Goal: Task Accomplishment & Management: Manage account settings

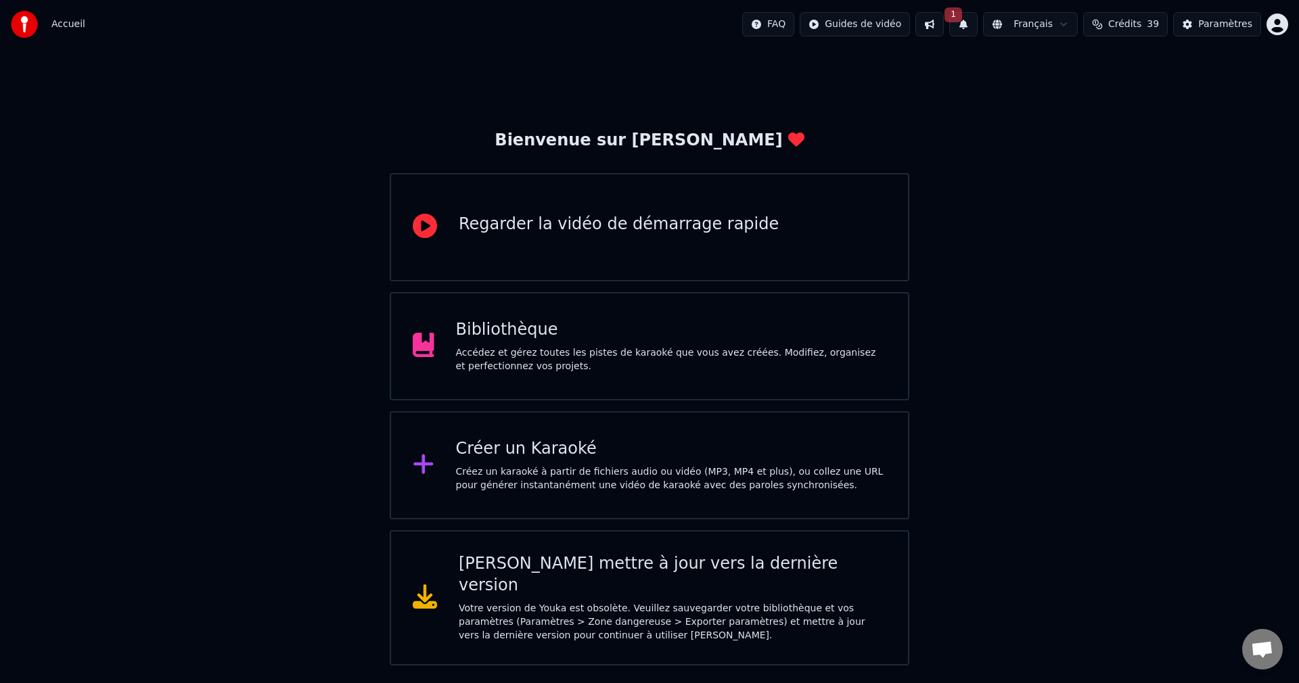
click at [594, 354] on div "Accédez et gérez toutes les pistes de karaoké que vous avez créées. Modifiez, o…" at bounding box center [671, 359] width 431 height 27
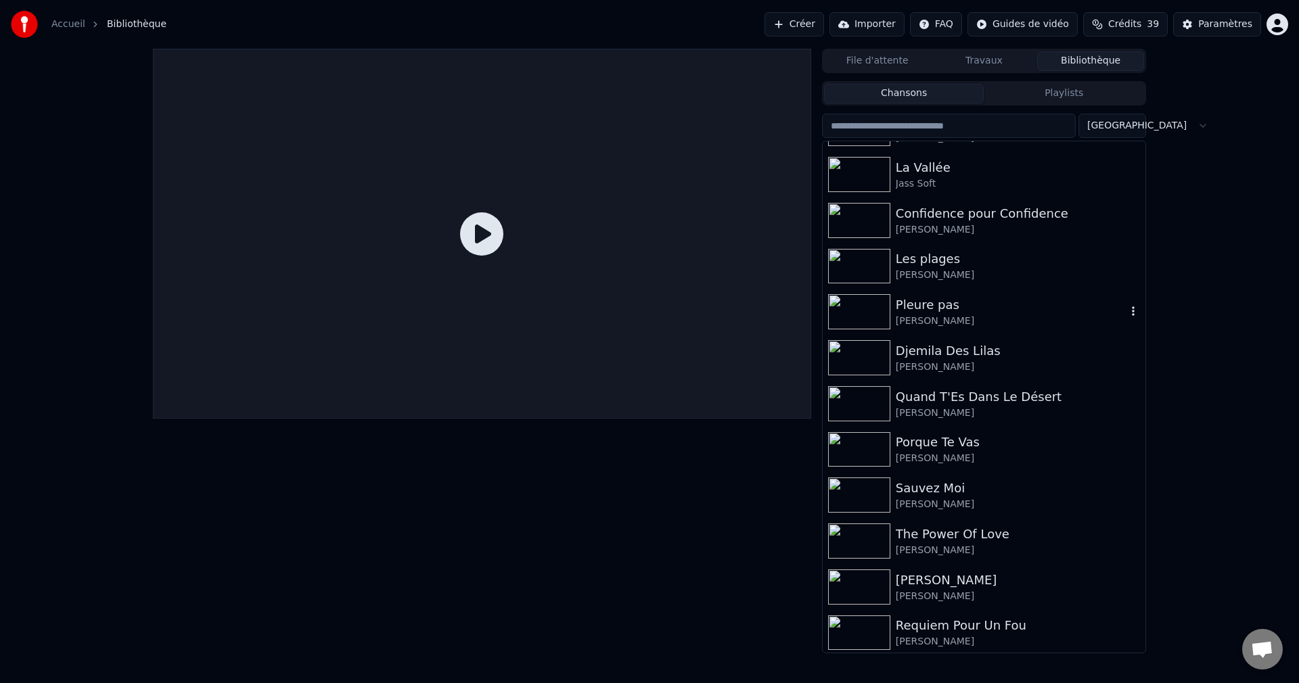
scroll to position [3788, 0]
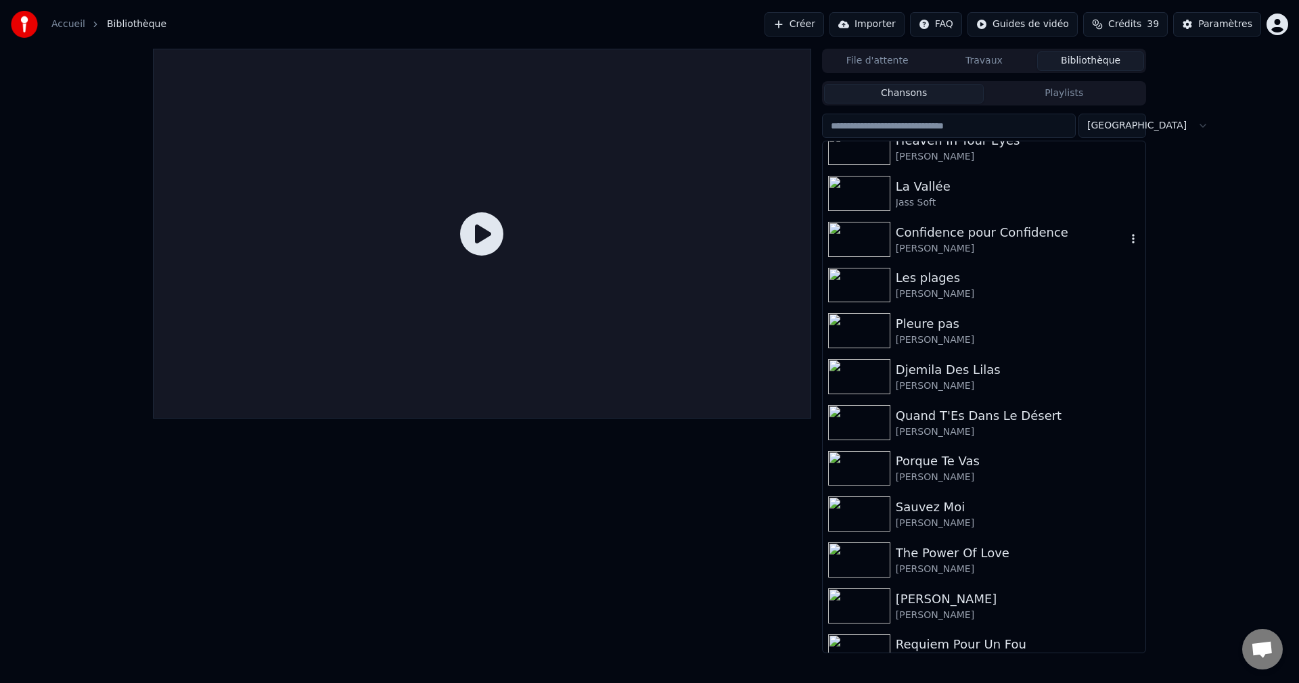
click at [963, 236] on div "Confidence pour Confidence" at bounding box center [1011, 232] width 231 height 19
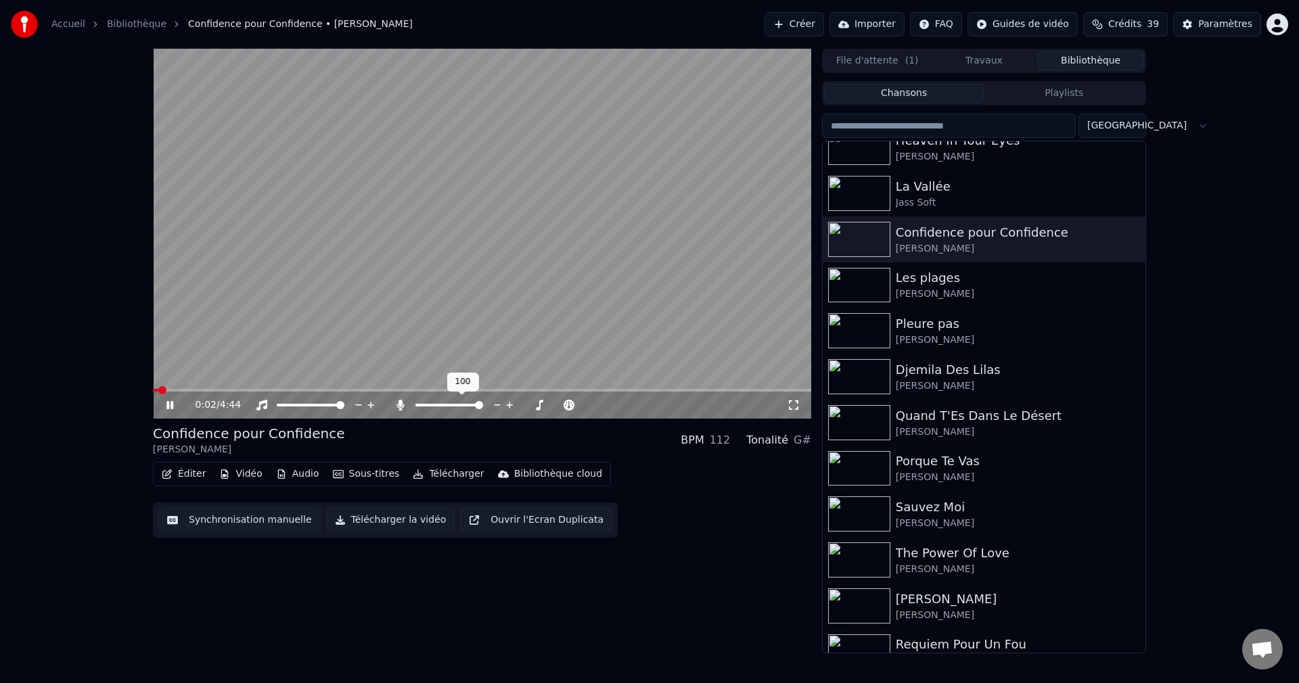
click at [483, 409] on span at bounding box center [479, 405] width 8 height 8
click at [172, 404] on icon at bounding box center [169, 405] width 7 height 8
click at [187, 475] on button "Éditer" at bounding box center [183, 474] width 55 height 19
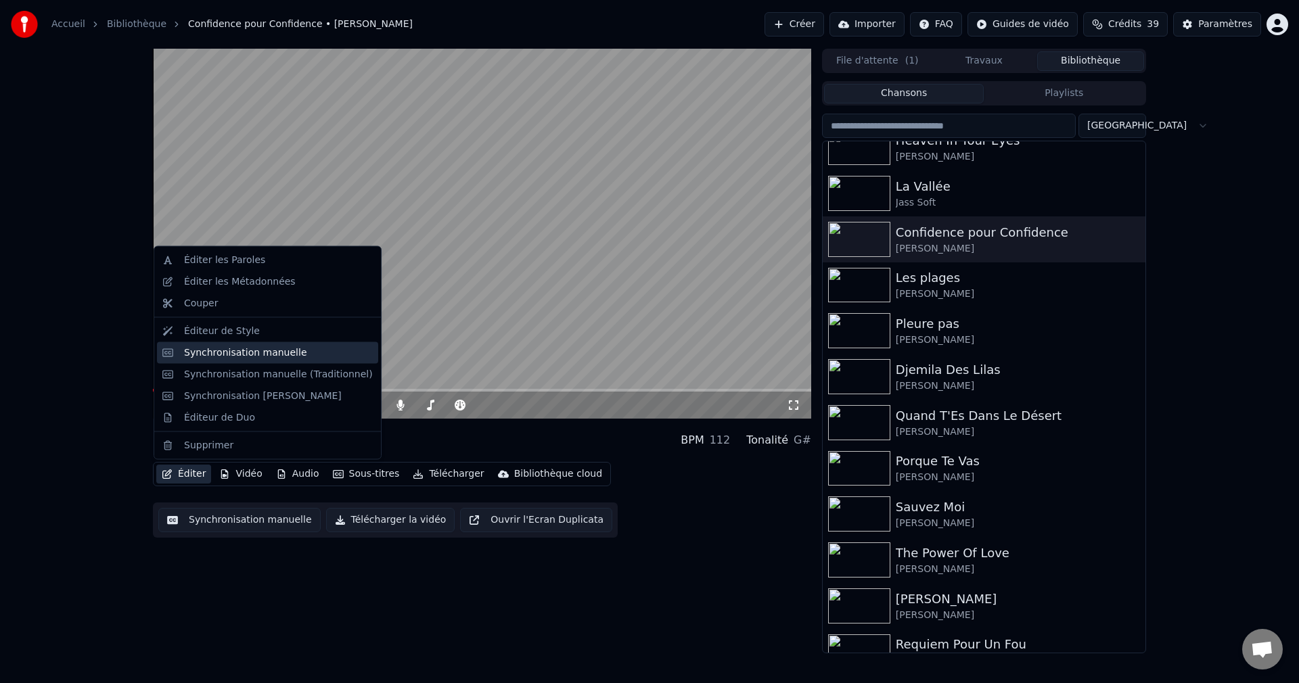
click at [276, 353] on div "Synchronisation manuelle" at bounding box center [245, 353] width 123 height 14
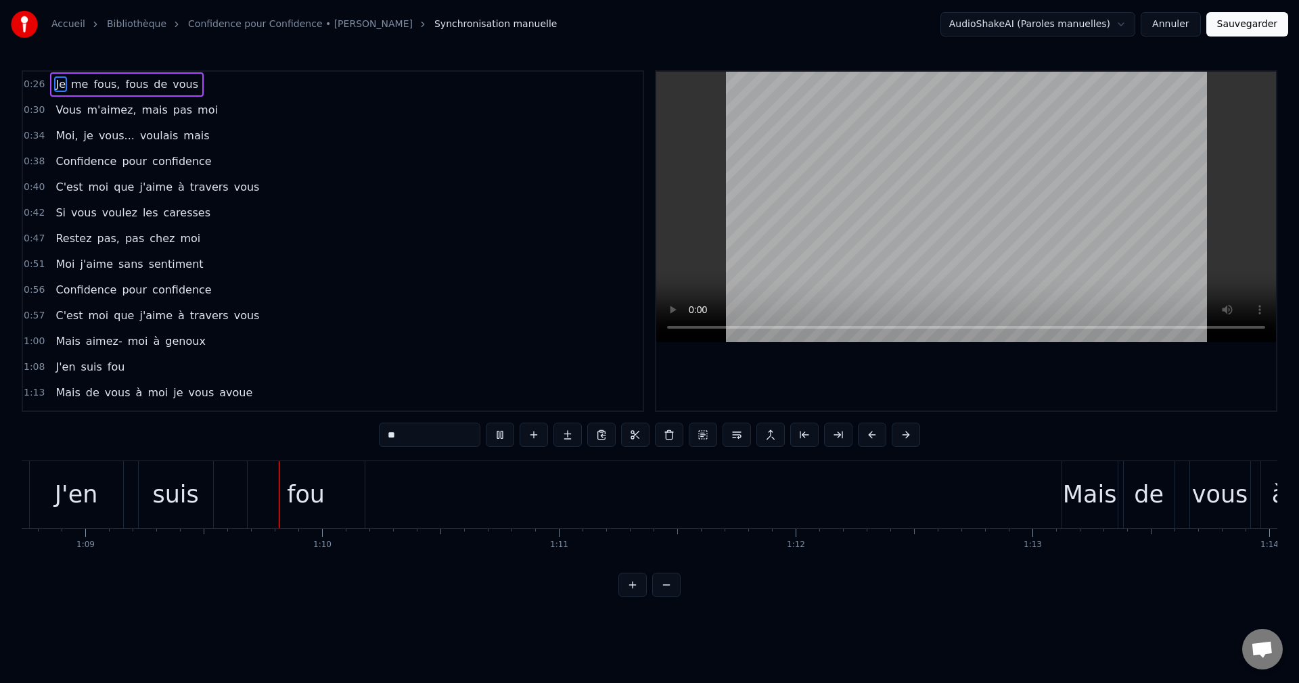
scroll to position [0, 16276]
click at [800, 197] on video at bounding box center [966, 207] width 620 height 271
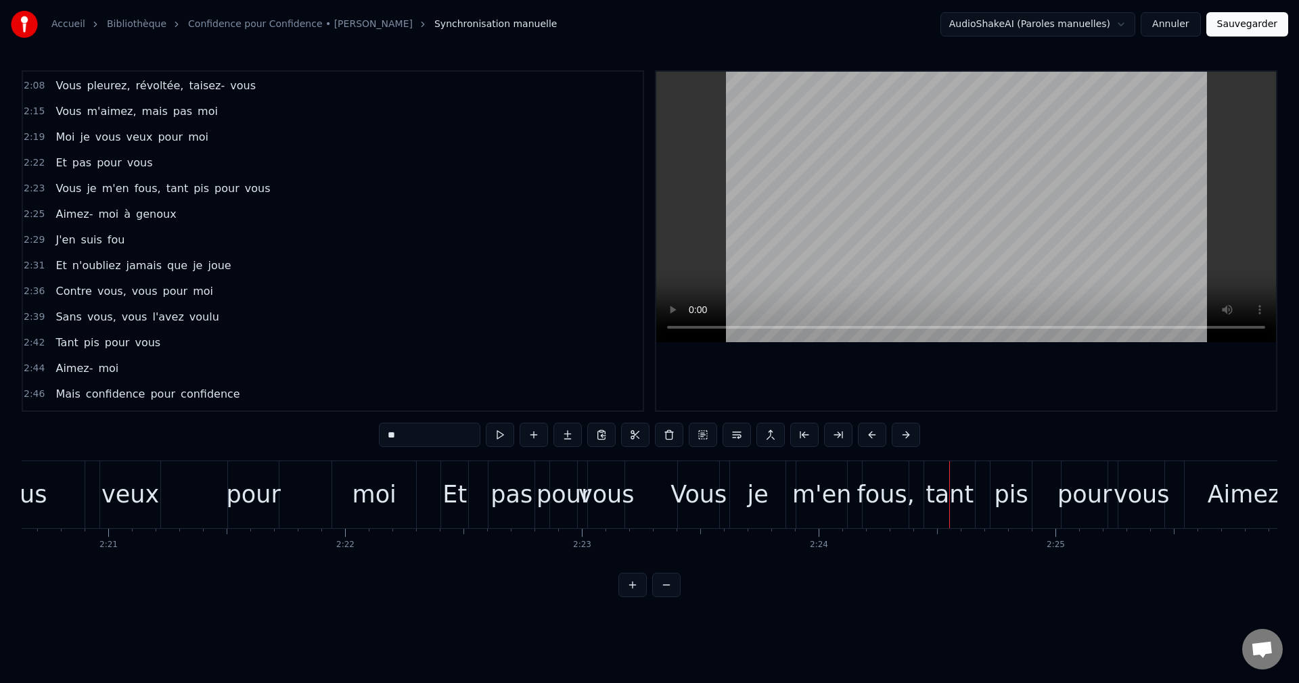
scroll to position [609, 0]
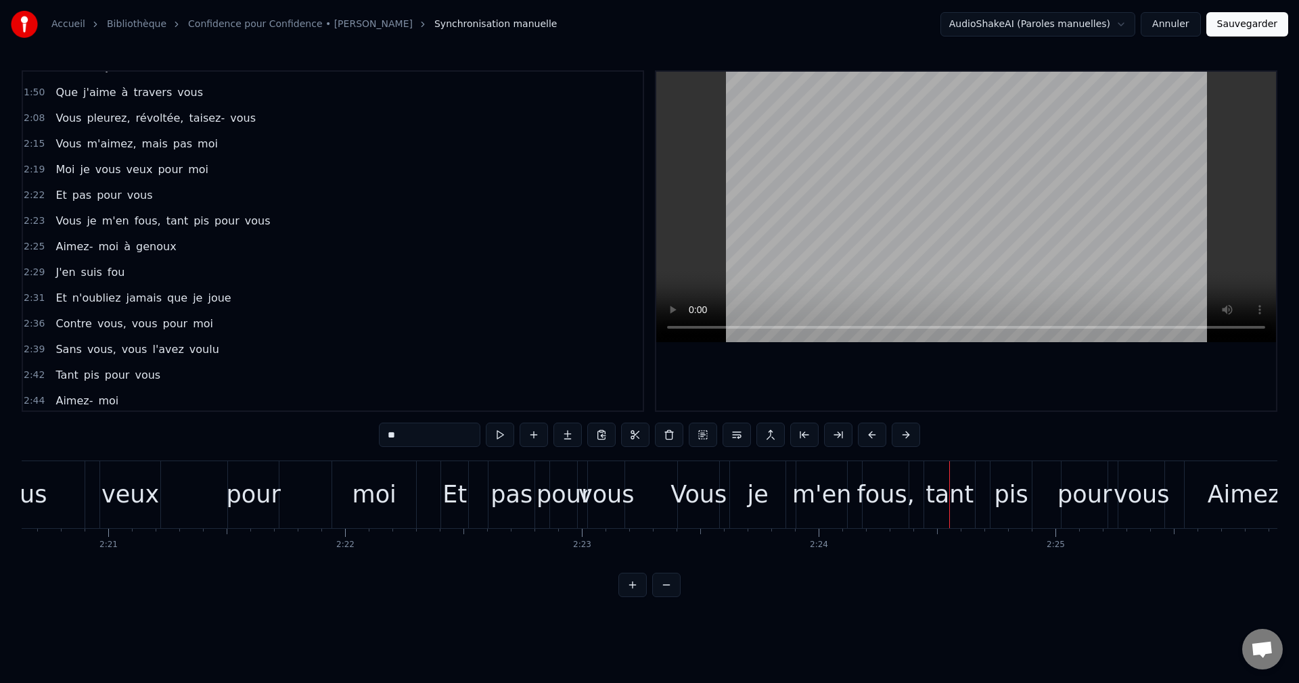
click at [54, 195] on span "Et" at bounding box center [61, 195] width 14 height 16
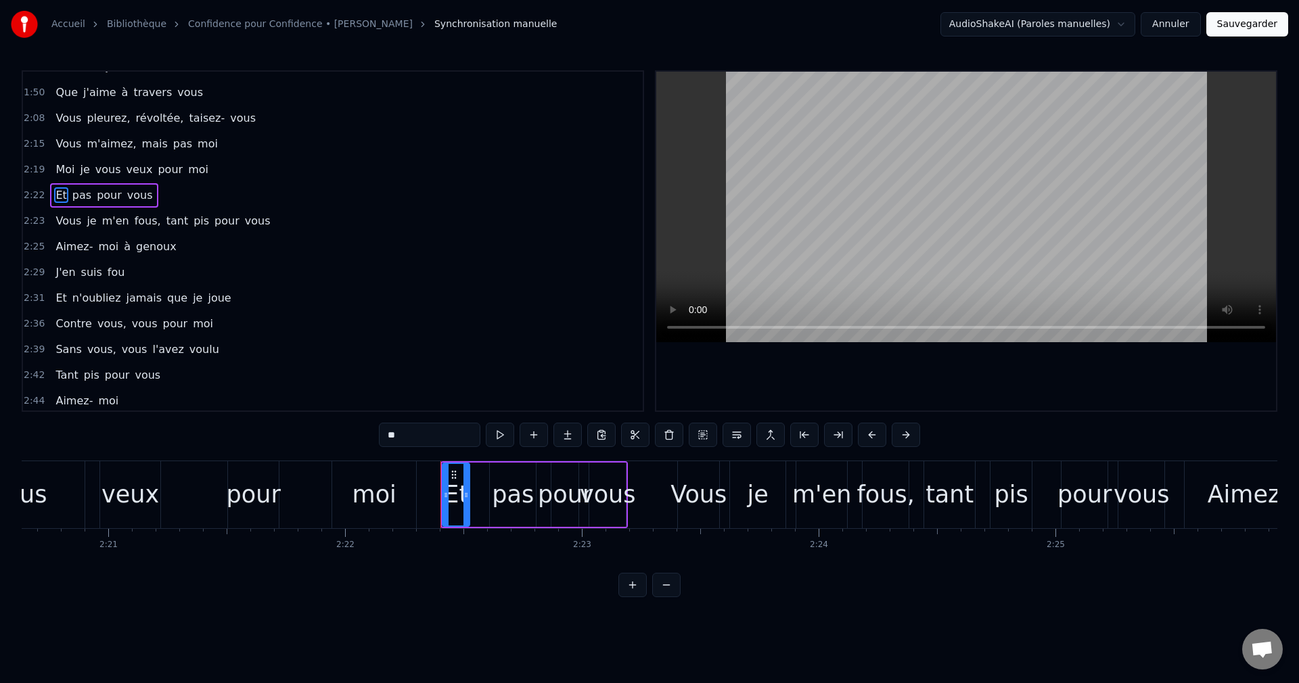
scroll to position [563, 0]
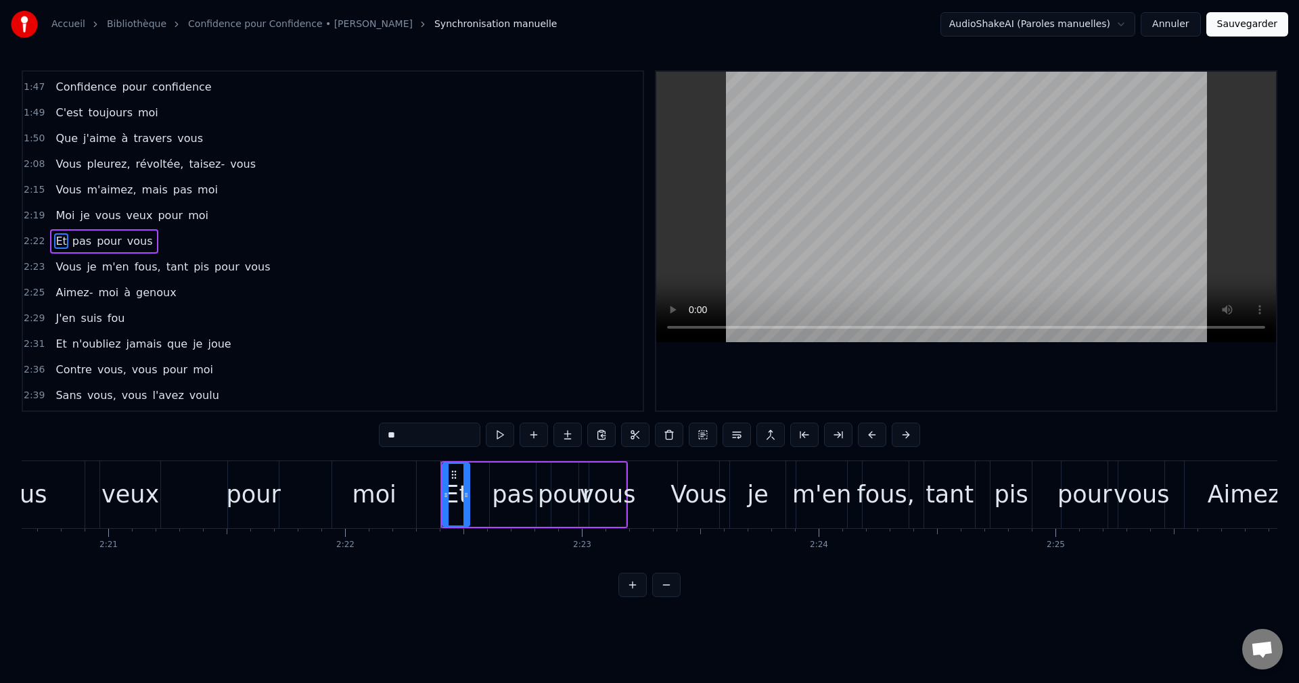
click at [55, 191] on span "Vous" at bounding box center [68, 190] width 28 height 16
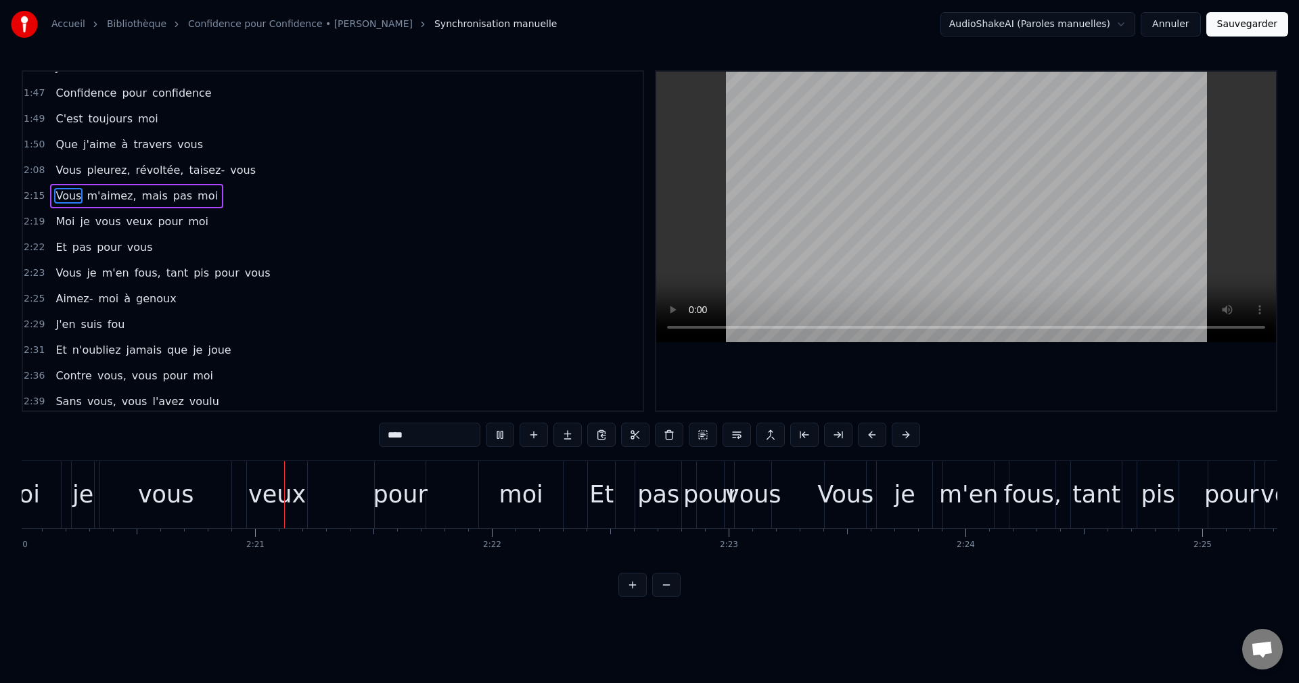
scroll to position [0, 33151]
click at [390, 501] on div "pour" at bounding box center [396, 495] width 54 height 36
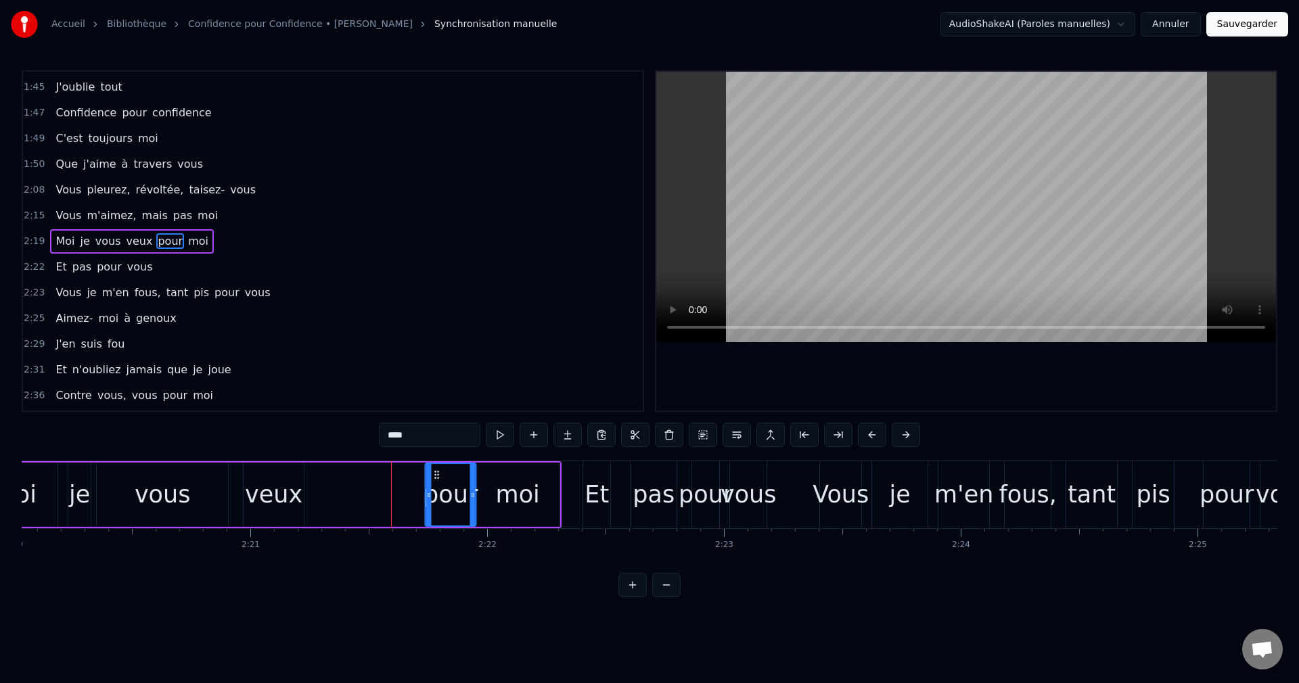
drag, startPoint x: 381, startPoint y: 473, endPoint x: 436, endPoint y: 486, distance: 55.6
click at [436, 486] on div "pour" at bounding box center [450, 495] width 49 height 62
click at [283, 501] on div "veux" at bounding box center [273, 495] width 57 height 36
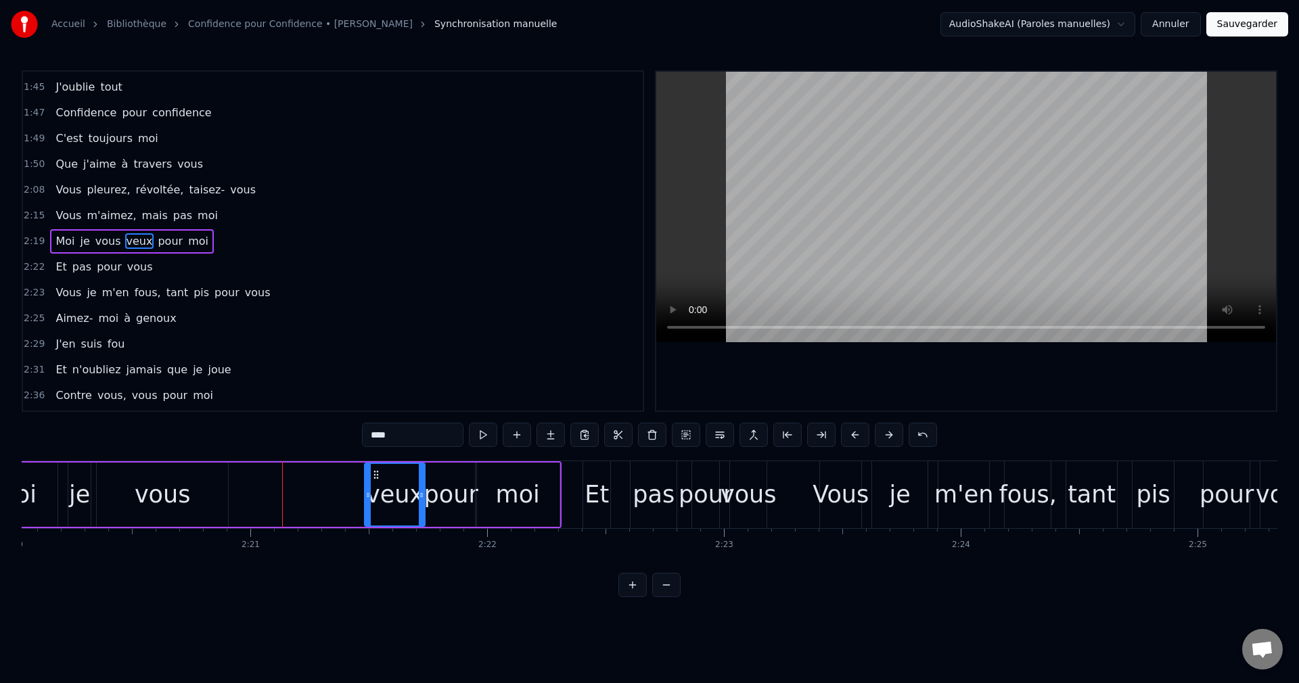
drag, startPoint x: 253, startPoint y: 473, endPoint x: 374, endPoint y: 485, distance: 121.7
click at [374, 485] on div "veux" at bounding box center [394, 495] width 59 height 62
click at [62, 209] on span "Vous" at bounding box center [68, 216] width 28 height 16
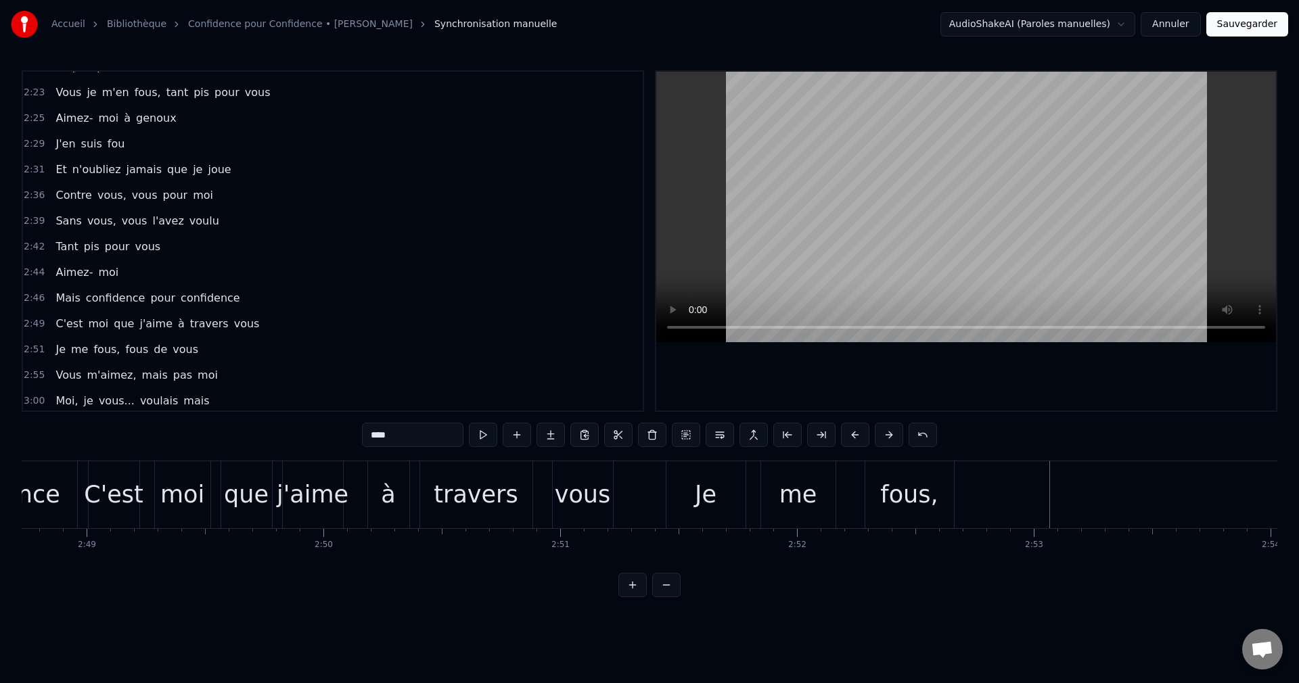
scroll to position [805, 0]
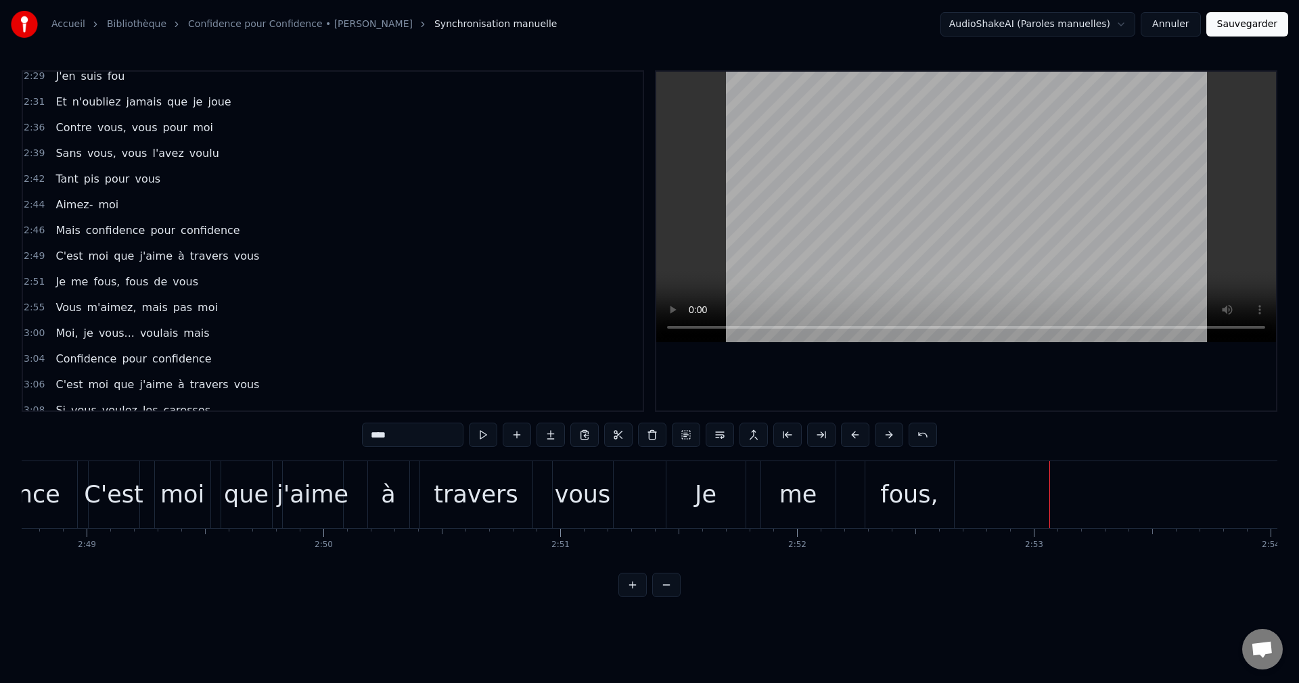
click at [78, 282] on span "me" at bounding box center [80, 282] width 20 height 16
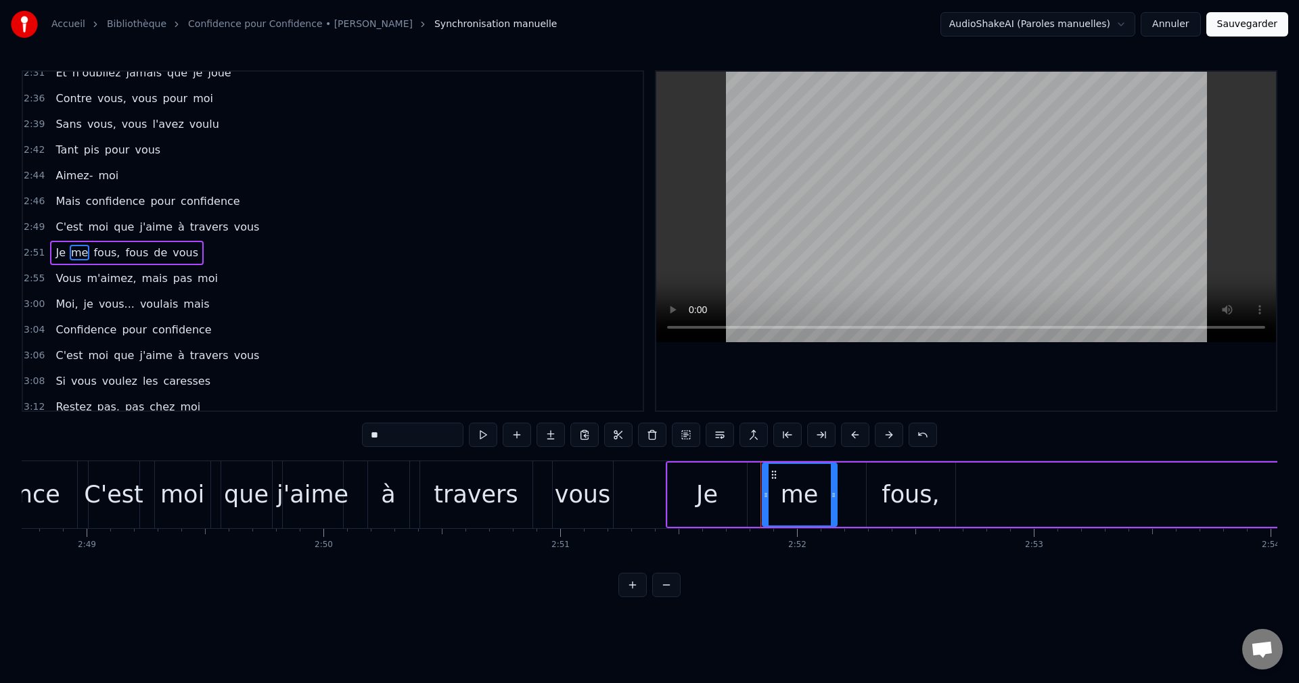
scroll to position [845, 0]
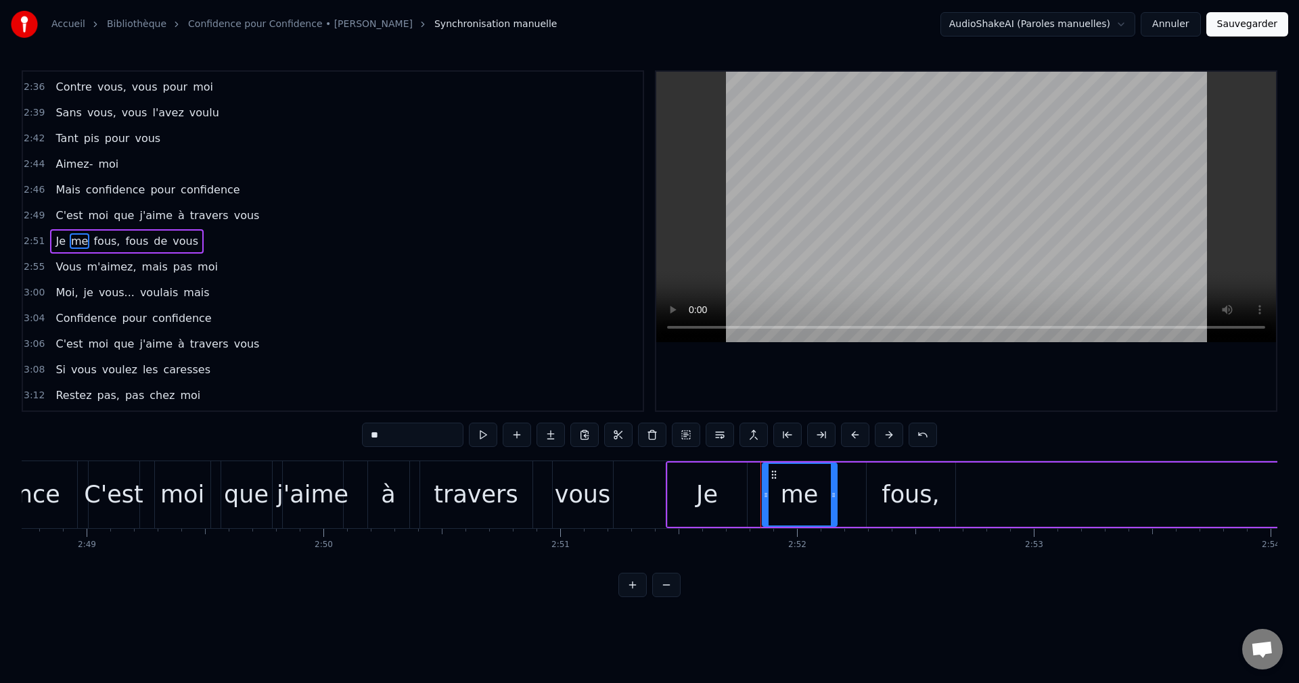
click at [362, 438] on input "**" at bounding box center [412, 435] width 101 height 24
click at [62, 216] on span "C'est" at bounding box center [69, 216] width 30 height 16
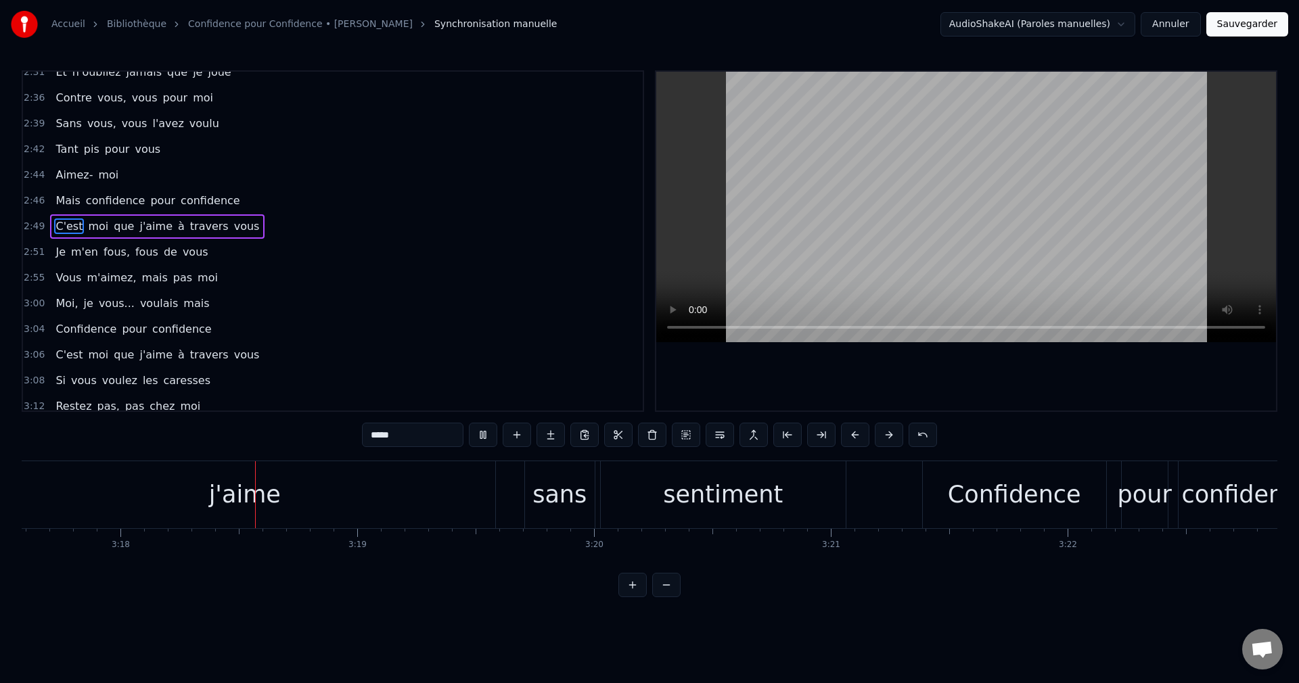
scroll to position [0, 46779]
click at [57, 304] on span "Moi," at bounding box center [66, 304] width 25 height 16
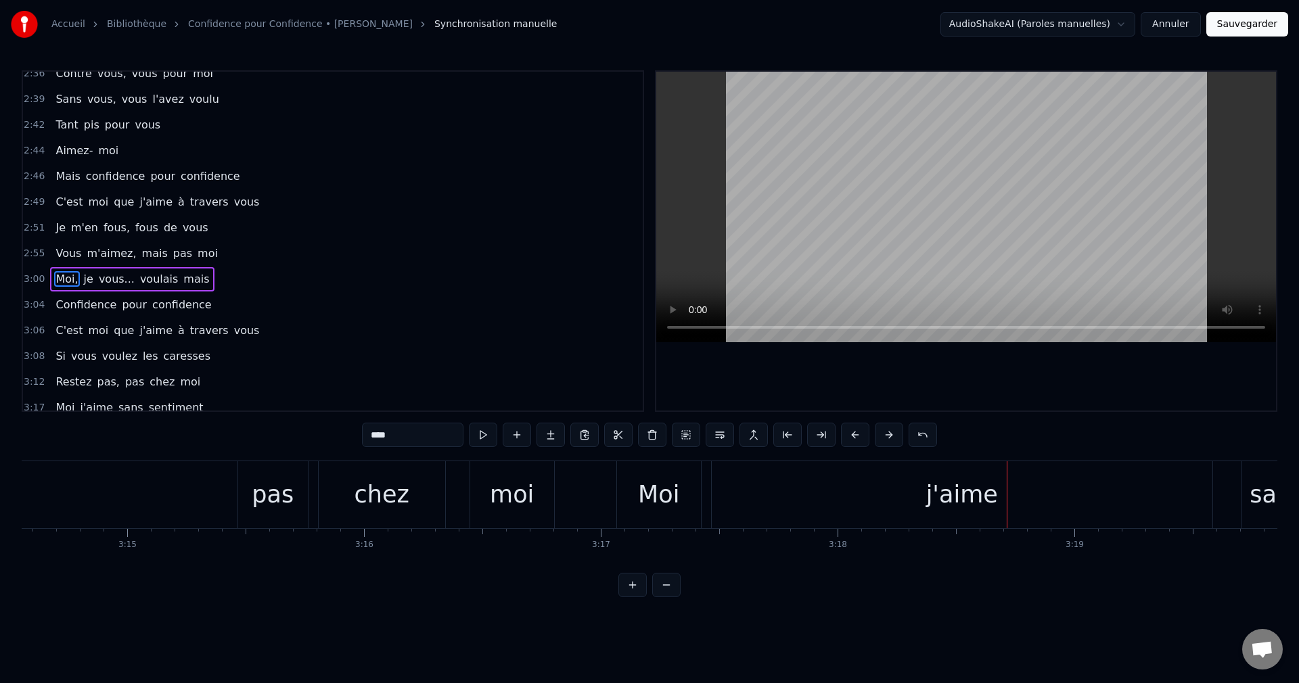
scroll to position [0, 46112]
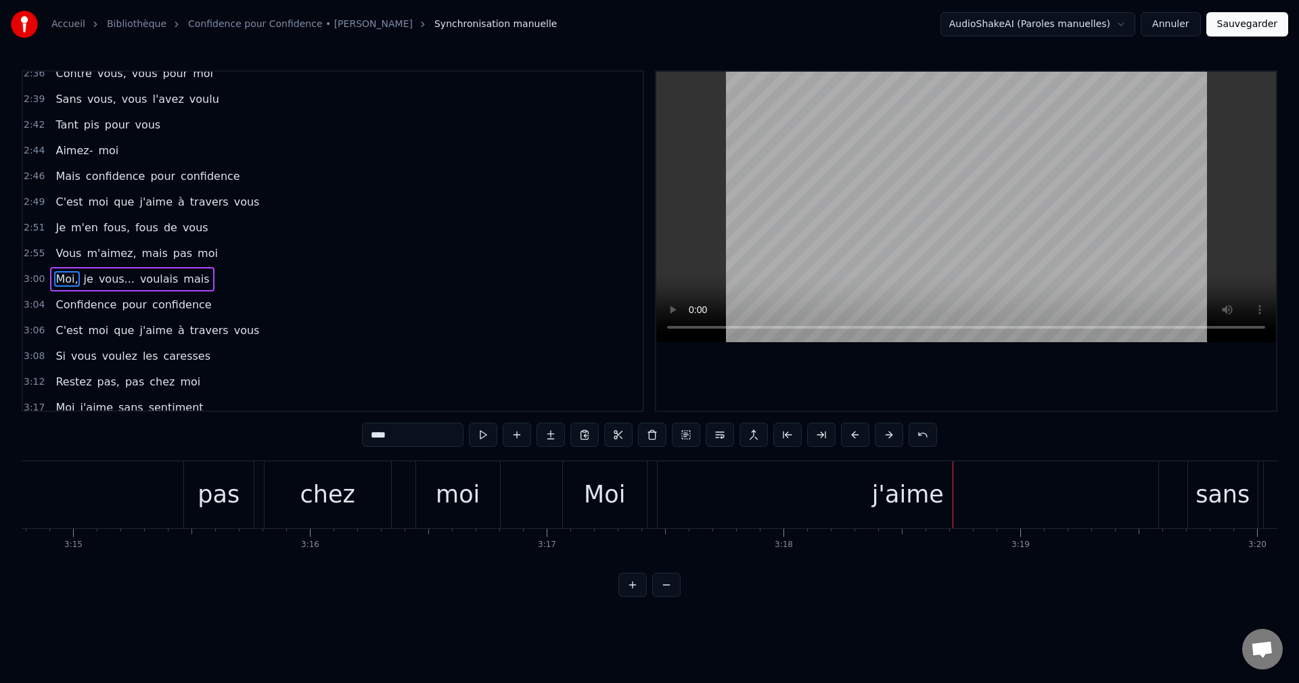
click at [1028, 519] on div "j'aime" at bounding box center [907, 494] width 501 height 67
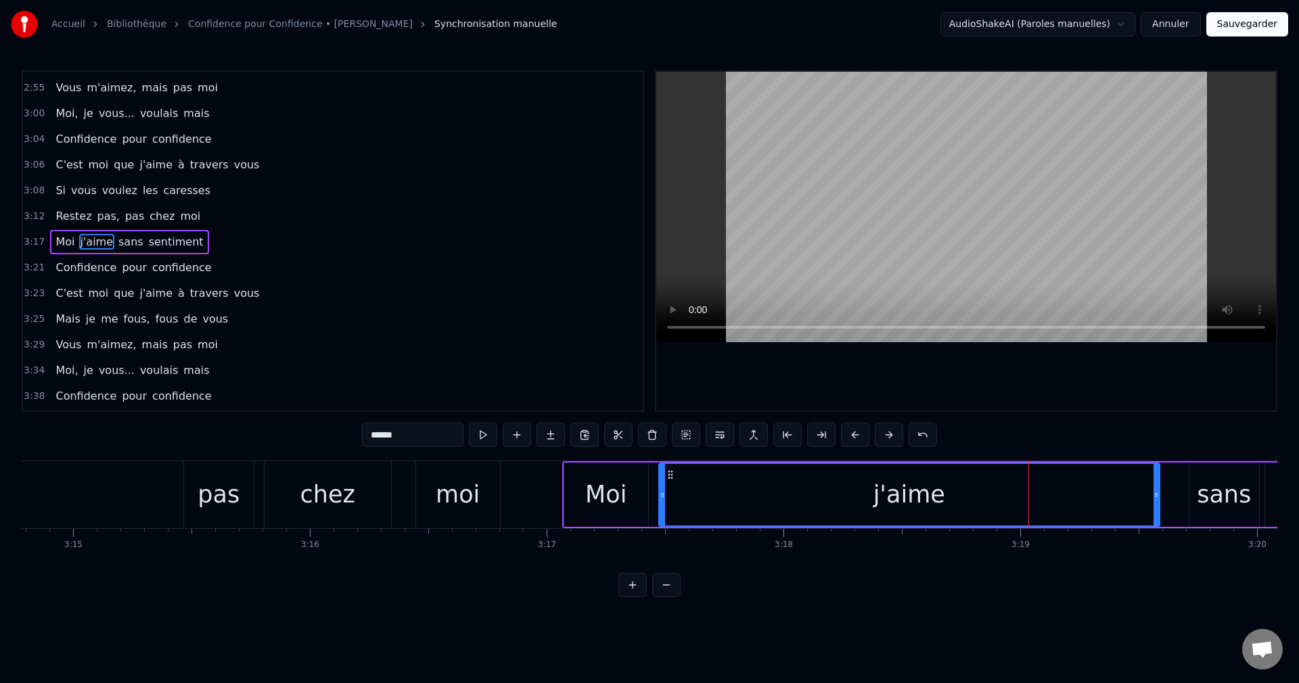
scroll to position [1025, 0]
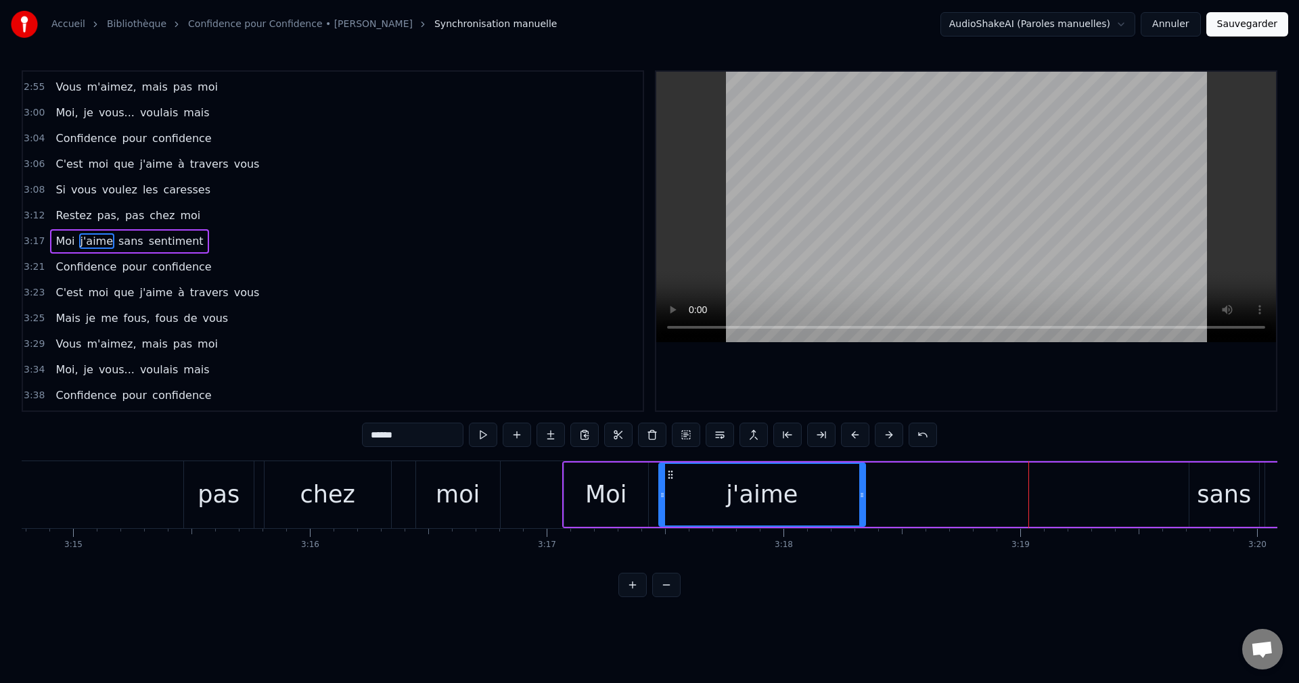
drag, startPoint x: 1158, startPoint y: 495, endPoint x: 864, endPoint y: 505, distance: 294.4
click at [864, 505] on div at bounding box center [861, 495] width 5 height 62
click at [223, 482] on div "pas" at bounding box center [219, 495] width 42 height 36
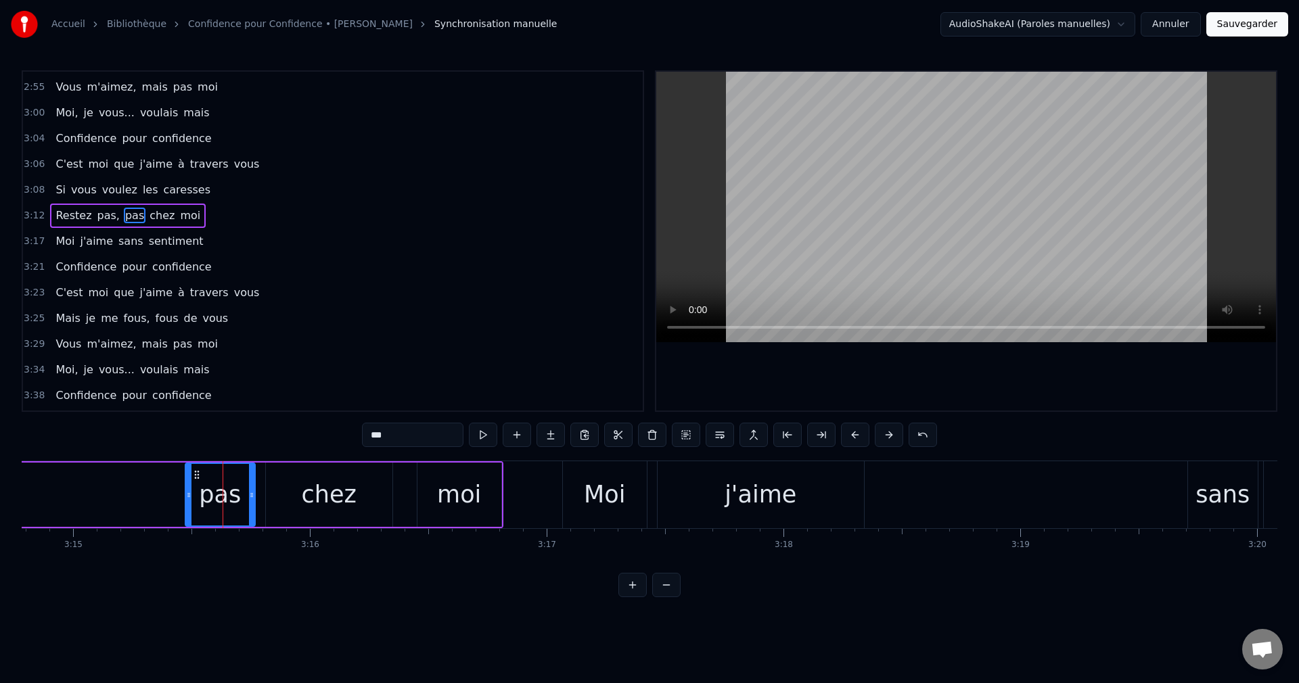
scroll to position [1000, 0]
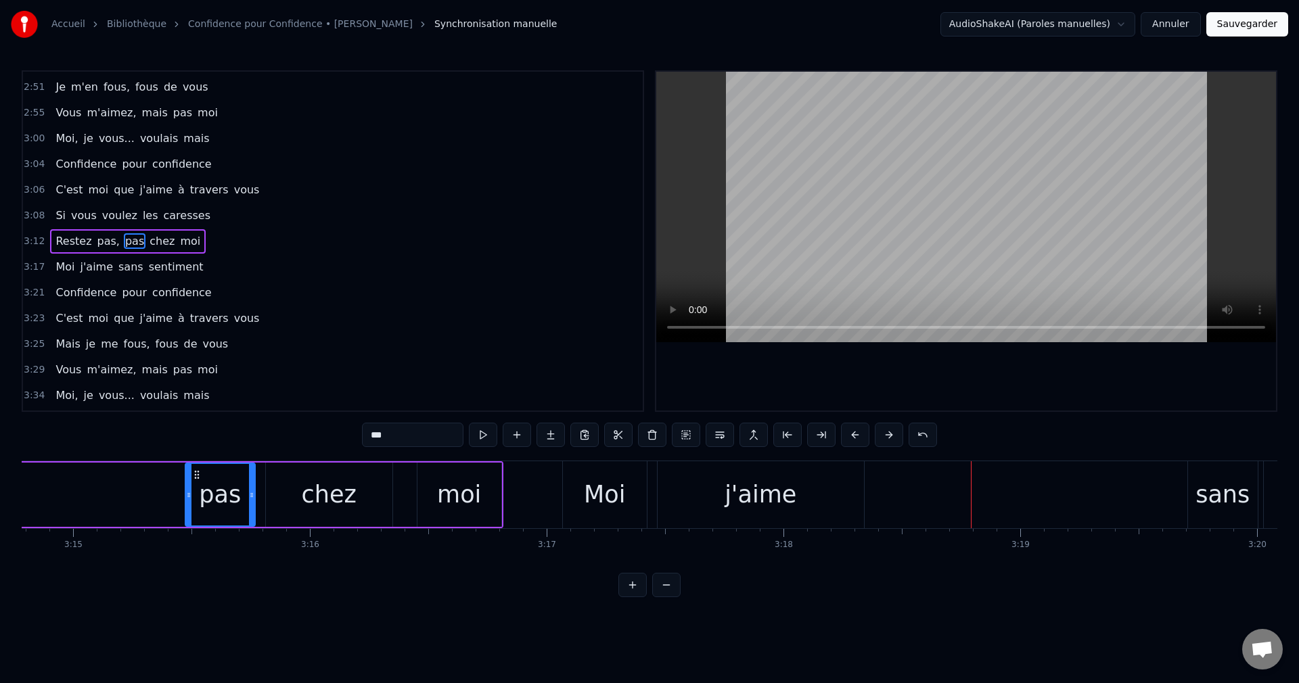
click at [769, 505] on div "j'aime" at bounding box center [760, 495] width 72 height 36
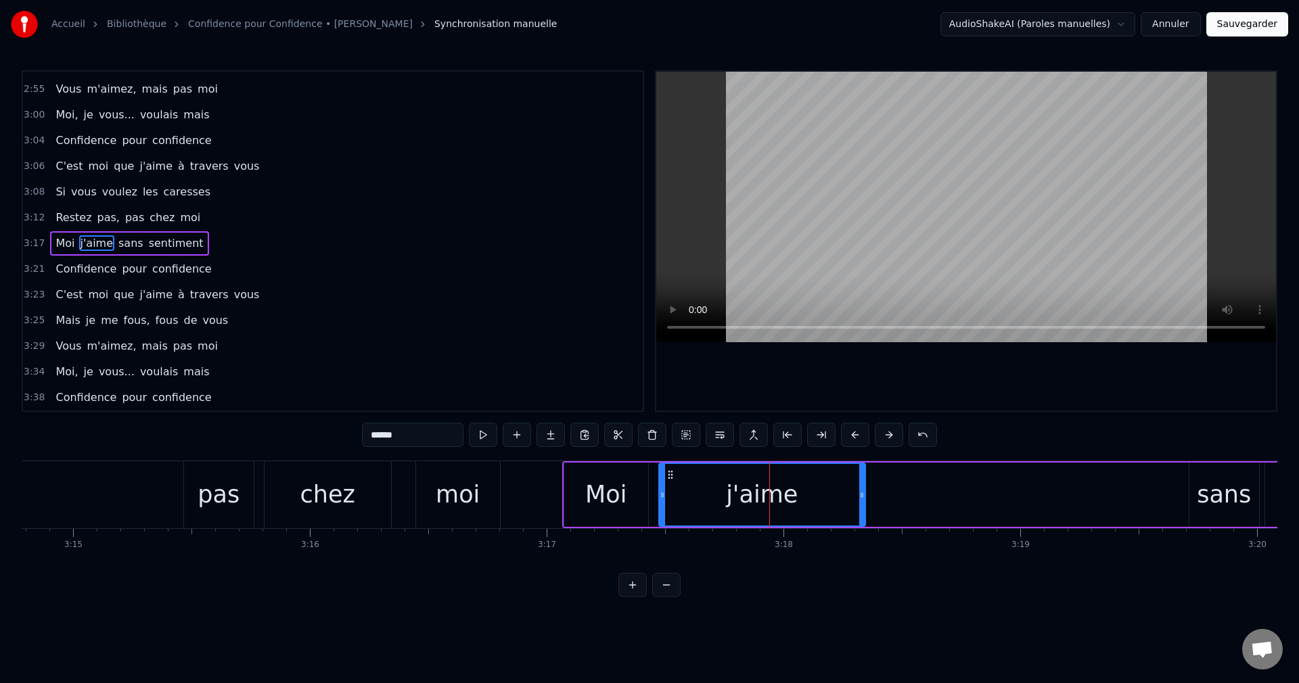
scroll to position [1025, 0]
drag, startPoint x: 860, startPoint y: 494, endPoint x: 737, endPoint y: 501, distance: 123.3
click at [737, 501] on div at bounding box center [738, 495] width 5 height 62
click at [1224, 503] on div "sans" at bounding box center [1224, 495] width 54 height 36
type input "****"
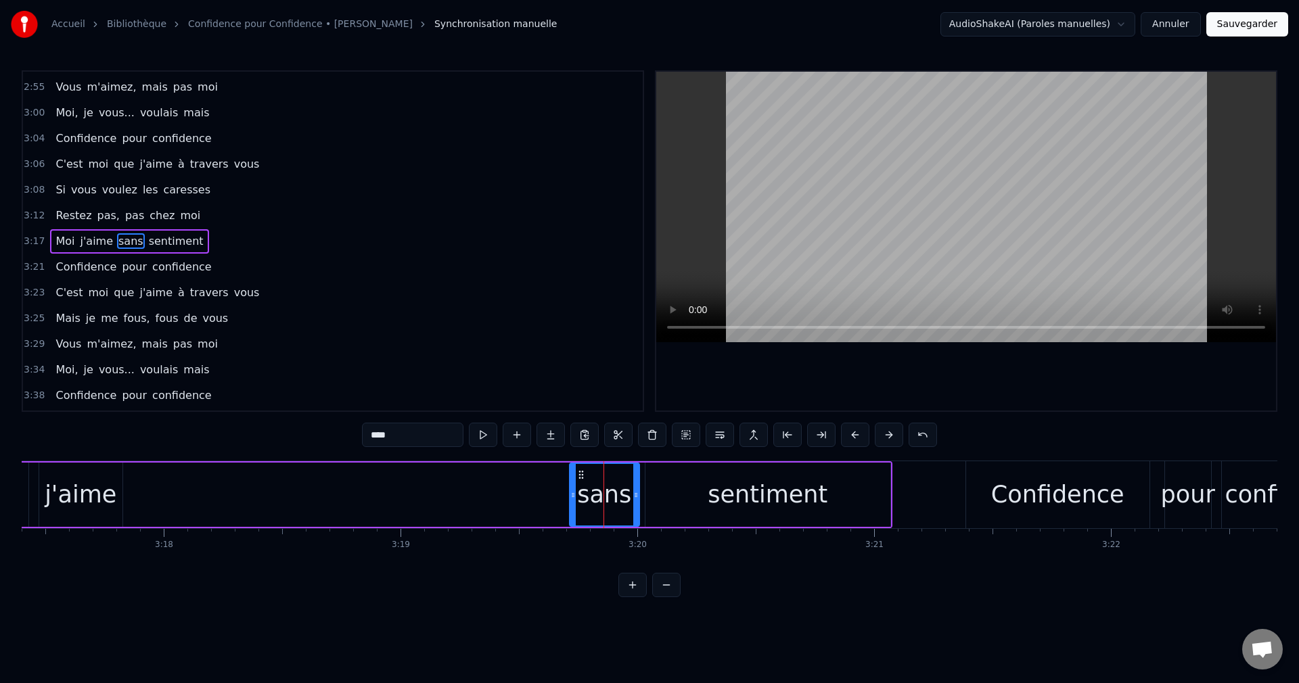
scroll to position [0, 46677]
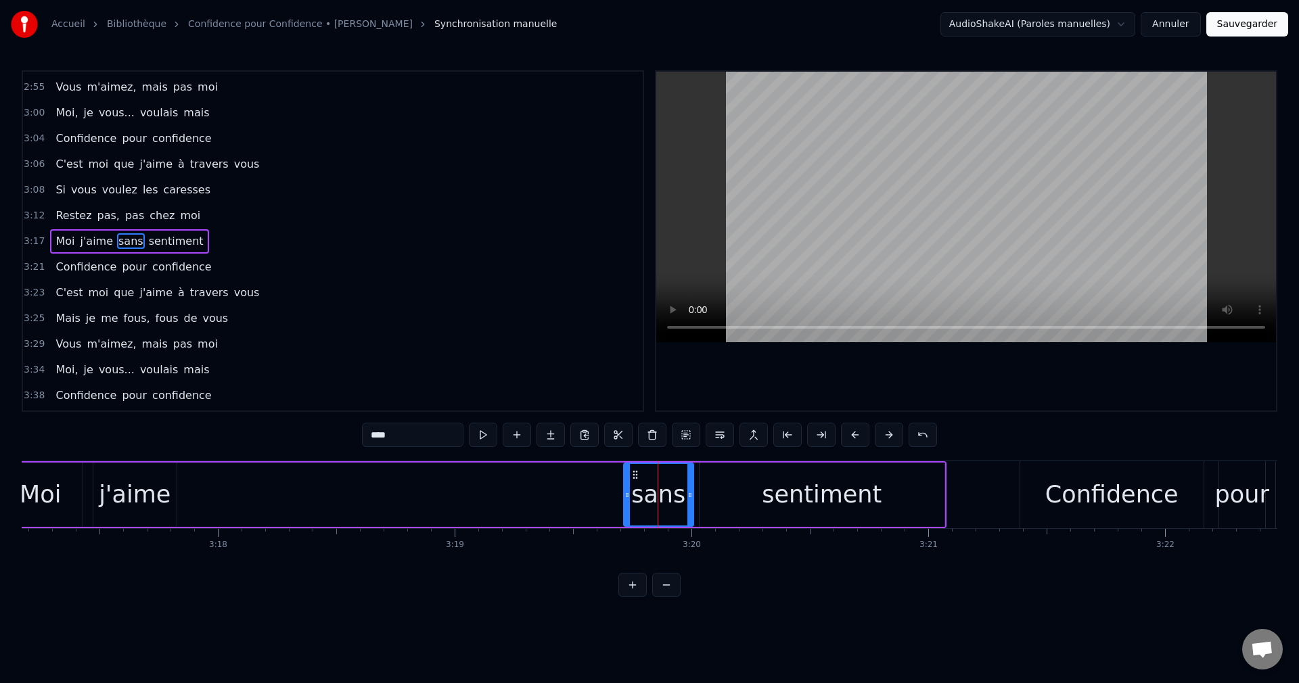
click at [635, 499] on div "sans" at bounding box center [658, 495] width 68 height 62
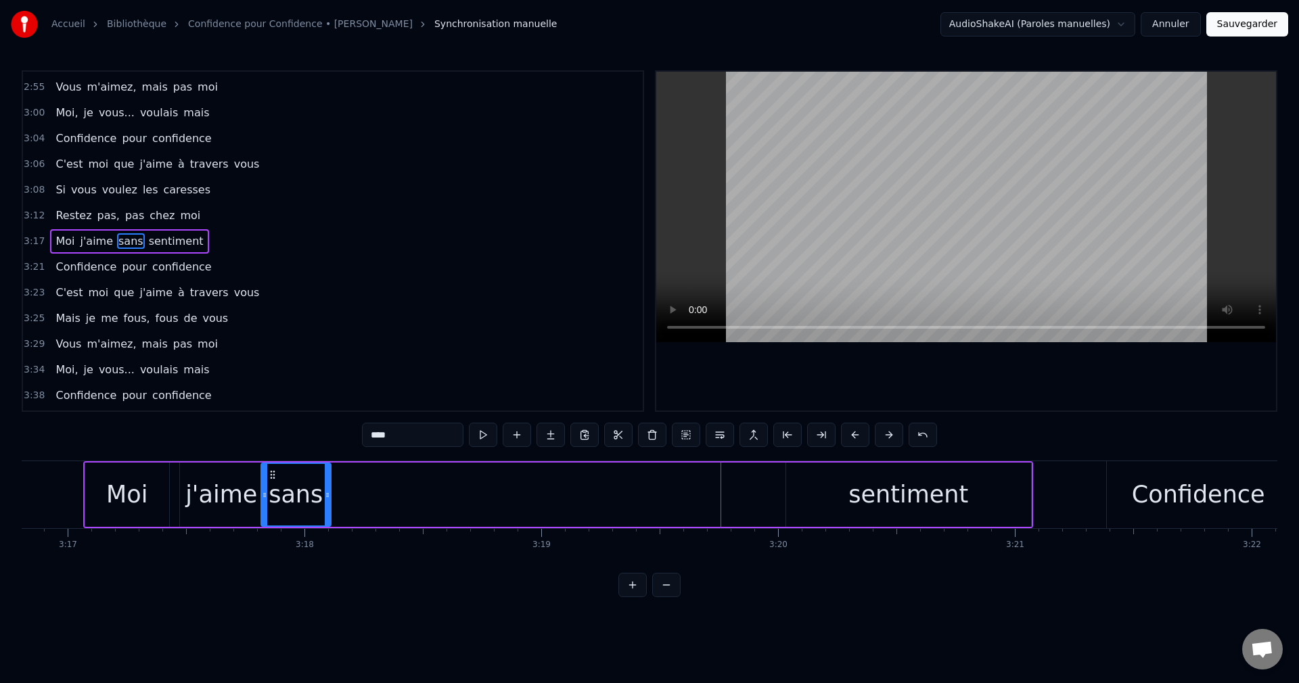
scroll to position [0, 46589]
drag, startPoint x: 636, startPoint y: 473, endPoint x: 307, endPoint y: 494, distance: 329.4
click at [307, 494] on div "sans" at bounding box center [328, 495] width 68 height 62
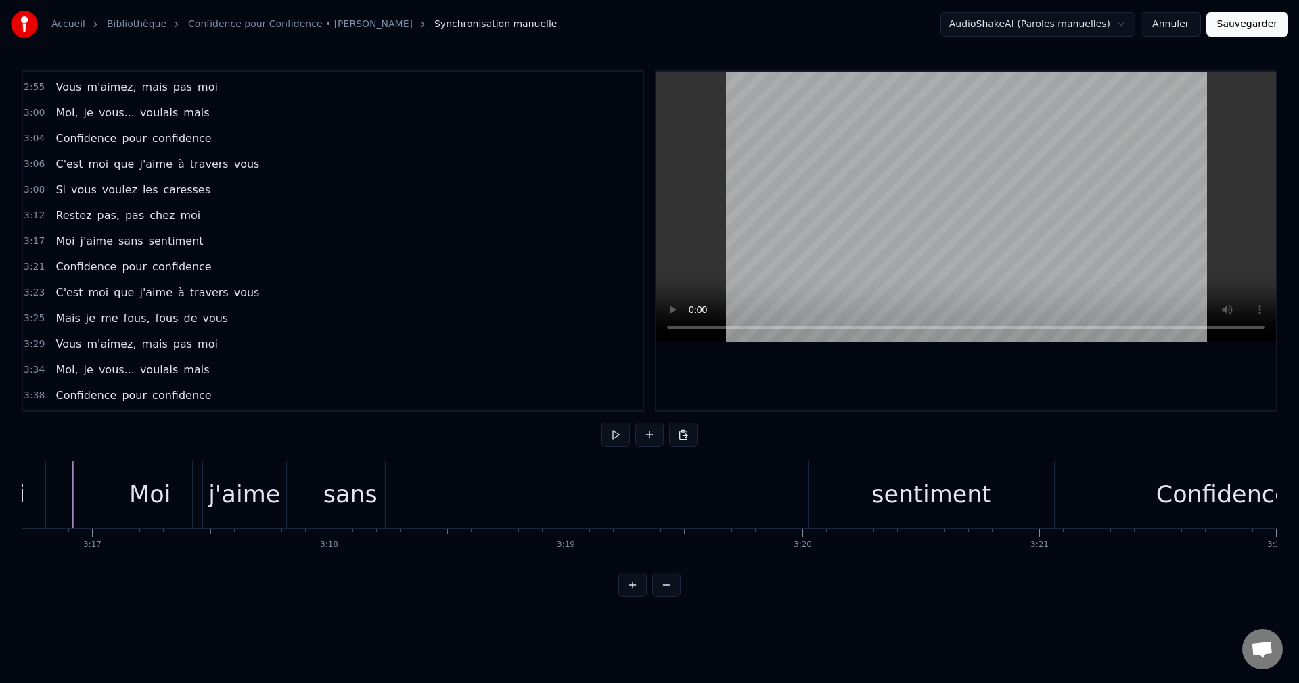
scroll to position [0, 46549]
click at [916, 492] on div "sentiment" at bounding box center [948, 495] width 120 height 36
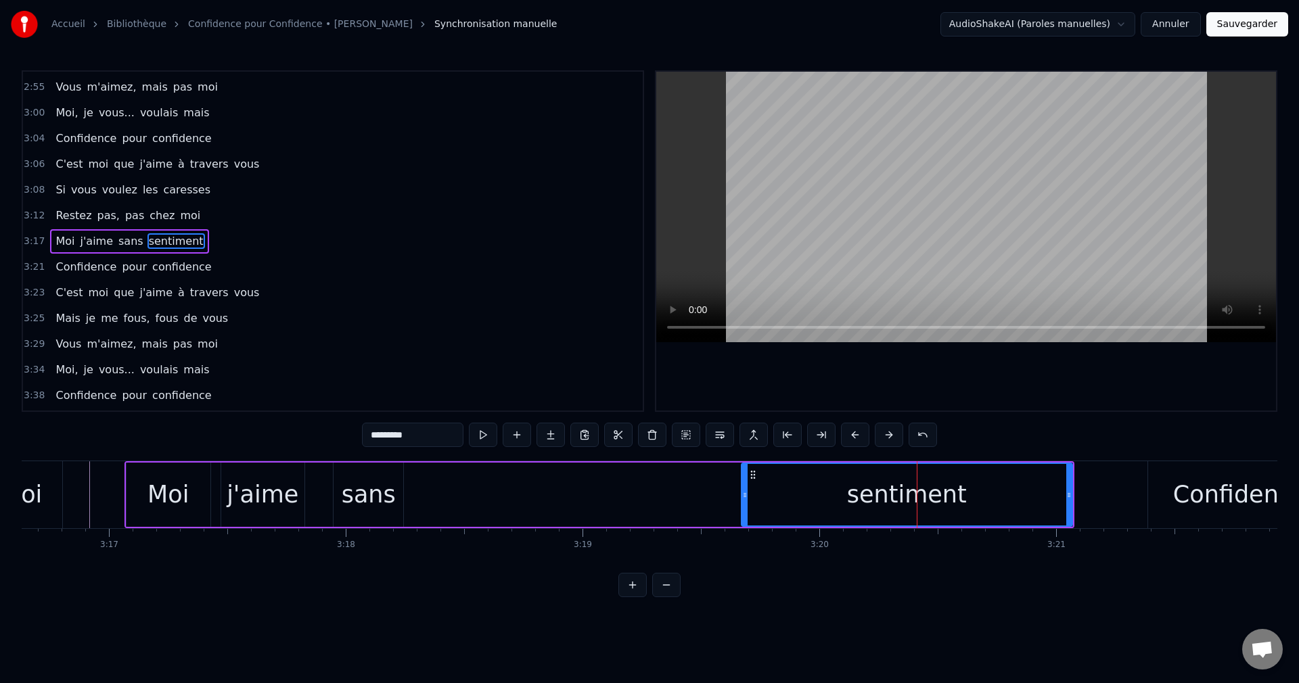
drag, startPoint x: 829, startPoint y: 494, endPoint x: 743, endPoint y: 505, distance: 86.7
click at [743, 505] on div at bounding box center [744, 495] width 5 height 62
click at [540, 517] on div "Moi j'aime sans sentiment" at bounding box center [599, 494] width 950 height 67
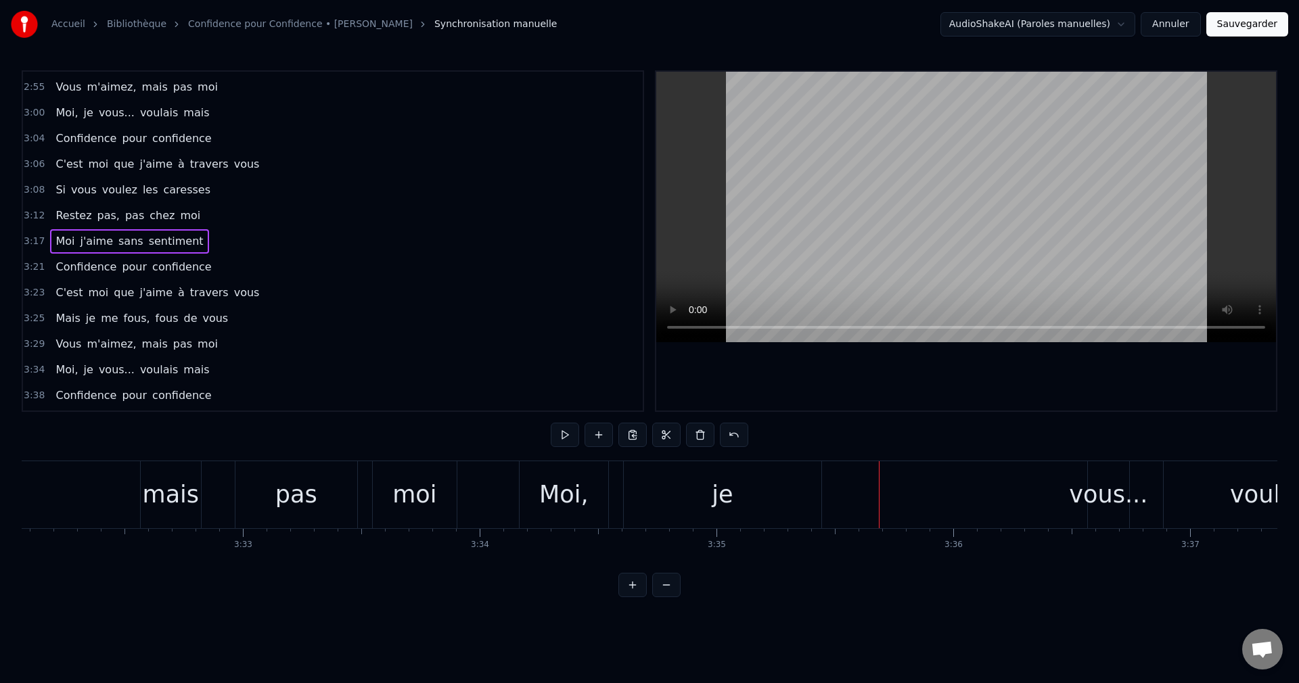
scroll to position [0, 50221]
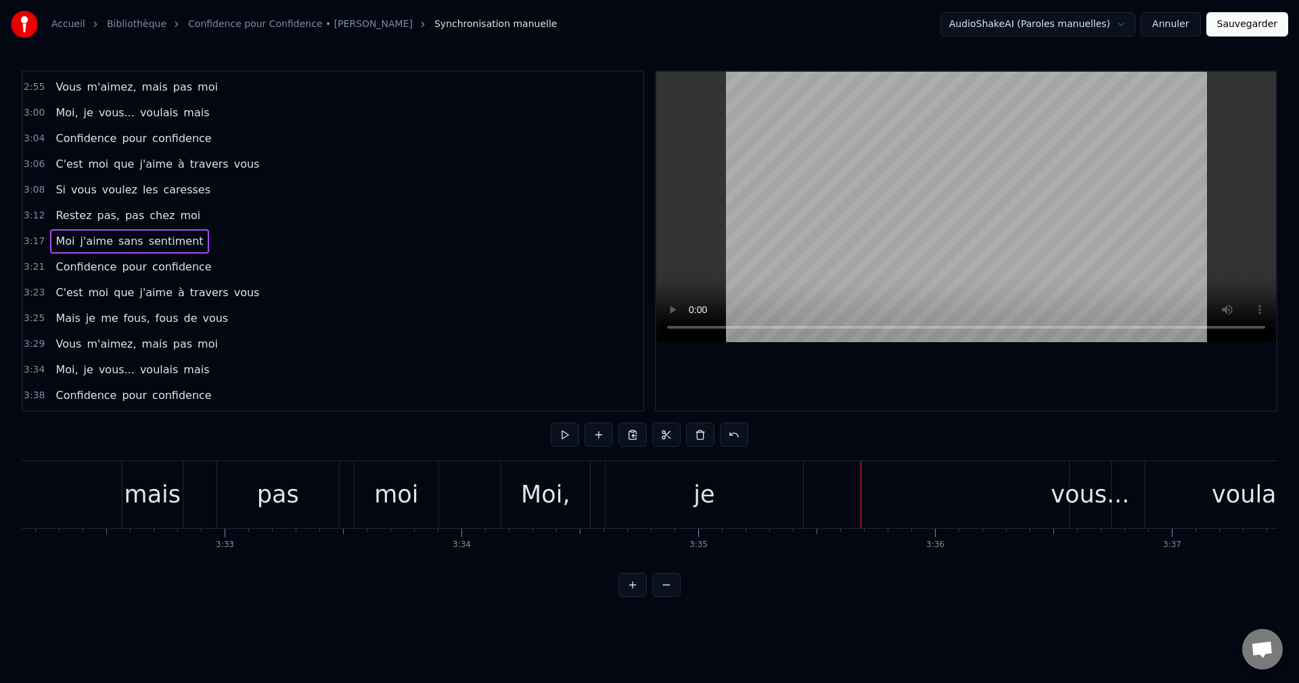
click at [728, 503] on div "je" at bounding box center [704, 494] width 198 height 67
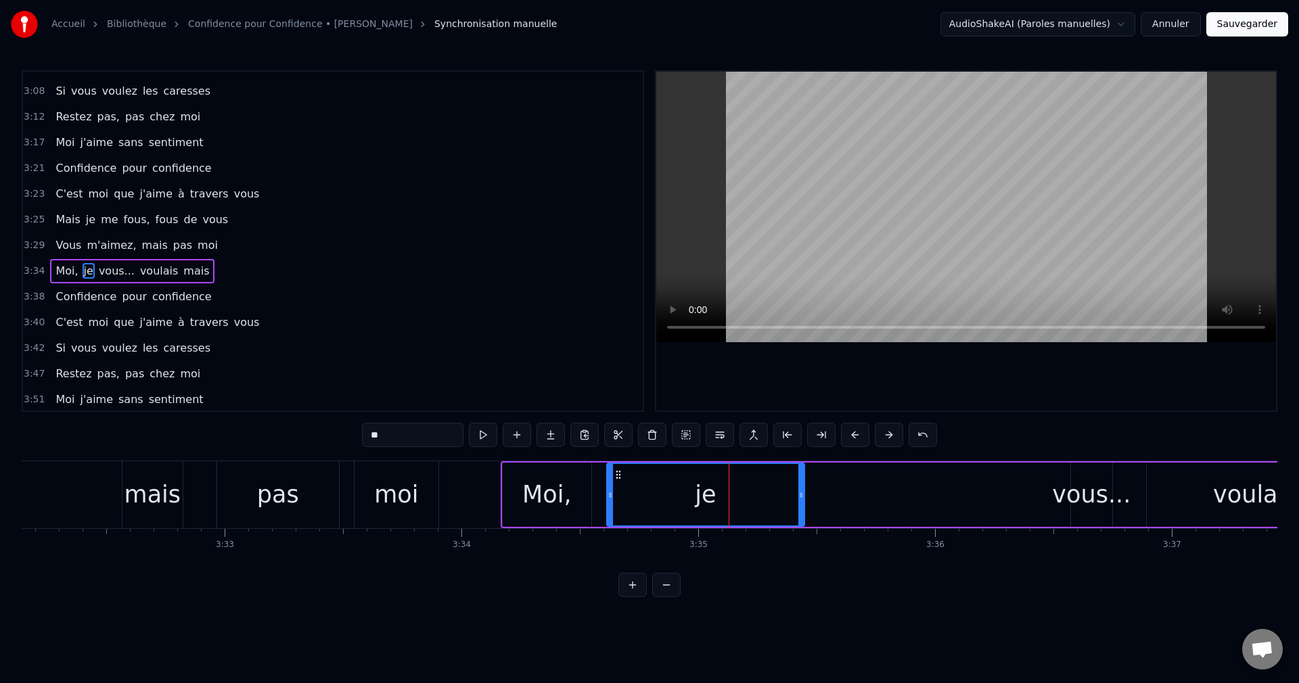
scroll to position [1154, 0]
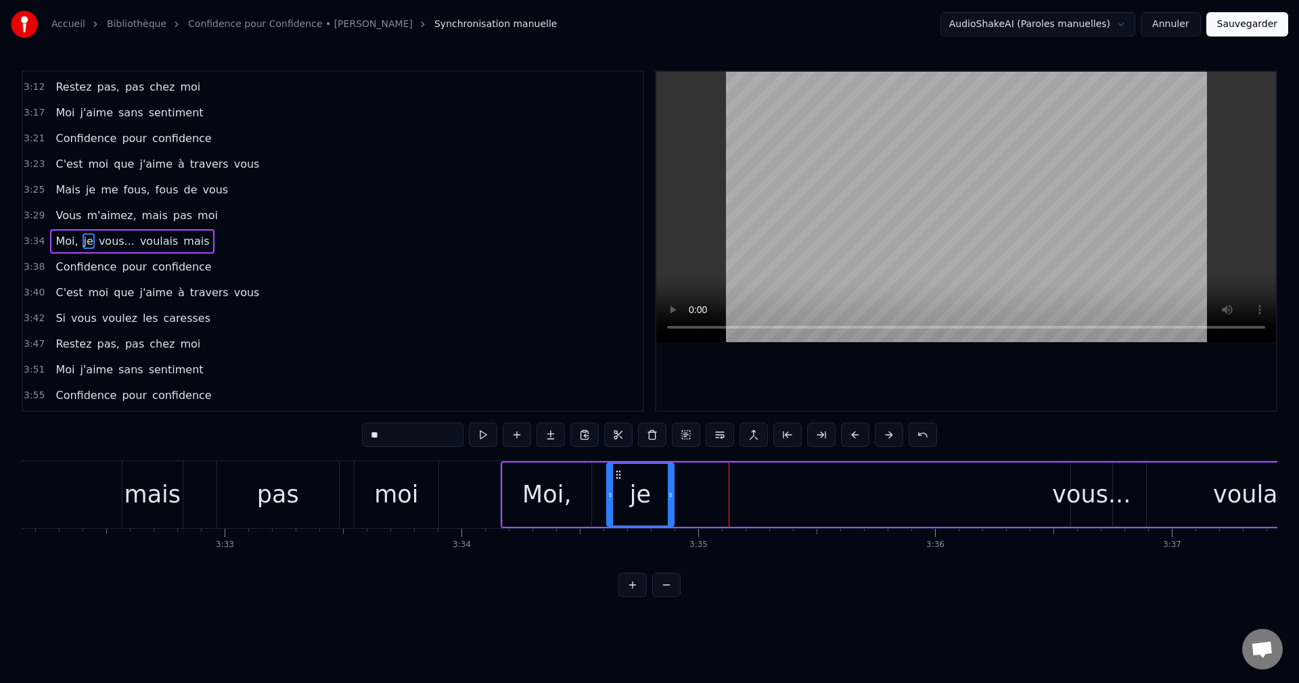
drag, startPoint x: 800, startPoint y: 495, endPoint x: 668, endPoint y: 504, distance: 132.2
click at [668, 504] on div at bounding box center [670, 495] width 5 height 62
click at [1092, 498] on div "vous..." at bounding box center [1091, 495] width 78 height 36
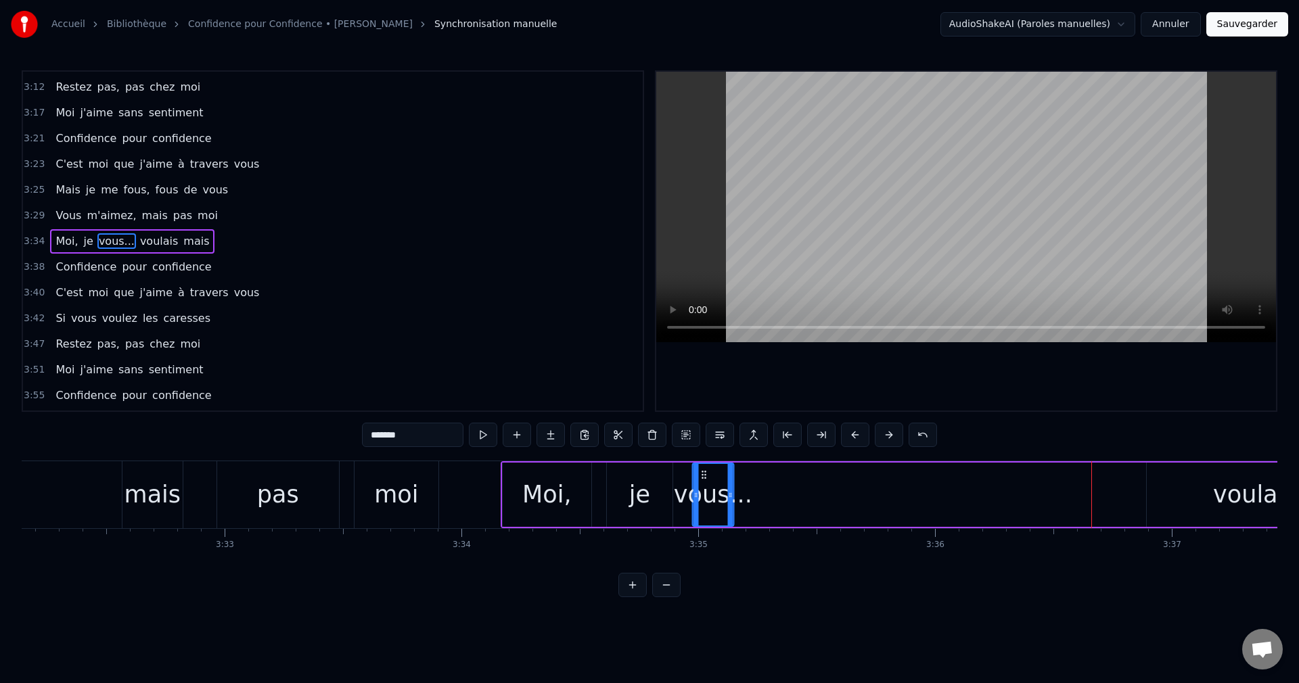
drag, startPoint x: 1080, startPoint y: 475, endPoint x: 702, endPoint y: 486, distance: 378.3
click at [702, 486] on div "vous..." at bounding box center [713, 495] width 40 height 62
click at [526, 506] on div "Moi," at bounding box center [546, 495] width 49 height 36
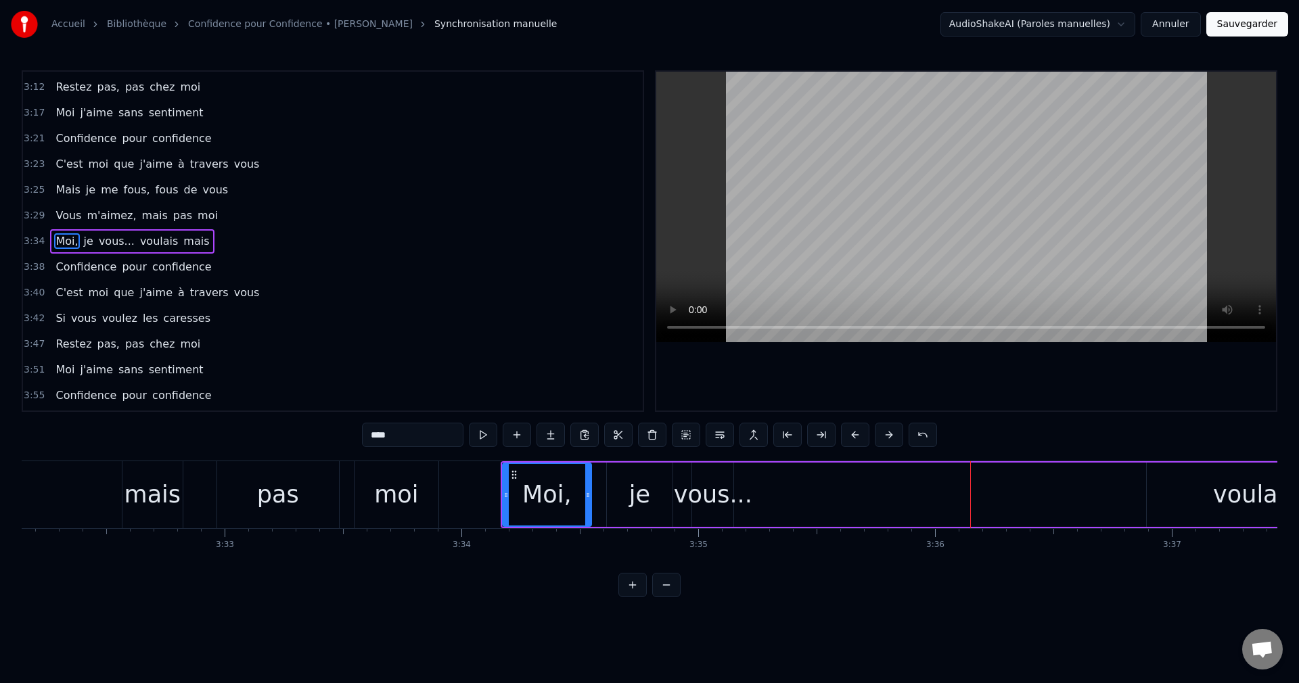
click at [728, 494] on div "vous..." at bounding box center [713, 495] width 78 height 36
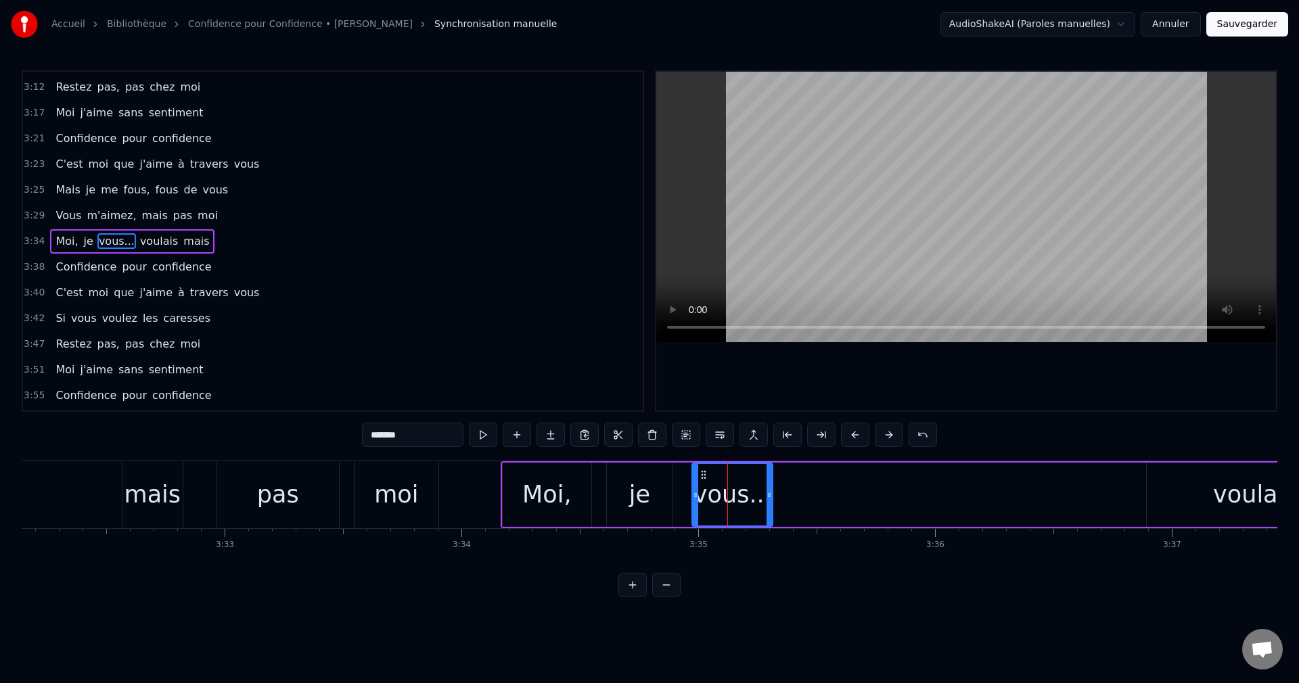
drag, startPoint x: 730, startPoint y: 494, endPoint x: 770, endPoint y: 497, distance: 39.3
click at [770, 497] on icon at bounding box center [768, 495] width 5 height 11
drag, startPoint x: 707, startPoint y: 473, endPoint x: 718, endPoint y: 478, distance: 12.4
click at [718, 478] on icon at bounding box center [715, 474] width 11 height 11
click at [545, 496] on div "Moi," at bounding box center [546, 495] width 49 height 36
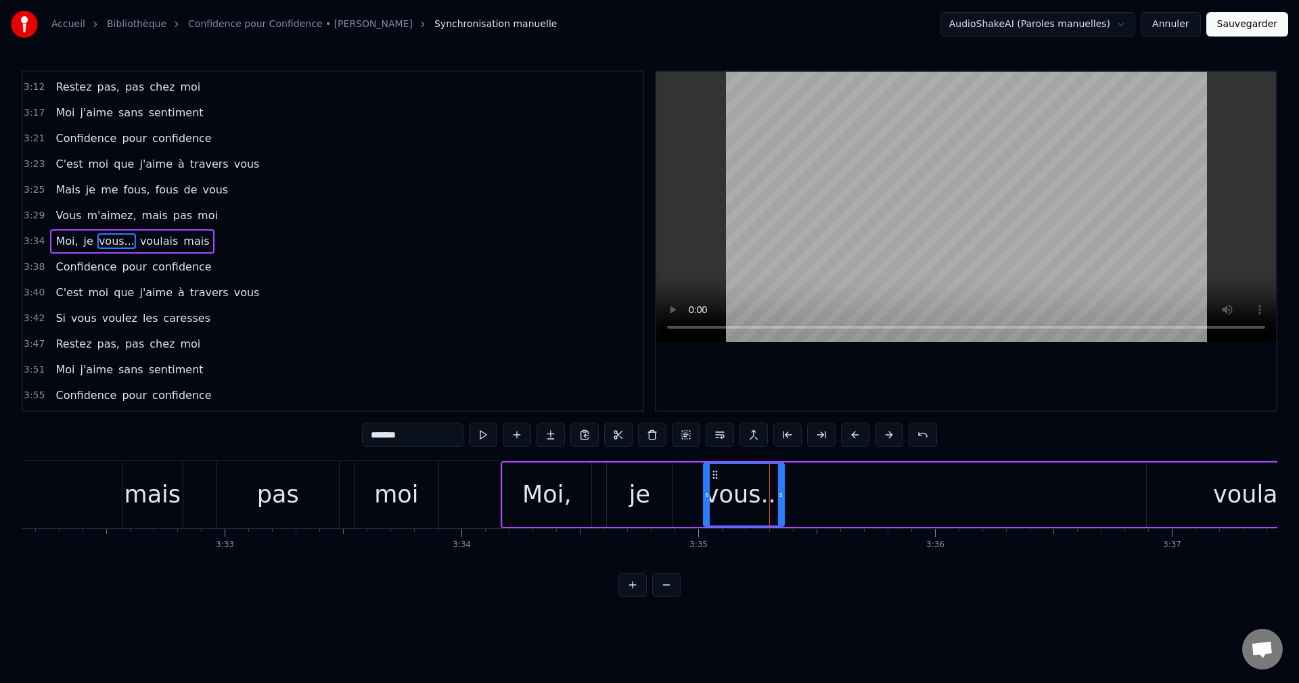
type input "****"
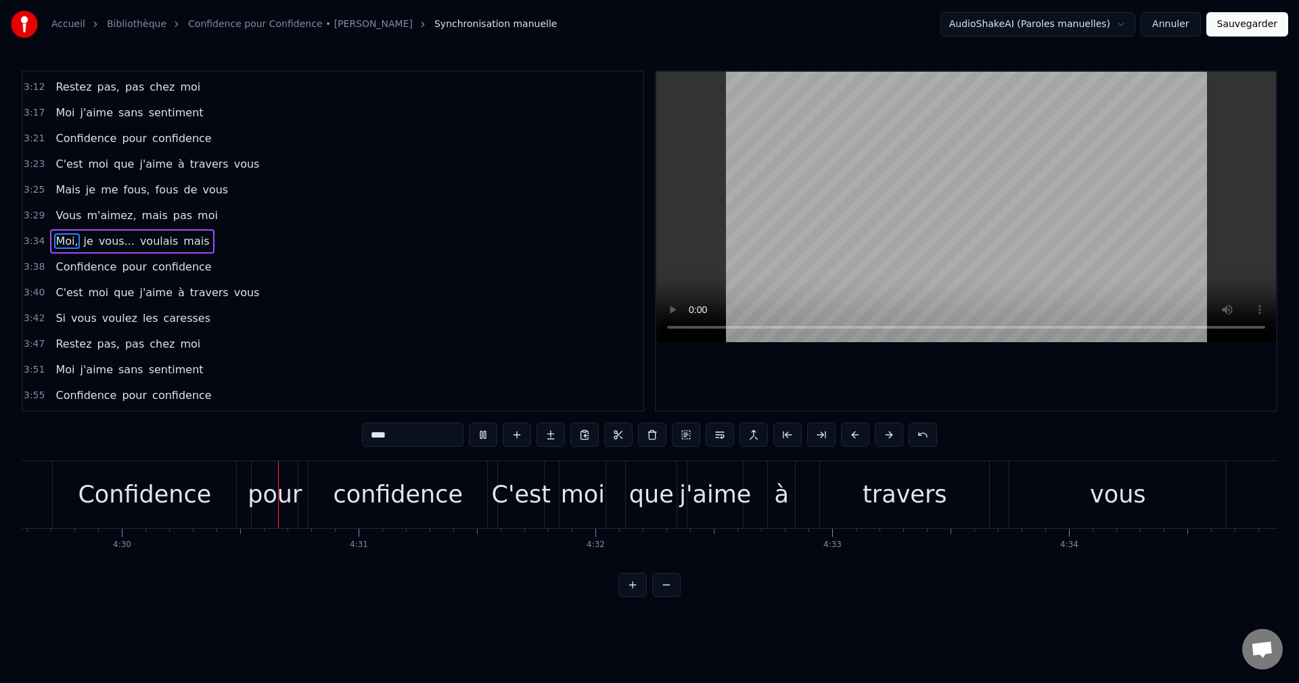
scroll to position [0, 63819]
click at [1232, 30] on button "Sauvegarder" at bounding box center [1247, 24] width 82 height 24
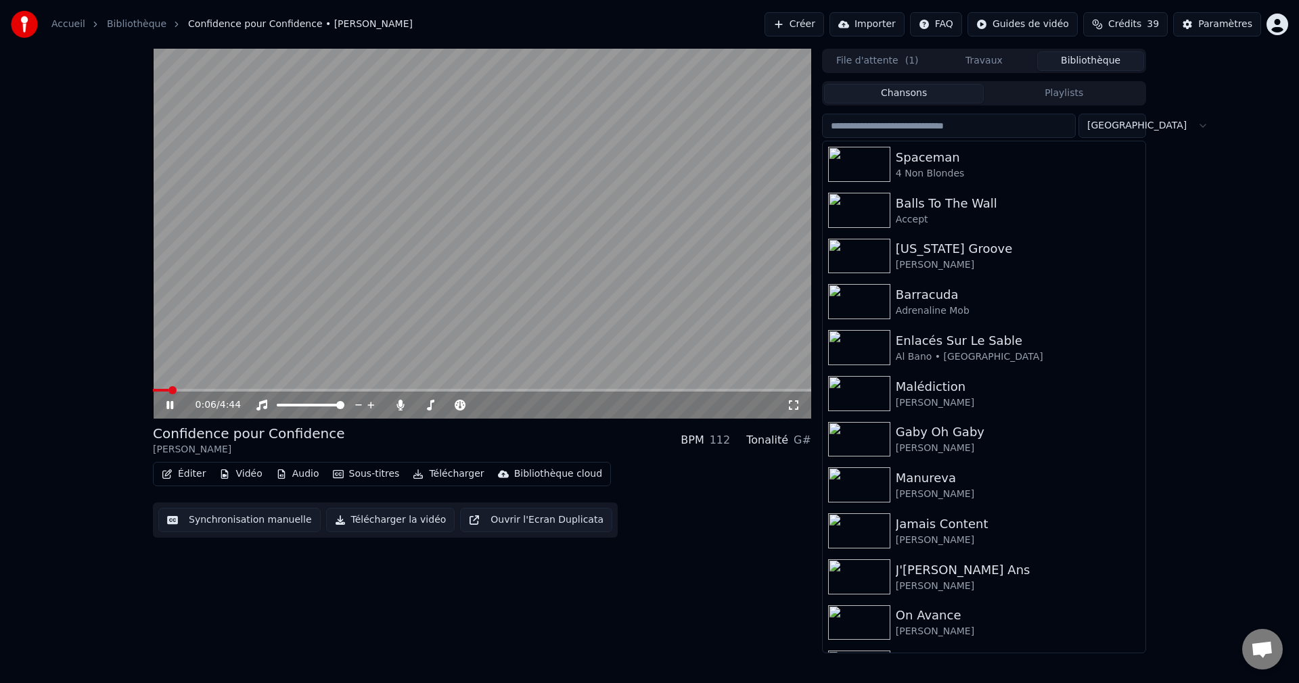
click at [227, 390] on span at bounding box center [482, 390] width 658 height 3
click at [428, 404] on span at bounding box center [449, 405] width 68 height 3
click at [422, 404] on span at bounding box center [425, 405] width 8 height 8
click at [170, 402] on icon at bounding box center [169, 405] width 7 height 8
click at [372, 519] on button "Télécharger la vidéo" at bounding box center [390, 520] width 129 height 24
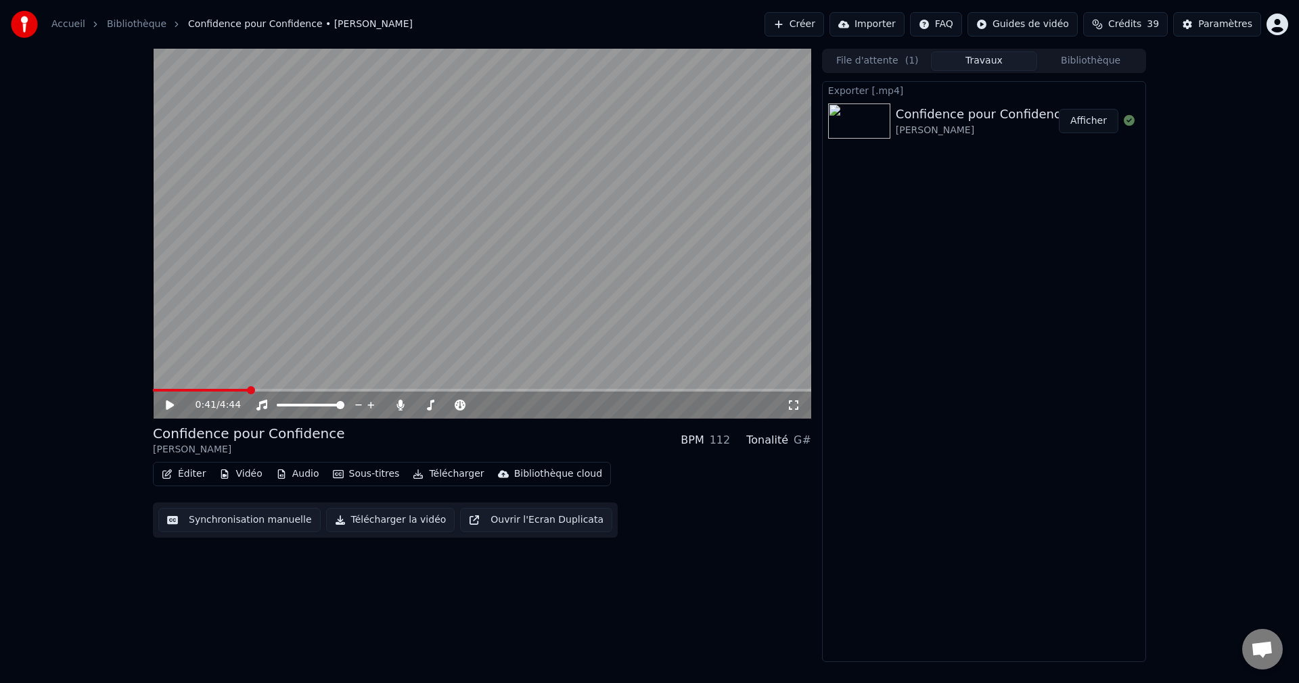
click at [1097, 61] on button "Bibliothèque" at bounding box center [1090, 61] width 107 height 20
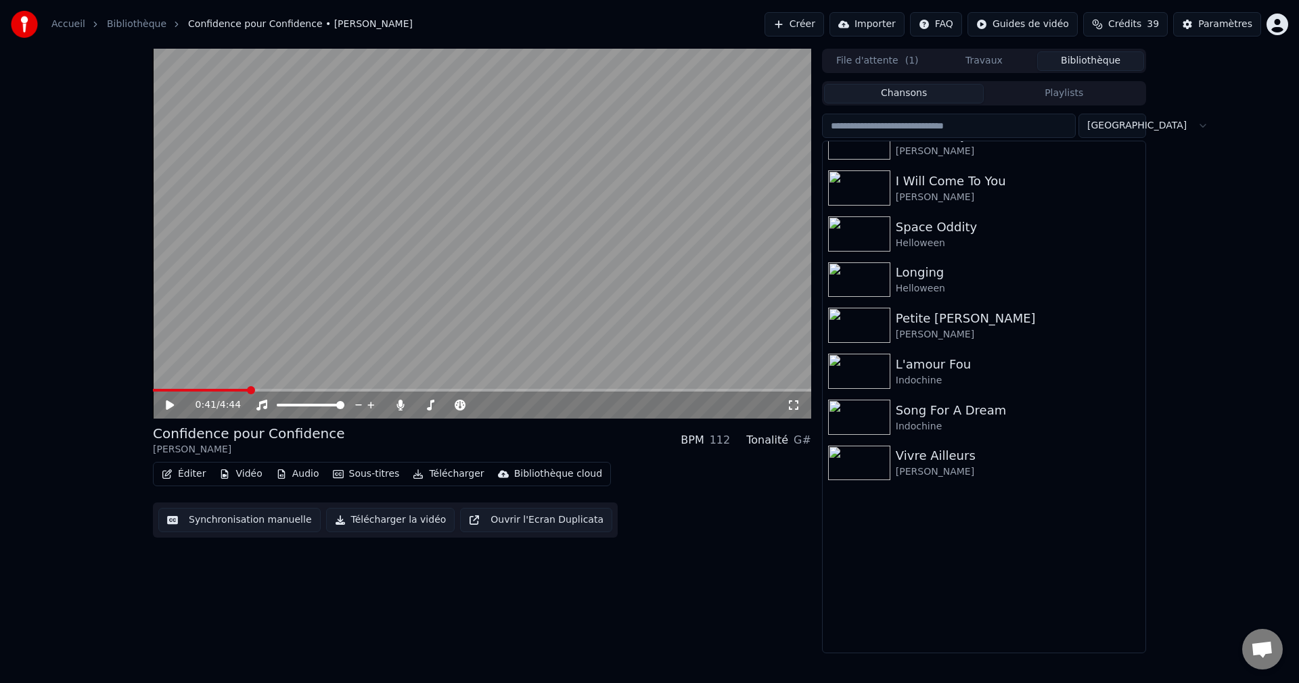
scroll to position [3382, 0]
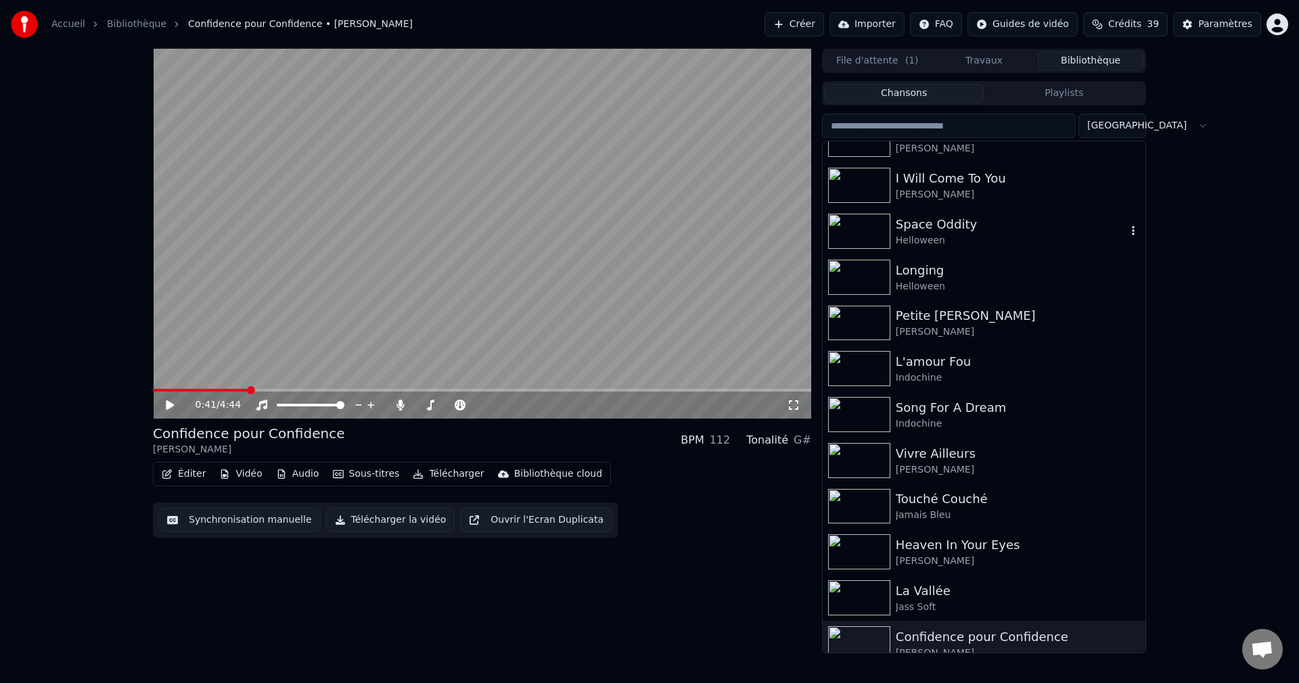
click at [930, 230] on div "Space Oddity" at bounding box center [1011, 224] width 231 height 19
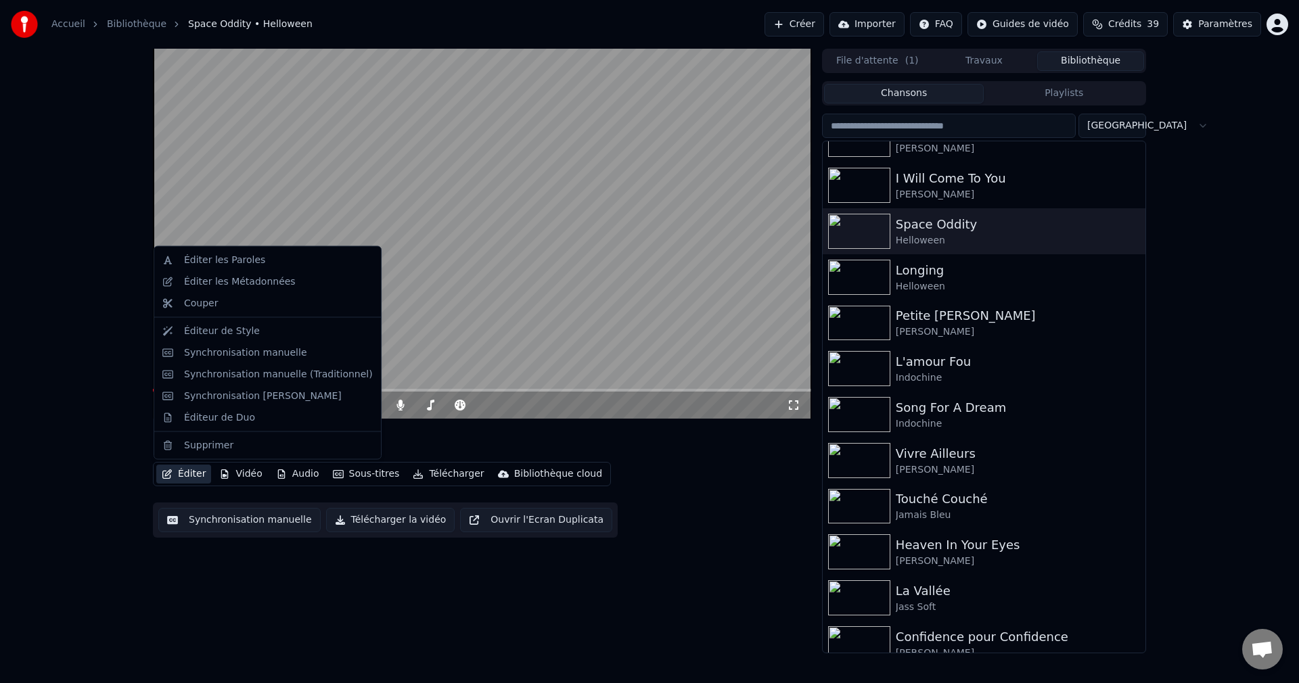
click at [186, 475] on button "Éditer" at bounding box center [183, 474] width 55 height 19
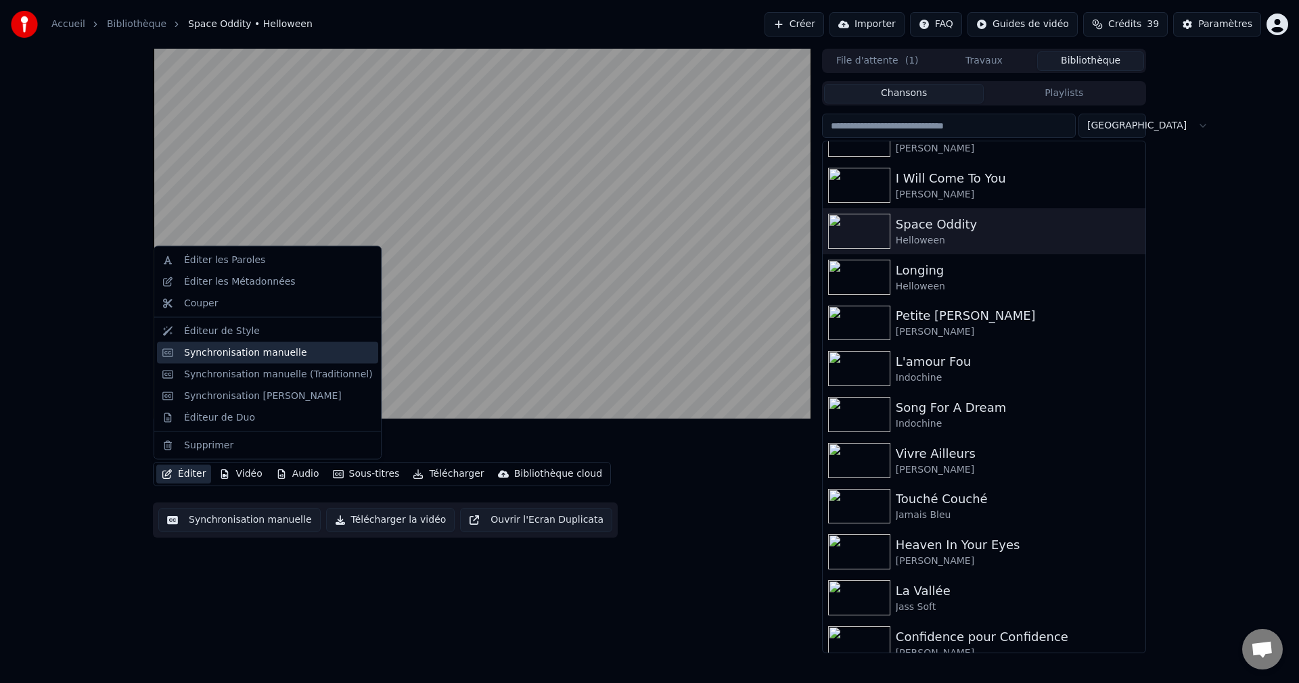
click at [237, 353] on div "Synchronisation manuelle" at bounding box center [245, 353] width 123 height 14
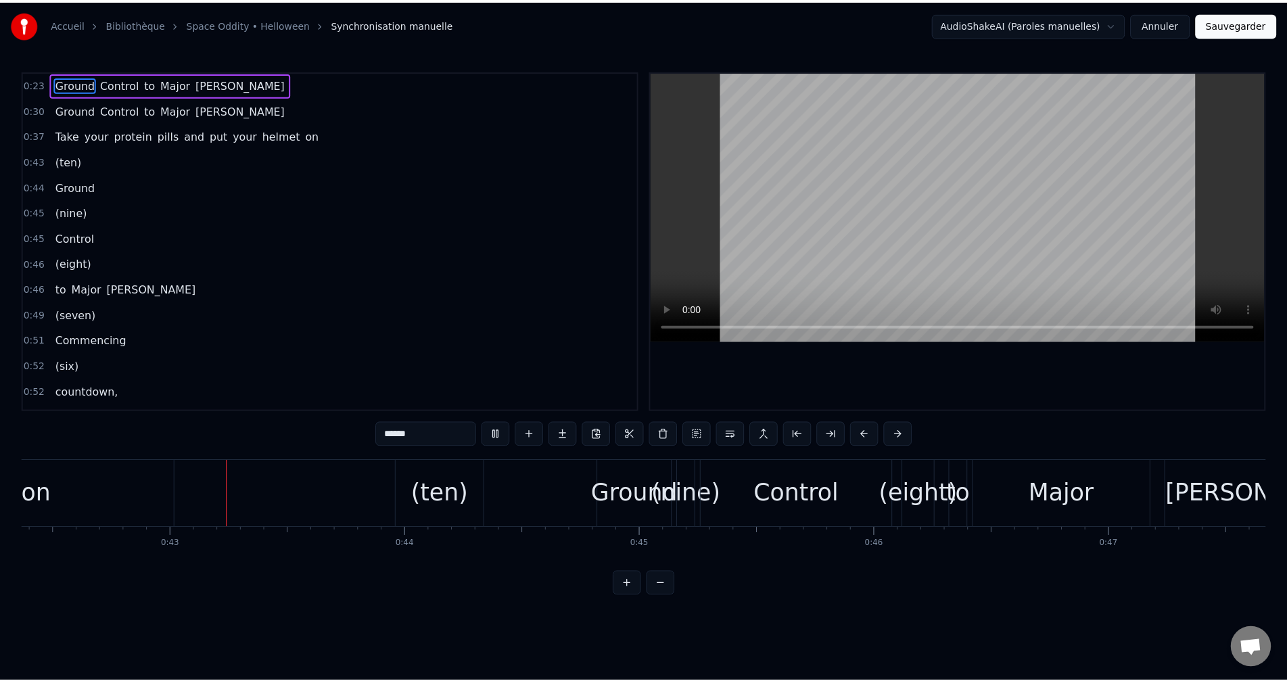
scroll to position [0, 10031]
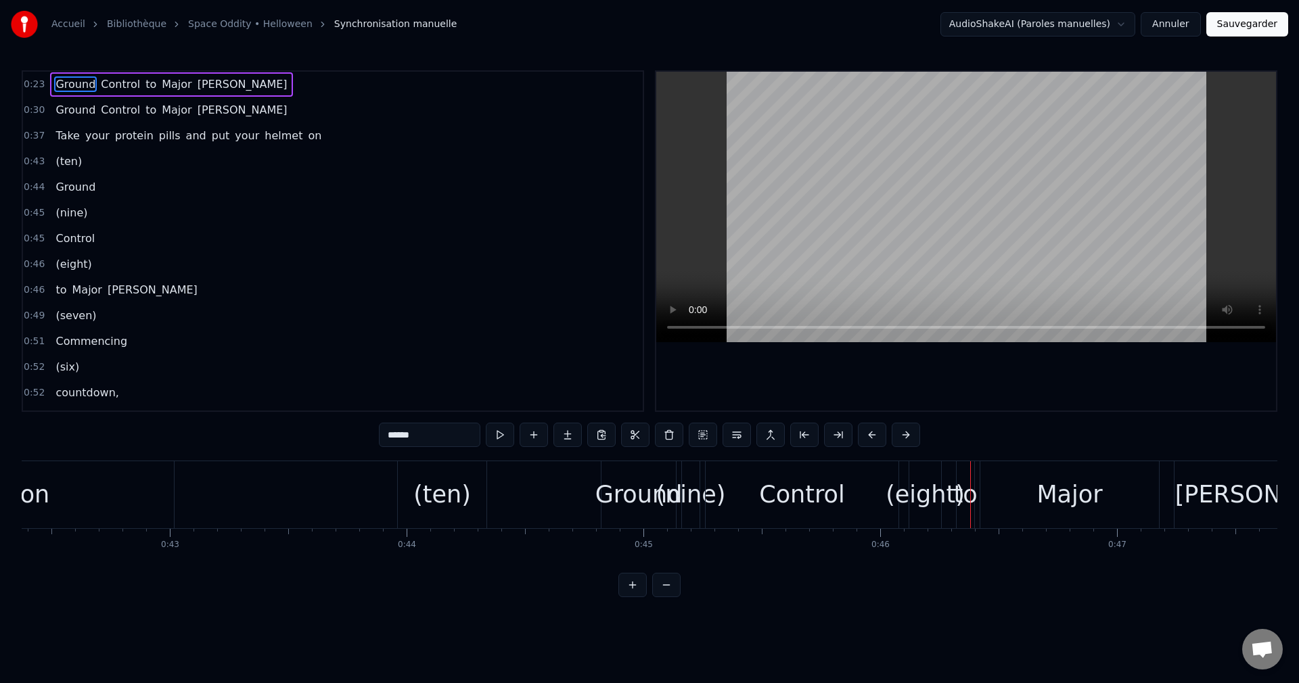
click at [62, 160] on span "(ten)" at bounding box center [68, 162] width 29 height 16
type input "*****"
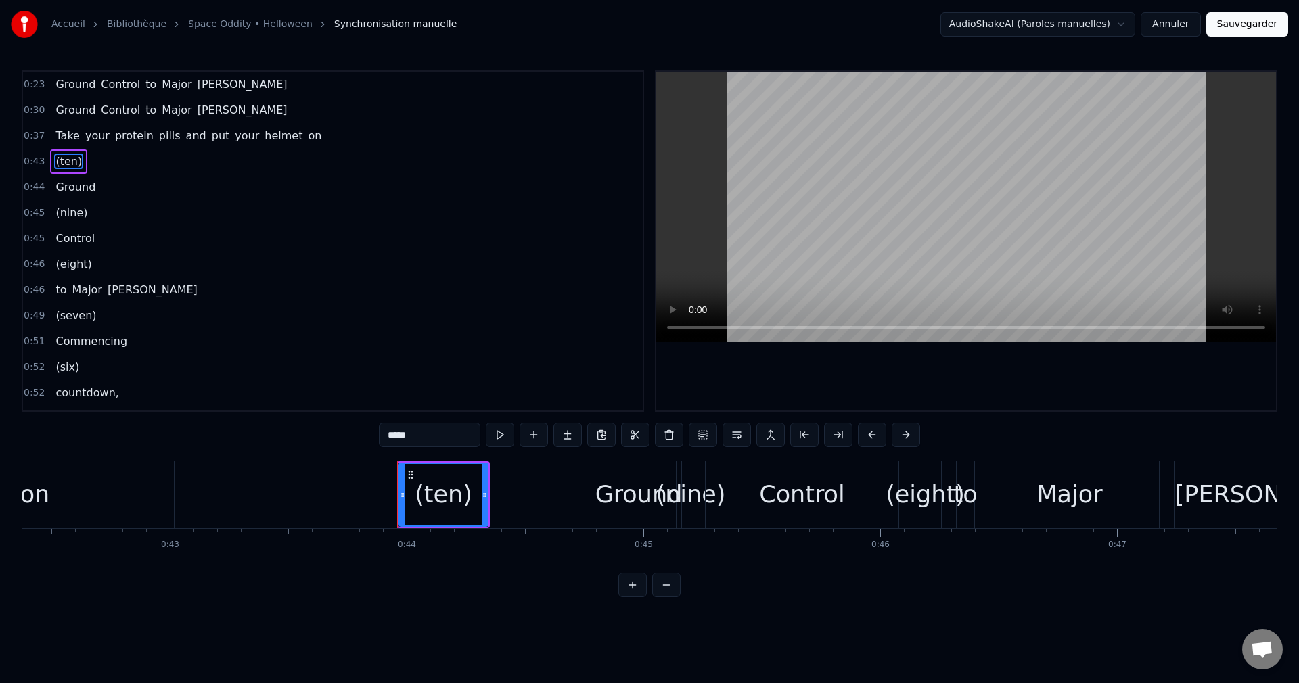
click at [1180, 25] on button "Annuler" at bounding box center [1170, 24] width 60 height 24
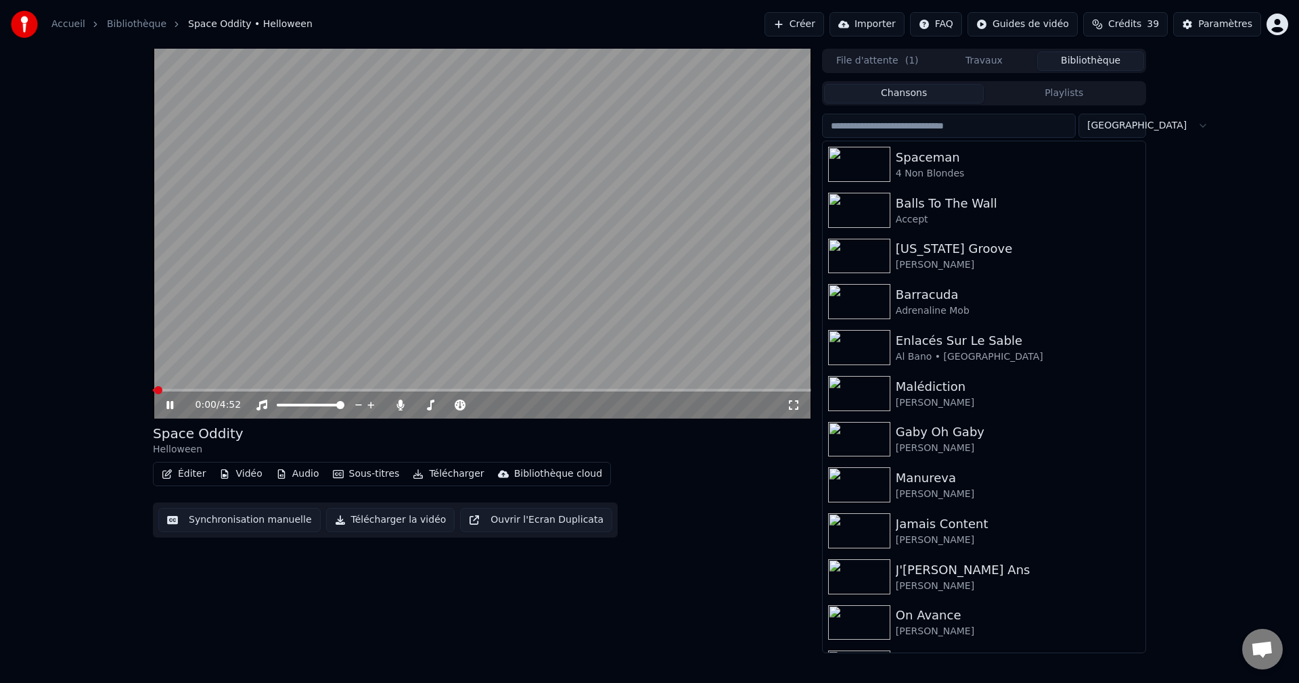
click at [166, 407] on icon at bounding box center [180, 405] width 32 height 11
click at [183, 473] on button "Éditer" at bounding box center [183, 474] width 55 height 19
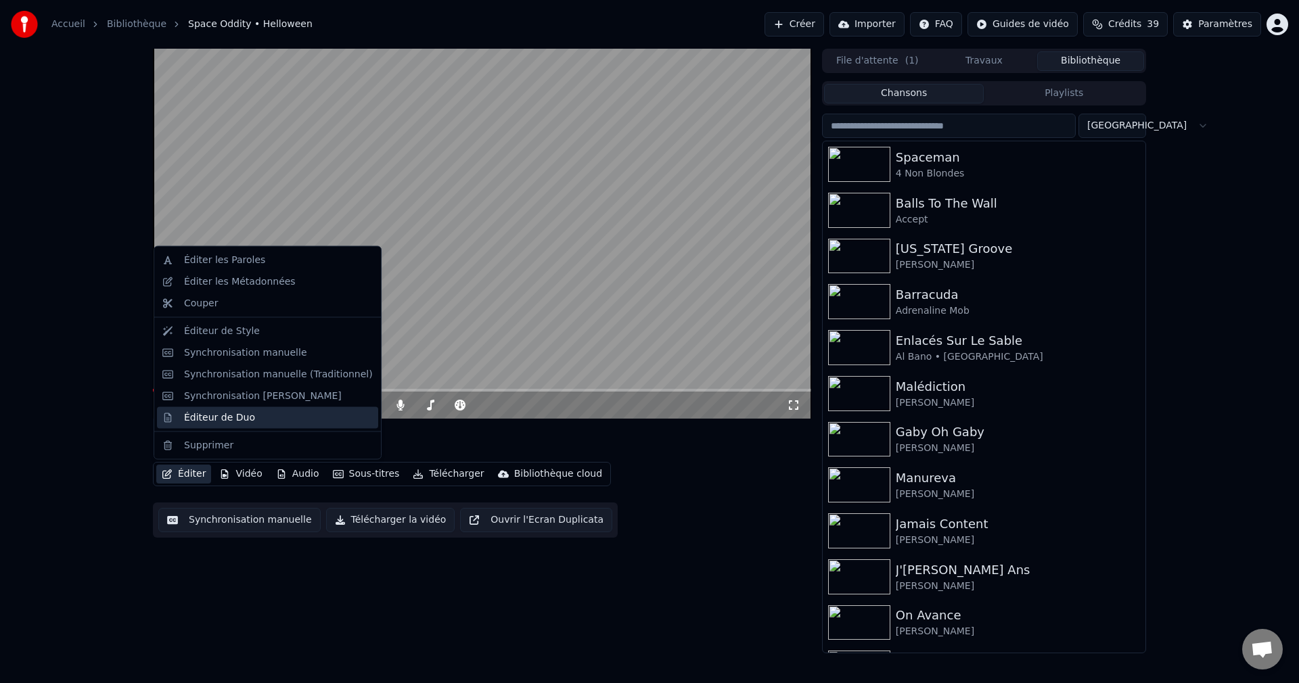
click at [200, 419] on div "Éditeur de Duo" at bounding box center [219, 418] width 71 height 14
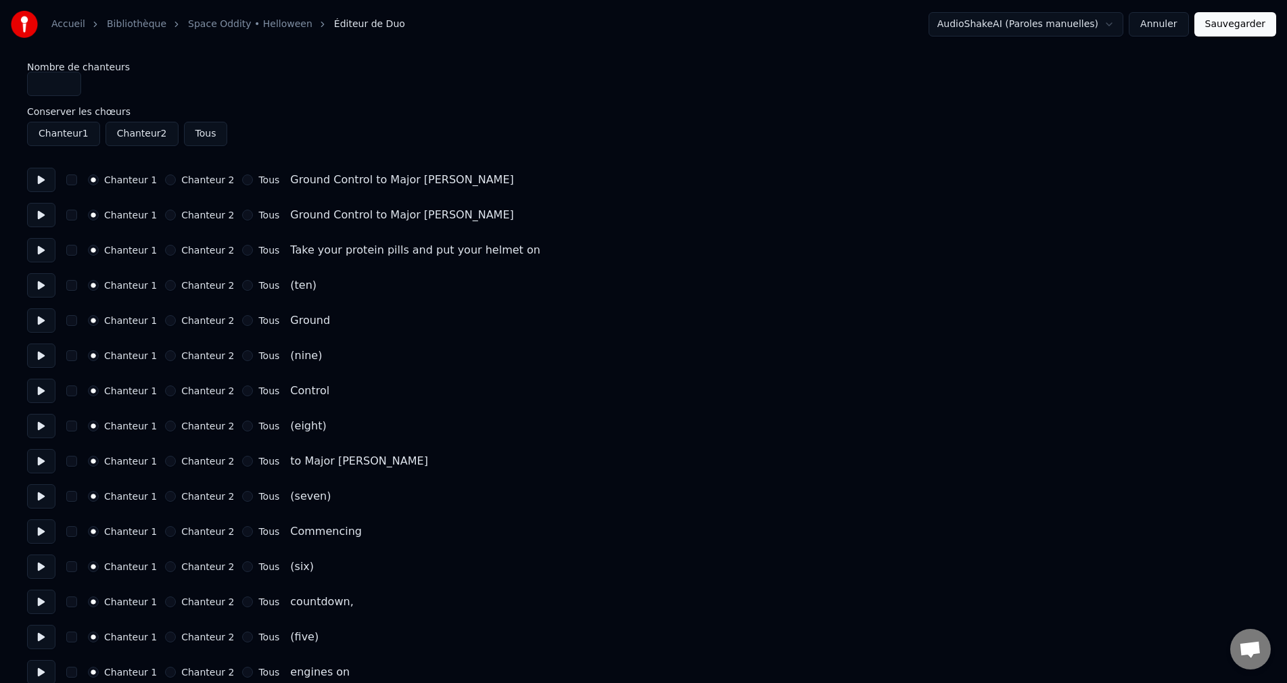
click at [168, 284] on button "Chanteur 2" at bounding box center [170, 285] width 11 height 11
click at [165, 354] on button "Chanteur 2" at bounding box center [170, 355] width 11 height 11
click at [174, 425] on button "Chanteur 2" at bounding box center [170, 426] width 11 height 11
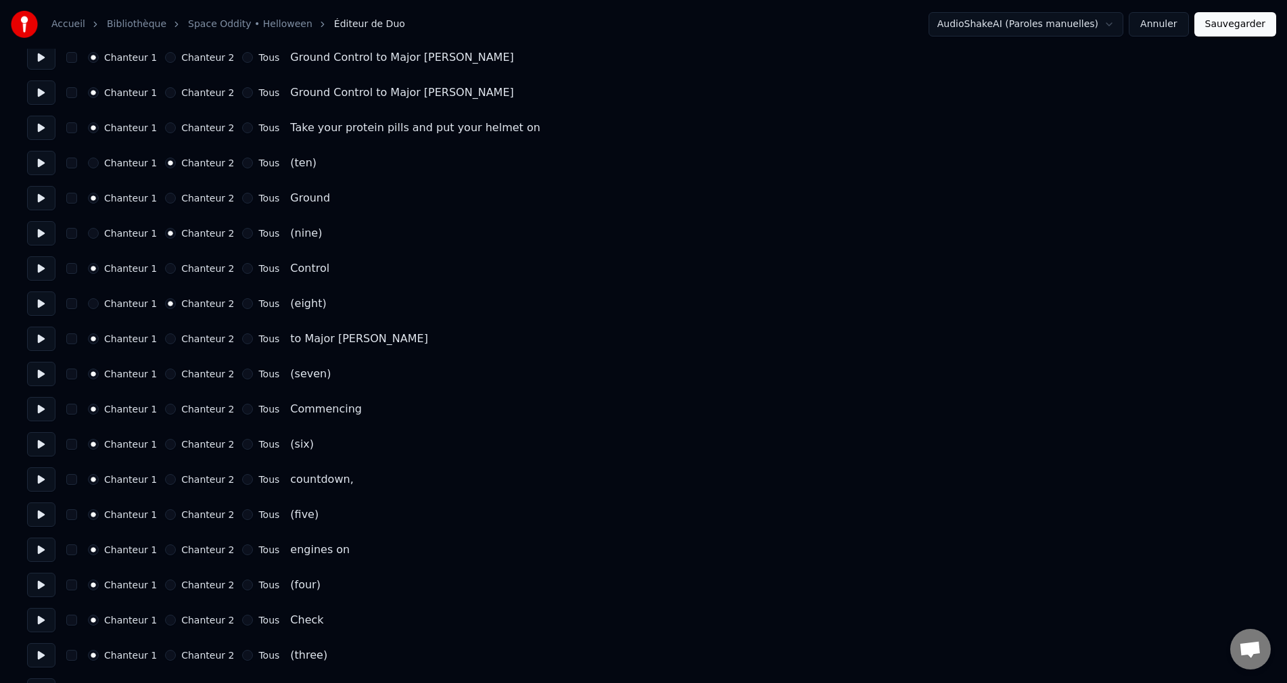
scroll to position [135, 0]
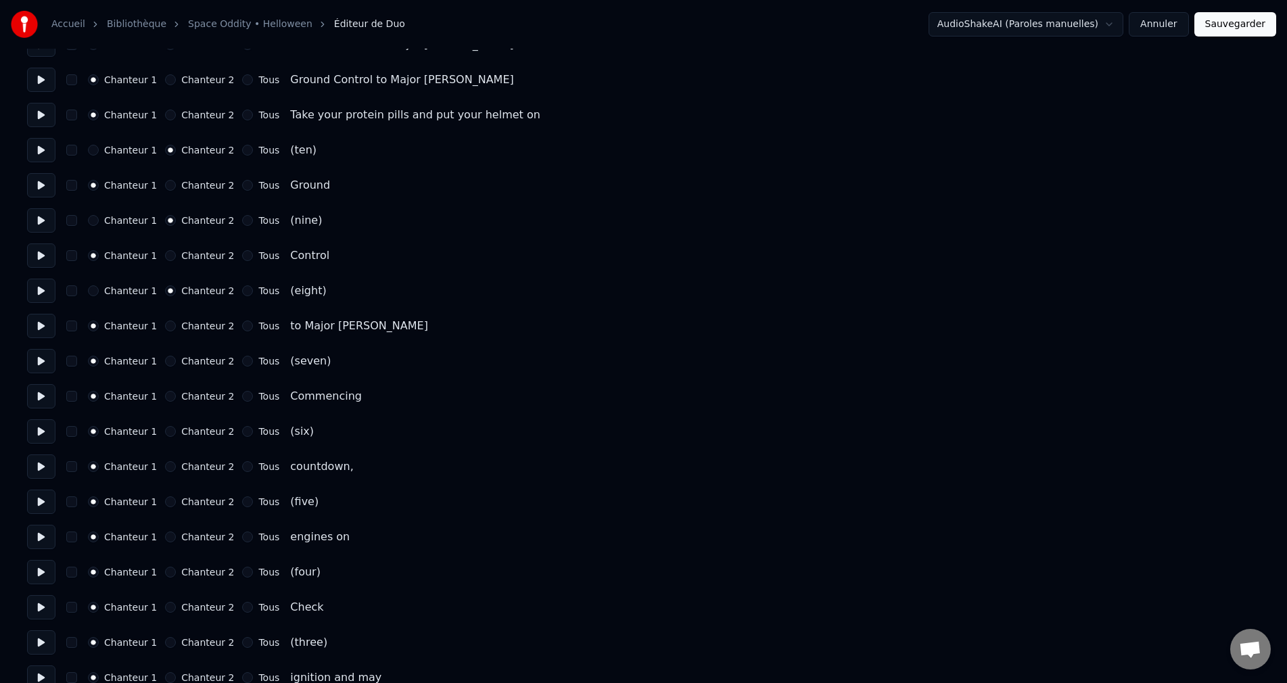
click at [170, 362] on button "Chanteur 2" at bounding box center [170, 361] width 11 height 11
click at [169, 434] on button "Chanteur 2" at bounding box center [170, 431] width 11 height 11
click at [167, 503] on button "Chanteur 2" at bounding box center [170, 501] width 11 height 11
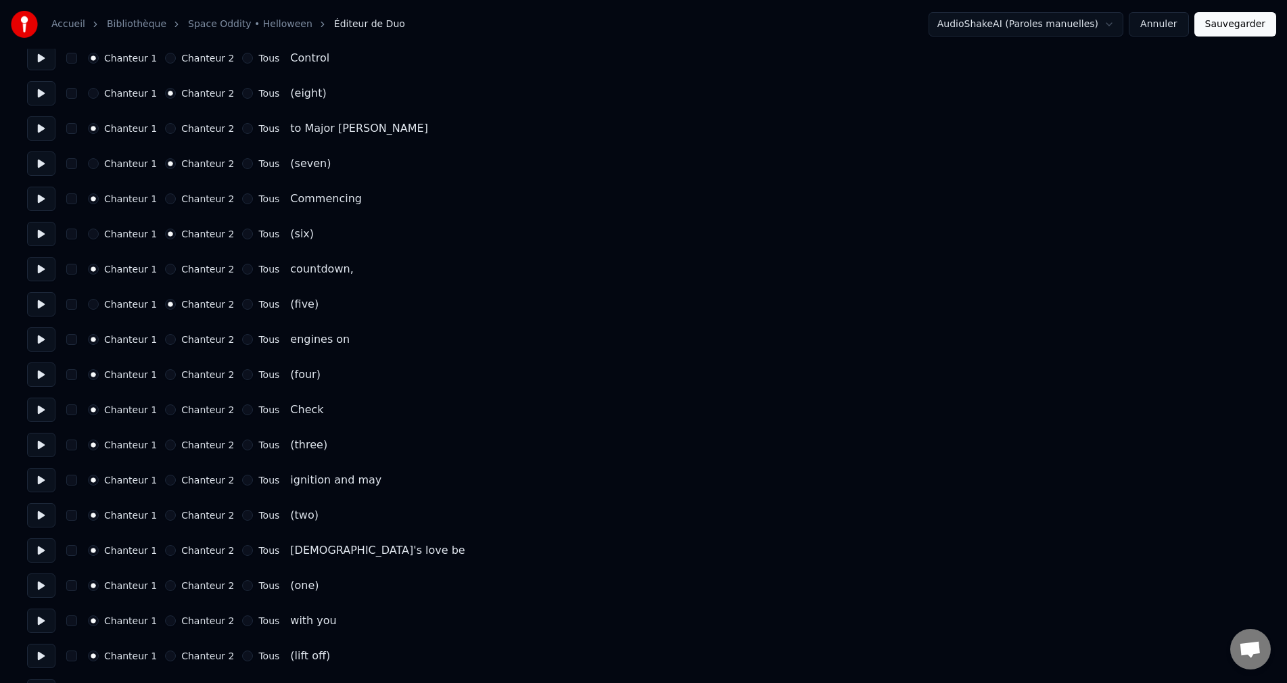
scroll to position [338, 0]
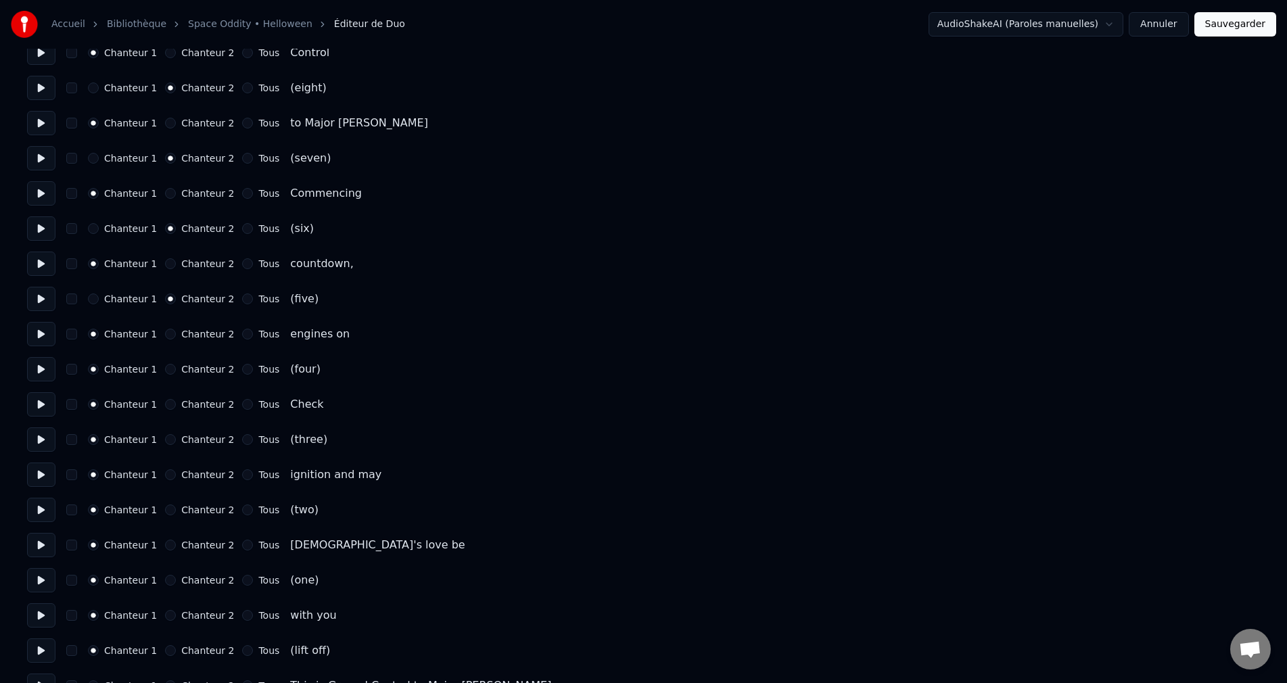
click at [169, 366] on button "Chanteur 2" at bounding box center [170, 369] width 11 height 11
click at [168, 437] on button "Chanteur 2" at bounding box center [170, 439] width 11 height 11
click at [170, 511] on button "Chanteur 2" at bounding box center [170, 510] width 11 height 11
click at [172, 582] on button "Chanteur 2" at bounding box center [170, 580] width 11 height 11
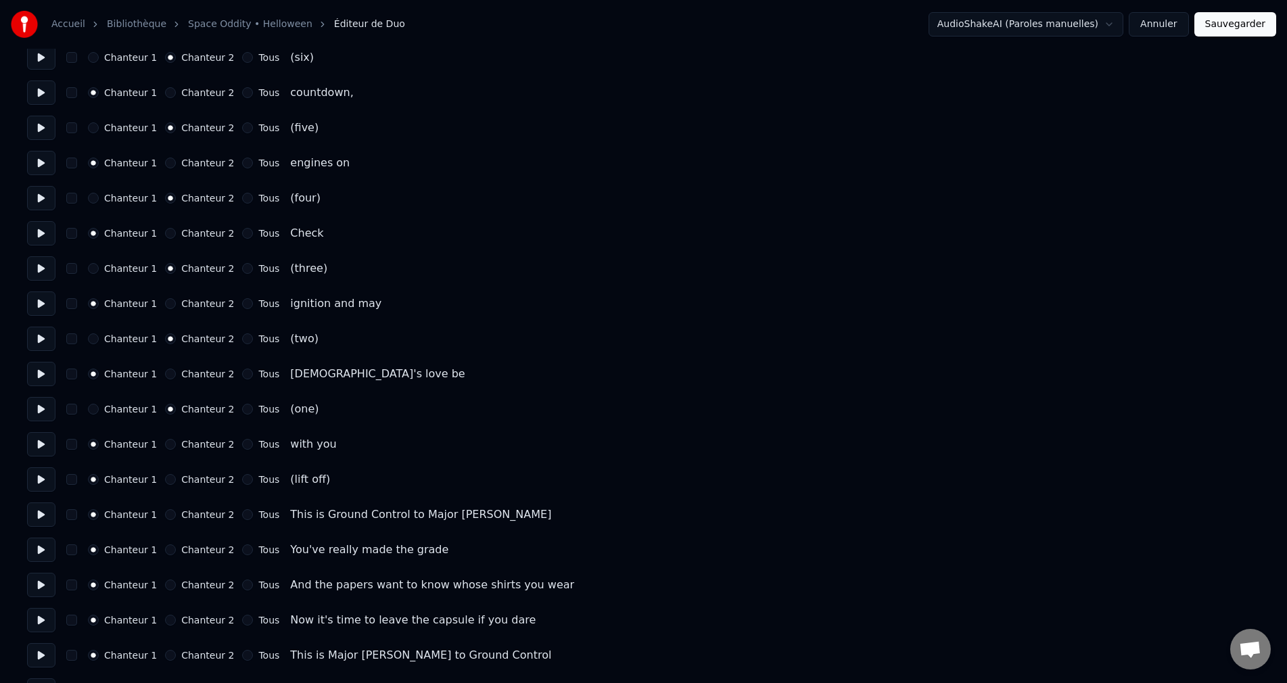
scroll to position [609, 0]
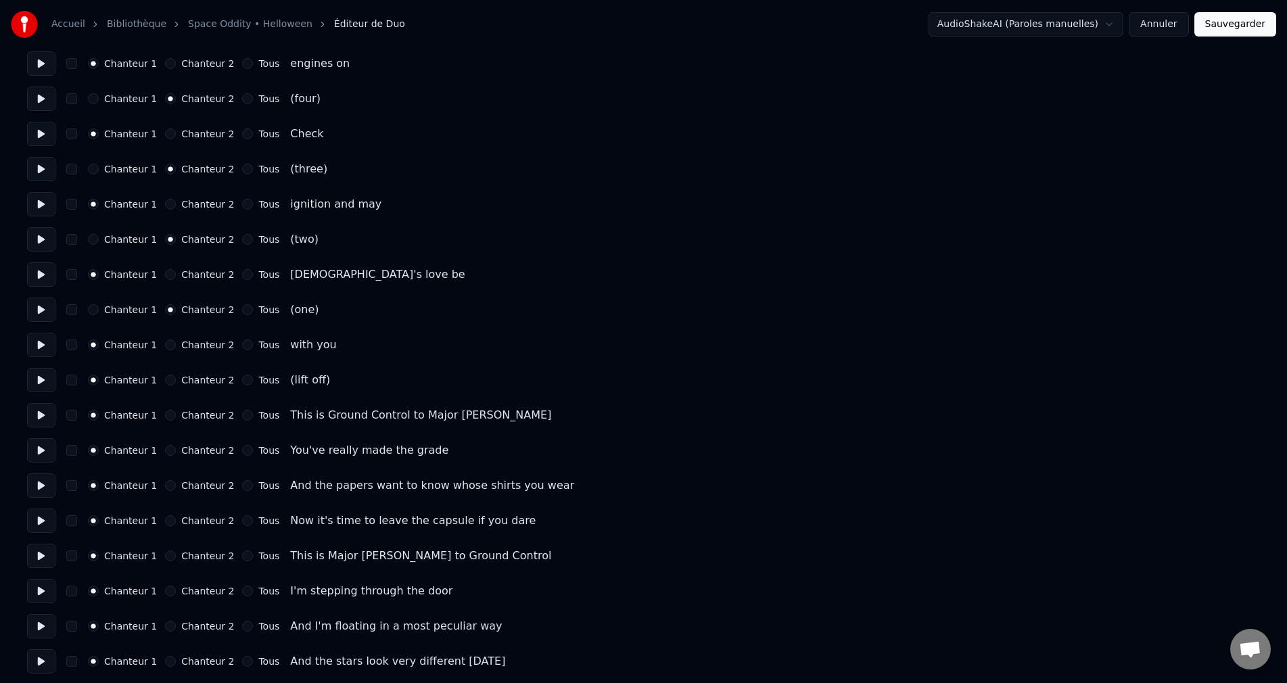
click at [168, 380] on button "Chanteur 2" at bounding box center [170, 380] width 11 height 11
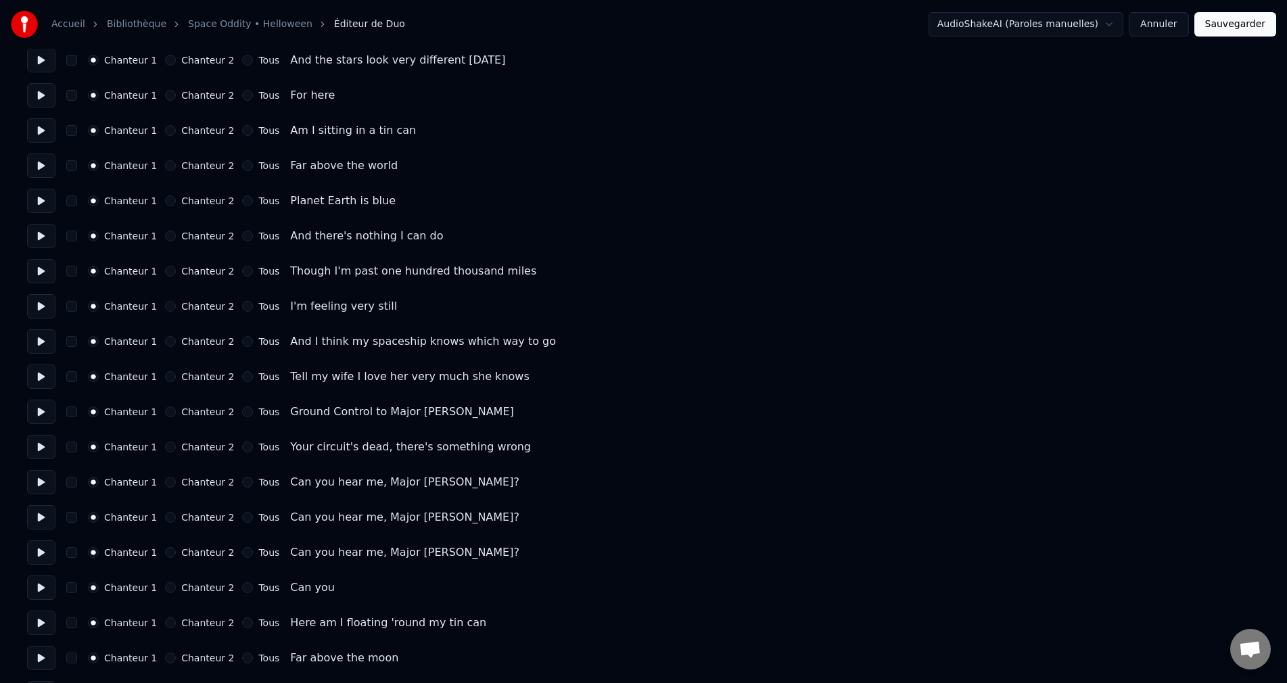
scroll to position [1281, 0]
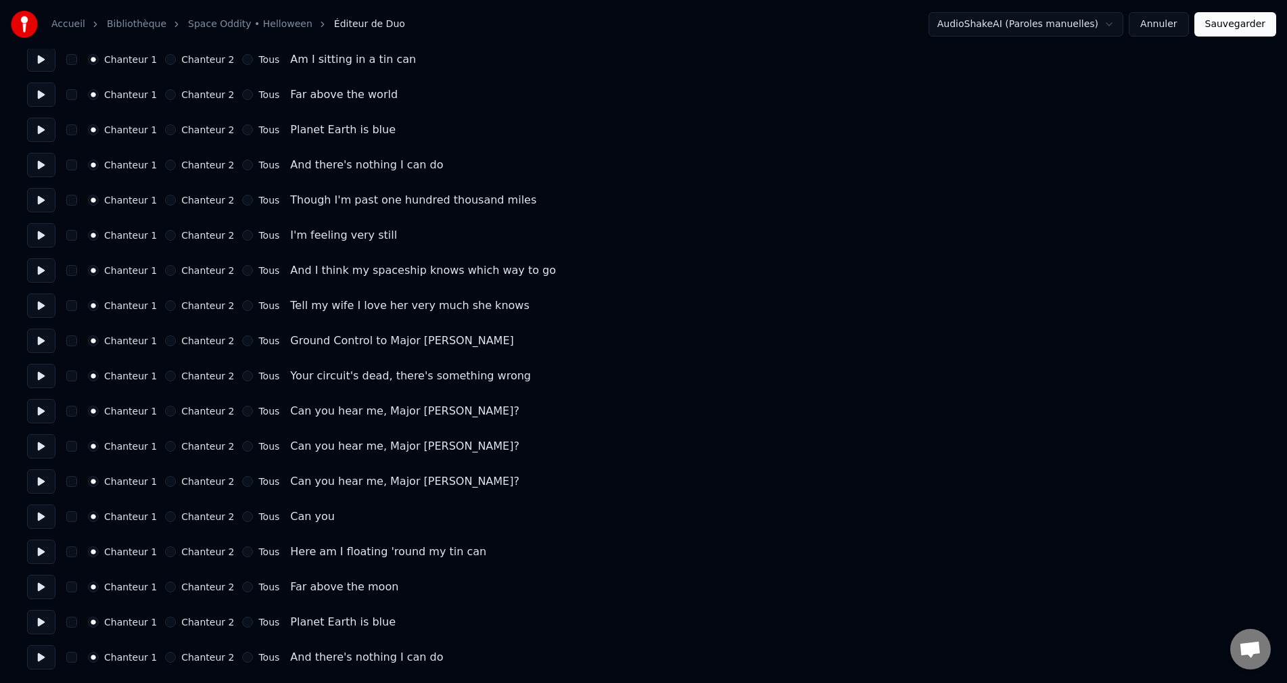
click at [1245, 16] on button "Sauvegarder" at bounding box center [1235, 24] width 82 height 24
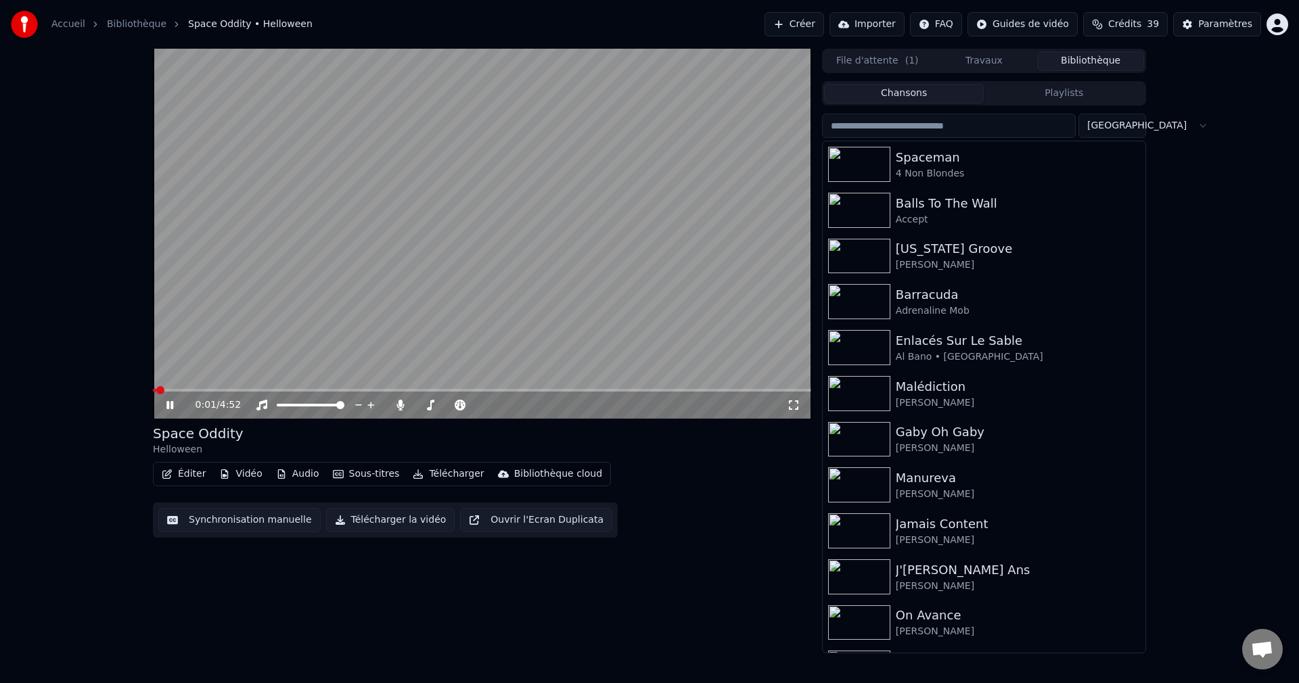
click at [171, 406] on icon at bounding box center [169, 405] width 7 height 8
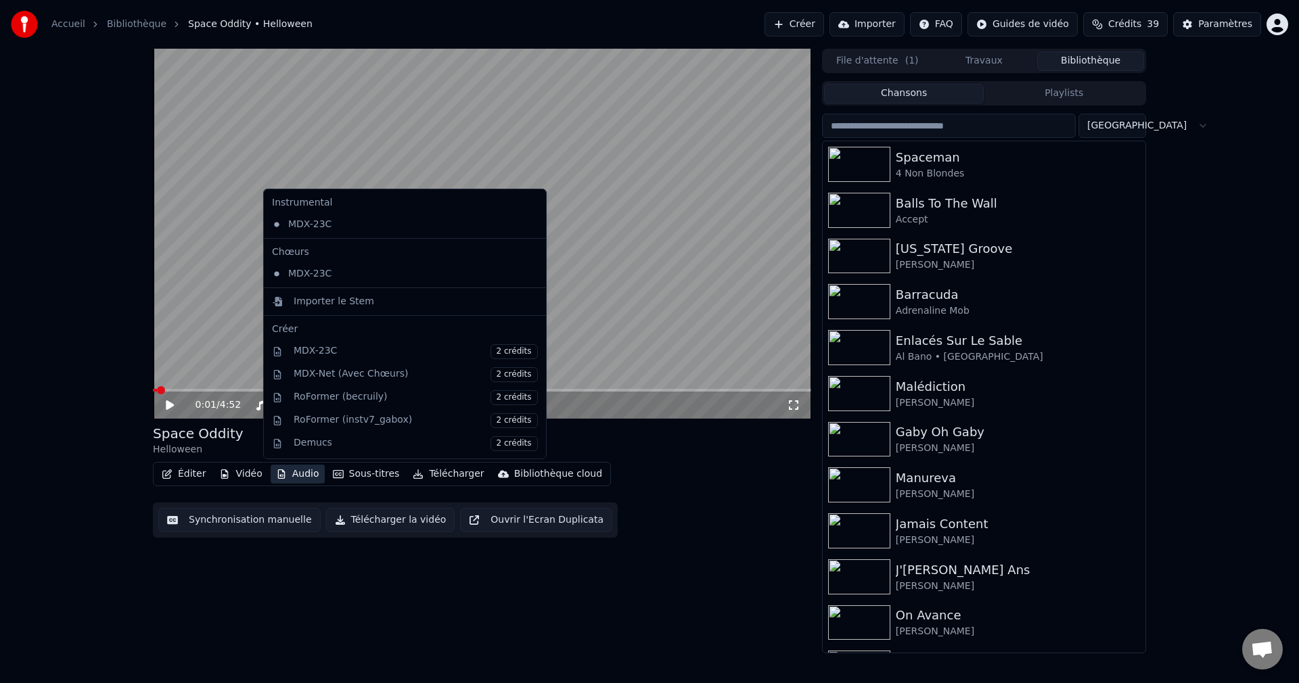
click at [287, 475] on button "Audio" at bounding box center [298, 474] width 54 height 19
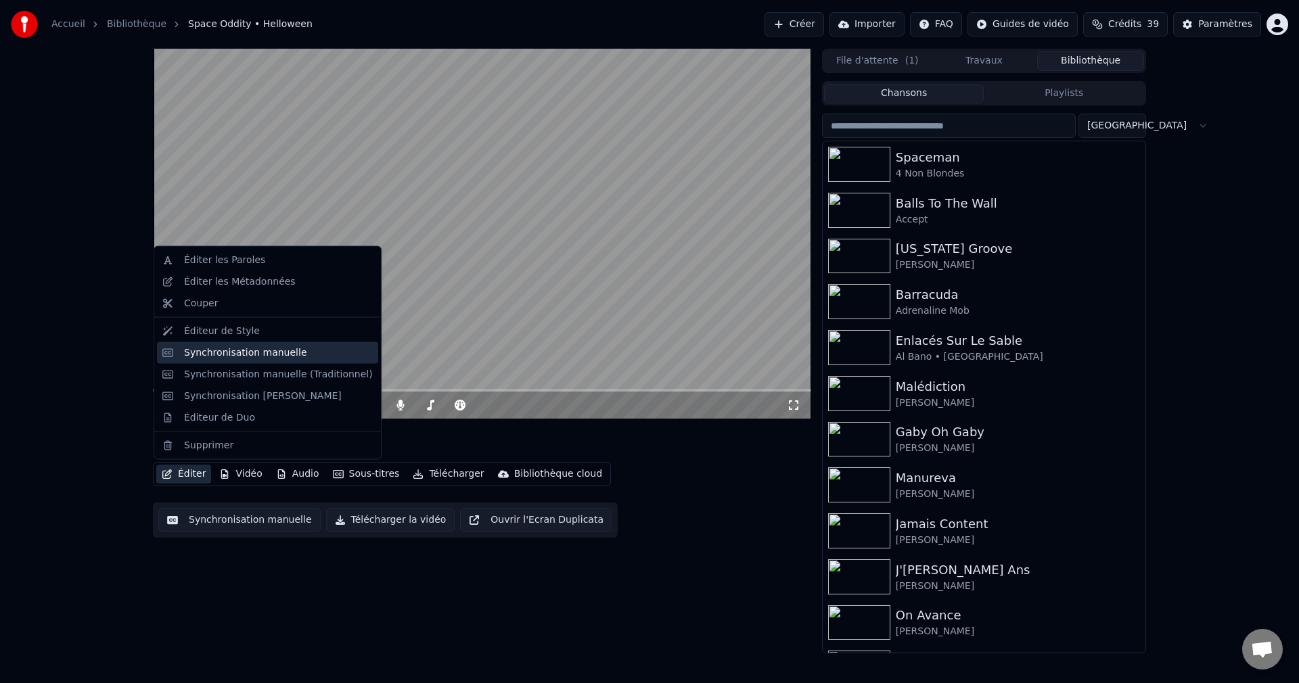
click at [264, 351] on div "Synchronisation manuelle" at bounding box center [245, 353] width 123 height 14
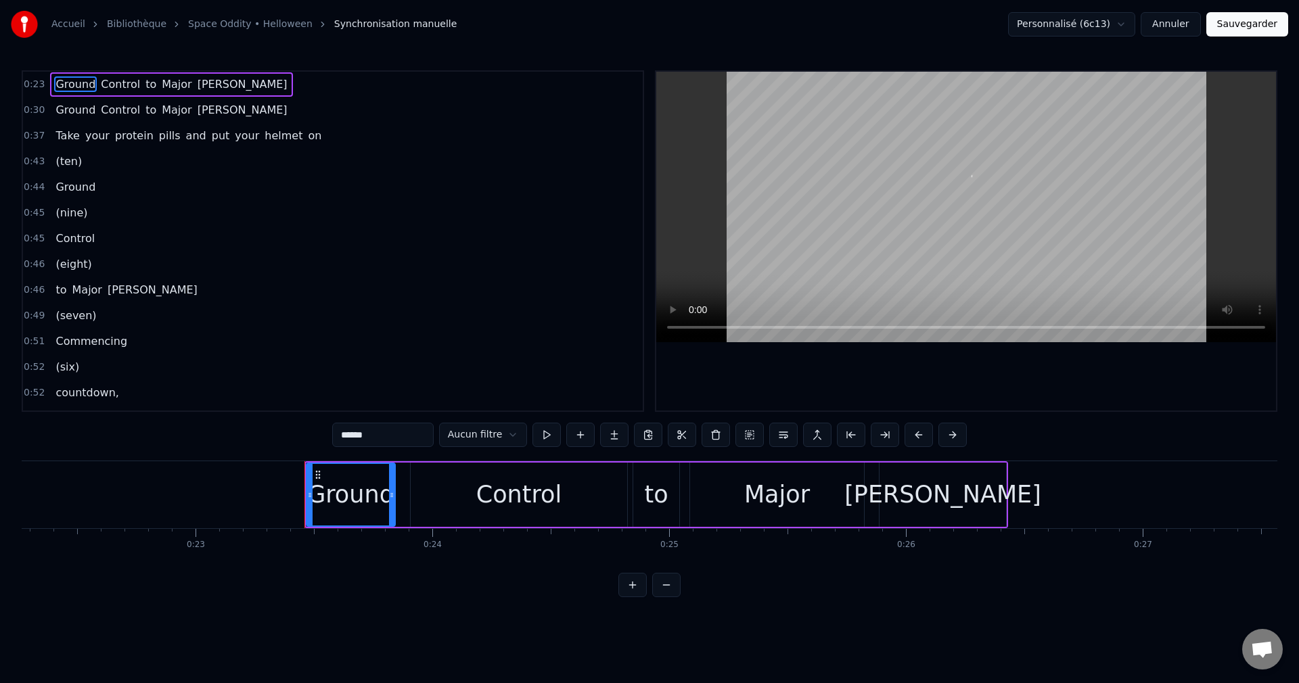
scroll to position [0, 5486]
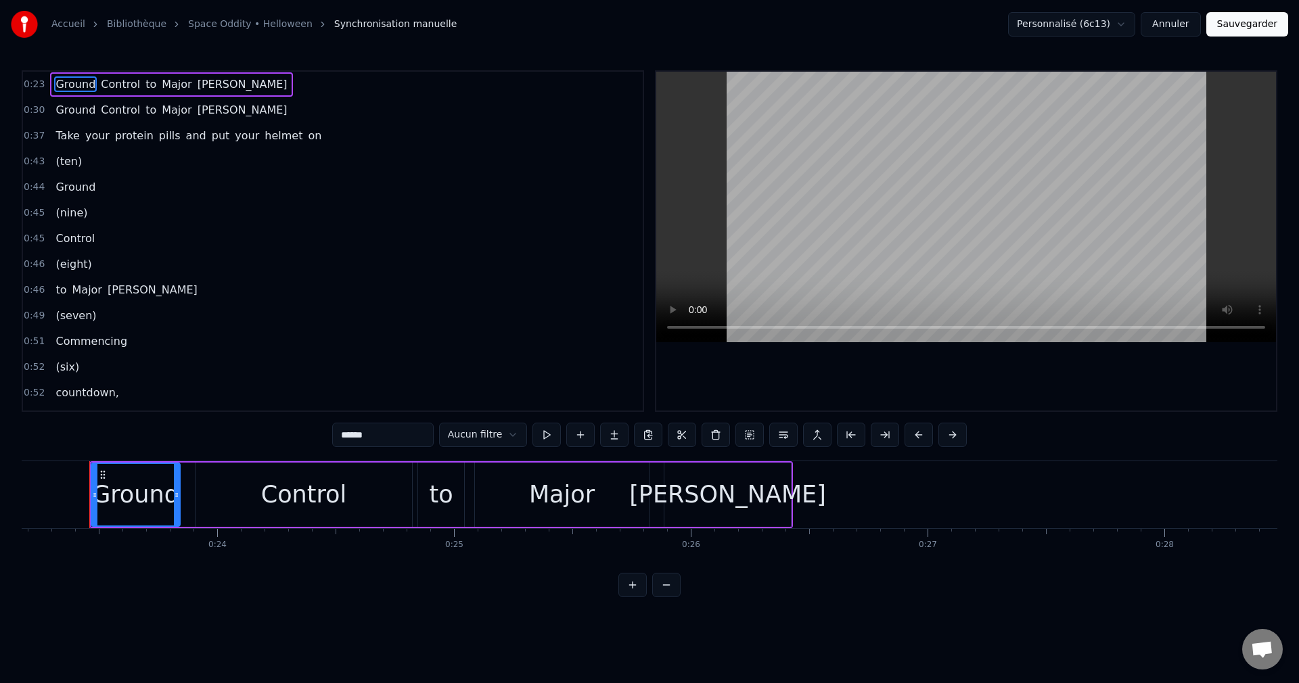
click at [54, 134] on span "Take" at bounding box center [67, 136] width 26 height 16
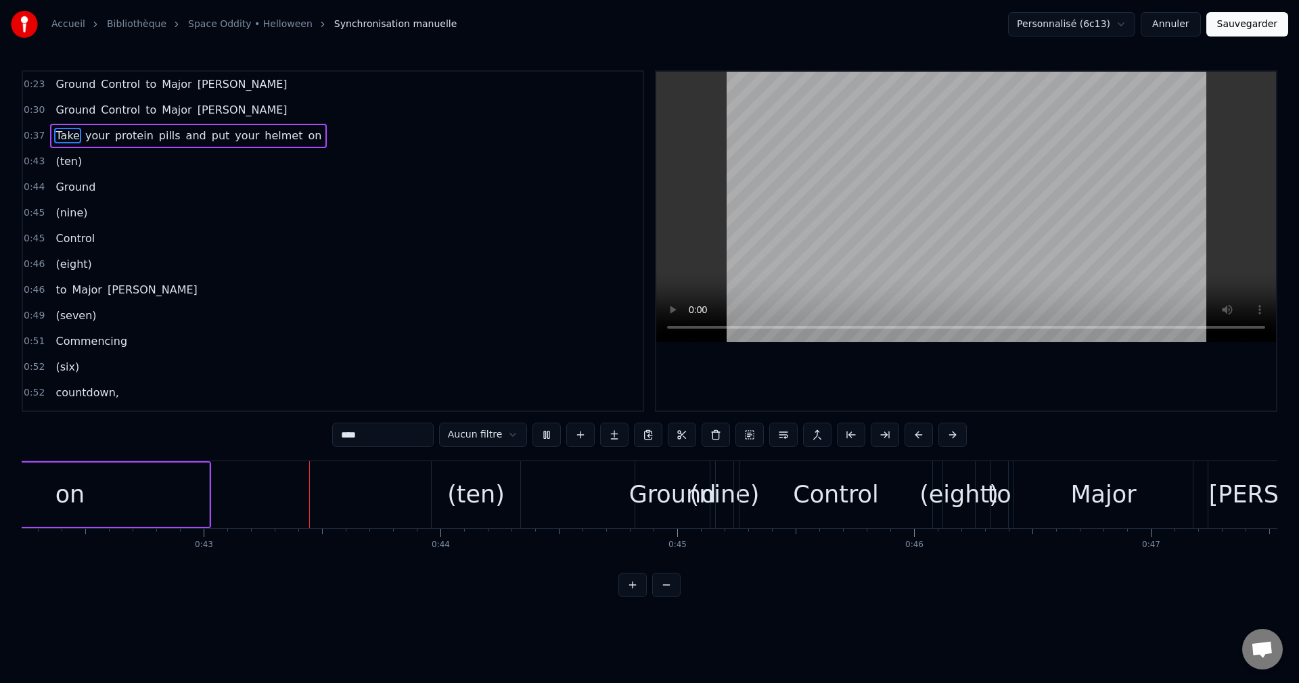
scroll to position [0, 10046]
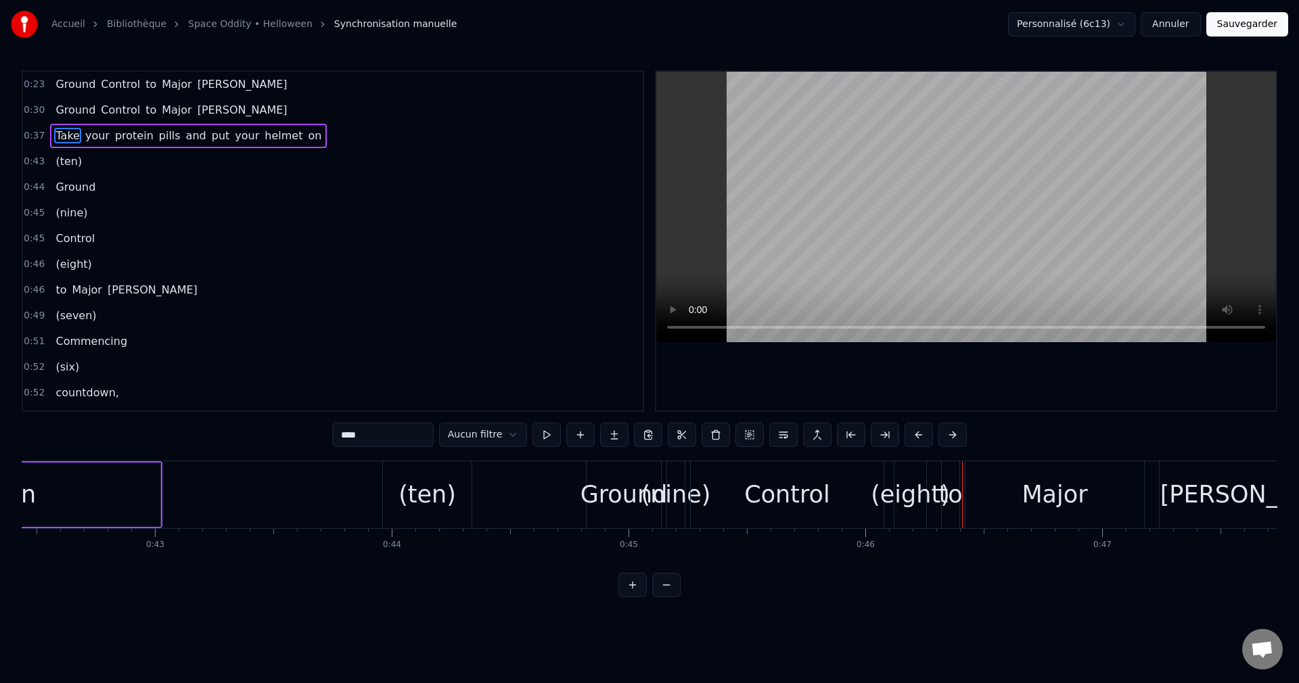
click at [411, 498] on div "(ten)" at bounding box center [426, 495] width 57 height 36
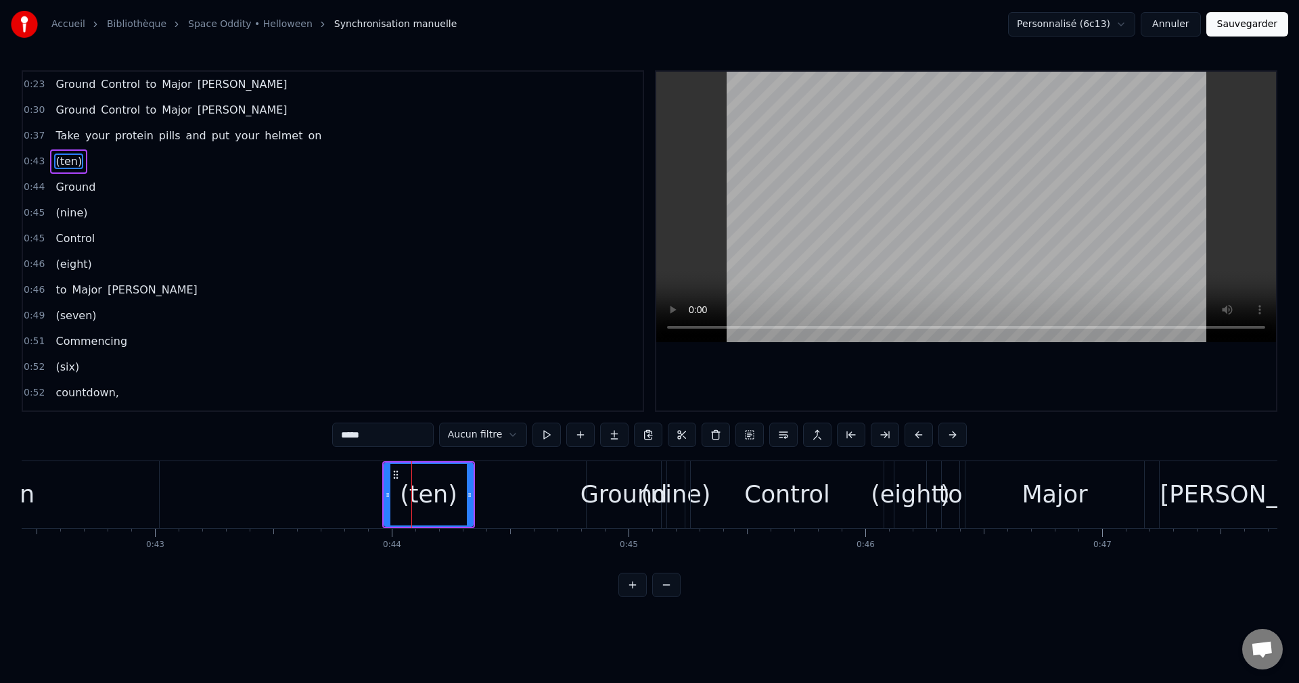
click at [774, 497] on div "Control" at bounding box center [787, 495] width 86 height 36
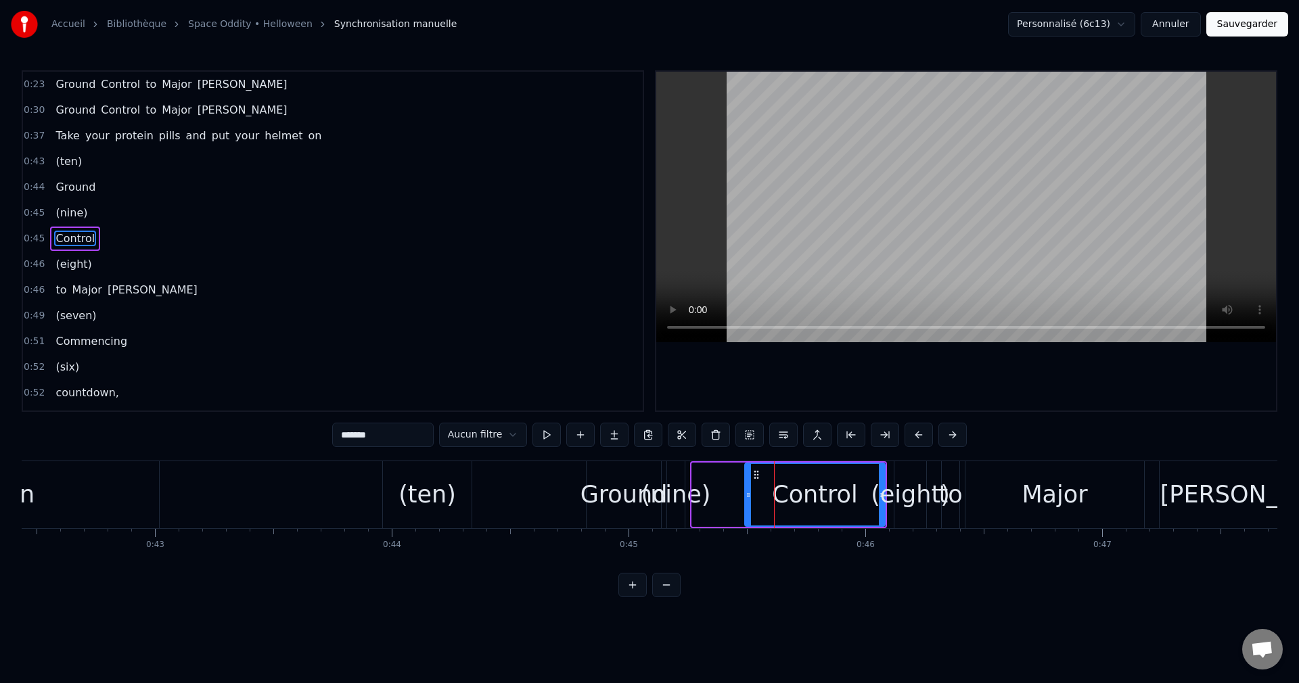
drag, startPoint x: 694, startPoint y: 495, endPoint x: 747, endPoint y: 504, distance: 53.5
click at [747, 504] on div at bounding box center [747, 495] width 5 height 62
click at [674, 494] on div "(nine)" at bounding box center [676, 495] width 70 height 36
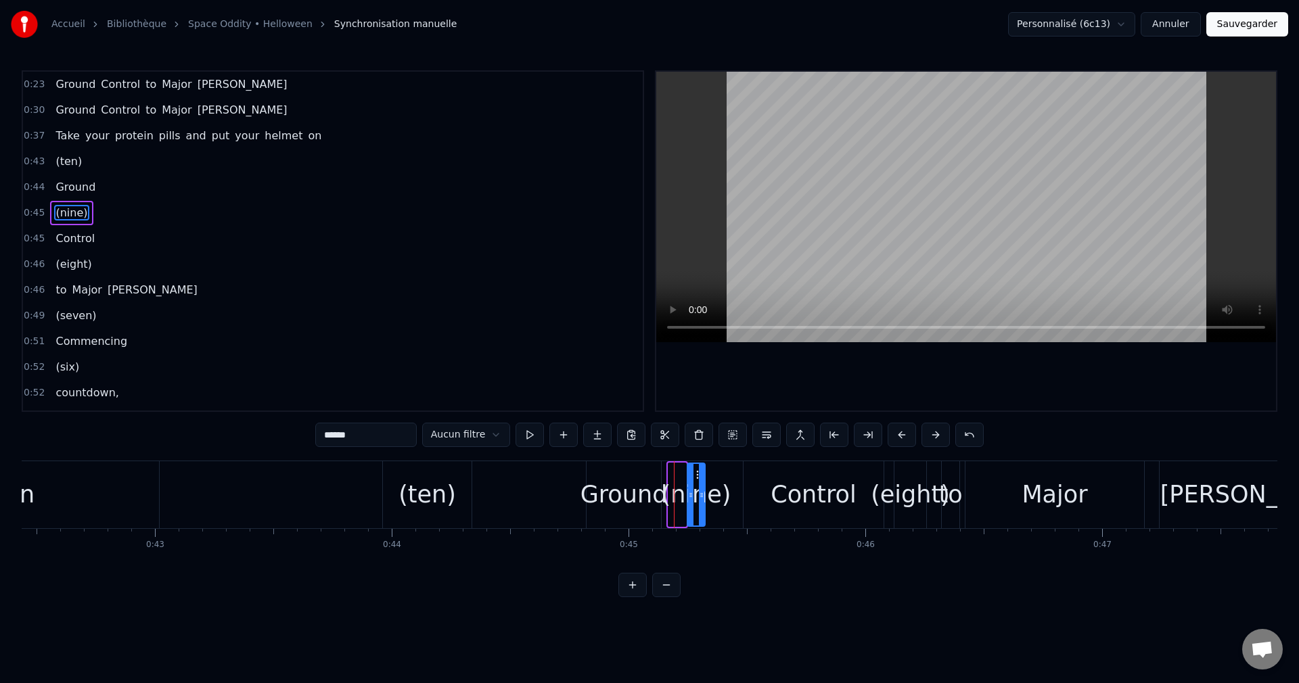
drag, startPoint x: 678, startPoint y: 472, endPoint x: 697, endPoint y: 480, distance: 20.6
click at [697, 480] on div "(nine)" at bounding box center [696, 495] width 16 height 62
click at [394, 506] on div "(ten)" at bounding box center [427, 494] width 89 height 67
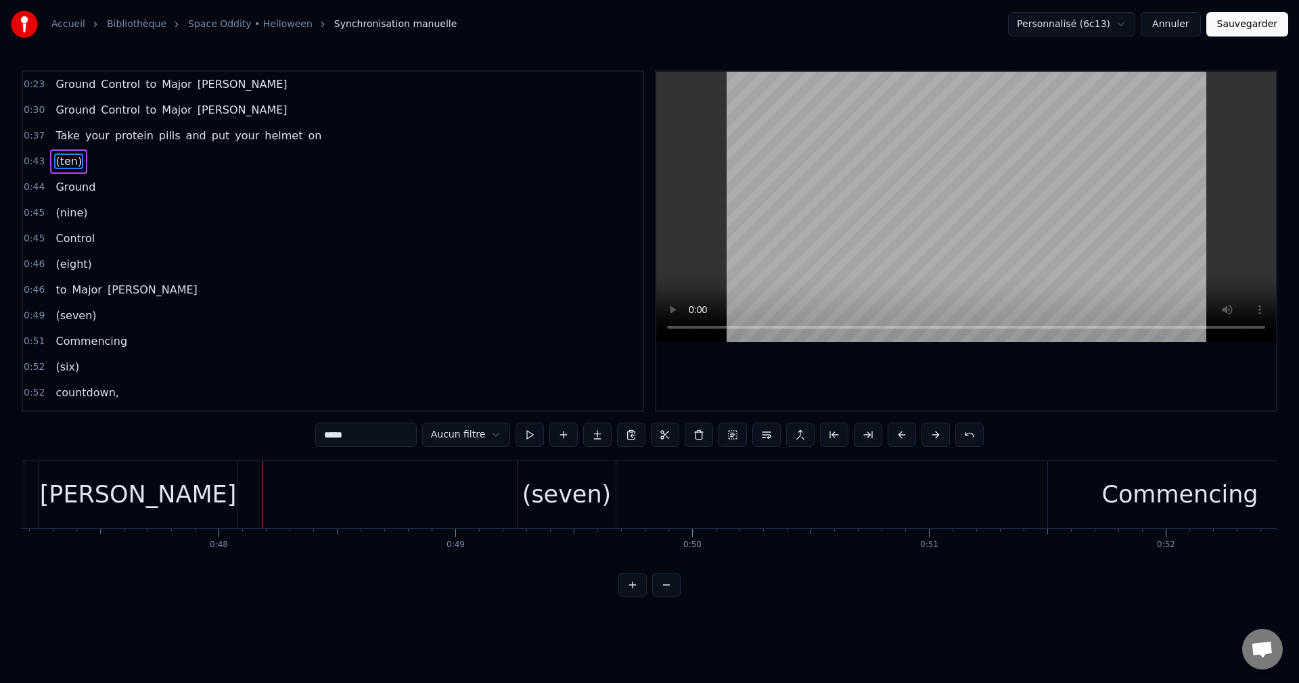
scroll to position [0, 11168]
click at [64, 263] on span "(eight)" at bounding box center [73, 264] width 39 height 16
type input "*******"
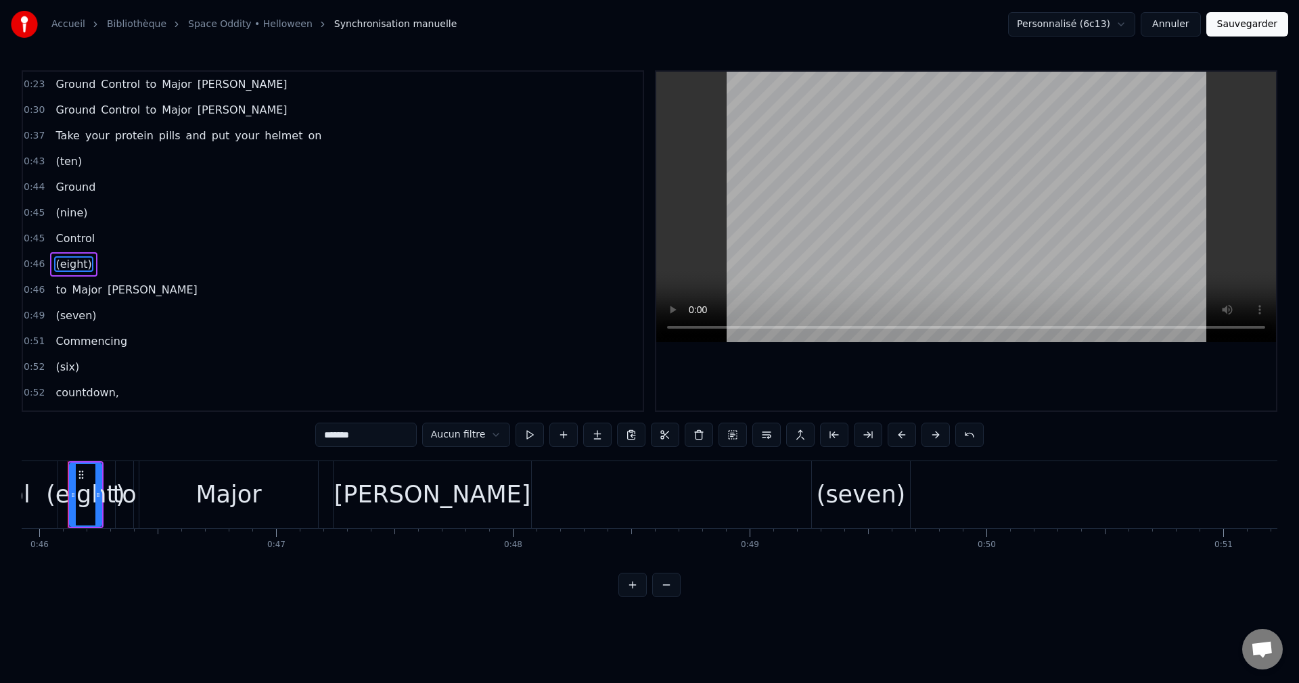
scroll to position [0, 10851]
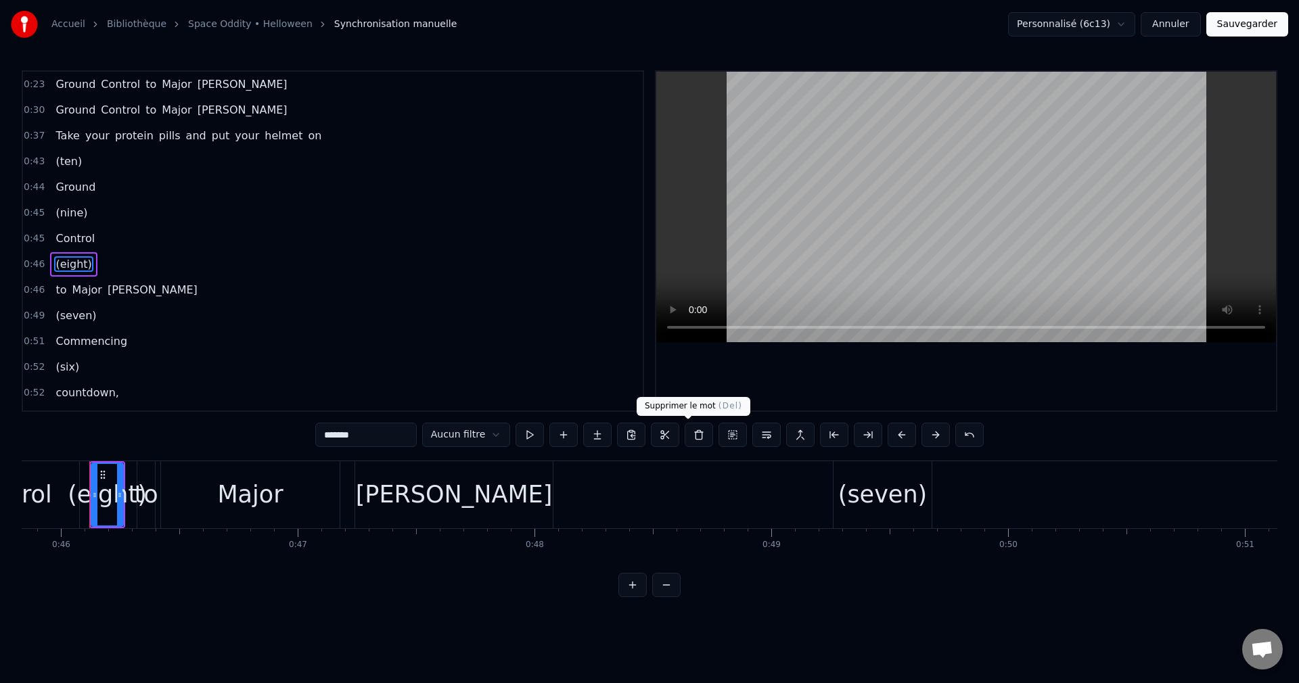
click at [690, 436] on button at bounding box center [698, 435] width 28 height 24
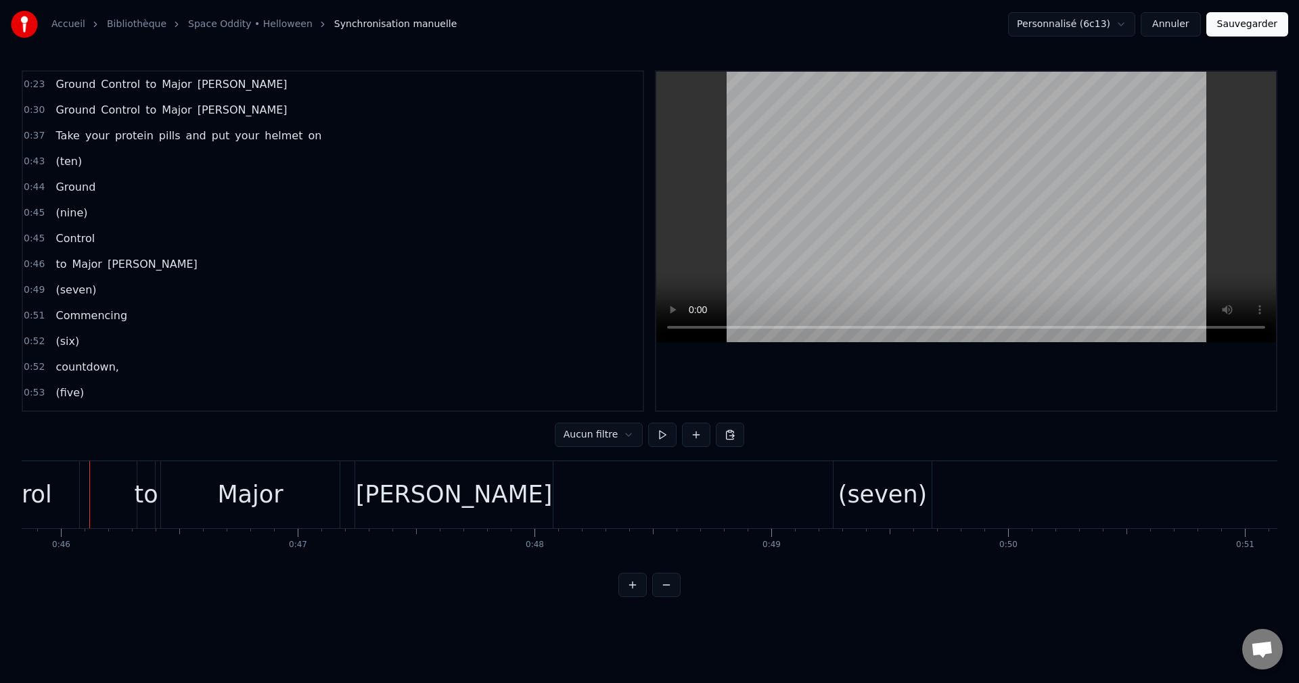
click at [64, 135] on span "Take" at bounding box center [67, 136] width 26 height 16
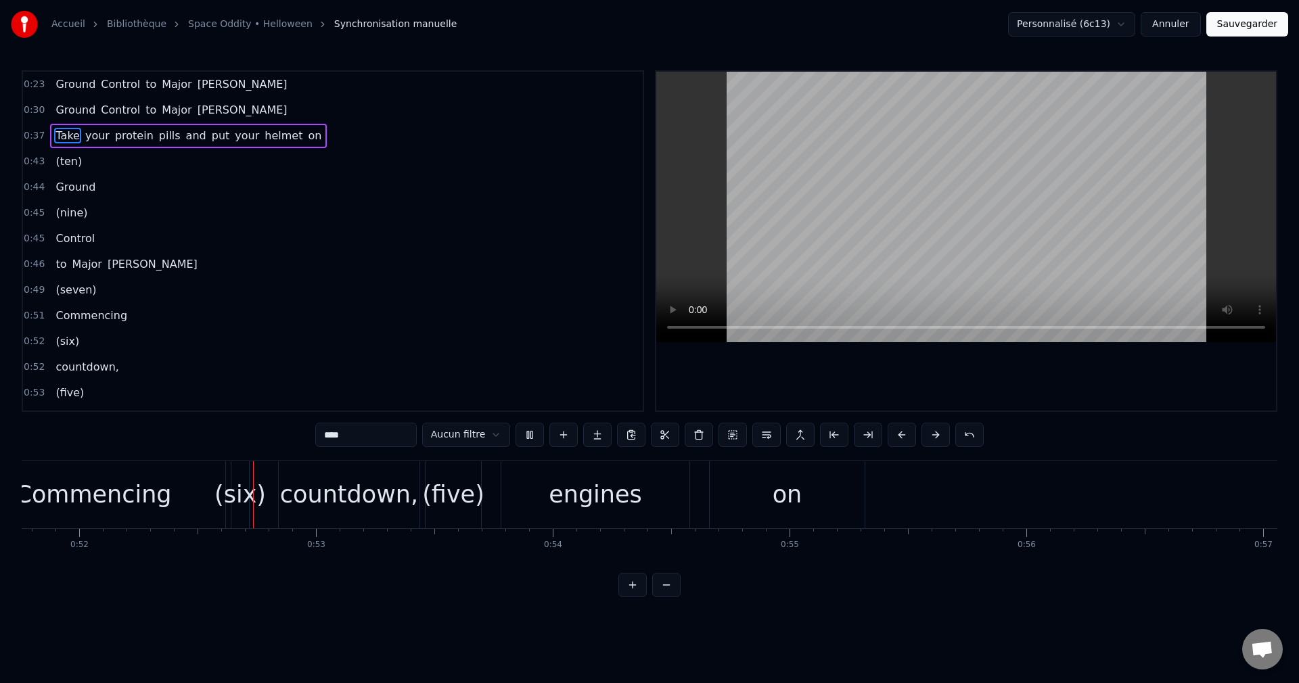
scroll to position [0, 12254]
click at [240, 490] on div "(six)" at bounding box center [238, 495] width 51 height 36
type input "*****"
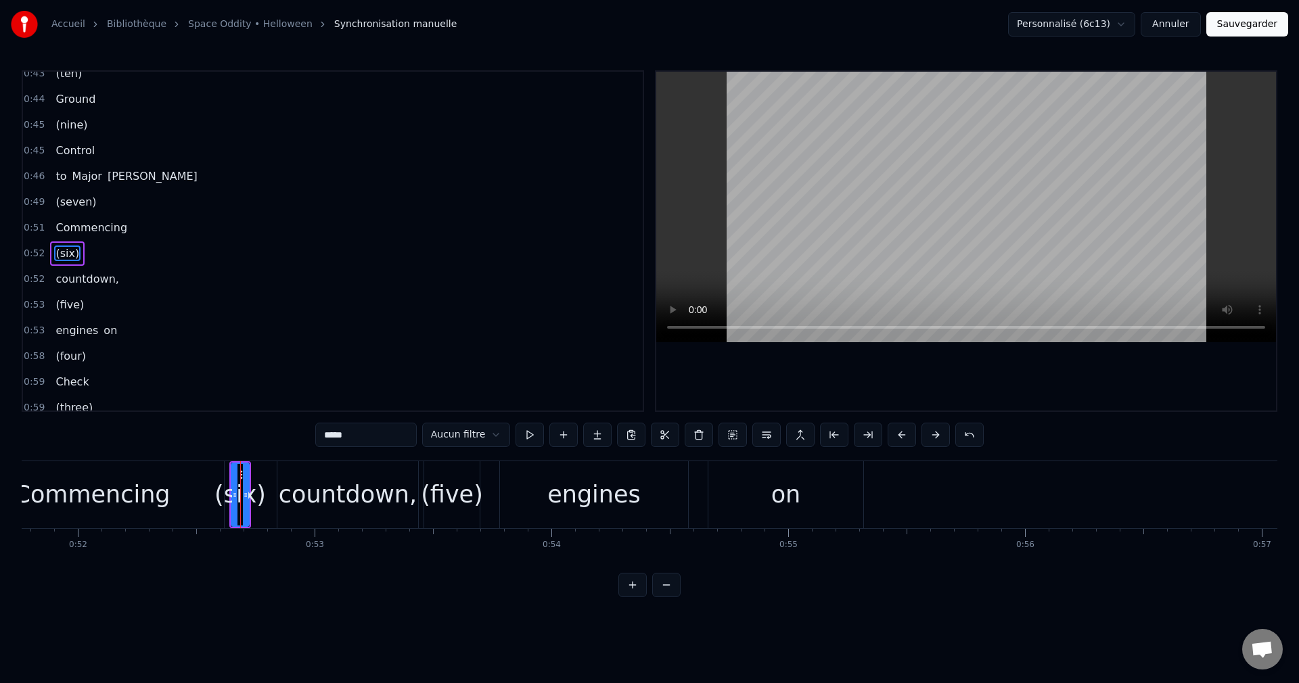
scroll to position [100, 0]
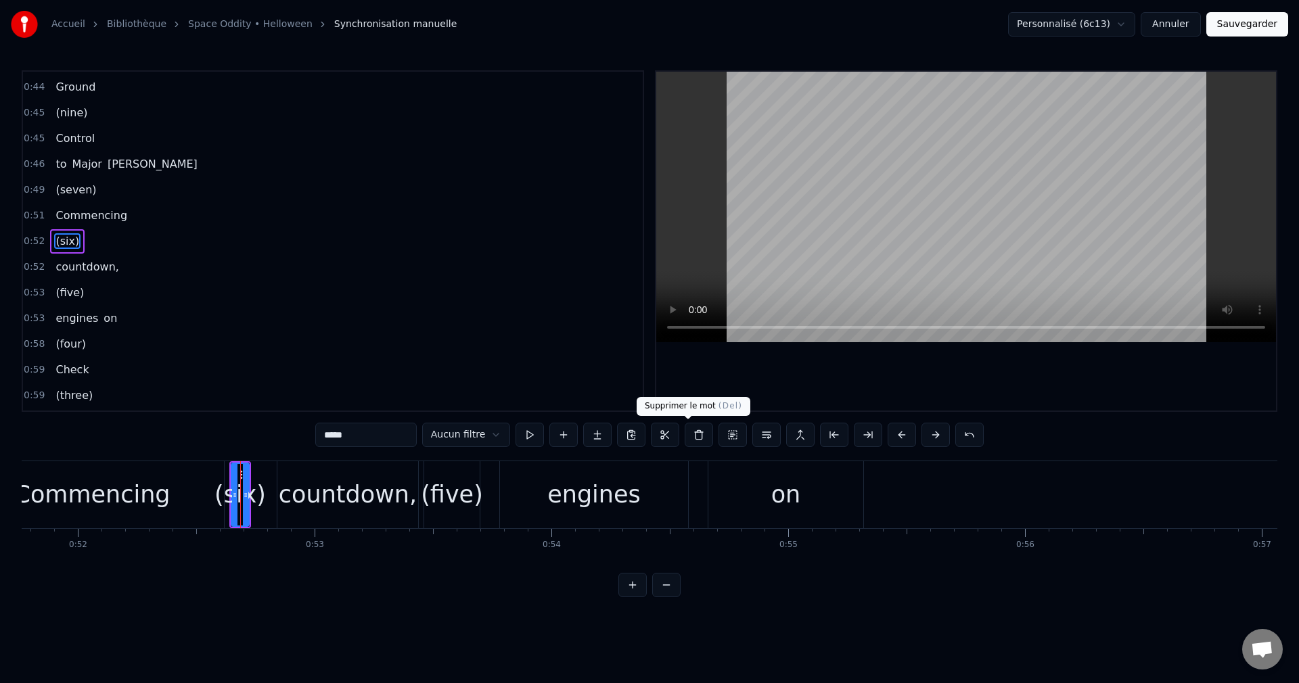
click at [689, 439] on button at bounding box center [698, 435] width 28 height 24
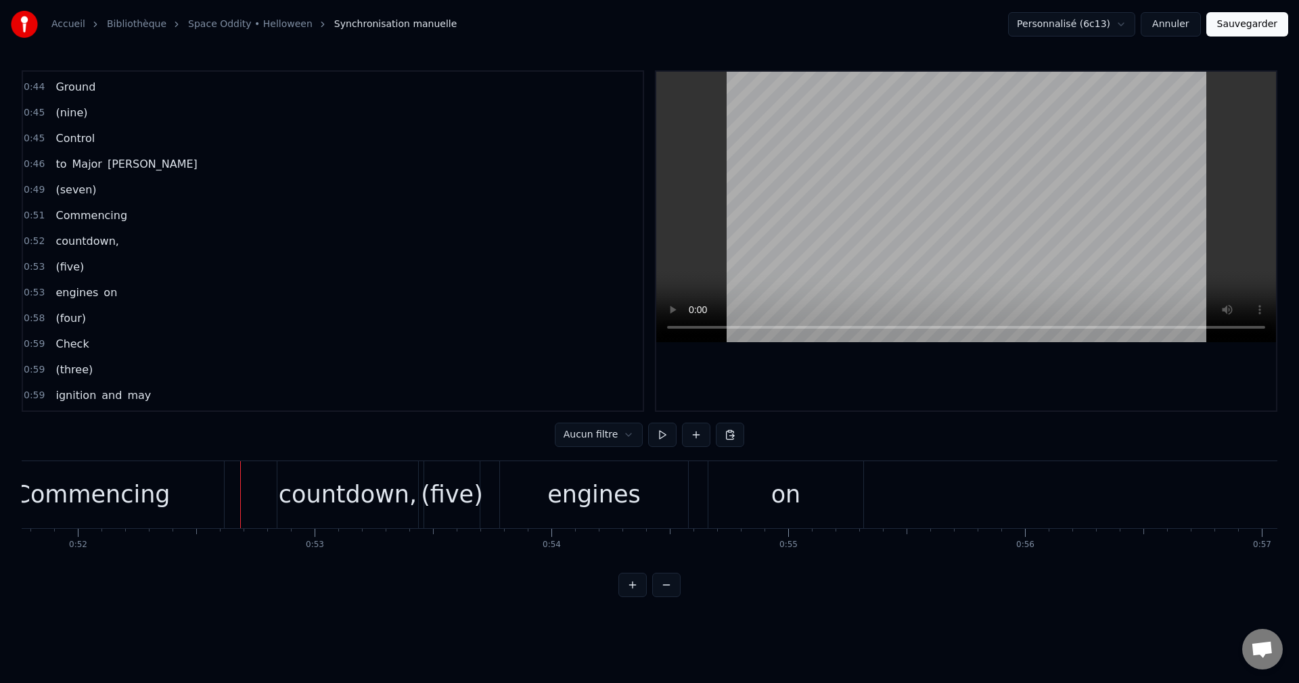
click at [54, 160] on span "to" at bounding box center [61, 164] width 14 height 16
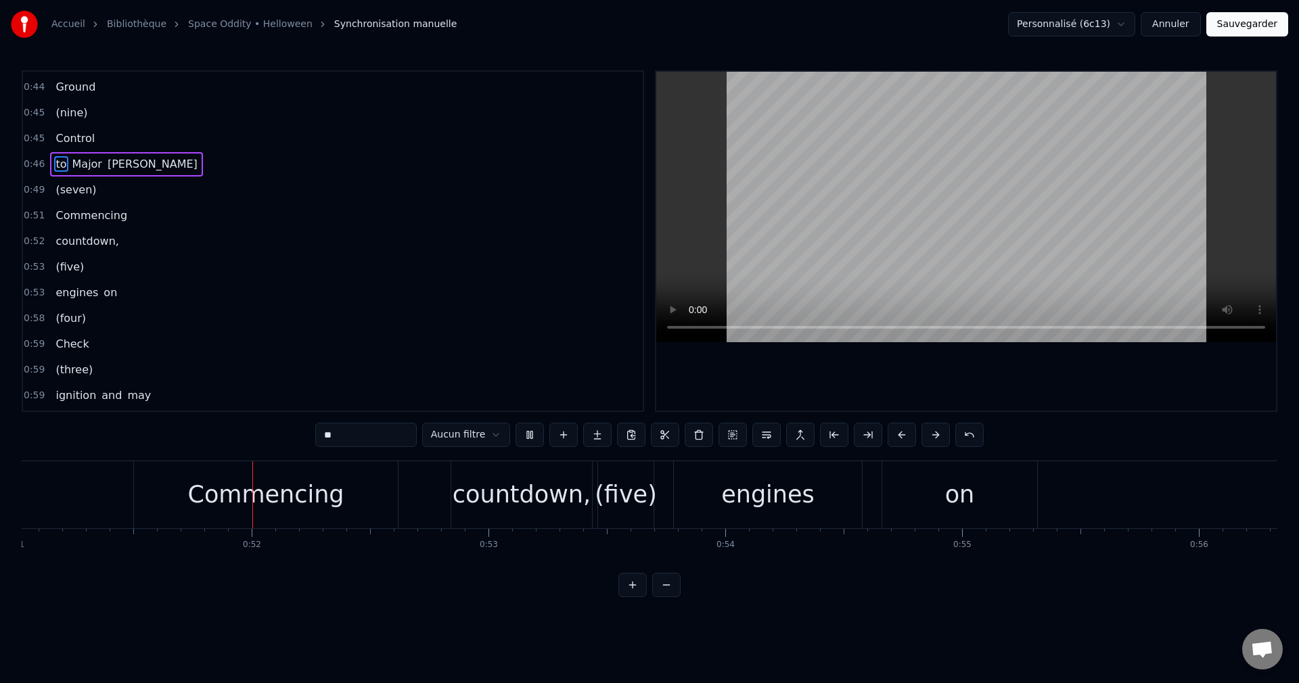
scroll to position [0, 12081]
click at [537, 503] on div "countdown," at bounding box center [521, 495] width 138 height 36
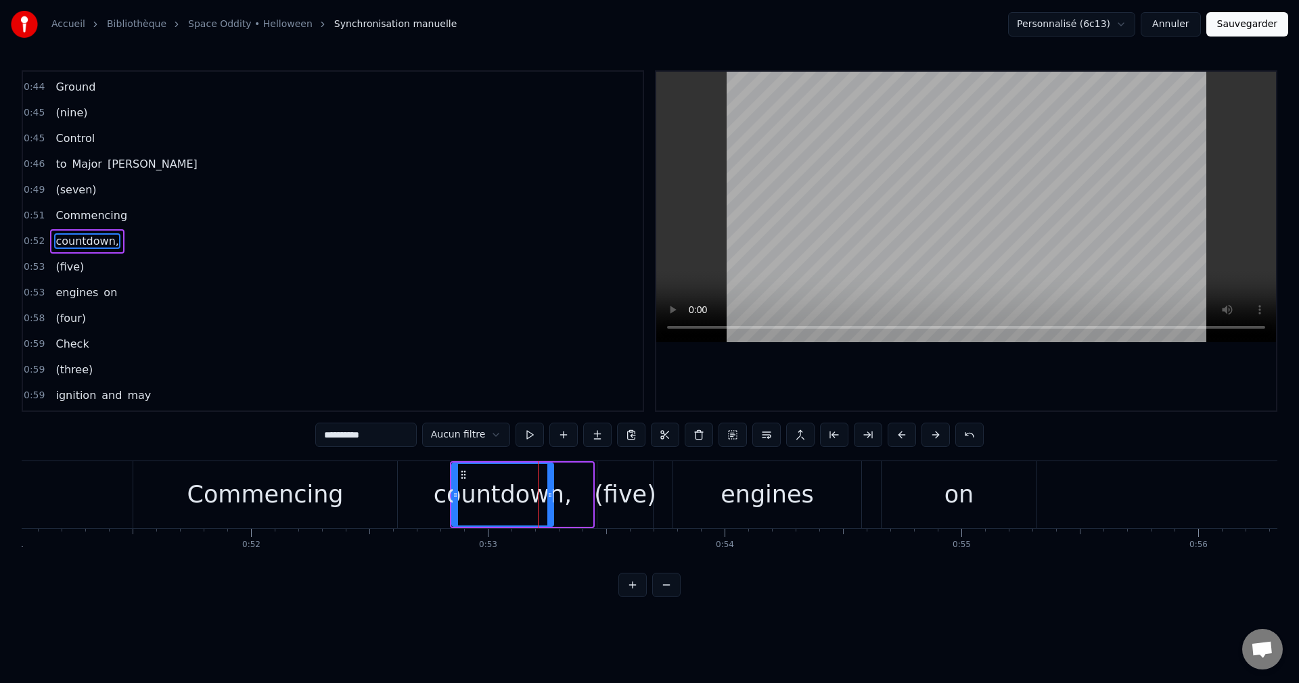
drag, startPoint x: 588, startPoint y: 494, endPoint x: 549, endPoint y: 496, distance: 39.3
click at [549, 496] on icon at bounding box center [549, 495] width 5 height 11
click at [632, 494] on div "(five)" at bounding box center [625, 495] width 62 height 36
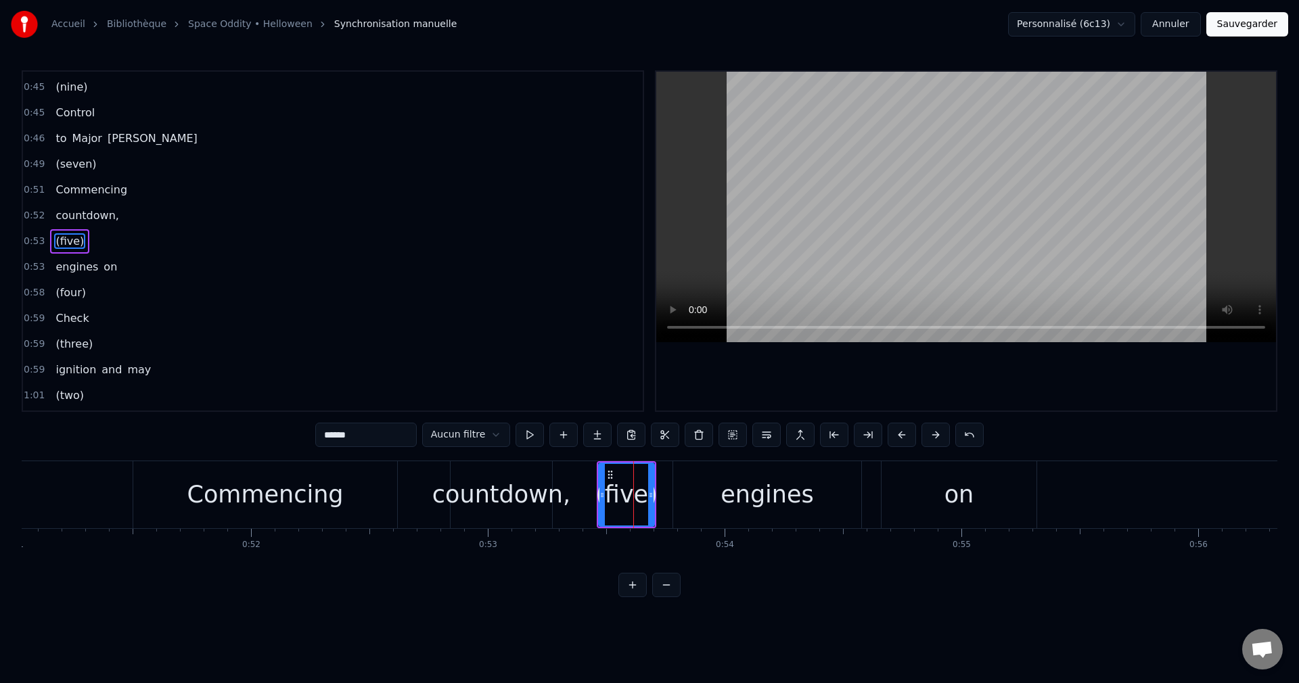
click at [719, 495] on div "engines" at bounding box center [767, 494] width 188 height 67
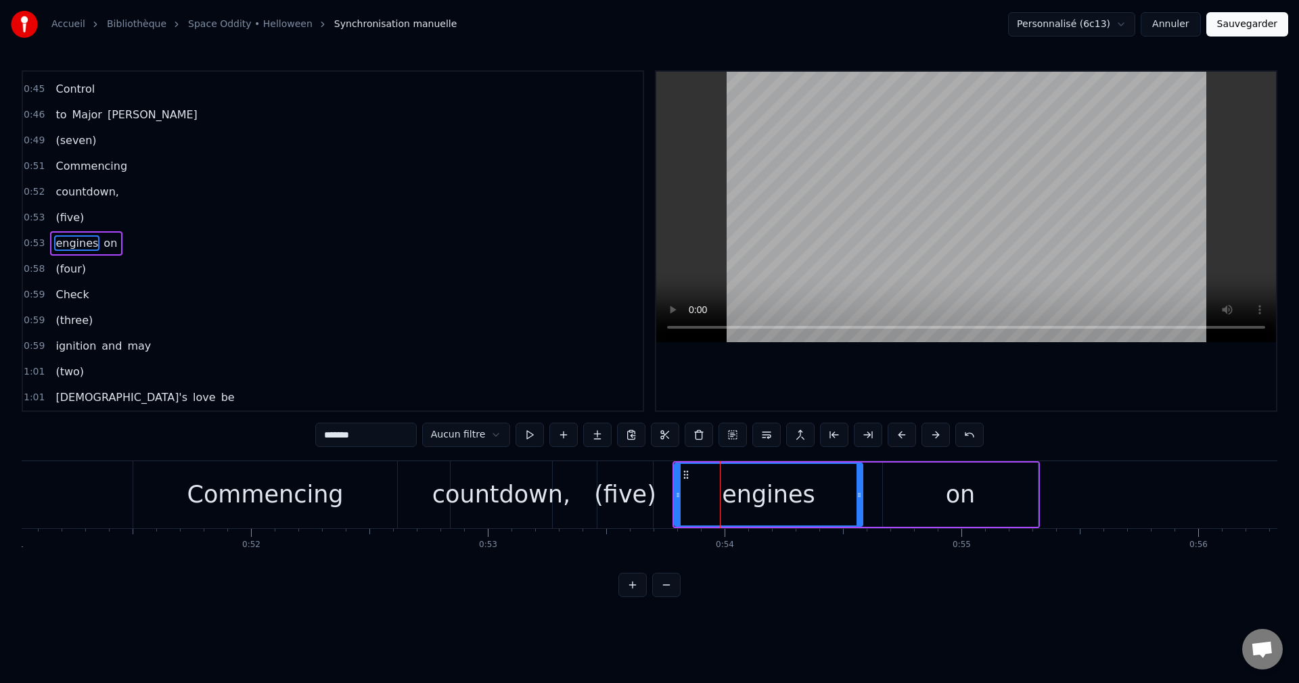
scroll to position [152, 0]
drag, startPoint x: 674, startPoint y: 494, endPoint x: 697, endPoint y: 498, distance: 22.7
click at [712, 499] on div "engines" at bounding box center [768, 495] width 189 height 64
click at [633, 500] on div "(five)" at bounding box center [625, 495] width 62 height 36
type input "******"
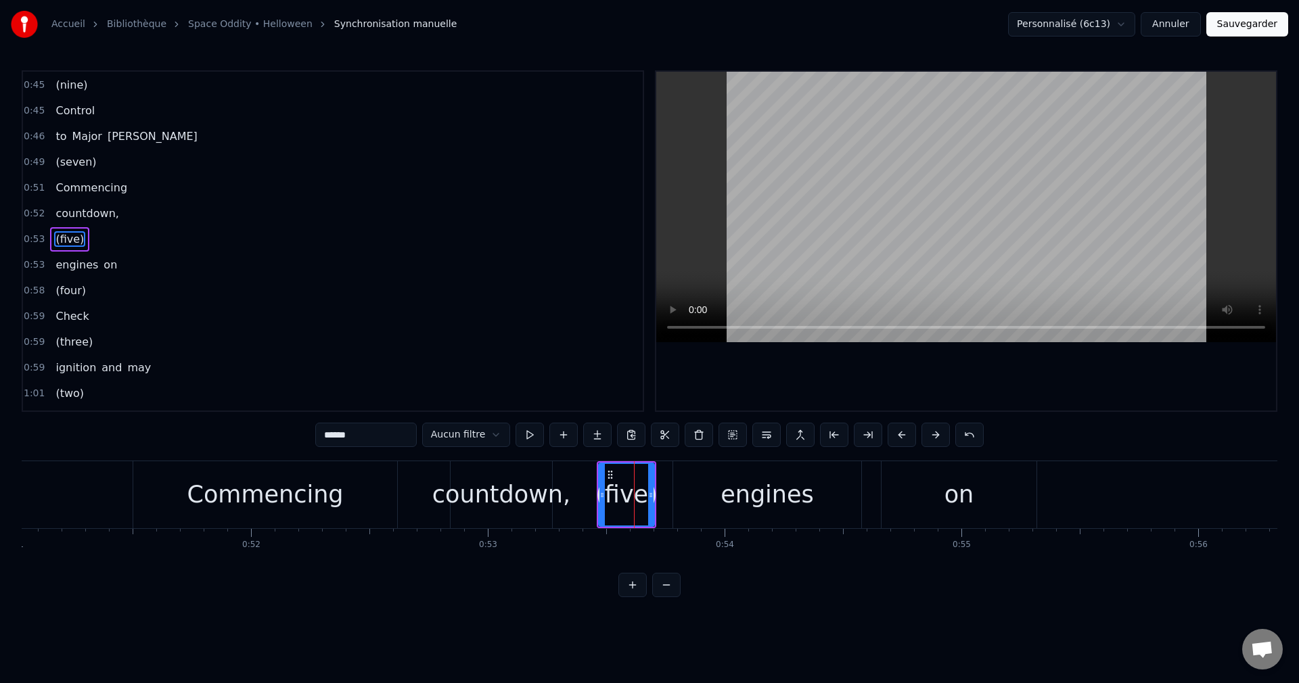
scroll to position [126, 0]
drag, startPoint x: 649, startPoint y: 494, endPoint x: 627, endPoint y: 501, distance: 23.1
click at [627, 501] on div at bounding box center [628, 495] width 5 height 62
click at [626, 500] on div at bounding box center [626, 494] width 1 height 67
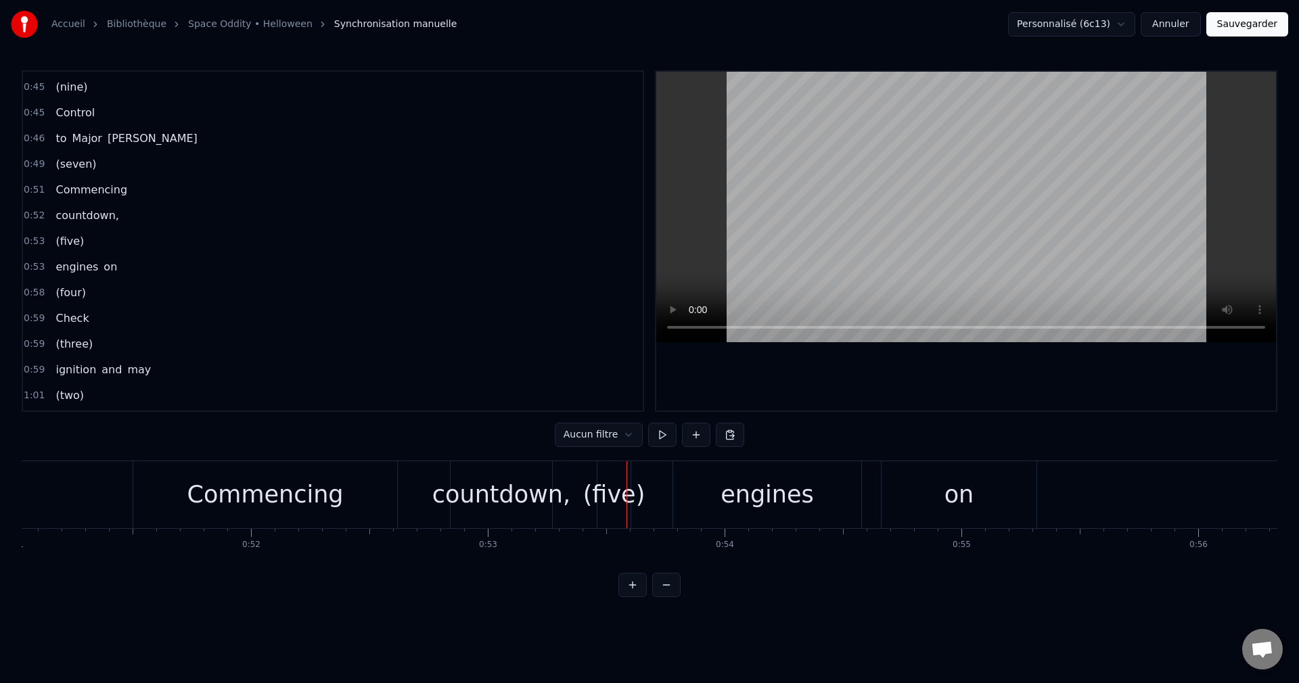
click at [520, 506] on div "countdown," at bounding box center [501, 495] width 138 height 36
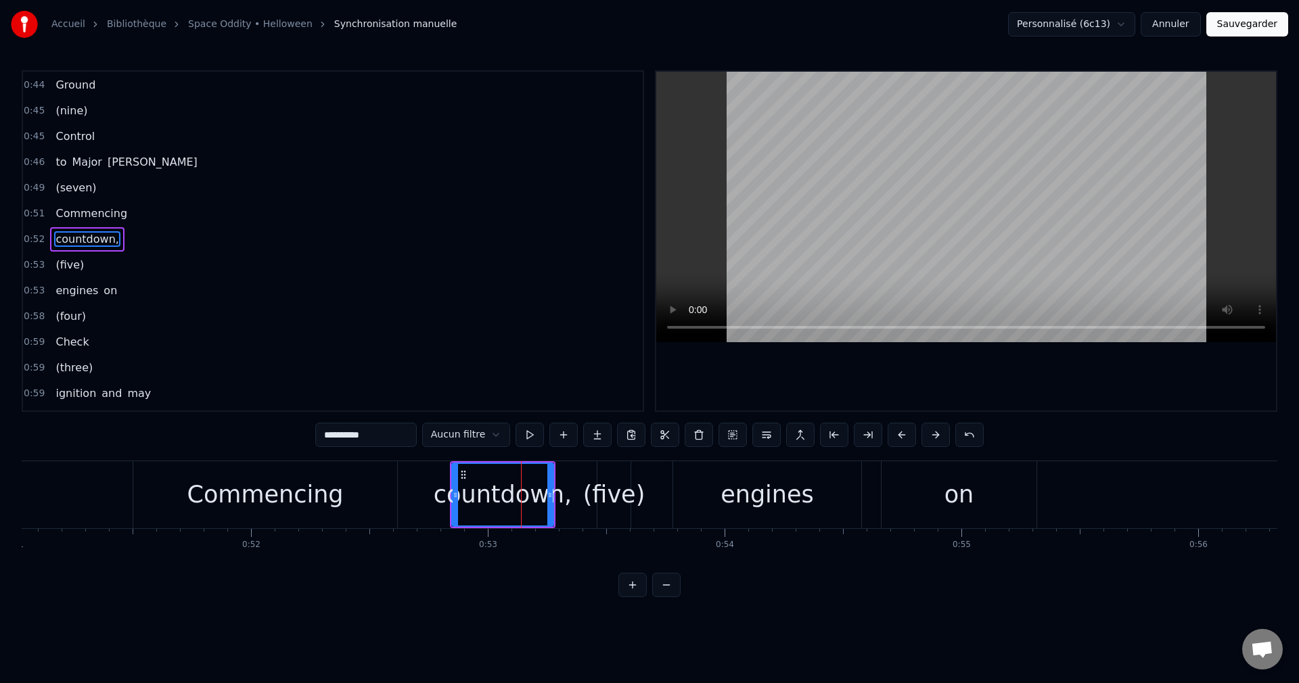
scroll to position [100, 0]
click at [616, 503] on div "(five)" at bounding box center [614, 495] width 62 height 36
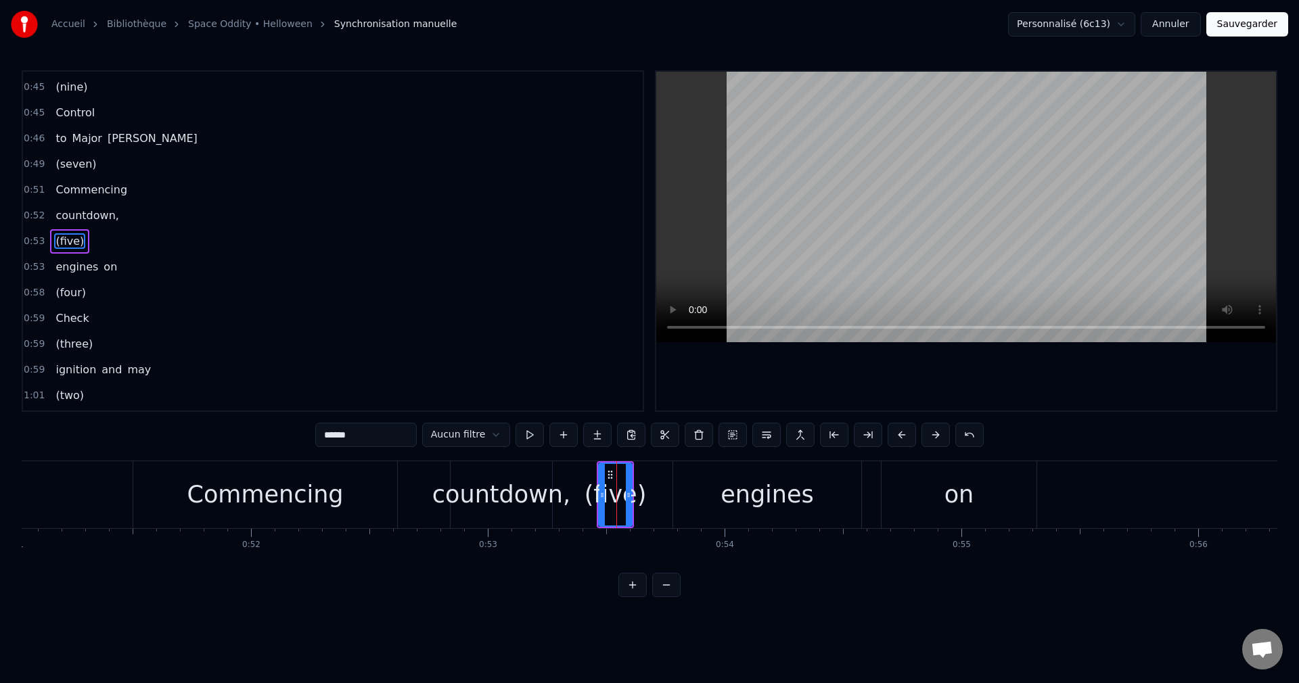
click at [709, 493] on div "engines" at bounding box center [767, 494] width 188 height 67
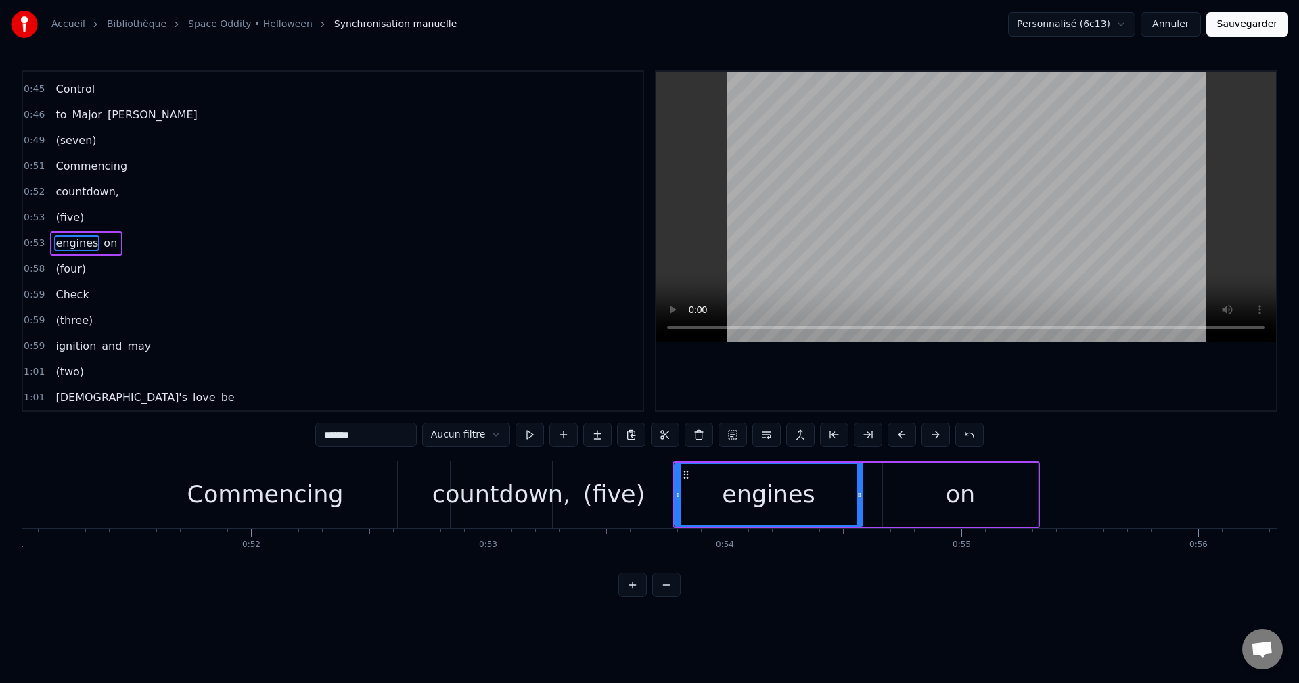
scroll to position [152, 0]
drag, startPoint x: 684, startPoint y: 494, endPoint x: 712, endPoint y: 494, distance: 28.4
click at [712, 494] on icon at bounding box center [712, 495] width 5 height 11
click at [611, 501] on div "(five)" at bounding box center [614, 495] width 62 height 36
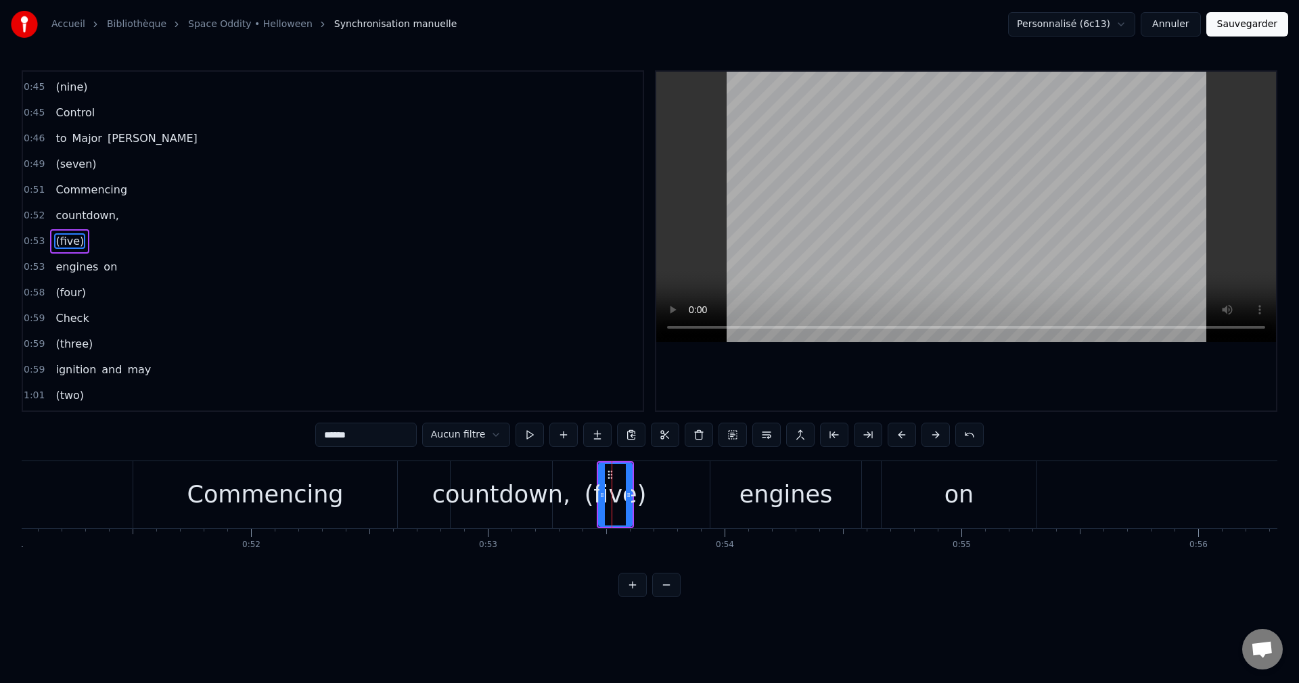
click at [779, 483] on div "engines" at bounding box center [785, 495] width 93 height 36
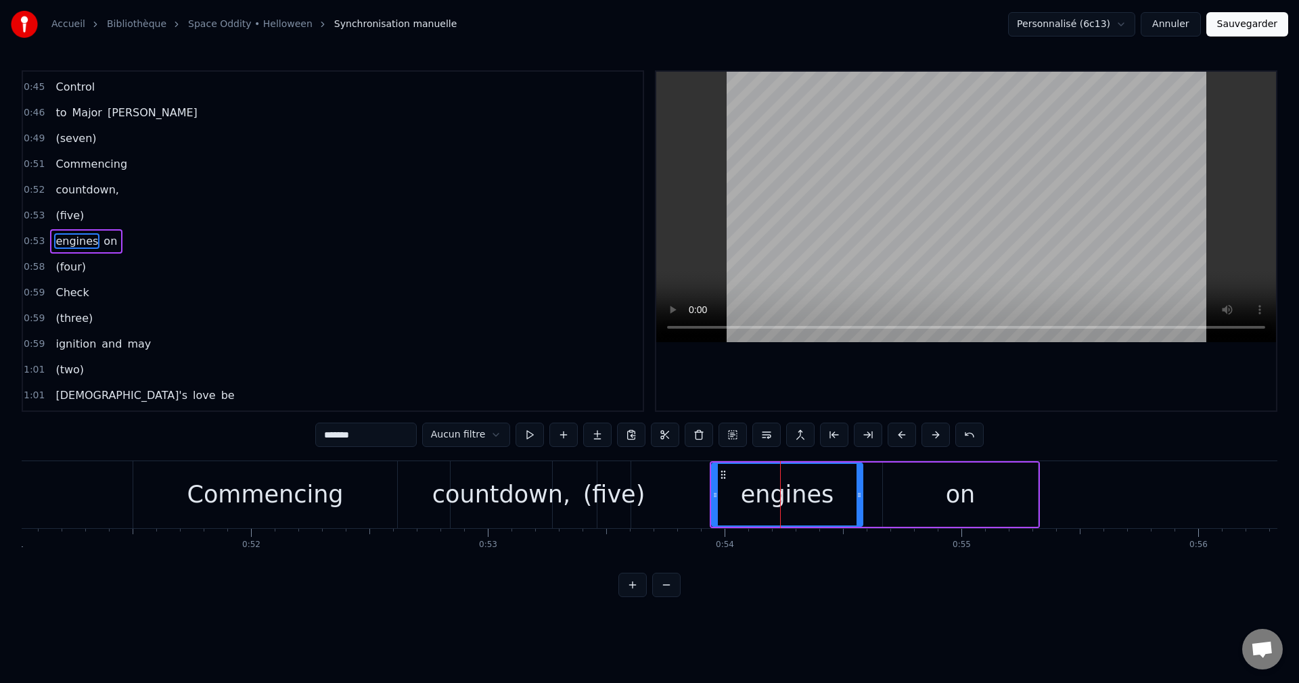
click at [609, 499] on div "(five)" at bounding box center [614, 495] width 62 height 36
type input "******"
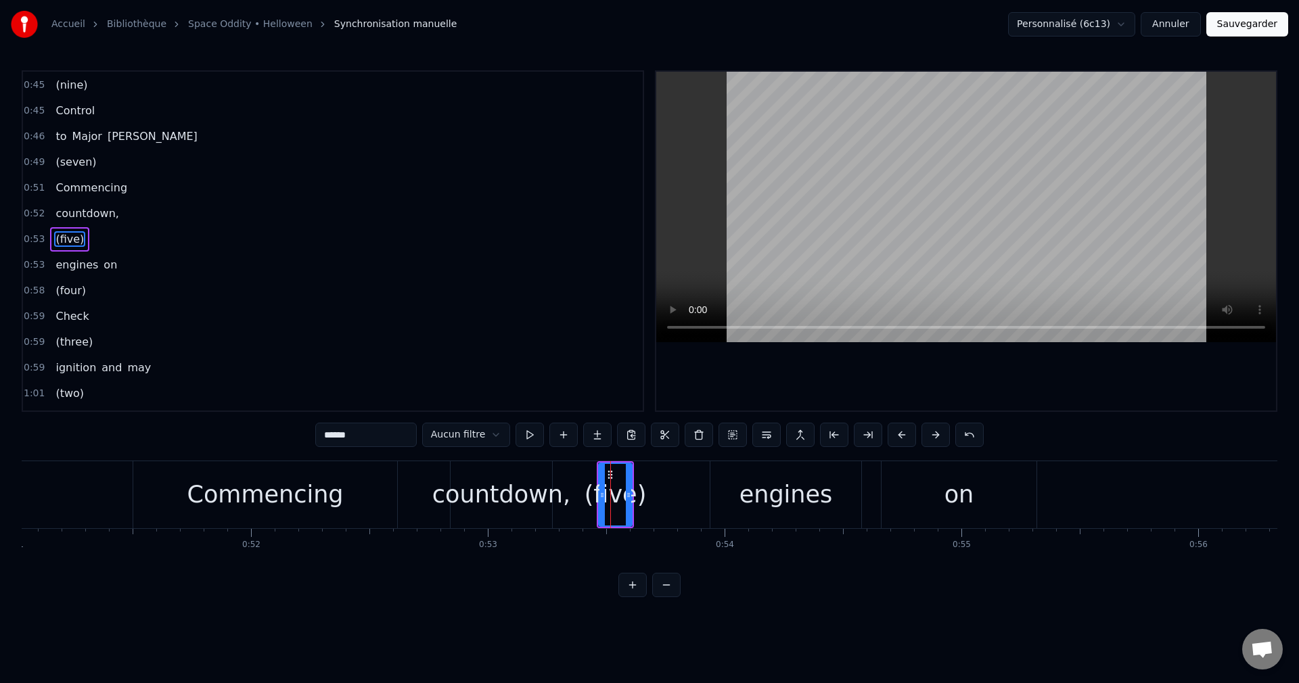
scroll to position [126, 0]
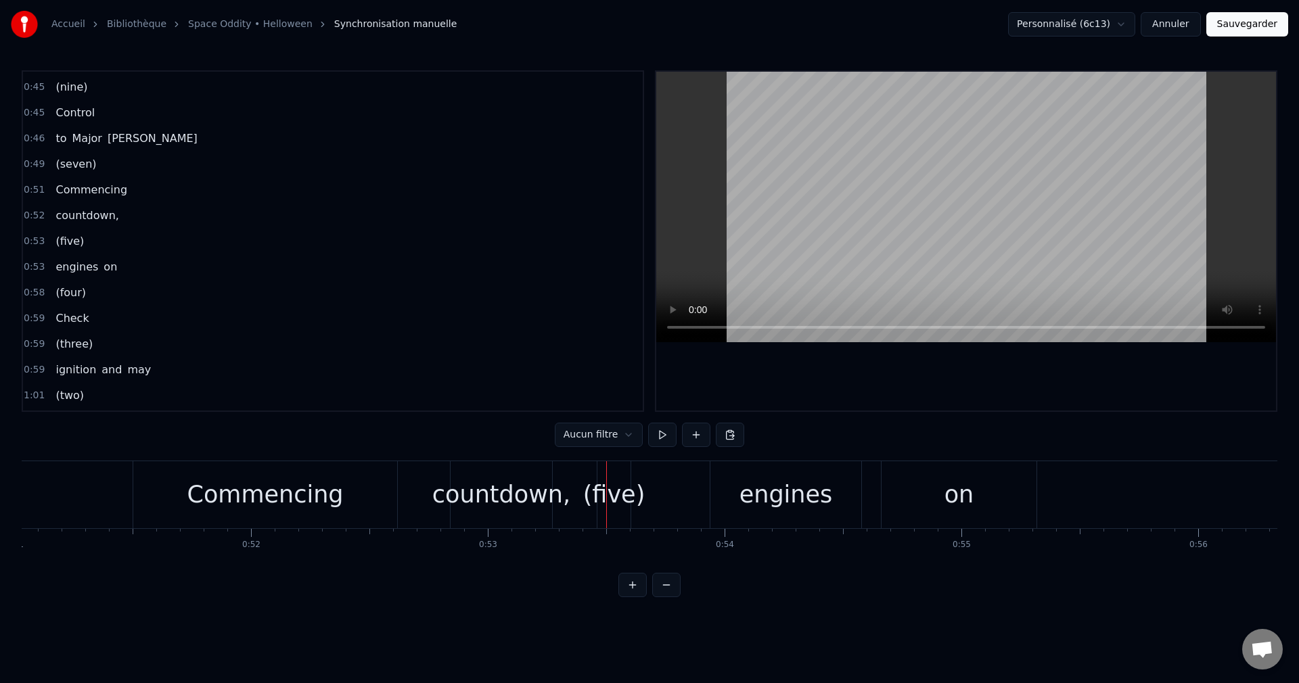
click at [628, 494] on div "(five)" at bounding box center [614, 495] width 62 height 36
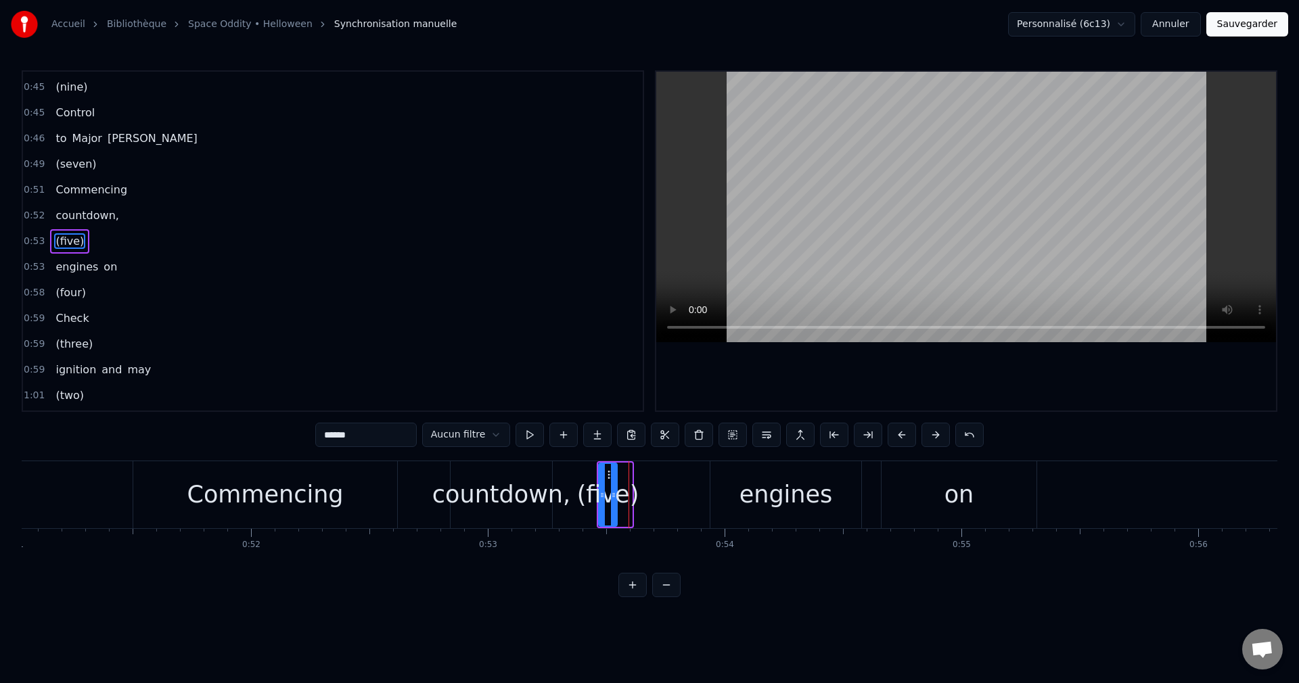
drag, startPoint x: 630, startPoint y: 496, endPoint x: 615, endPoint y: 498, distance: 15.0
click at [615, 498] on icon at bounding box center [613, 495] width 5 height 11
click at [57, 141] on span "to" at bounding box center [61, 139] width 14 height 16
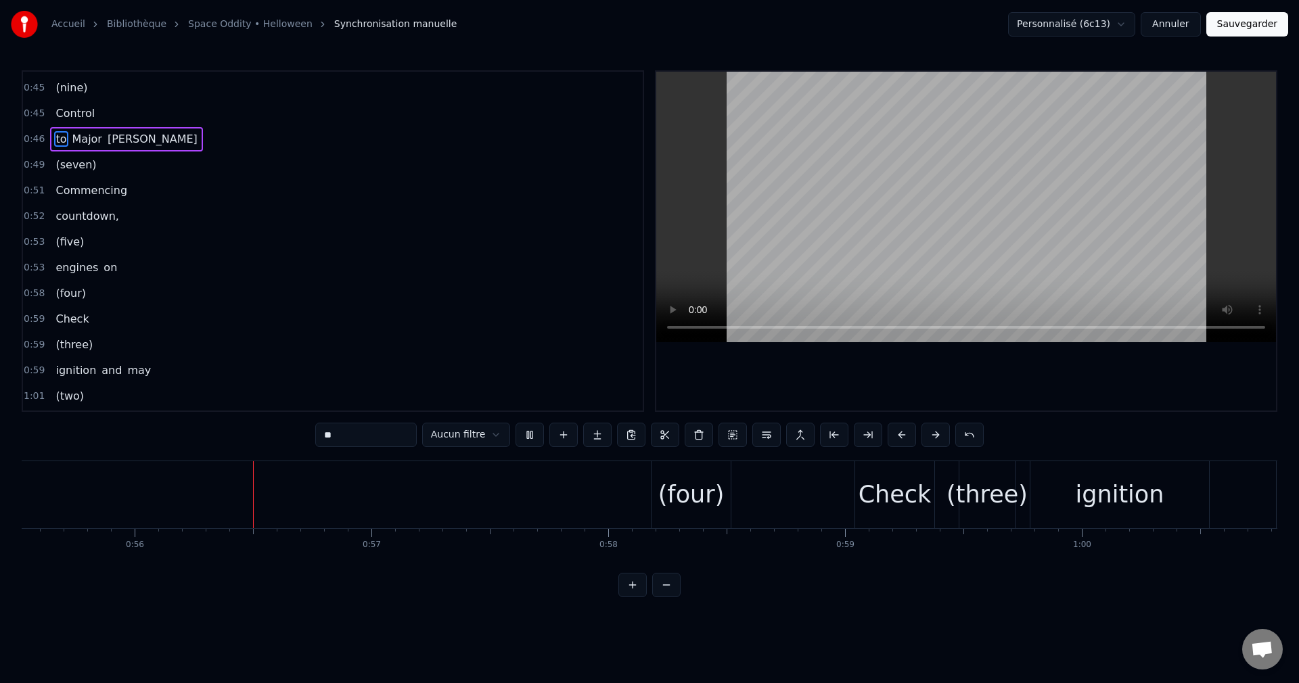
scroll to position [0, 13149]
click at [684, 494] on div "(four)" at bounding box center [686, 495] width 66 height 36
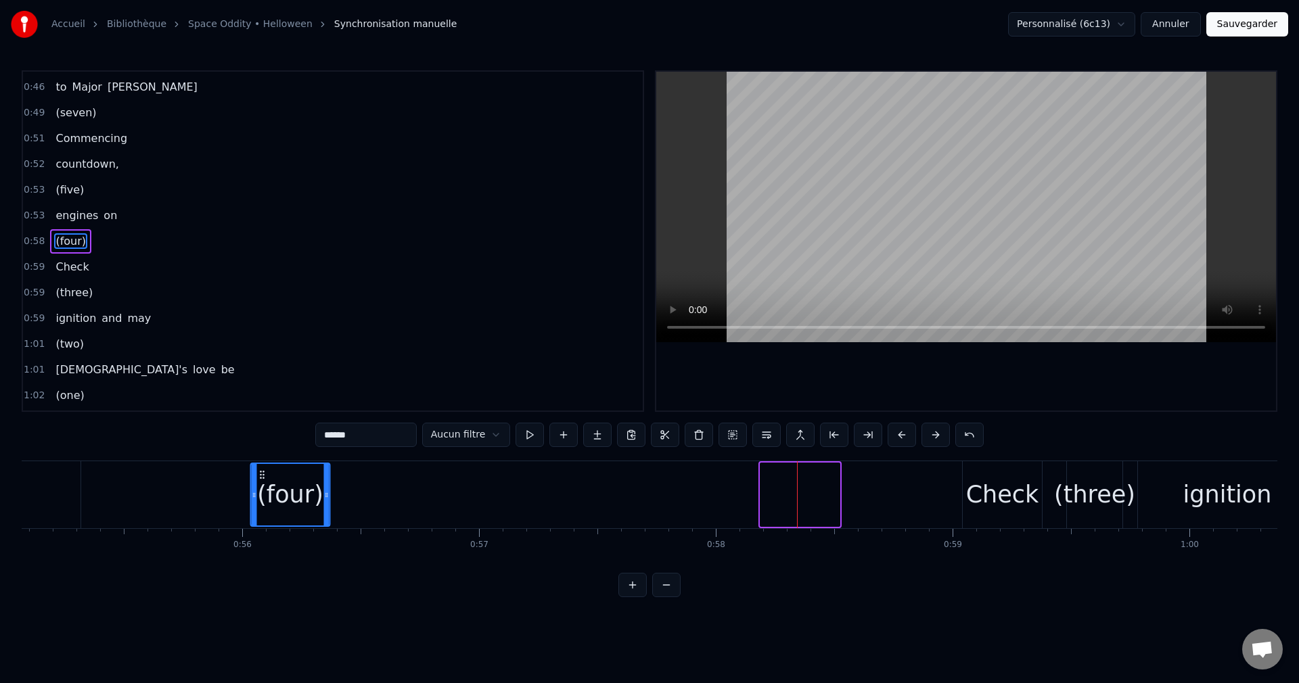
scroll to position [0, 13034]
drag, startPoint x: 657, startPoint y: 476, endPoint x: 301, endPoint y: 523, distance: 358.8
click at [301, 523] on div "(four)" at bounding box center [332, 495] width 78 height 62
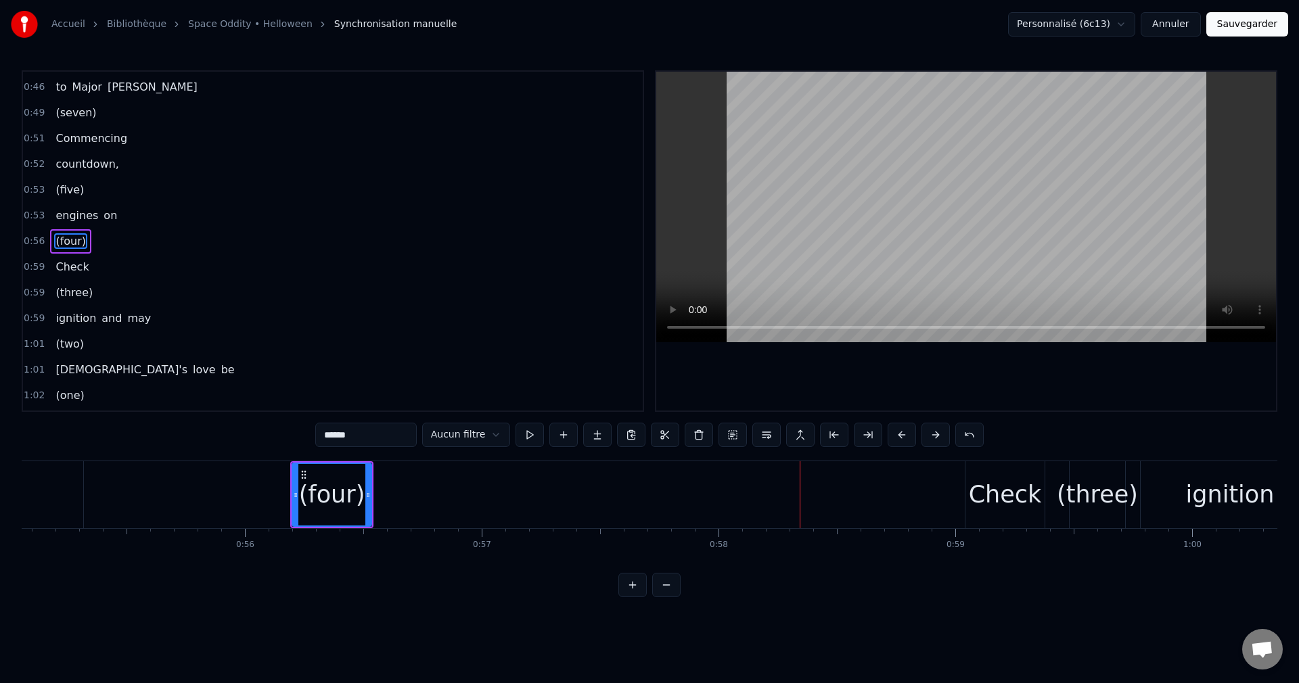
click at [1088, 489] on div "(three)" at bounding box center [1097, 495] width 81 height 36
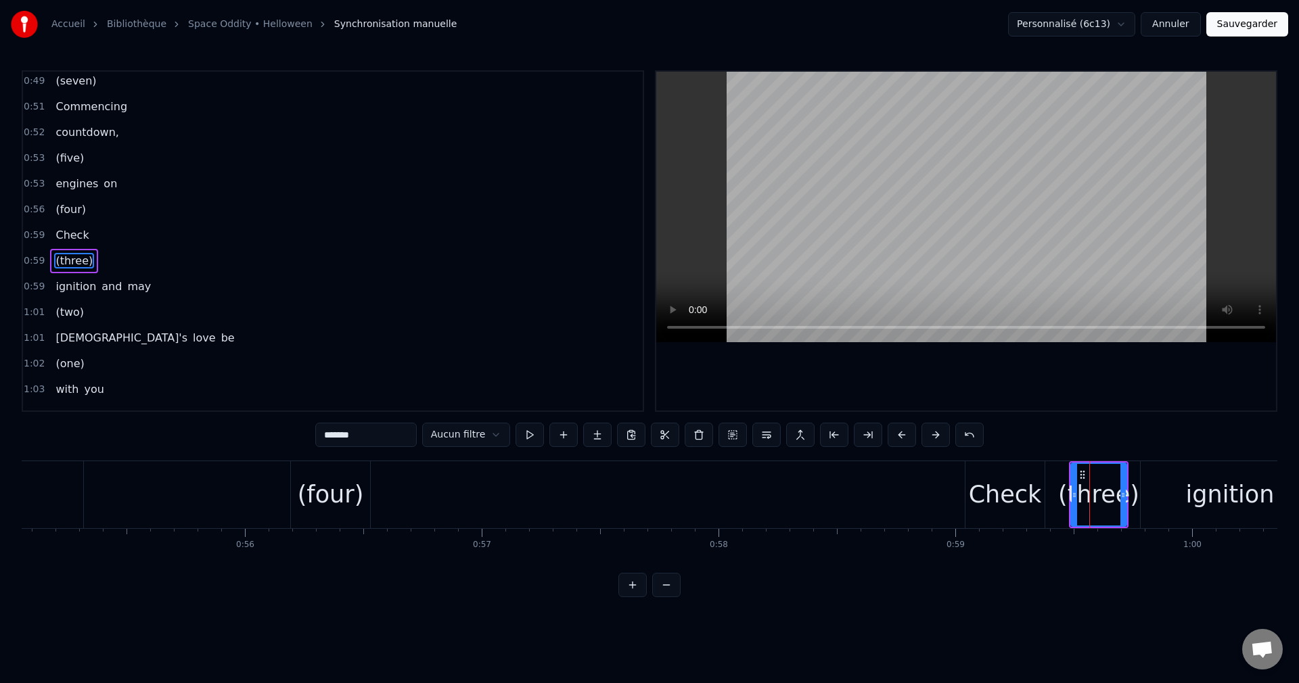
scroll to position [229, 0]
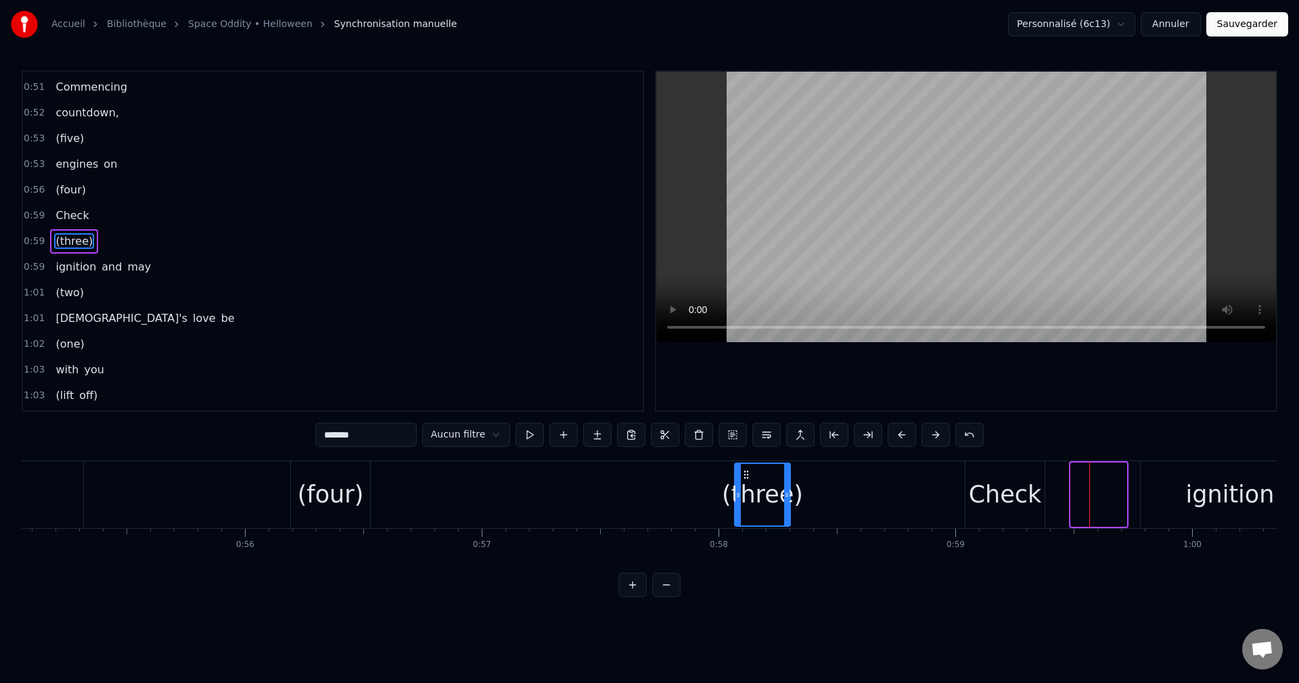
drag, startPoint x: 1082, startPoint y: 473, endPoint x: 745, endPoint y: 501, distance: 338.7
click at [745, 501] on div "(three)" at bounding box center [762, 495] width 54 height 62
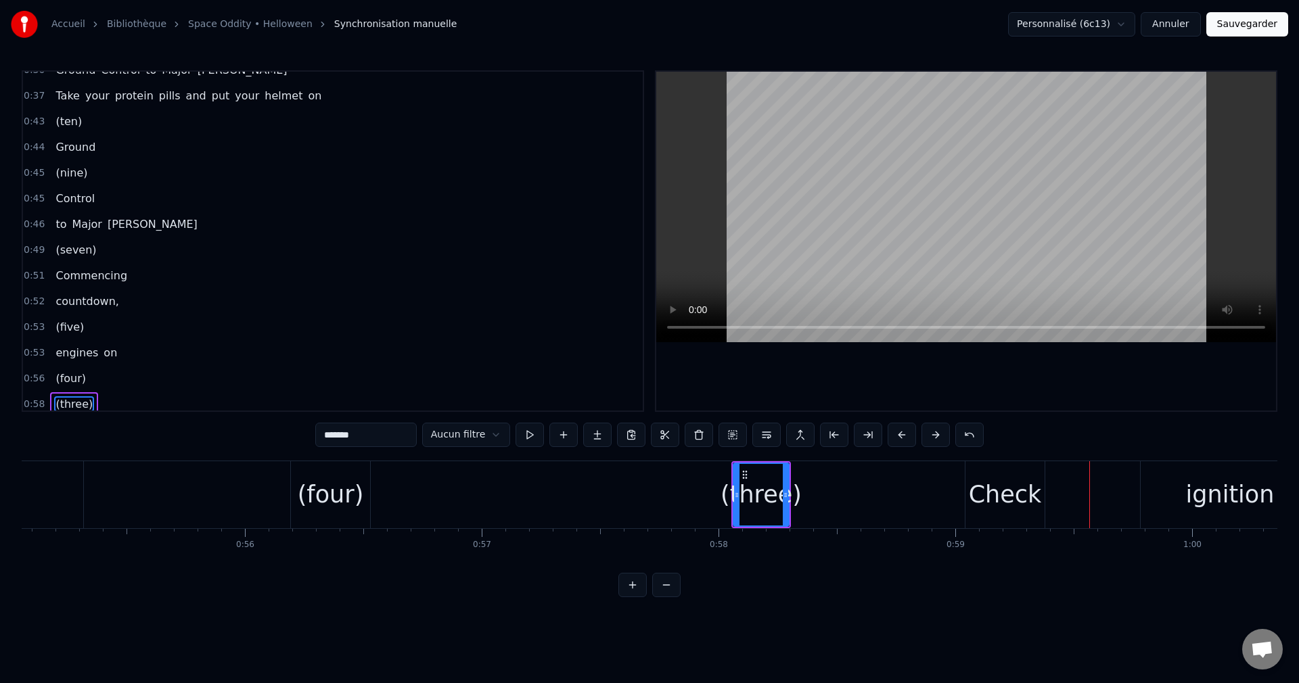
scroll to position [26, 0]
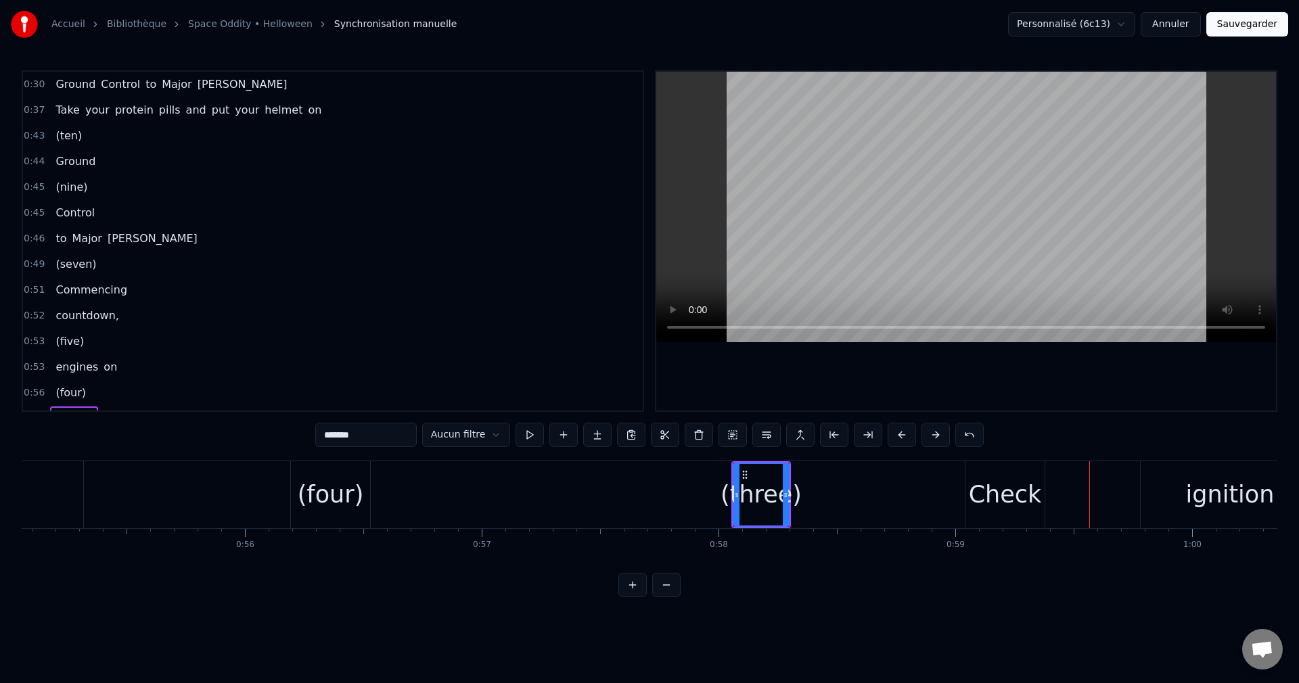
click at [57, 112] on span "Take" at bounding box center [67, 110] width 26 height 16
type input "****"
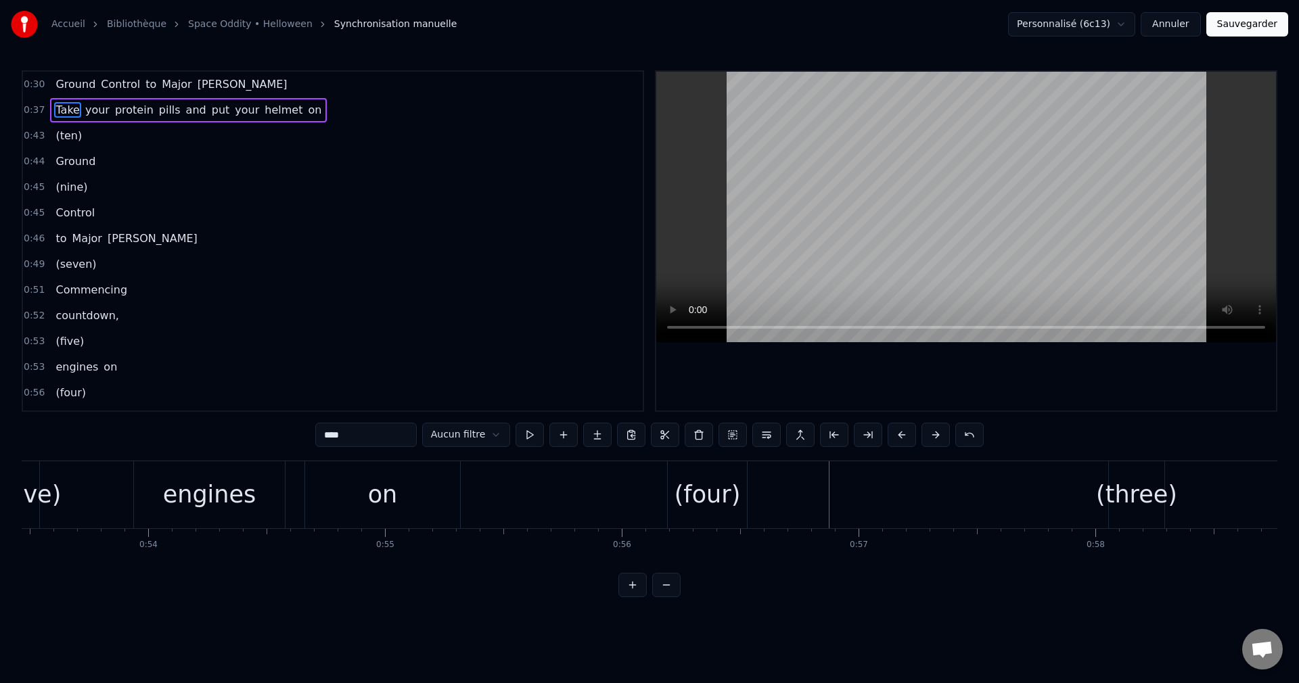
scroll to position [0, 12612]
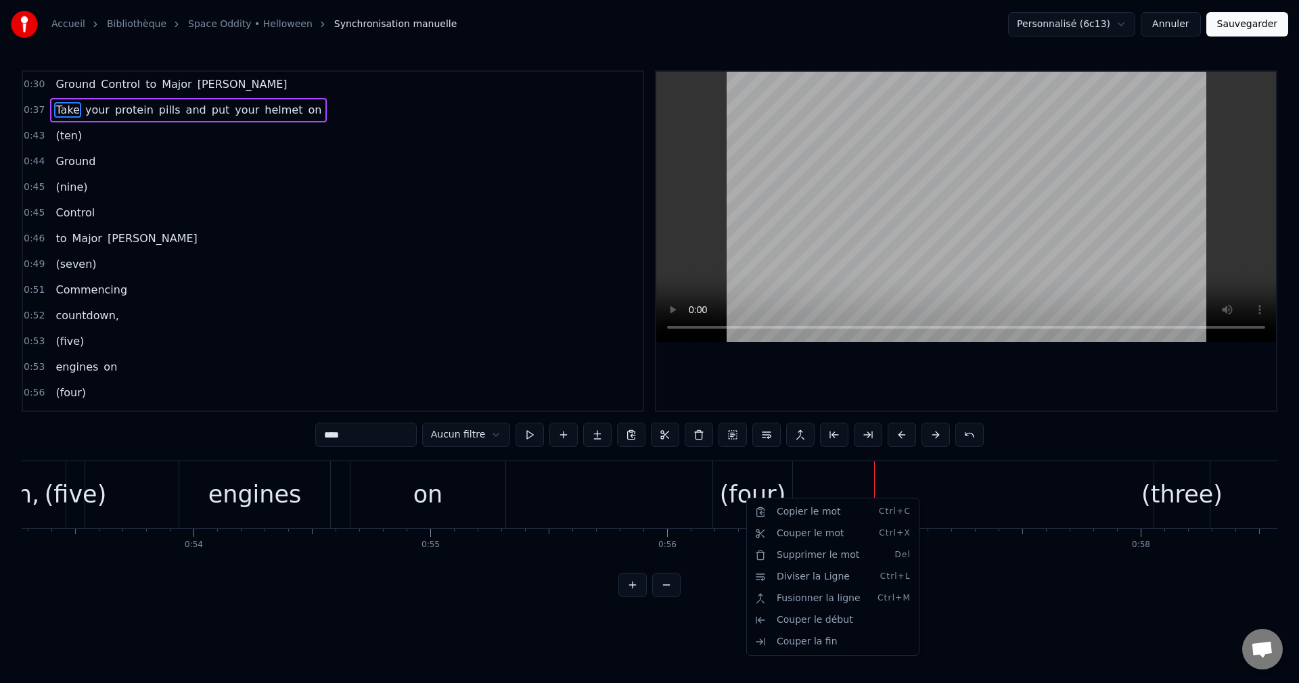
click at [762, 484] on html "Accueil Bibliothèque Space Oddity • Helloween Synchronisation manuelle Personna…" at bounding box center [649, 309] width 1299 height 619
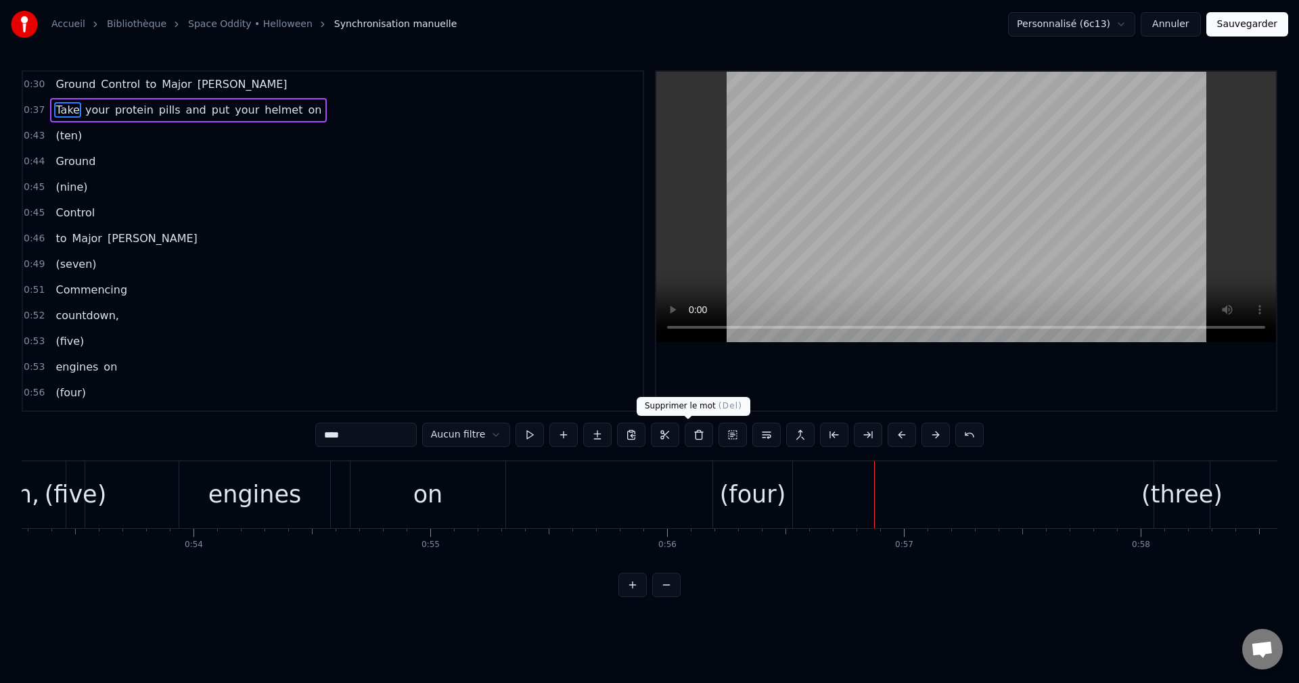
click at [684, 435] on button at bounding box center [698, 435] width 28 height 24
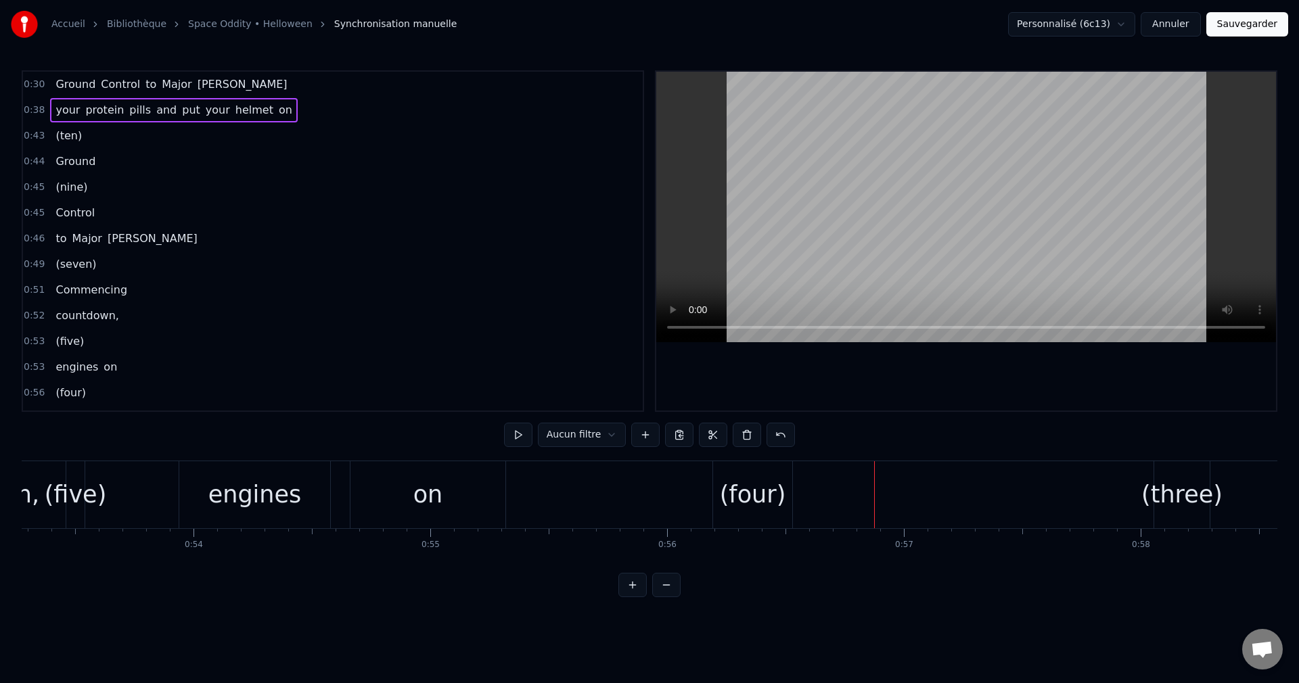
click at [768, 505] on div "(four)" at bounding box center [753, 495] width 66 height 36
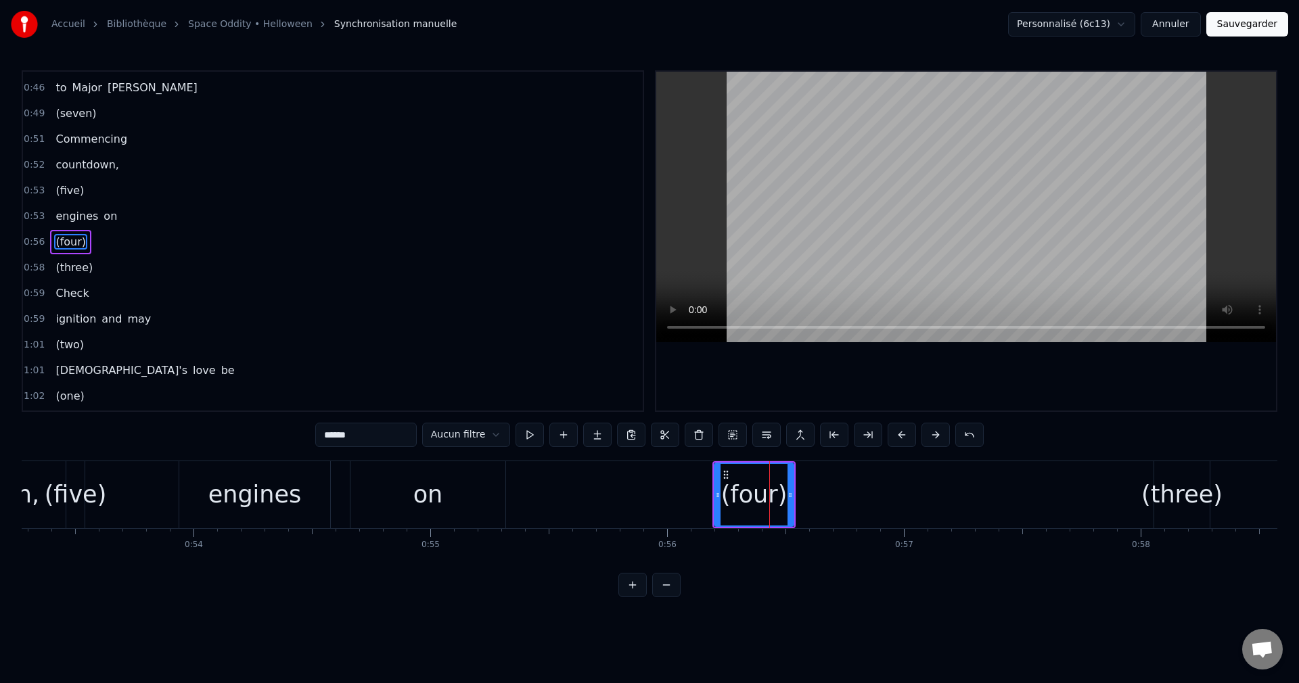
scroll to position [177, 0]
click at [689, 439] on button at bounding box center [698, 435] width 28 height 24
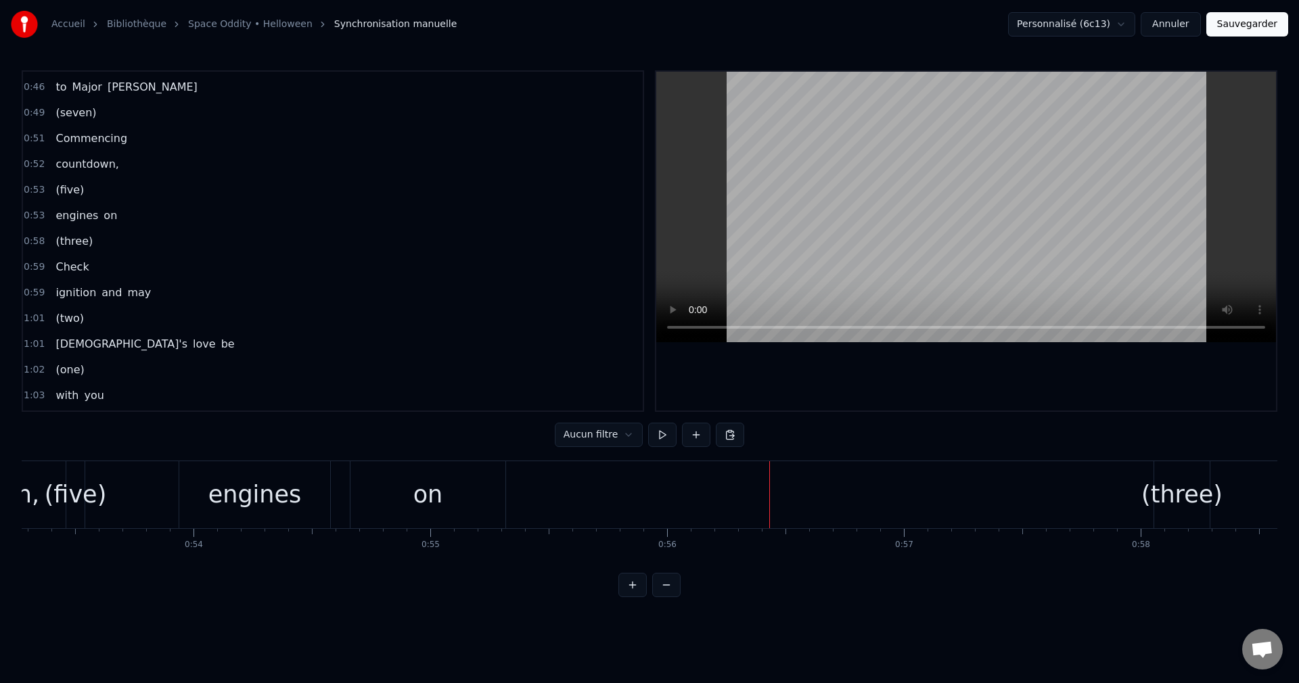
click at [1176, 488] on div "(three)" at bounding box center [1181, 495] width 81 height 36
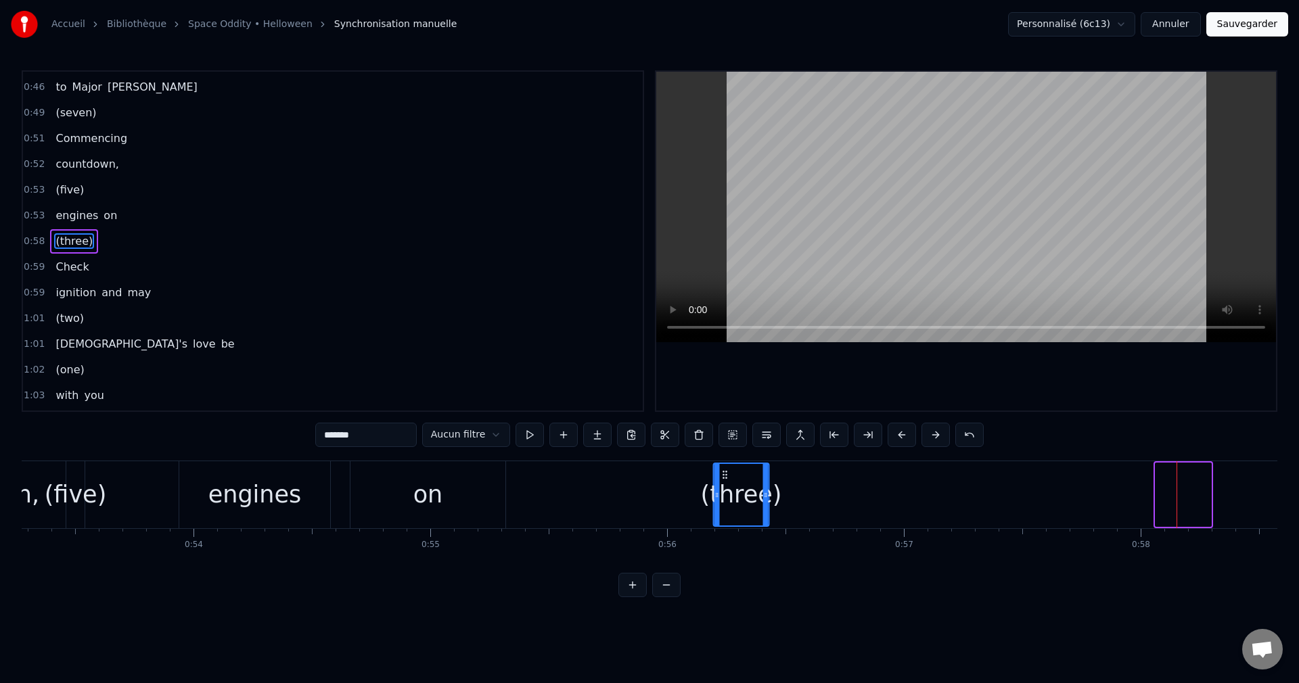
drag, startPoint x: 1167, startPoint y: 471, endPoint x: 710, endPoint y: 507, distance: 458.6
click at [724, 497] on div "(three)" at bounding box center [741, 495] width 54 height 62
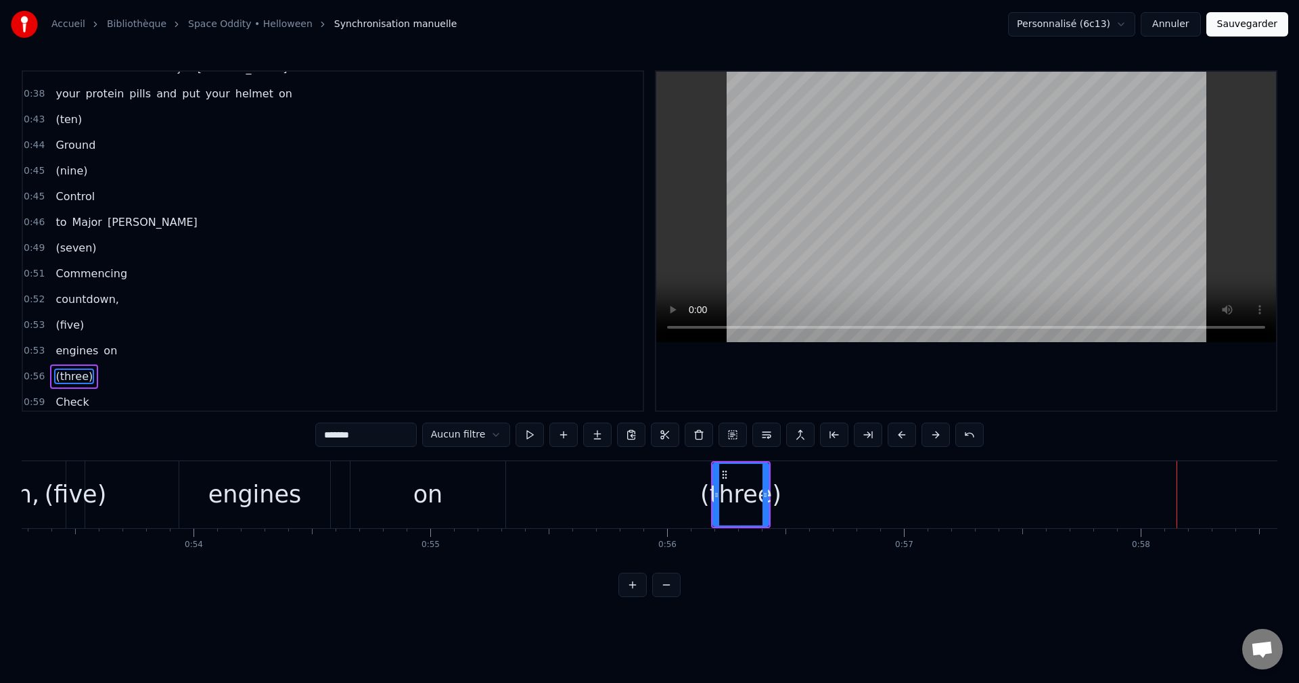
click at [65, 102] on div "your protein pills and put your helmet on" at bounding box center [173, 94] width 247 height 24
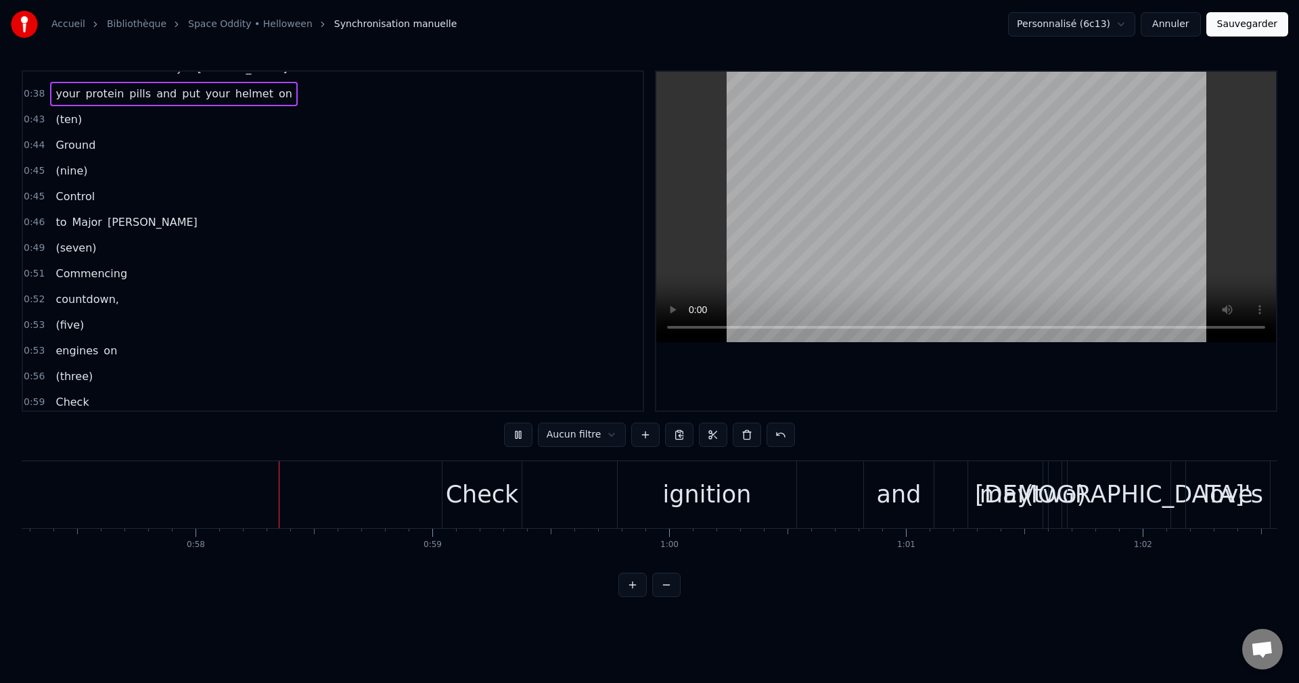
scroll to position [0, 13562]
click at [1045, 499] on div "(two)" at bounding box center [1050, 495] width 62 height 36
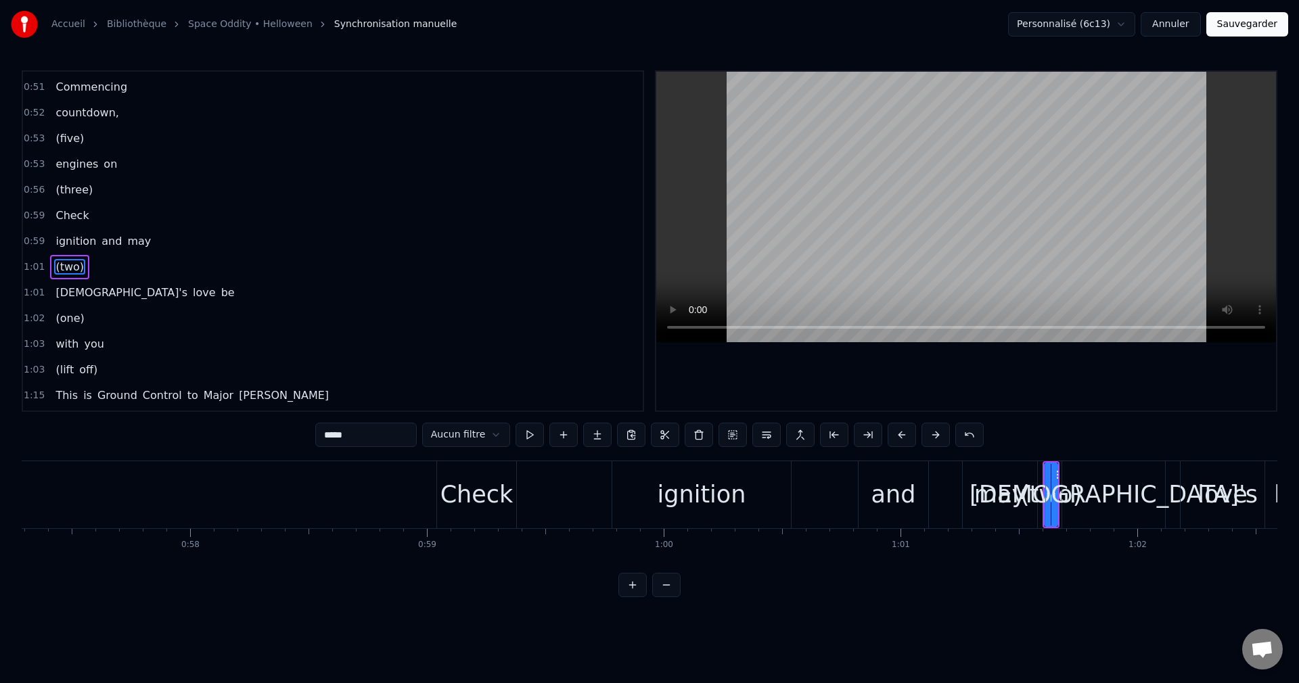
scroll to position [254, 0]
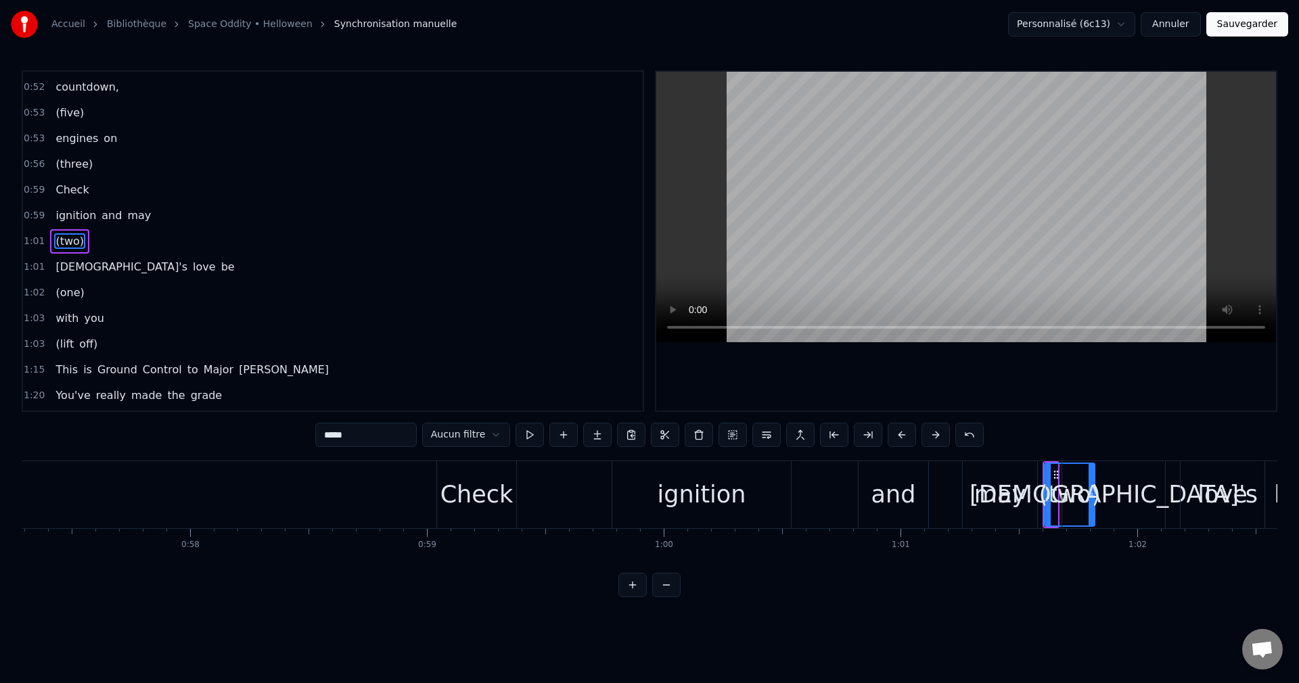
drag, startPoint x: 1054, startPoint y: 477, endPoint x: 1091, endPoint y: 479, distance: 37.3
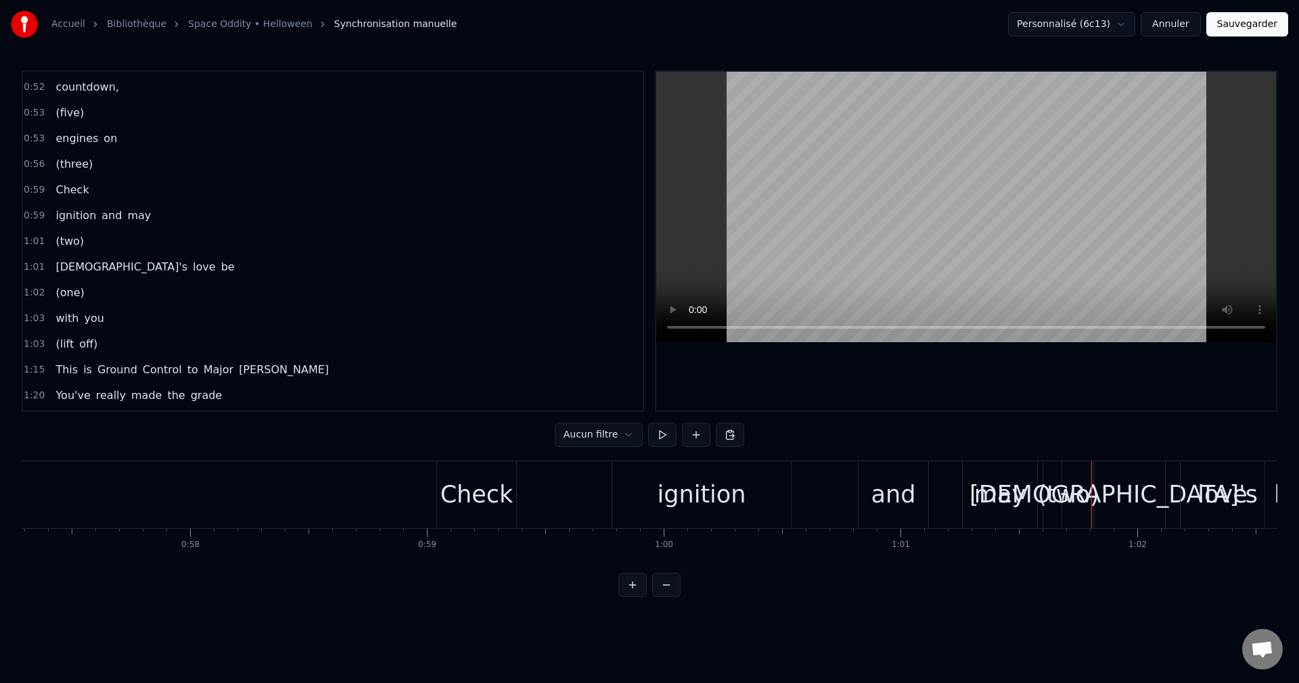
click at [1051, 478] on div "(two)" at bounding box center [1068, 495] width 62 height 36
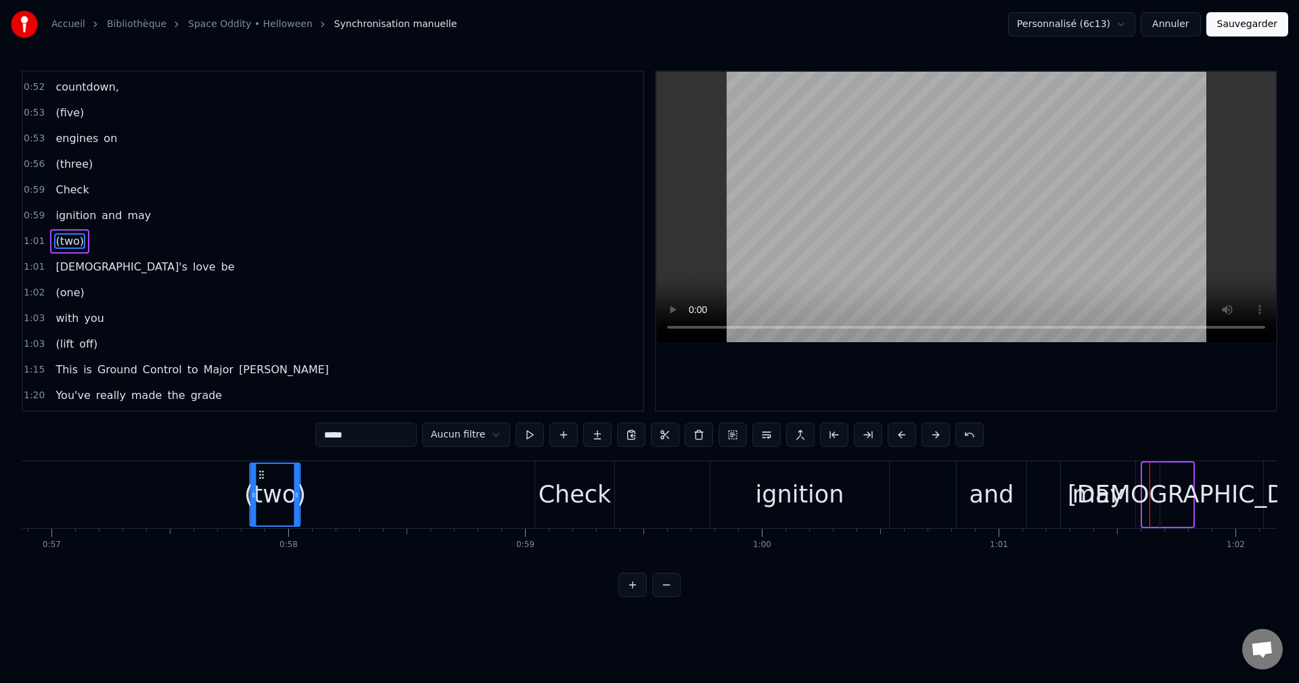
scroll to position [0, 13464]
drag, startPoint x: 1057, startPoint y: 474, endPoint x: 299, endPoint y: 519, distance: 758.9
click at [312, 519] on div "(two)" at bounding box center [324, 495] width 49 height 62
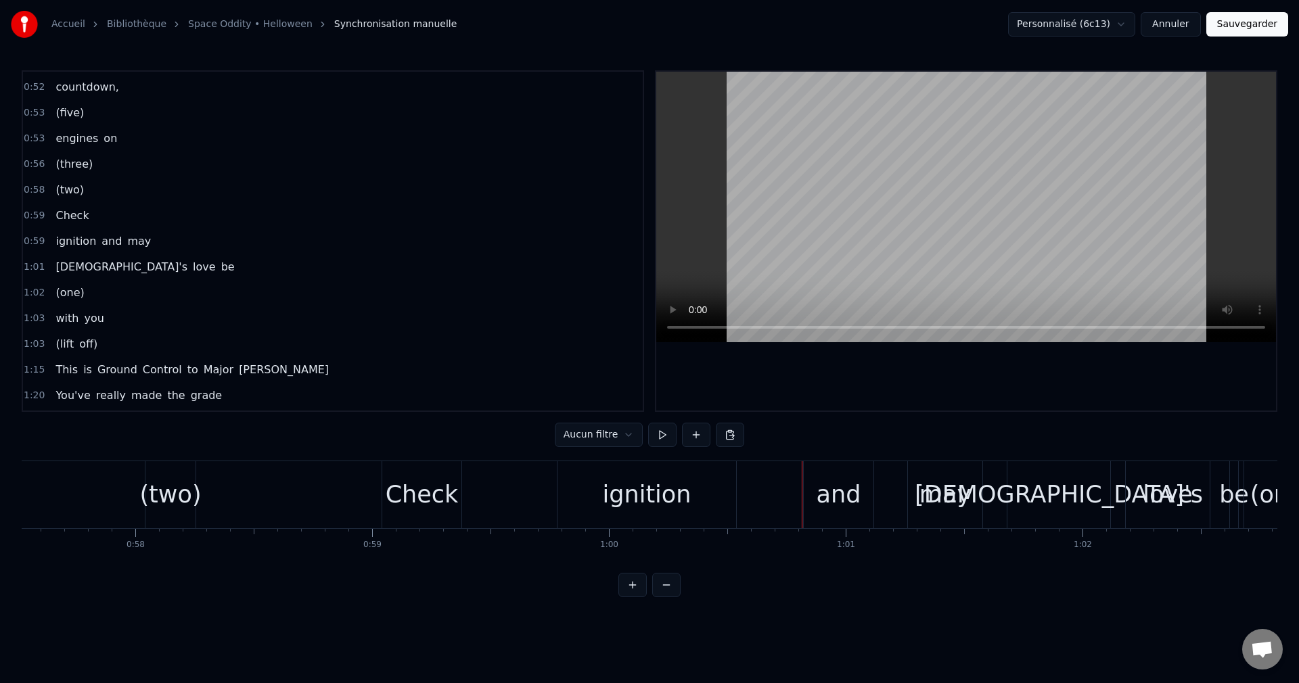
scroll to position [0, 13653]
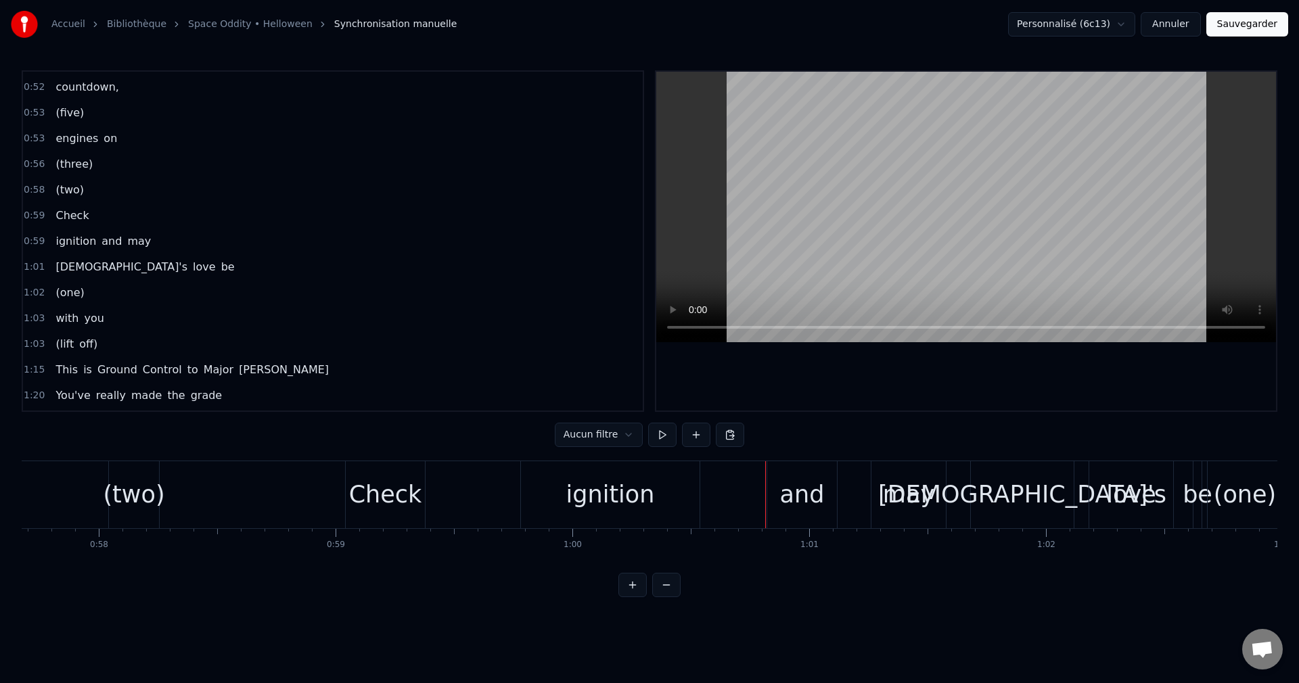
click at [1235, 501] on div "(one)" at bounding box center [1244, 495] width 62 height 36
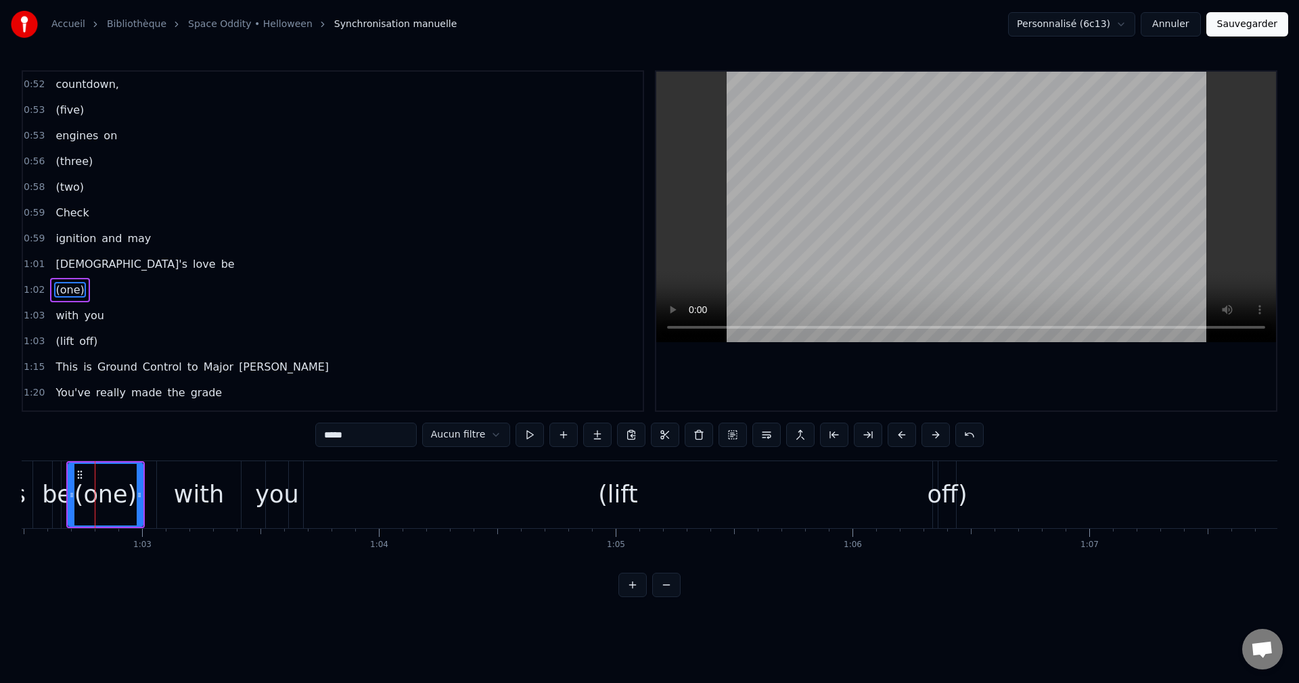
scroll to position [0, 14799]
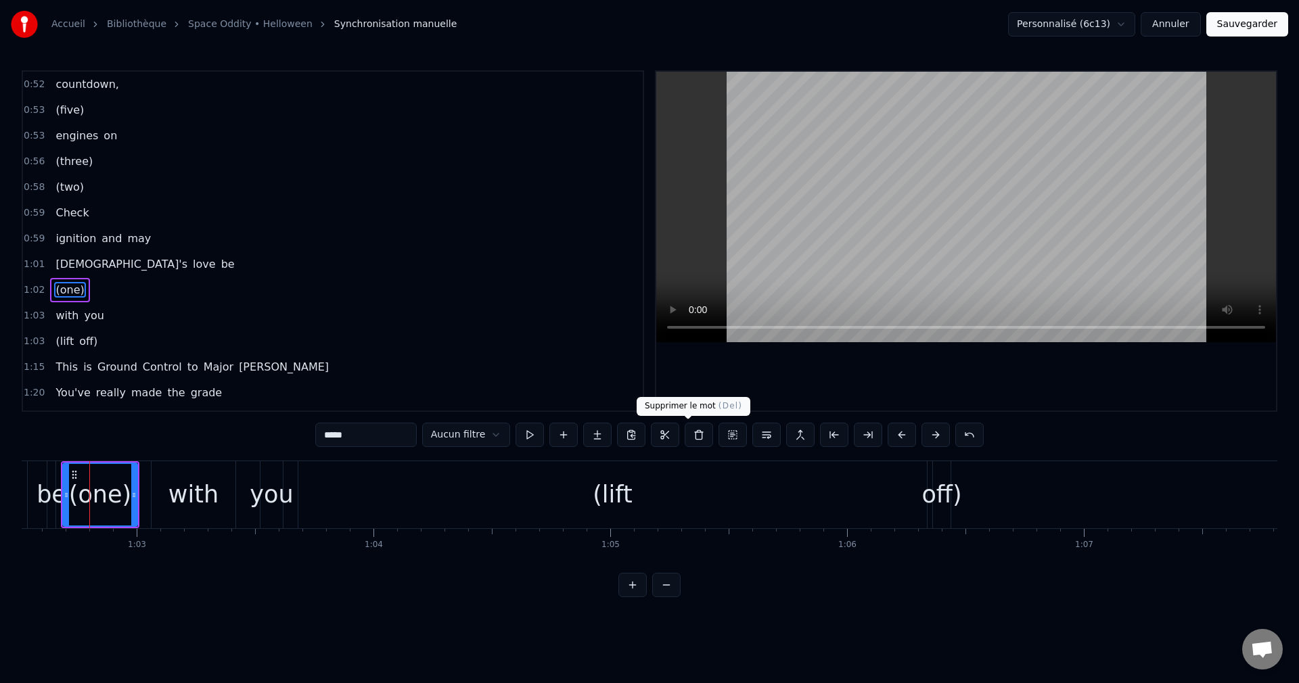
click at [684, 434] on button at bounding box center [698, 435] width 28 height 24
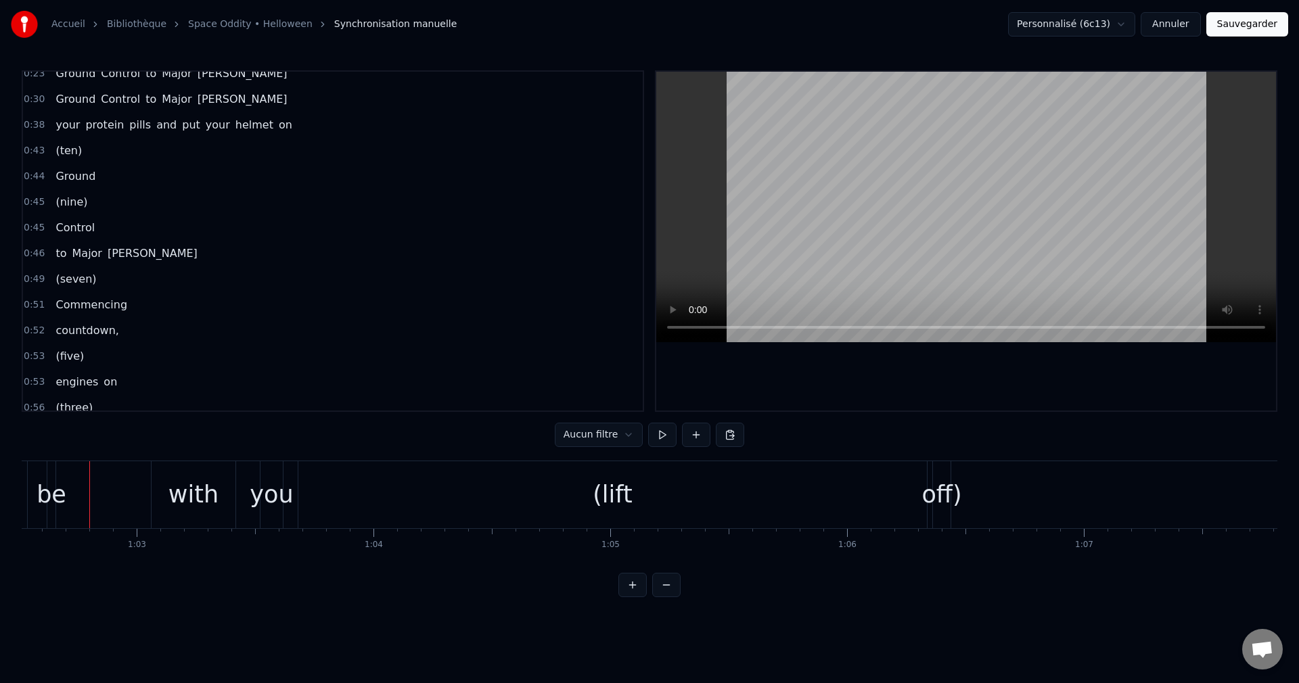
scroll to position [0, 0]
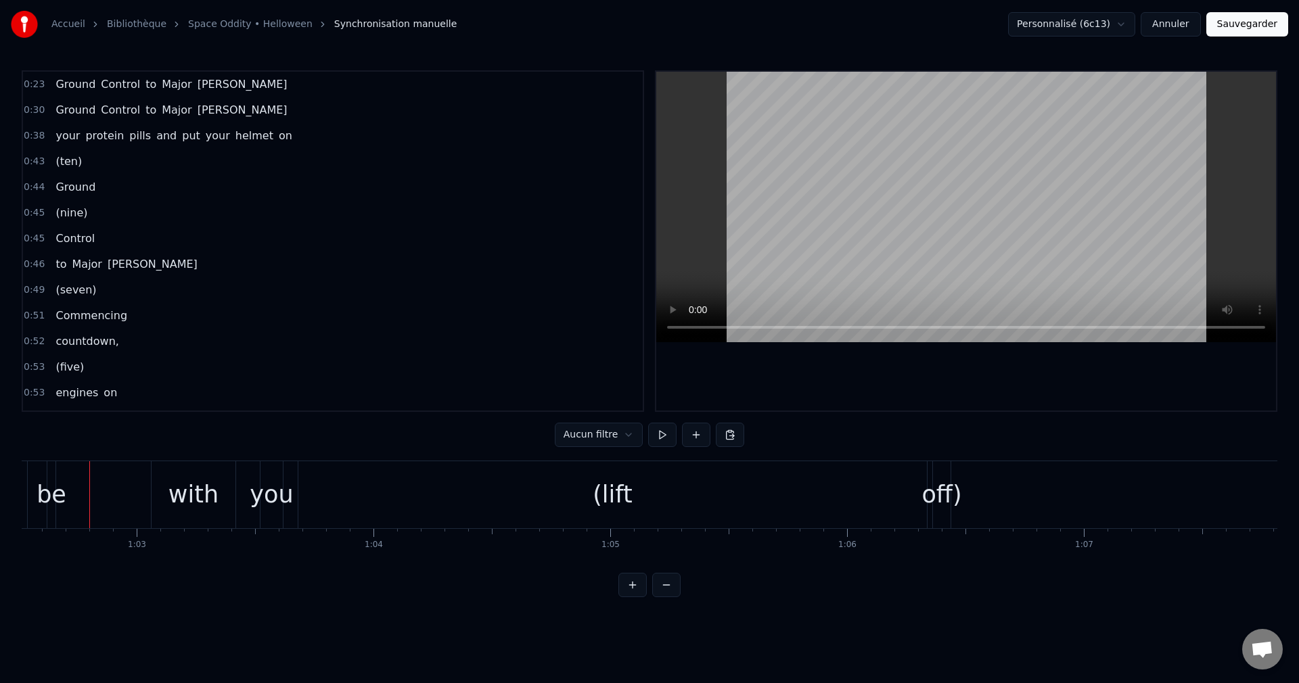
click at [65, 137] on span "your" at bounding box center [67, 136] width 27 height 16
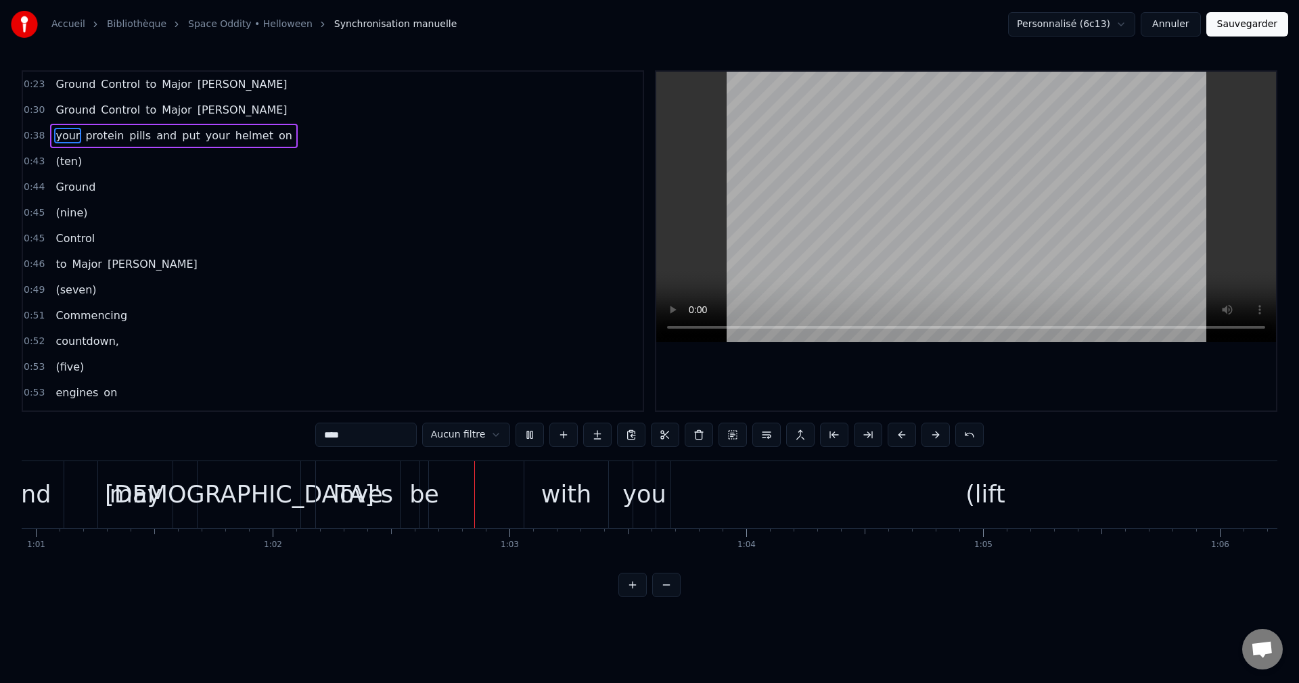
scroll to position [0, 14688]
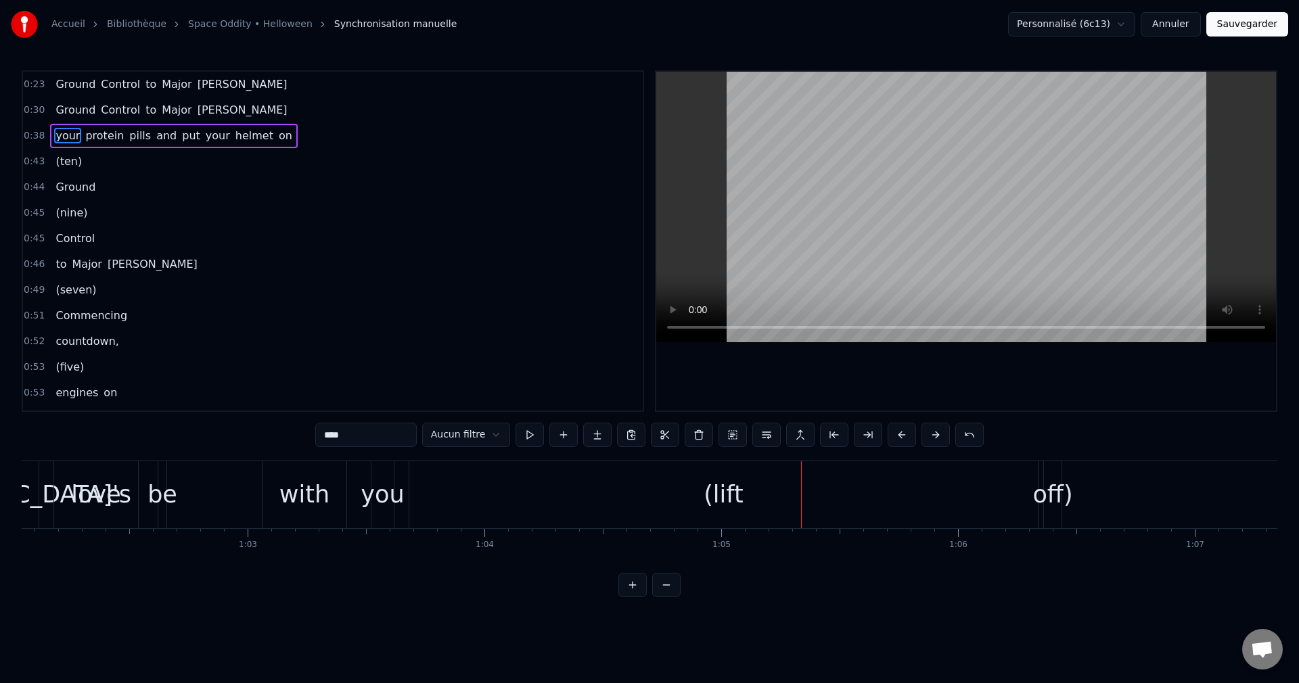
click at [721, 500] on div "(lift" at bounding box center [723, 495] width 40 height 36
type input "*****"
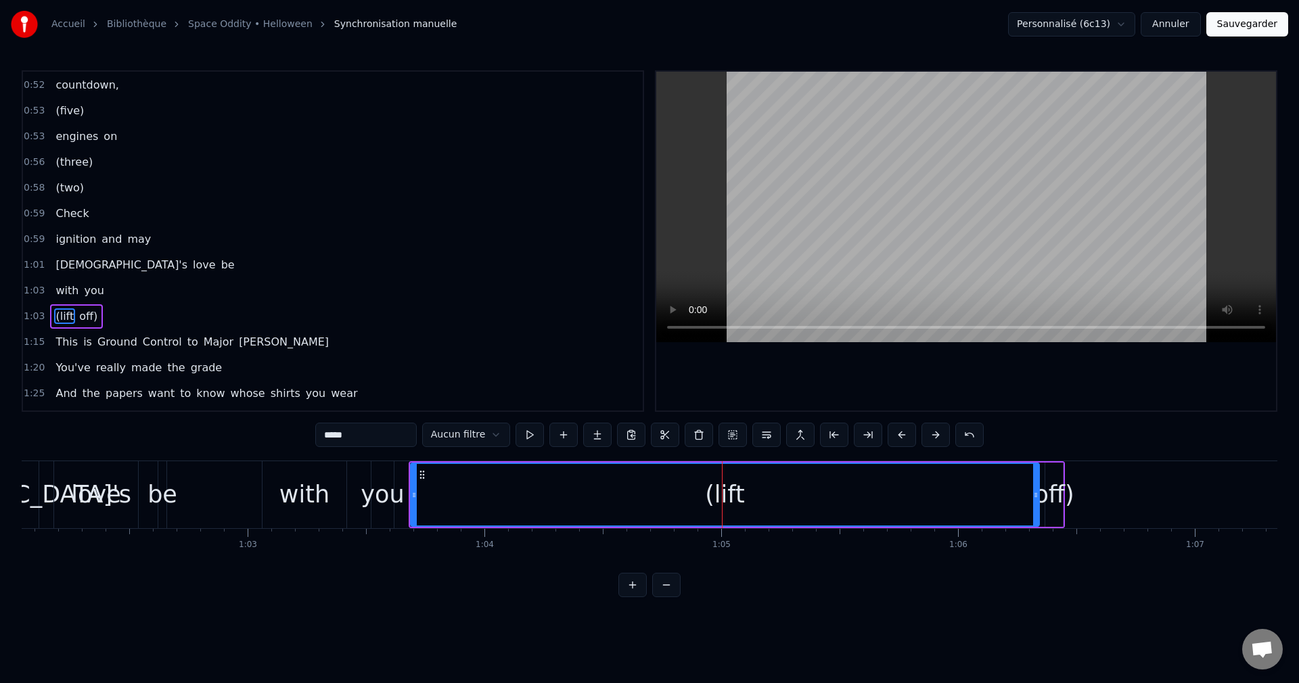
scroll to position [331, 0]
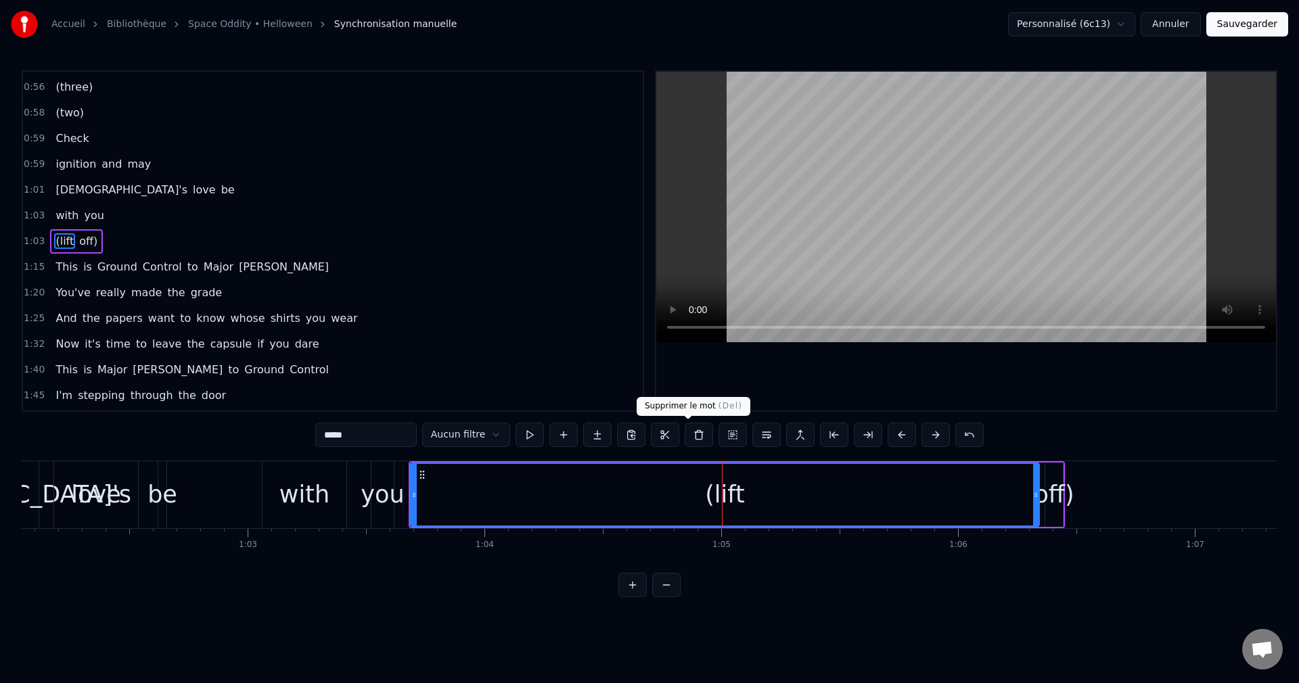
click at [691, 434] on button at bounding box center [698, 435] width 28 height 24
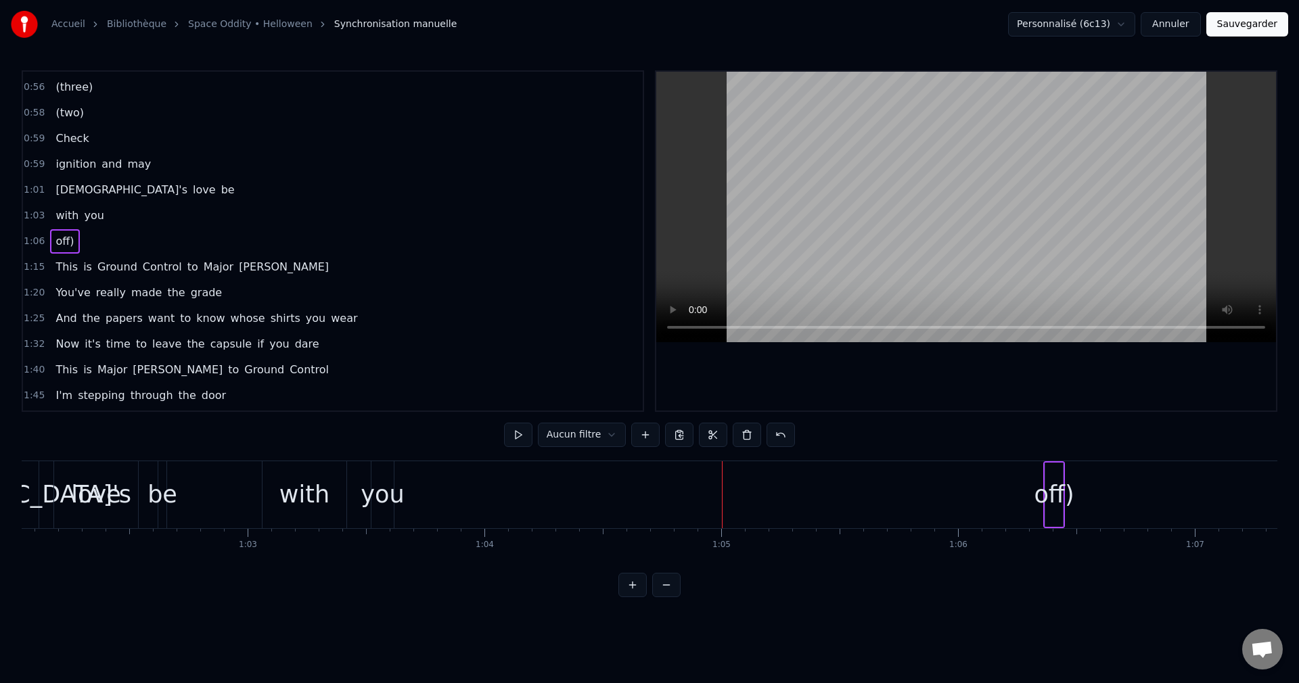
click at [1052, 496] on div "off)" at bounding box center [1054, 495] width 40 height 36
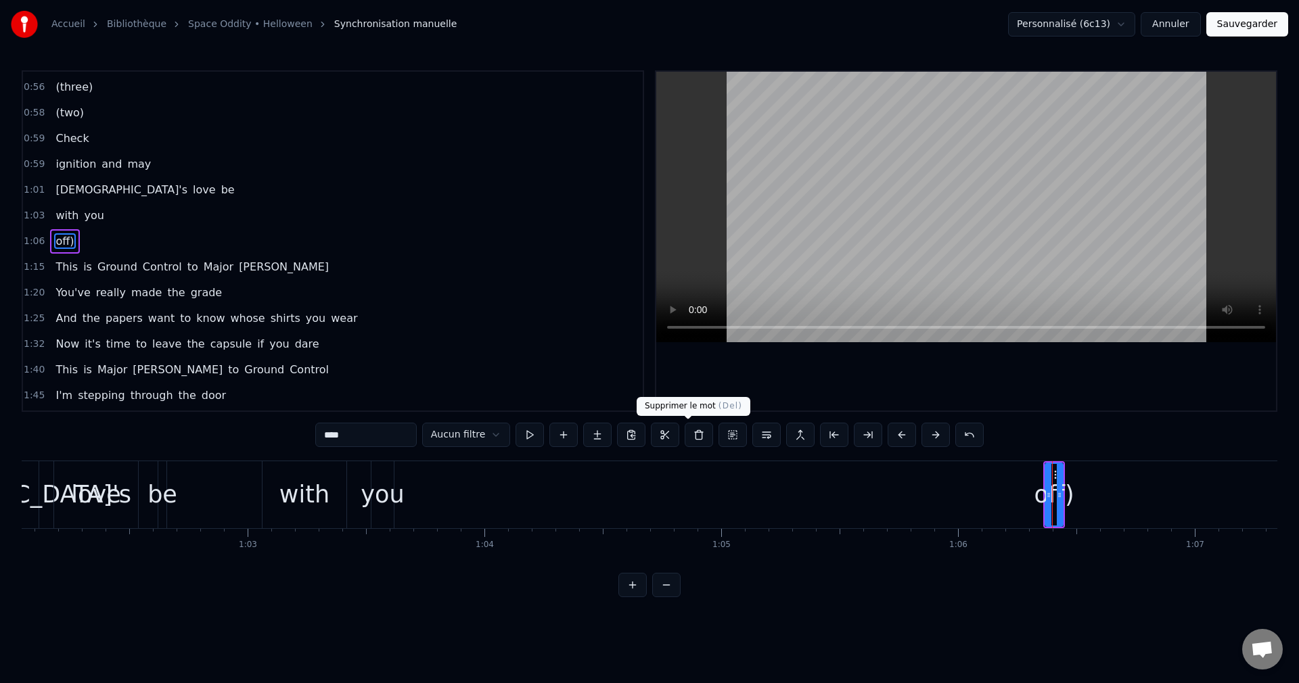
click at [687, 434] on button at bounding box center [698, 435] width 28 height 24
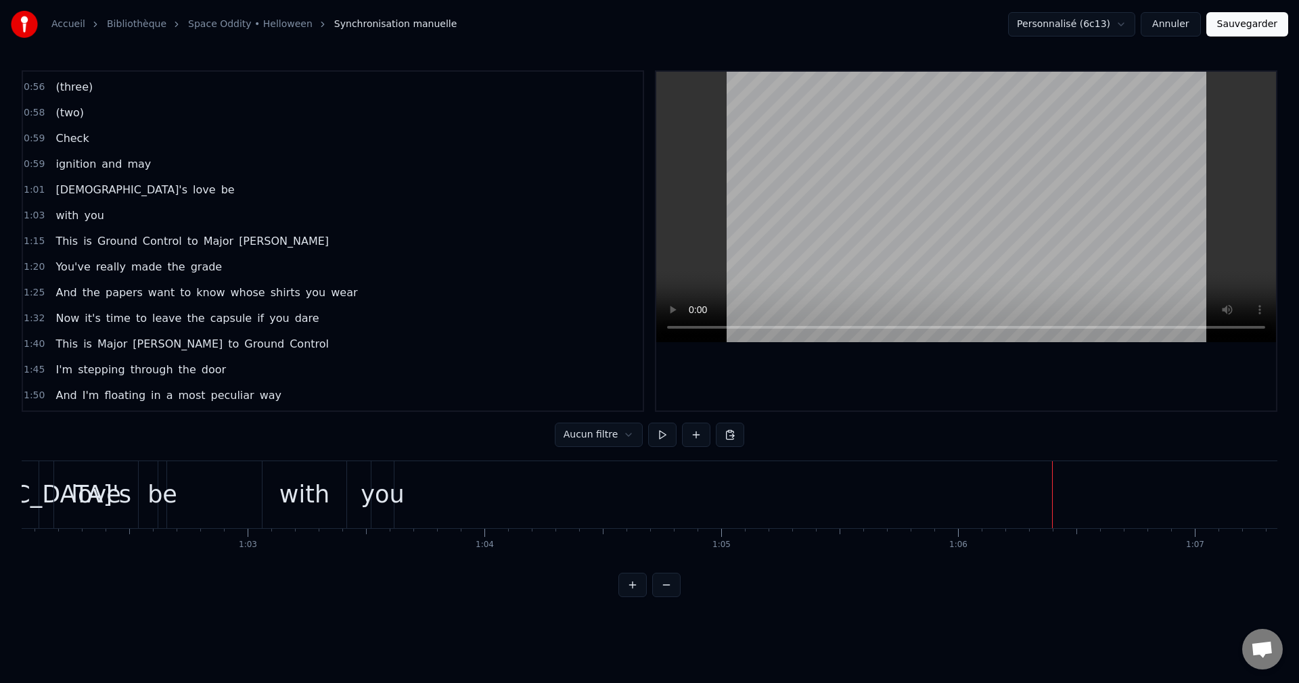
click at [63, 159] on span "ignition" at bounding box center [75, 164] width 43 height 16
click at [1267, 22] on button "Sauvegarder" at bounding box center [1247, 24] width 82 height 24
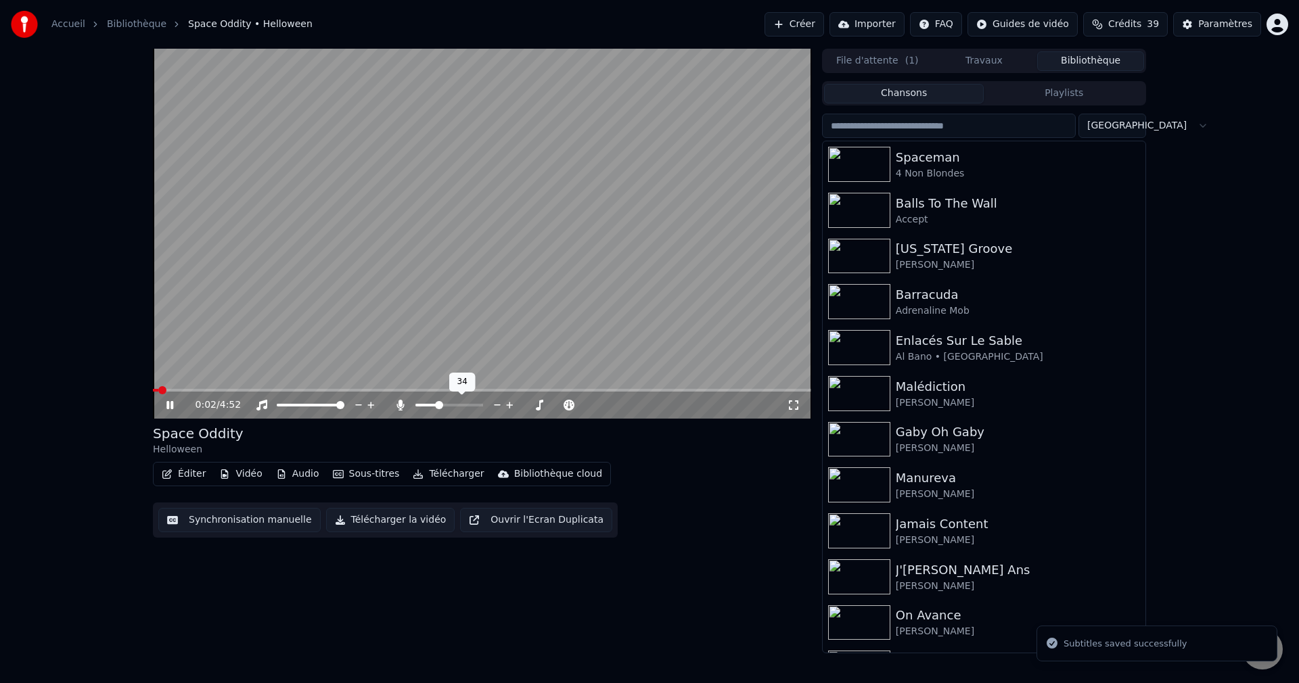
click at [443, 409] on span at bounding box center [439, 405] width 8 height 8
click at [291, 391] on span at bounding box center [482, 390] width 658 height 3
click at [347, 390] on span at bounding box center [482, 390] width 658 height 3
click at [422, 404] on span at bounding box center [418, 405] width 7 height 3
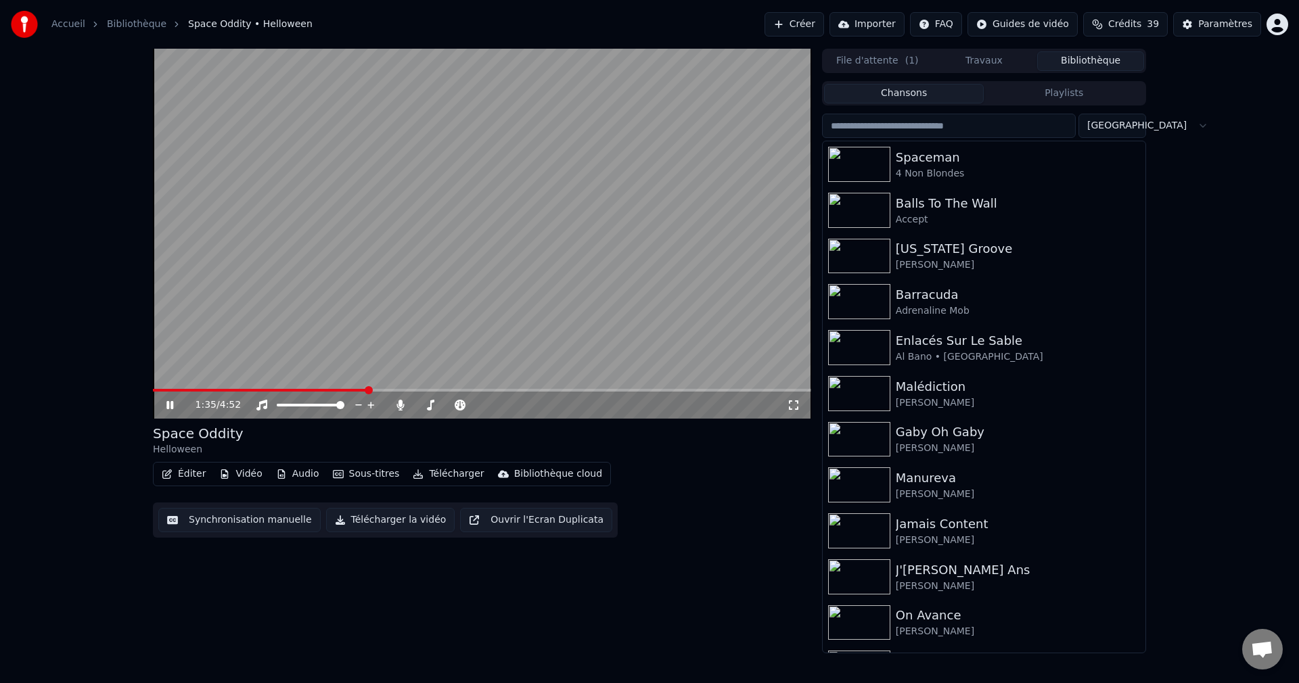
click at [164, 406] on icon at bounding box center [180, 405] width 32 height 11
click at [386, 521] on button "Télécharger la vidéo" at bounding box center [390, 520] width 129 height 24
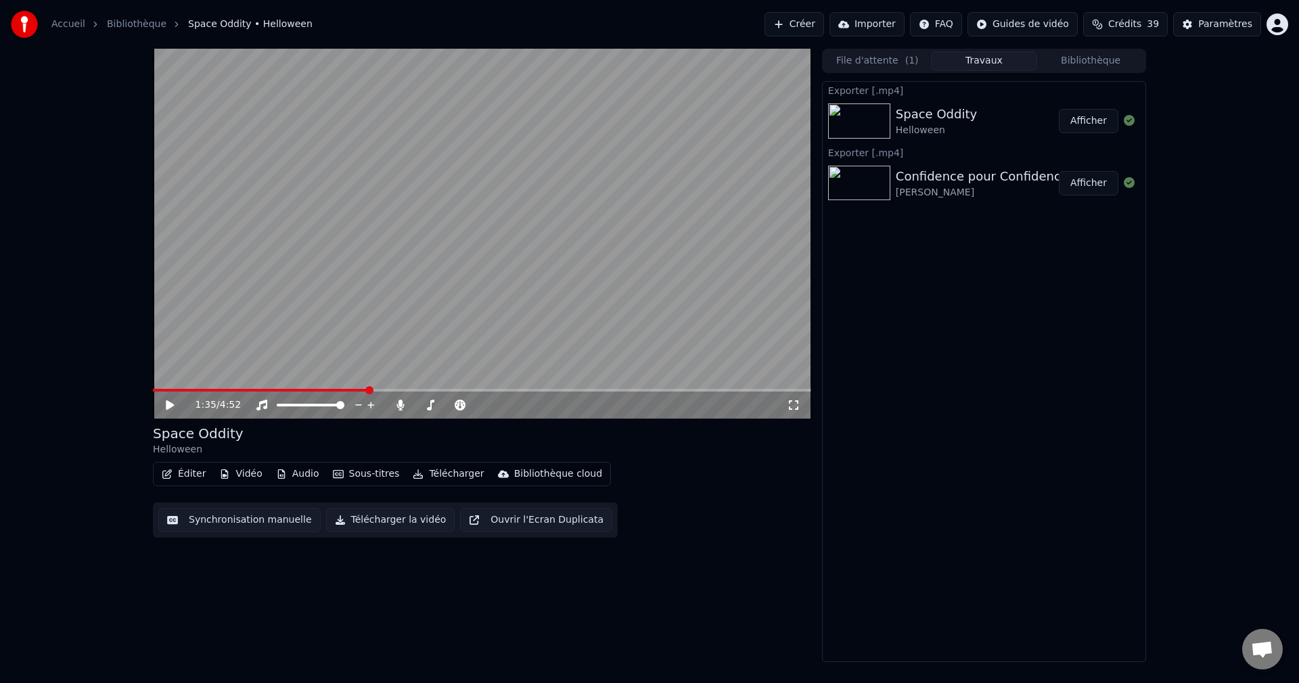
click at [1096, 57] on button "Bibliothèque" at bounding box center [1090, 61] width 107 height 20
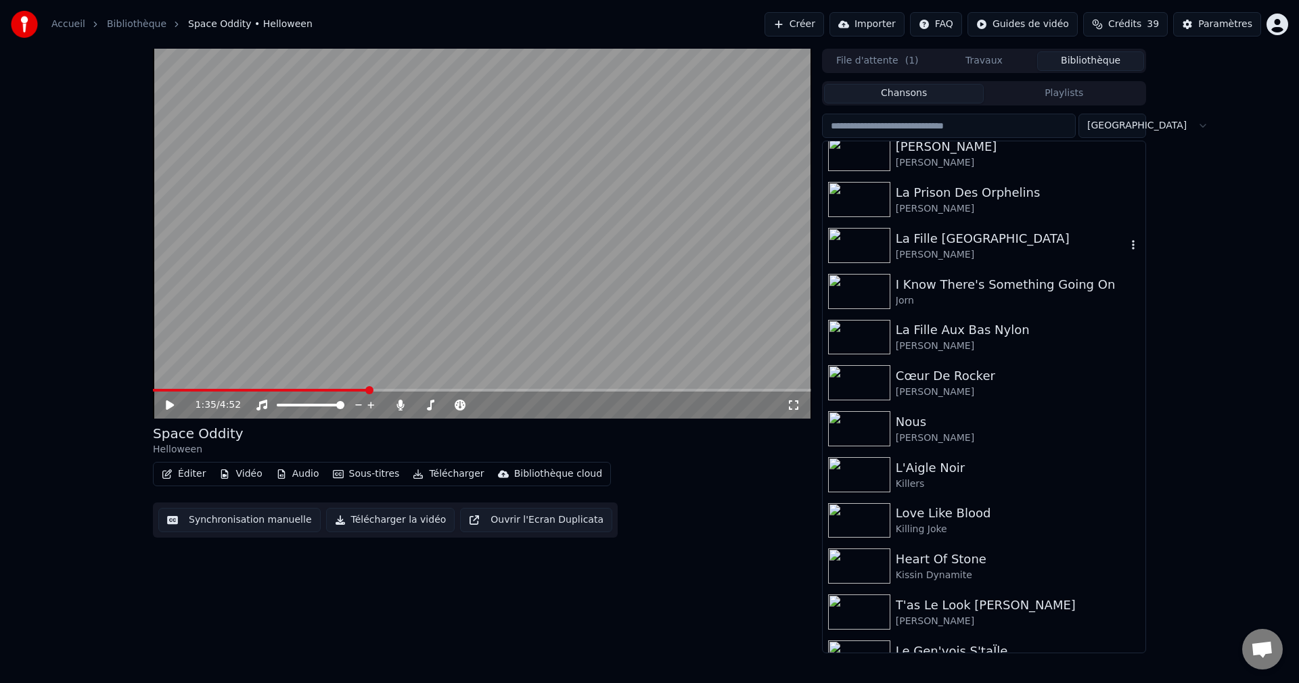
scroll to position [4396, 0]
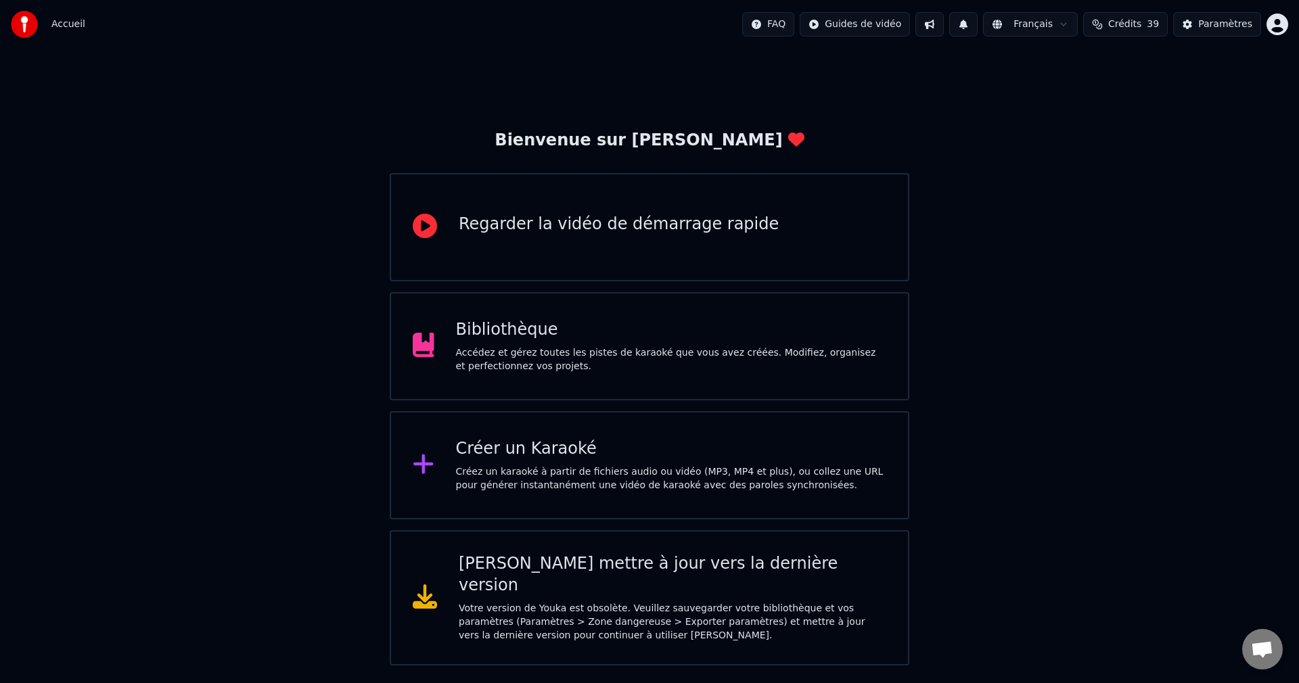
click at [555, 352] on div "Accédez et gérez toutes les pistes de karaoké que vous avez créées. Modifiez, o…" at bounding box center [671, 359] width 431 height 27
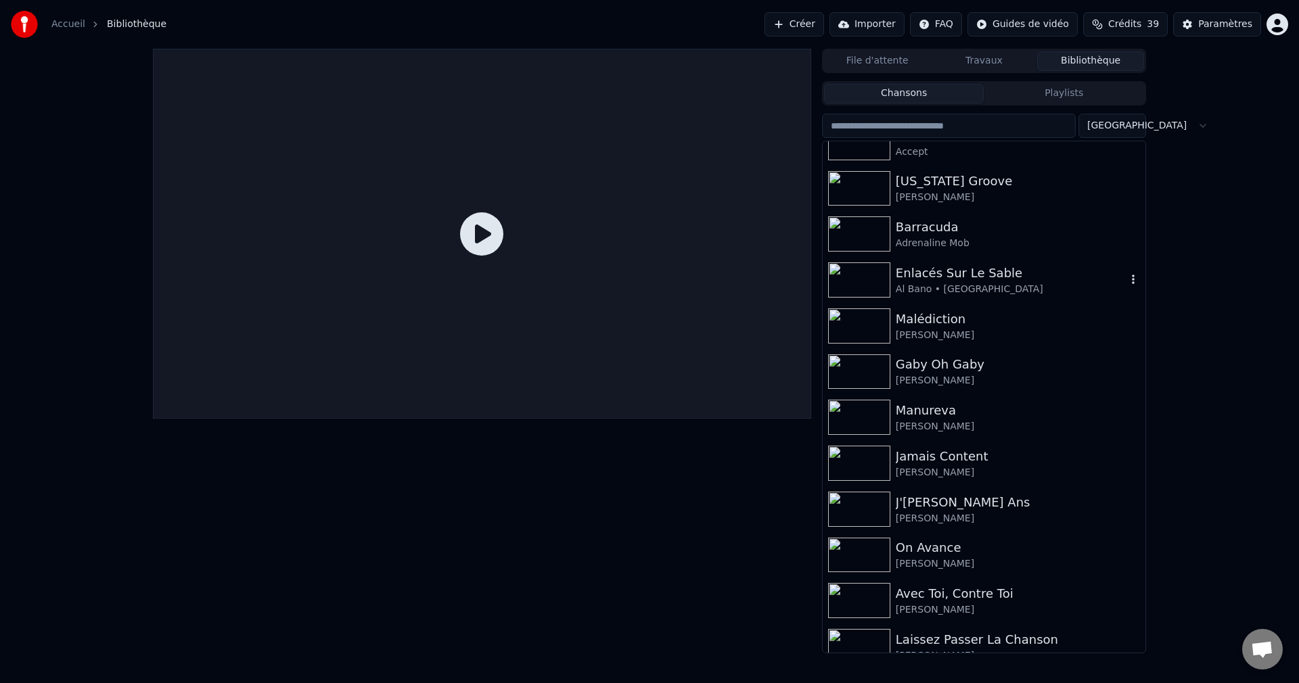
scroll to position [135, 0]
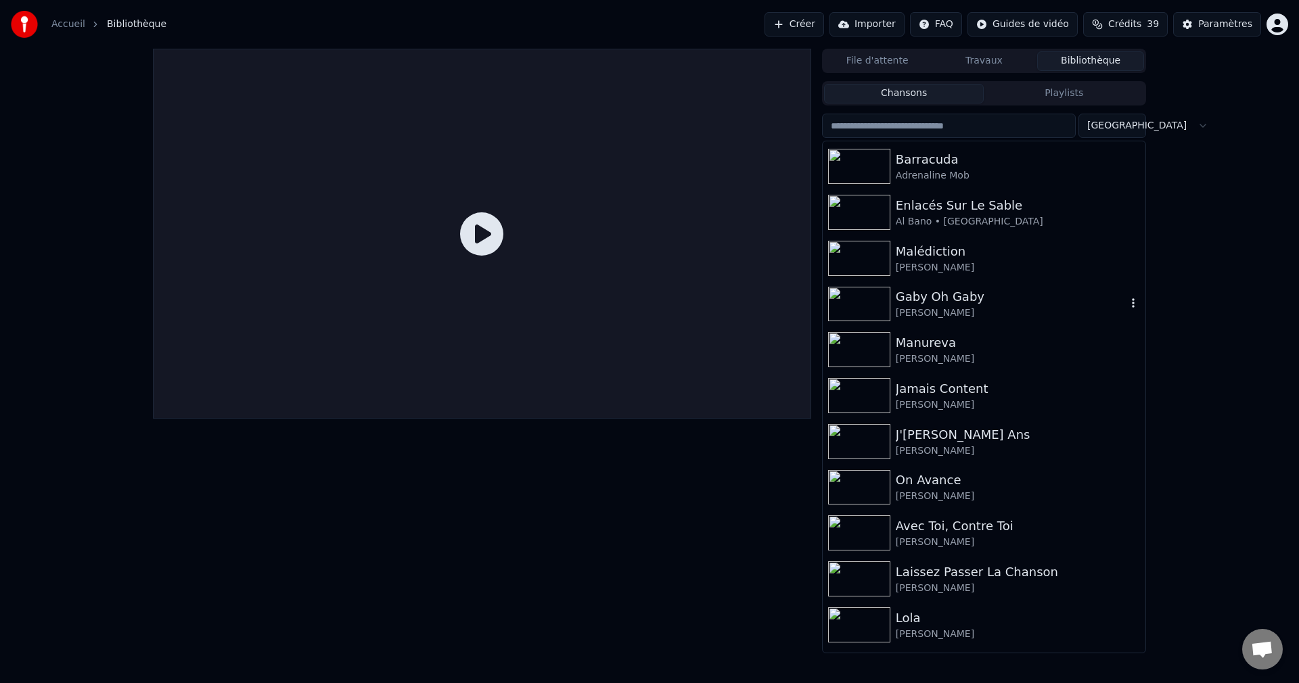
click at [1132, 304] on icon "button" at bounding box center [1133, 303] width 3 height 9
click at [1103, 411] on div "Supprimer" at bounding box center [1128, 415] width 159 height 22
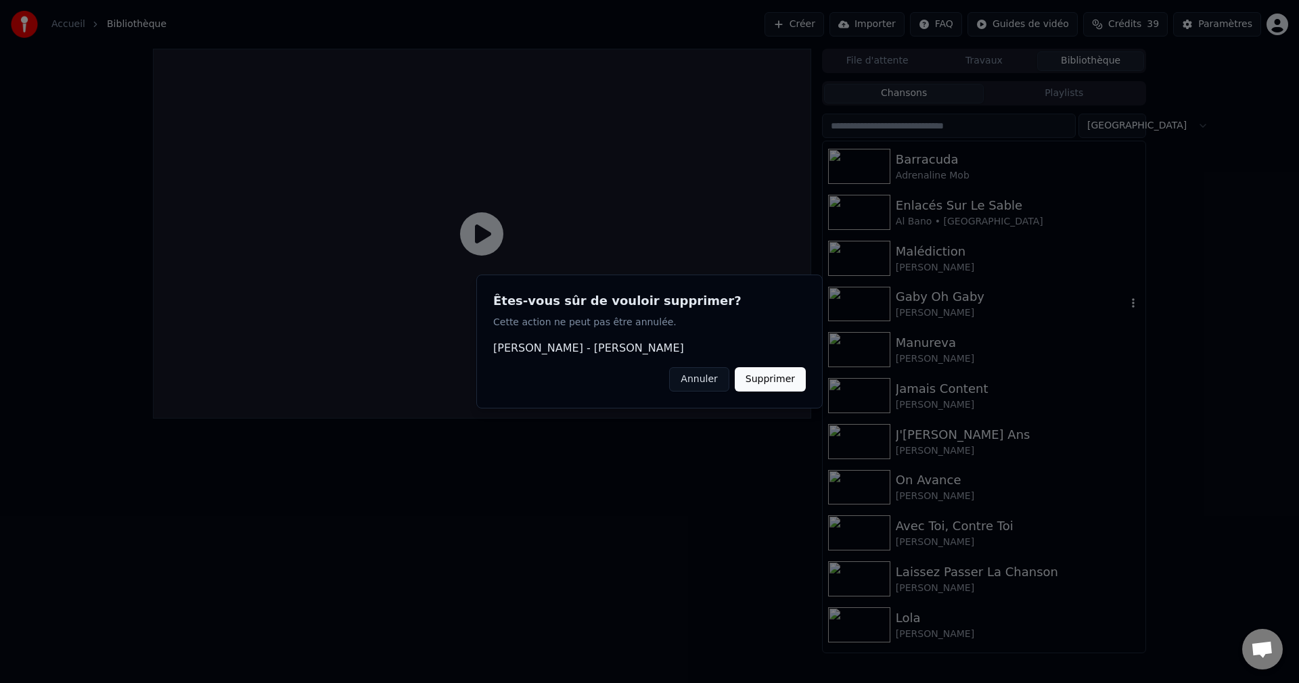
click at [749, 379] on button "Supprimer" at bounding box center [770, 379] width 71 height 24
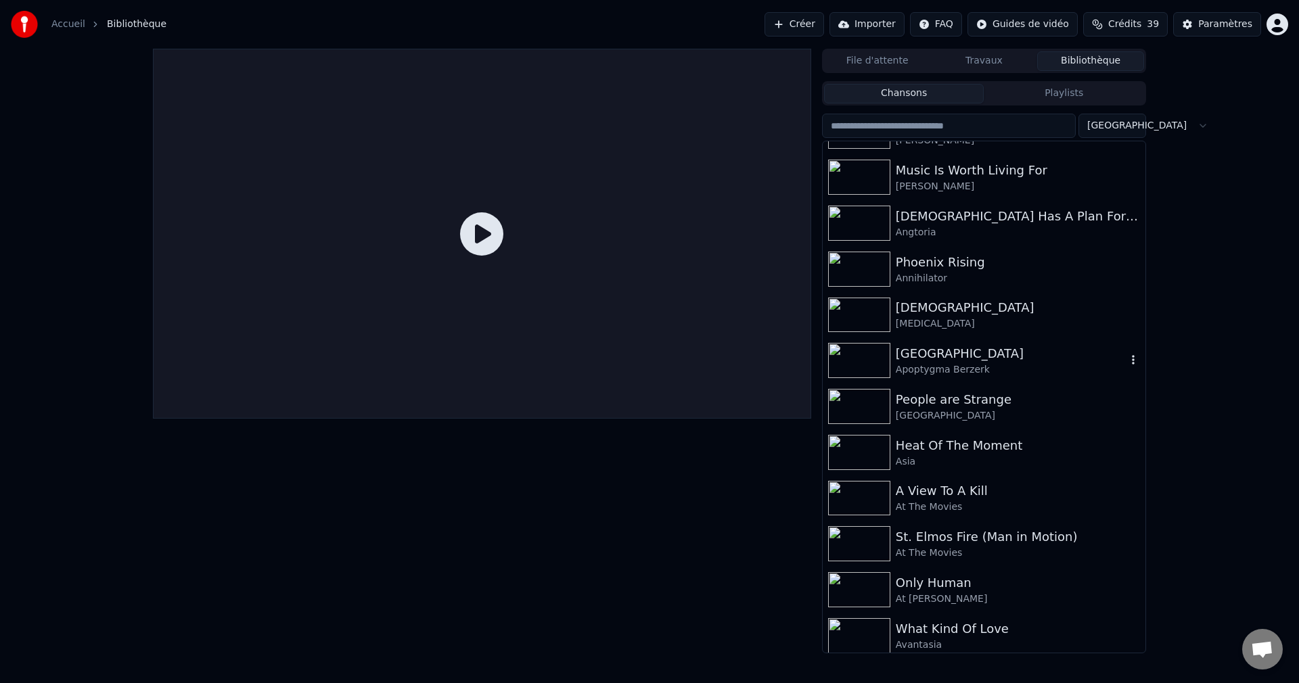
scroll to position [744, 0]
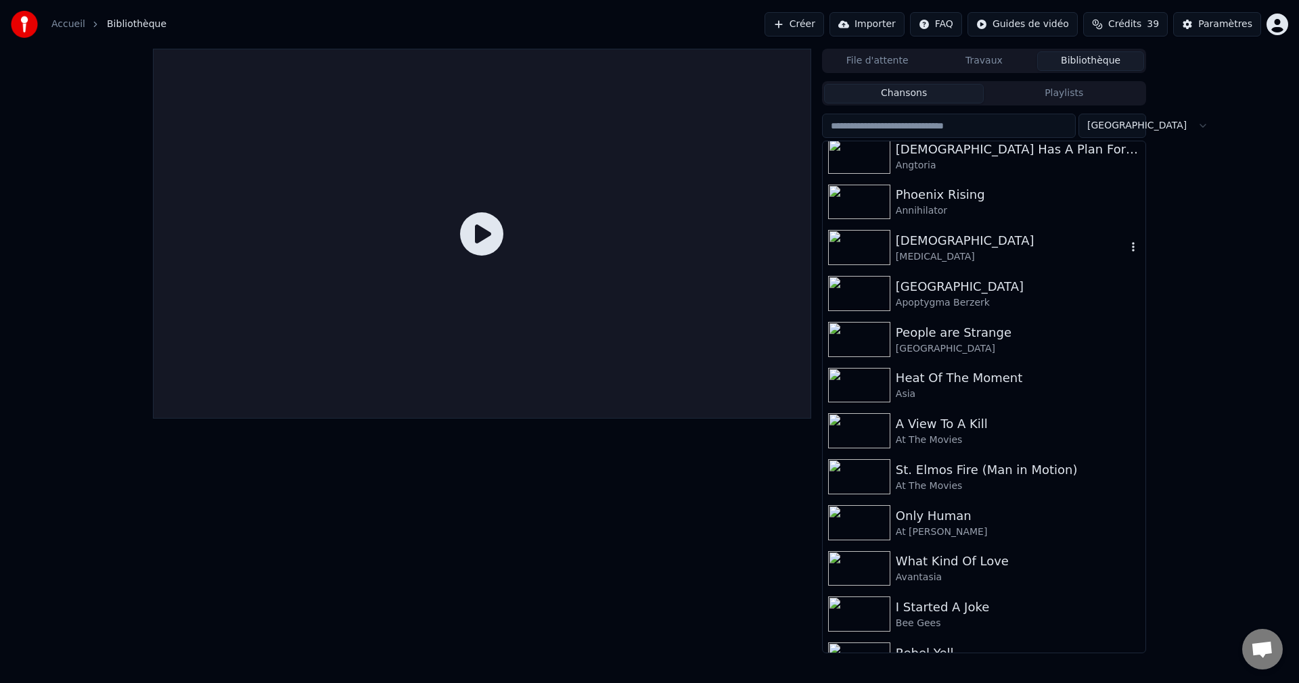
click at [1132, 245] on icon "button" at bounding box center [1133, 246] width 3 height 9
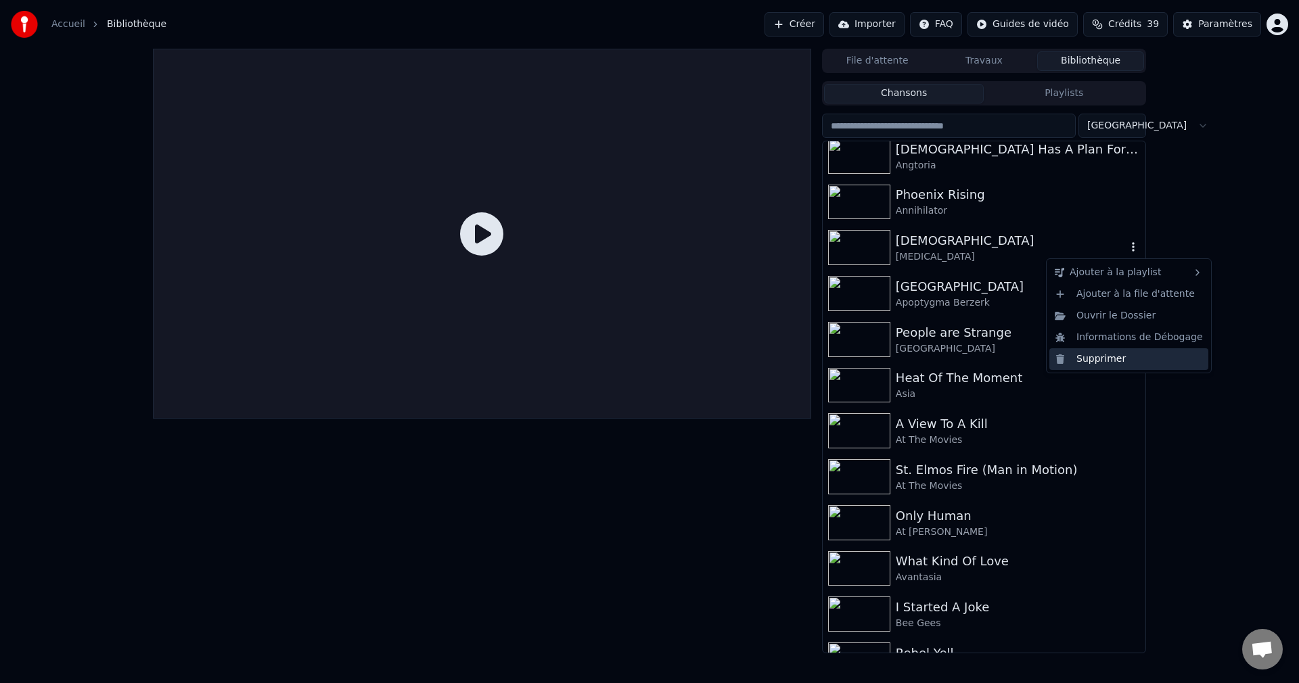
click at [1096, 359] on div "Supprimer" at bounding box center [1128, 359] width 159 height 22
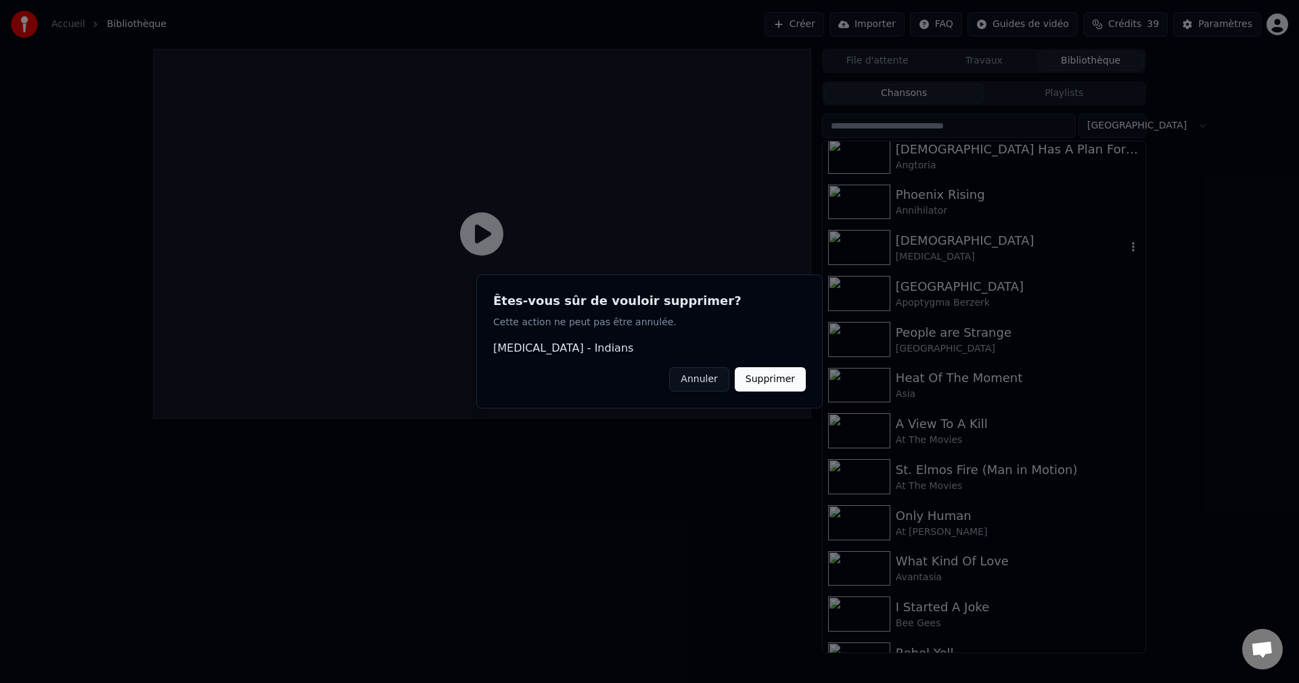
click at [792, 379] on button "Supprimer" at bounding box center [770, 379] width 71 height 24
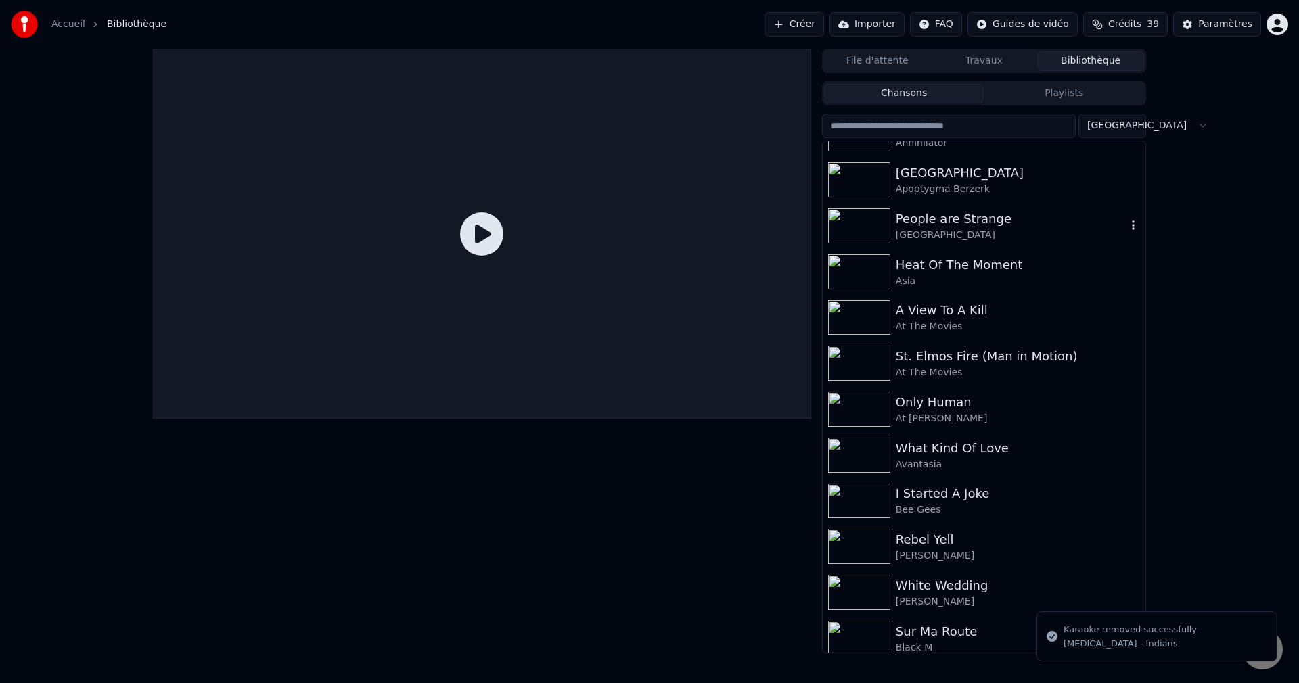
scroll to position [879, 0]
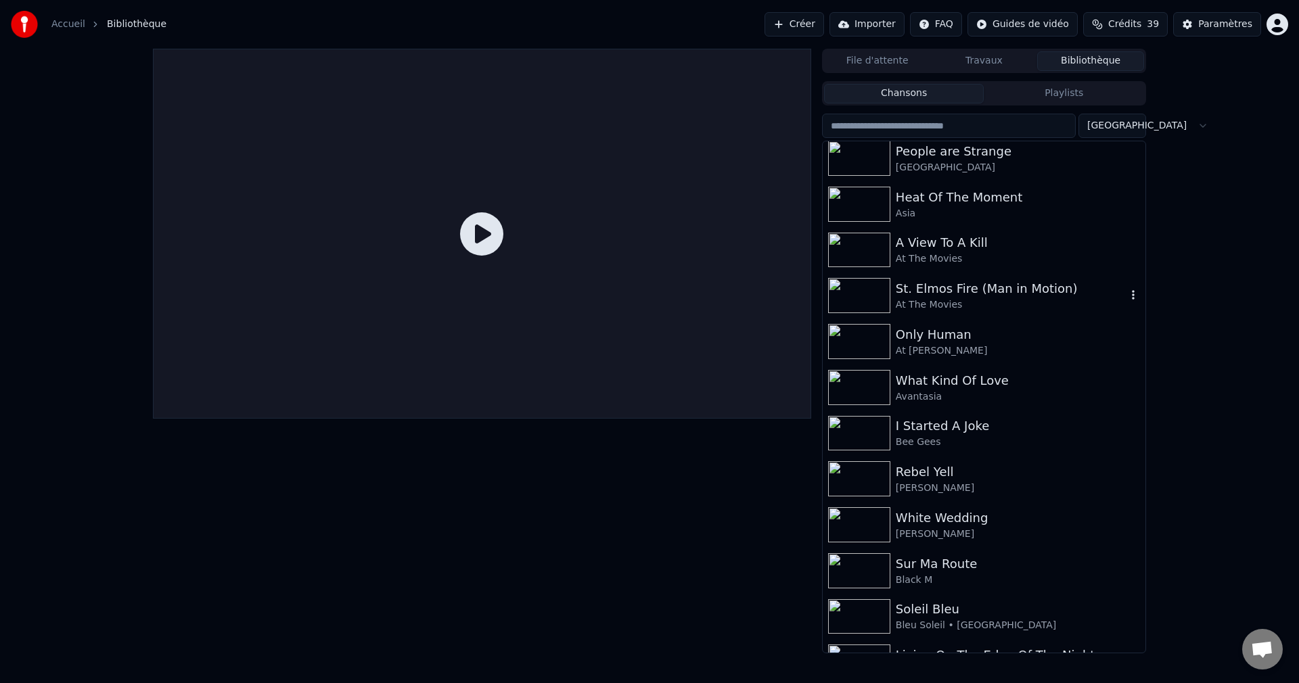
click at [1126, 295] on icon "button" at bounding box center [1133, 294] width 14 height 11
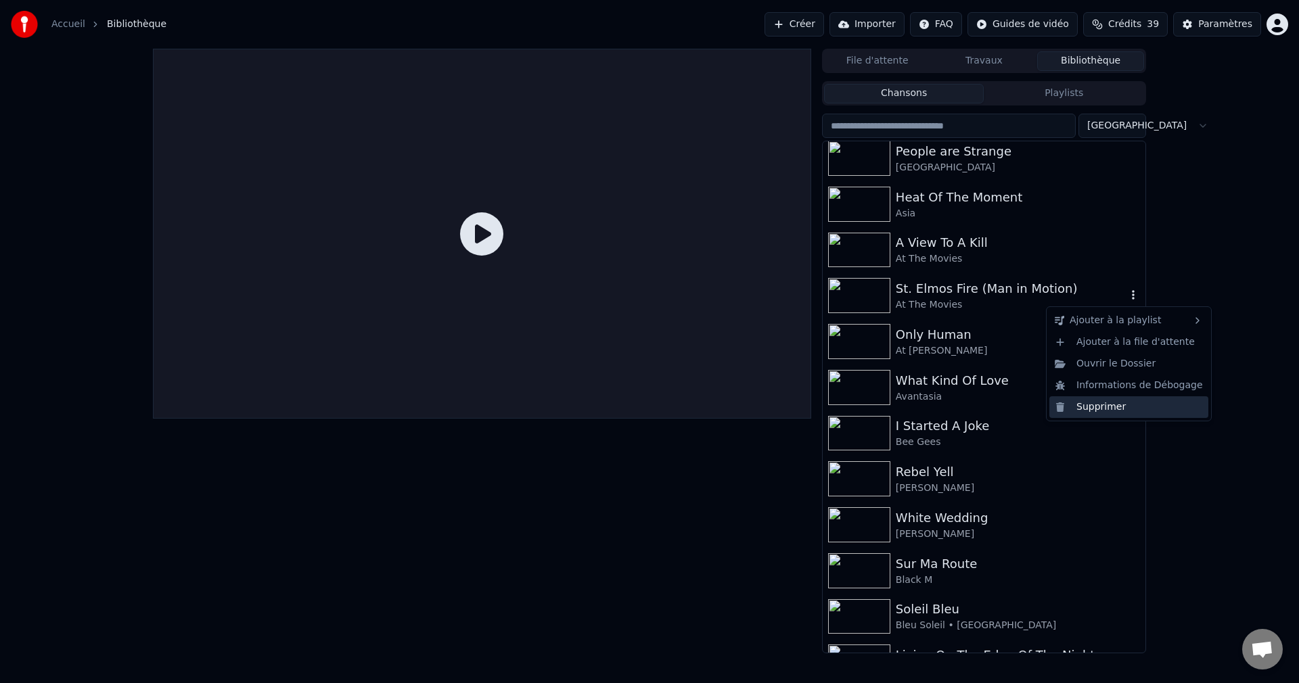
click at [1086, 408] on div "Supprimer" at bounding box center [1128, 407] width 159 height 22
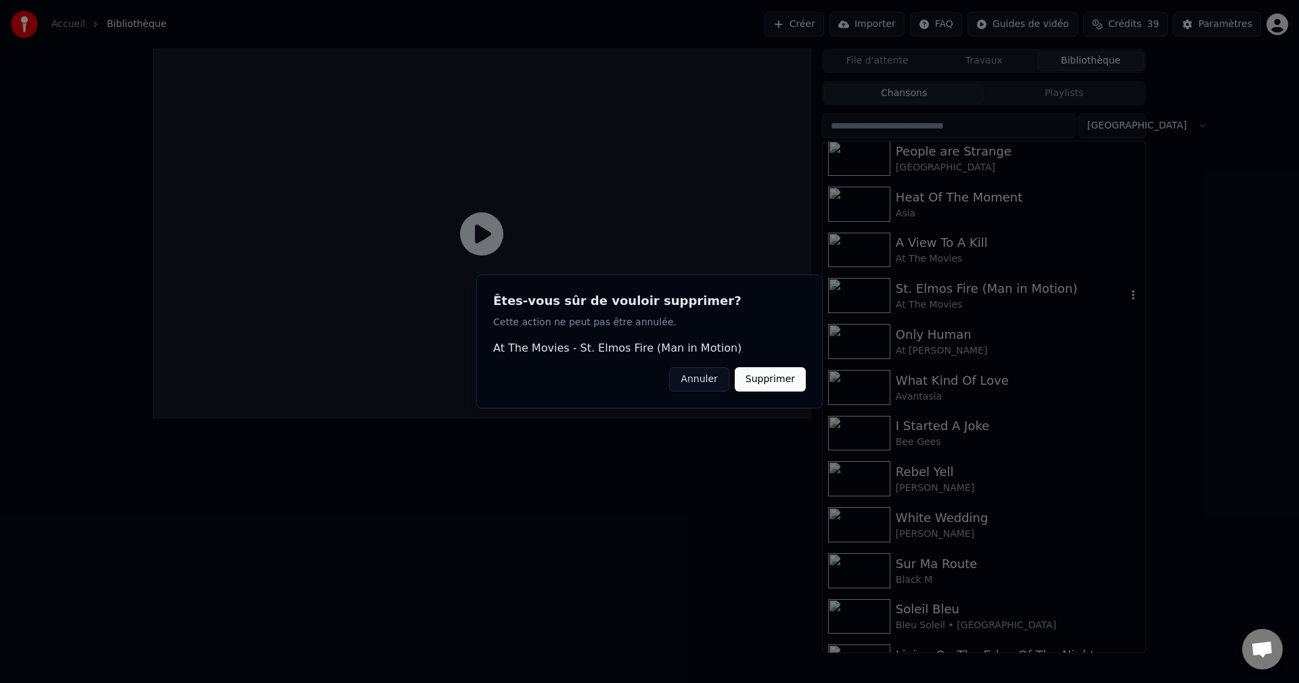
click at [787, 375] on button "Supprimer" at bounding box center [770, 379] width 71 height 24
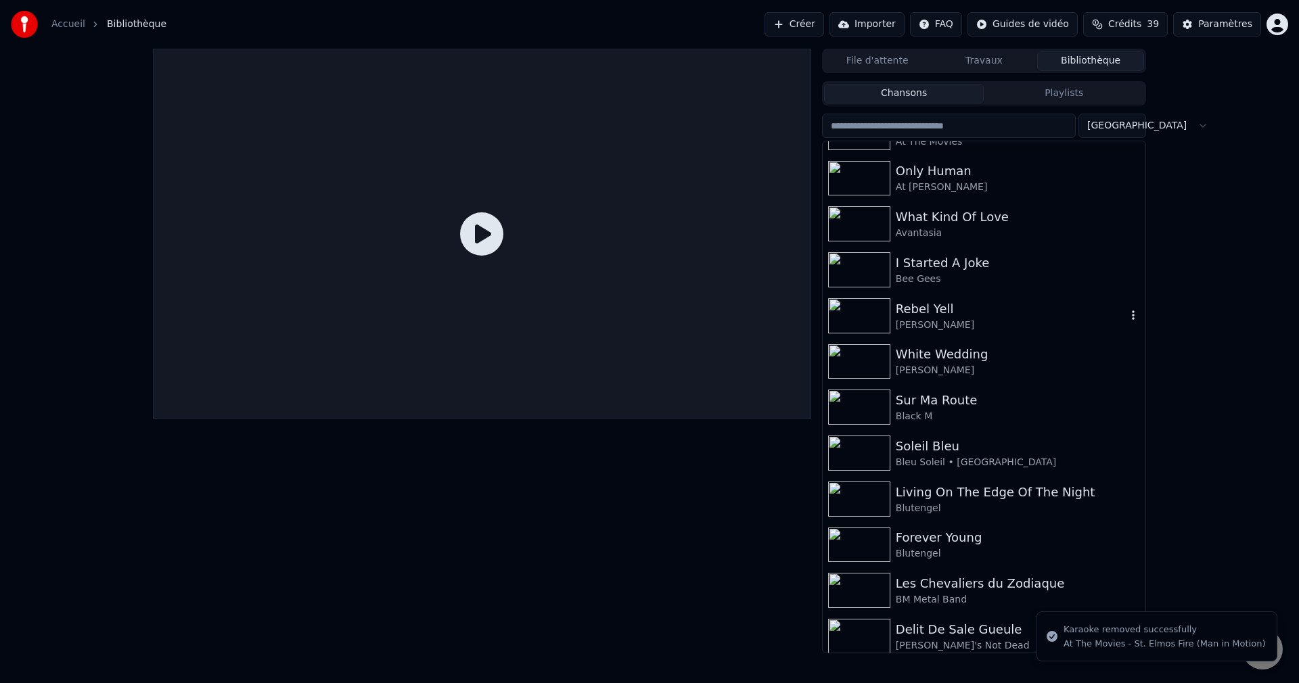
scroll to position [1015, 0]
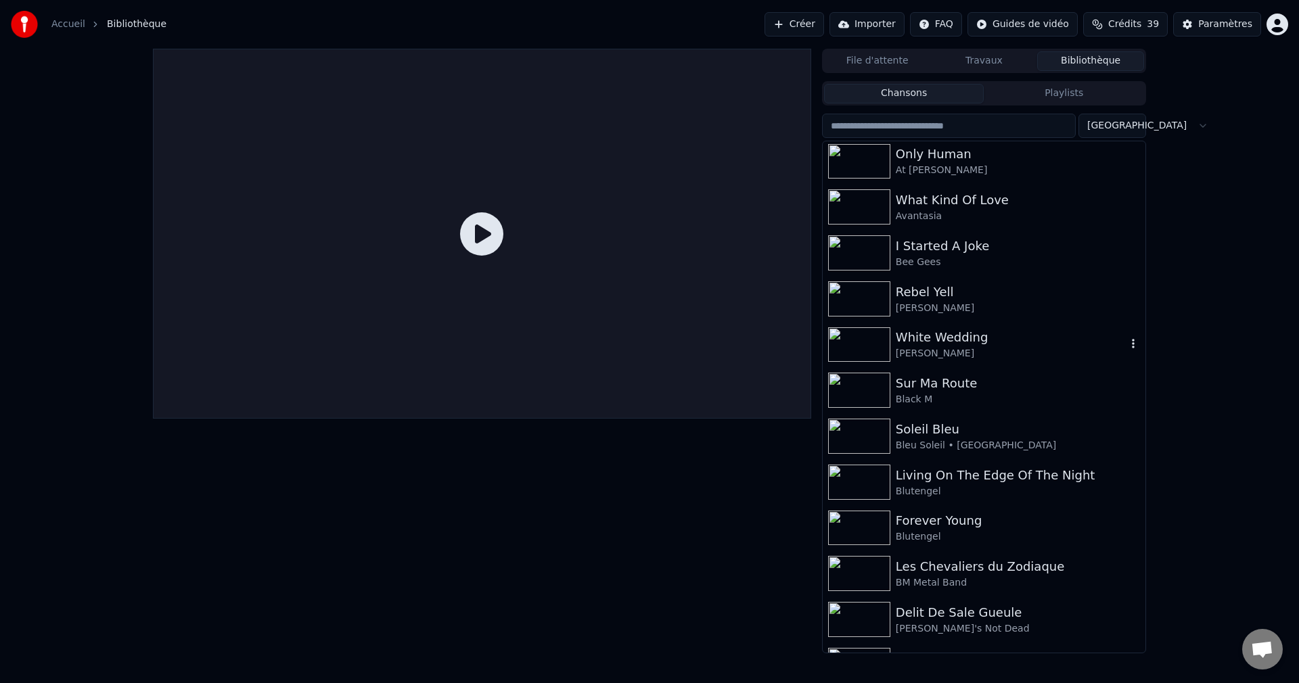
click at [1126, 342] on icon "button" at bounding box center [1133, 343] width 14 height 11
click at [1098, 461] on div "Supprimer" at bounding box center [1128, 456] width 159 height 22
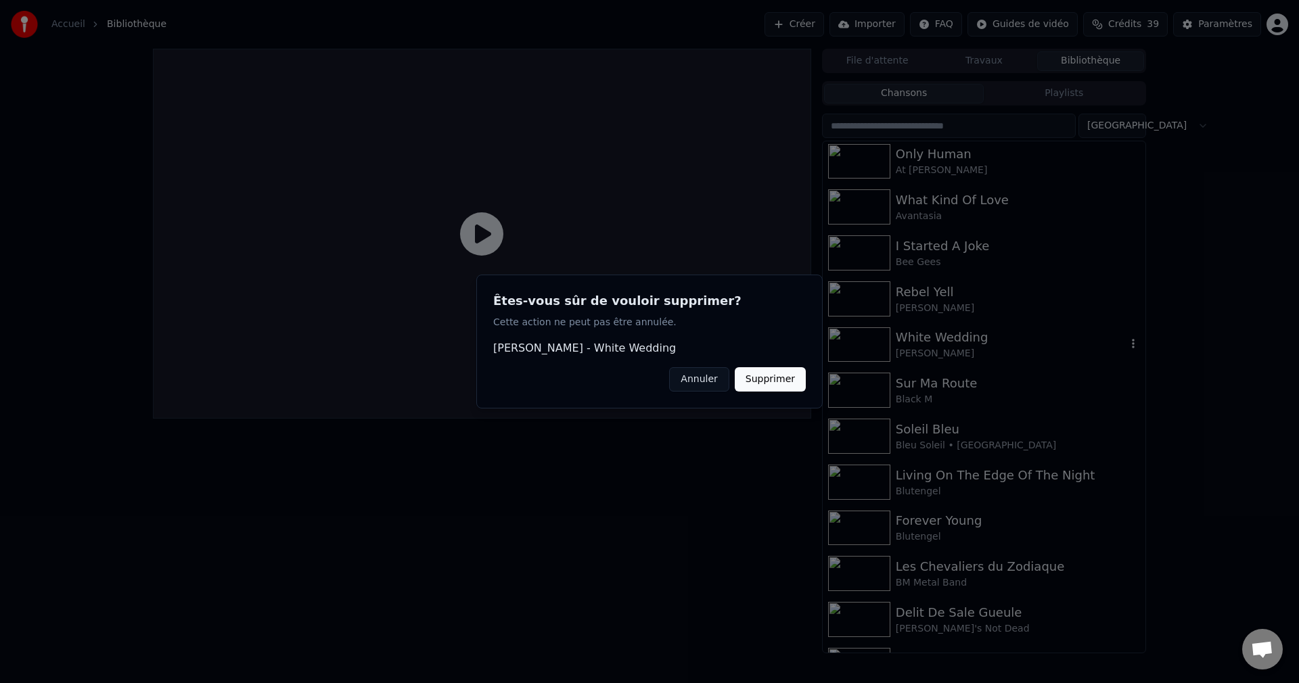
click at [779, 379] on button "Supprimer" at bounding box center [770, 379] width 71 height 24
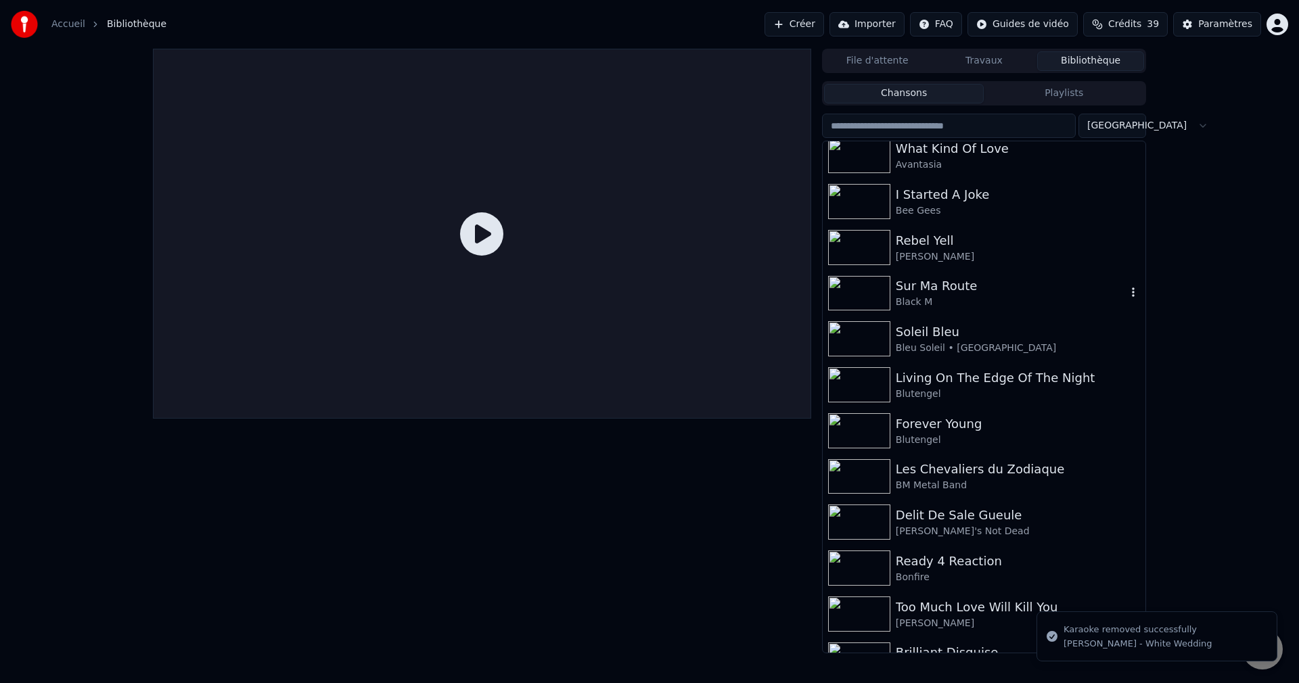
scroll to position [1082, 0]
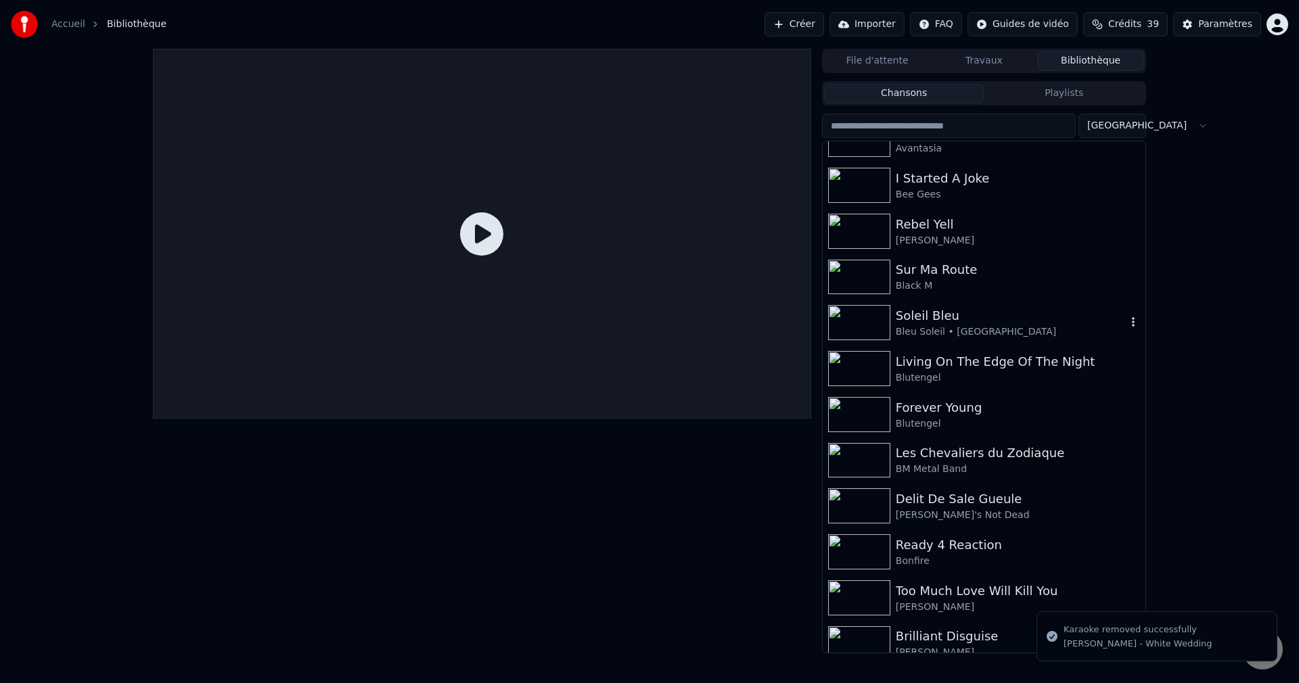
click at [1132, 321] on icon "button" at bounding box center [1133, 321] width 3 height 9
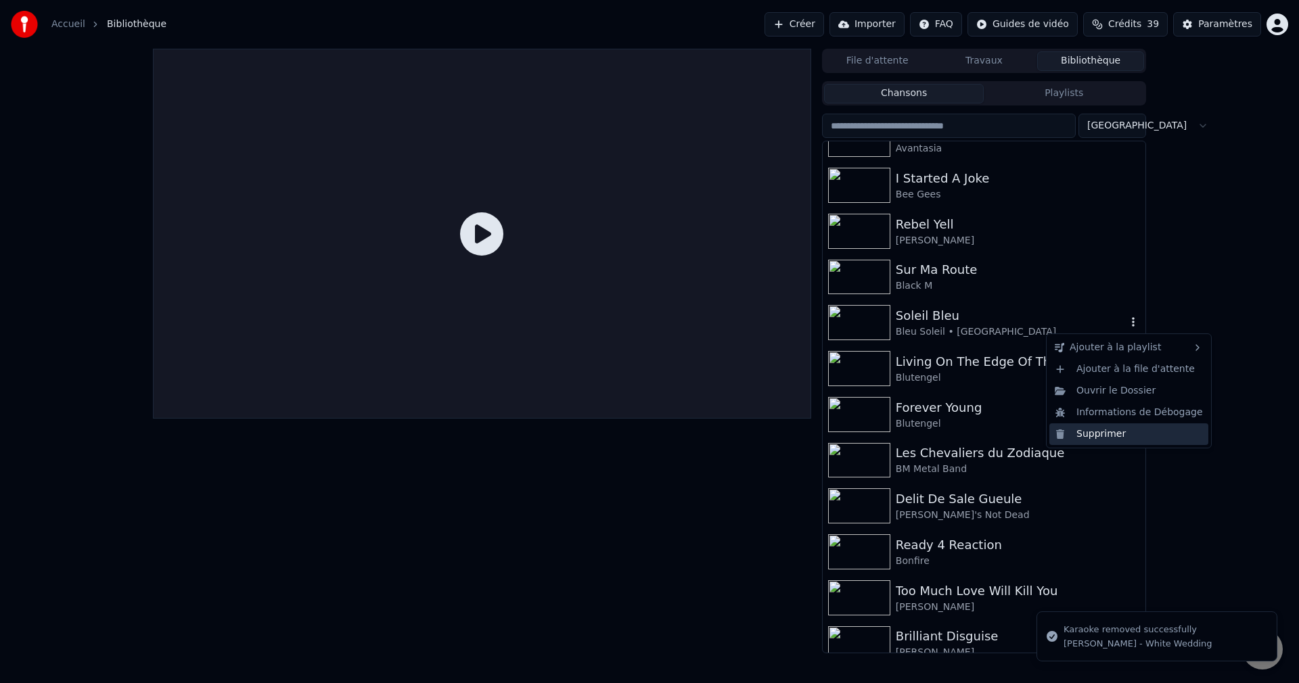
click at [1088, 436] on div "Supprimer" at bounding box center [1128, 434] width 159 height 22
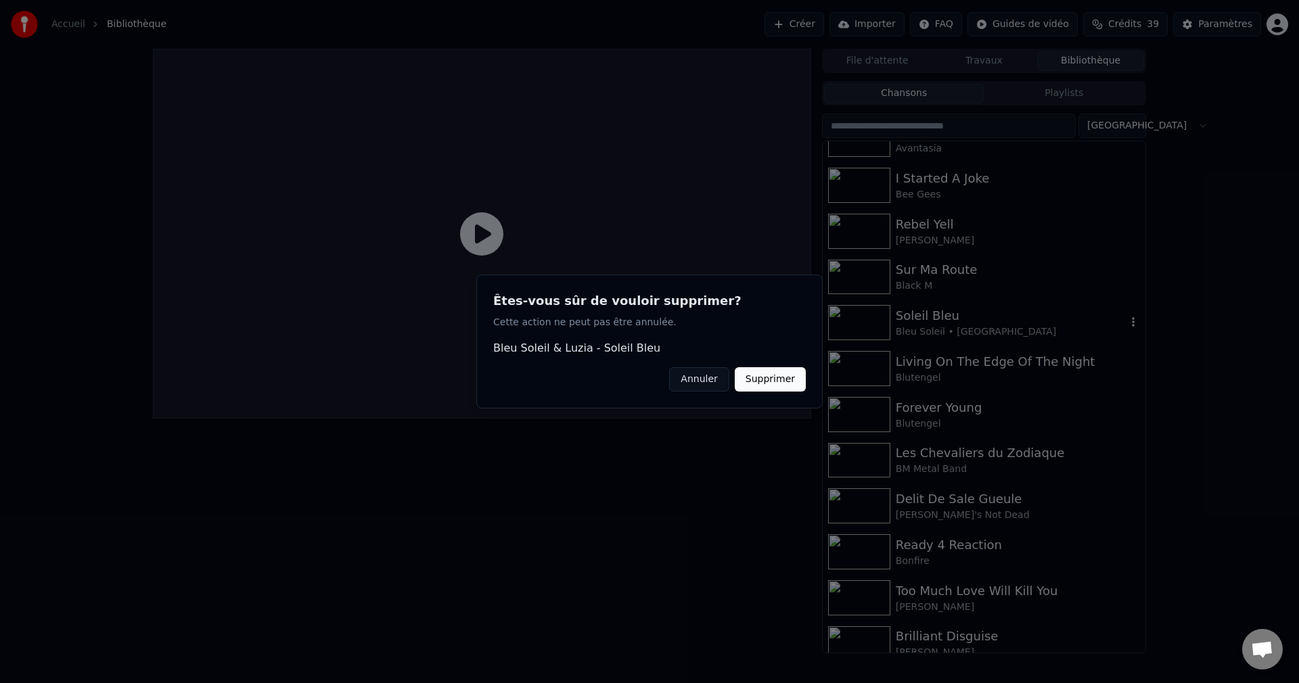
click at [781, 382] on button "Supprimer" at bounding box center [770, 379] width 71 height 24
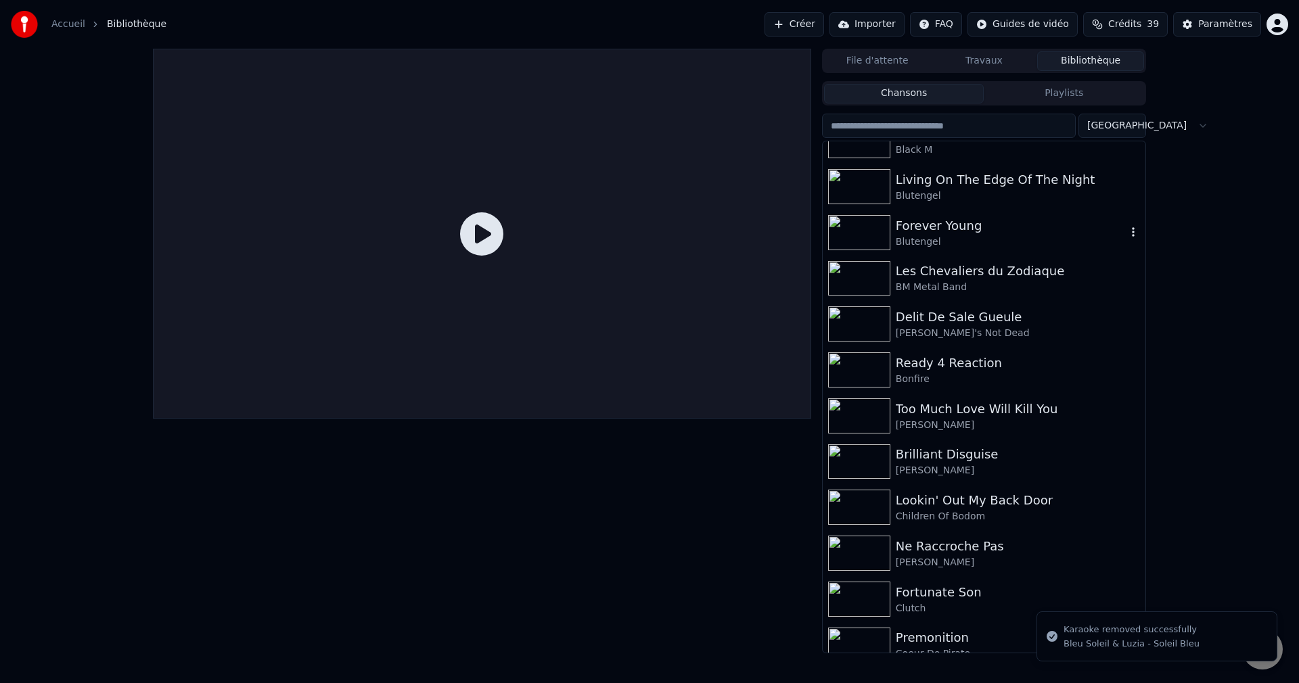
scroll to position [1285, 0]
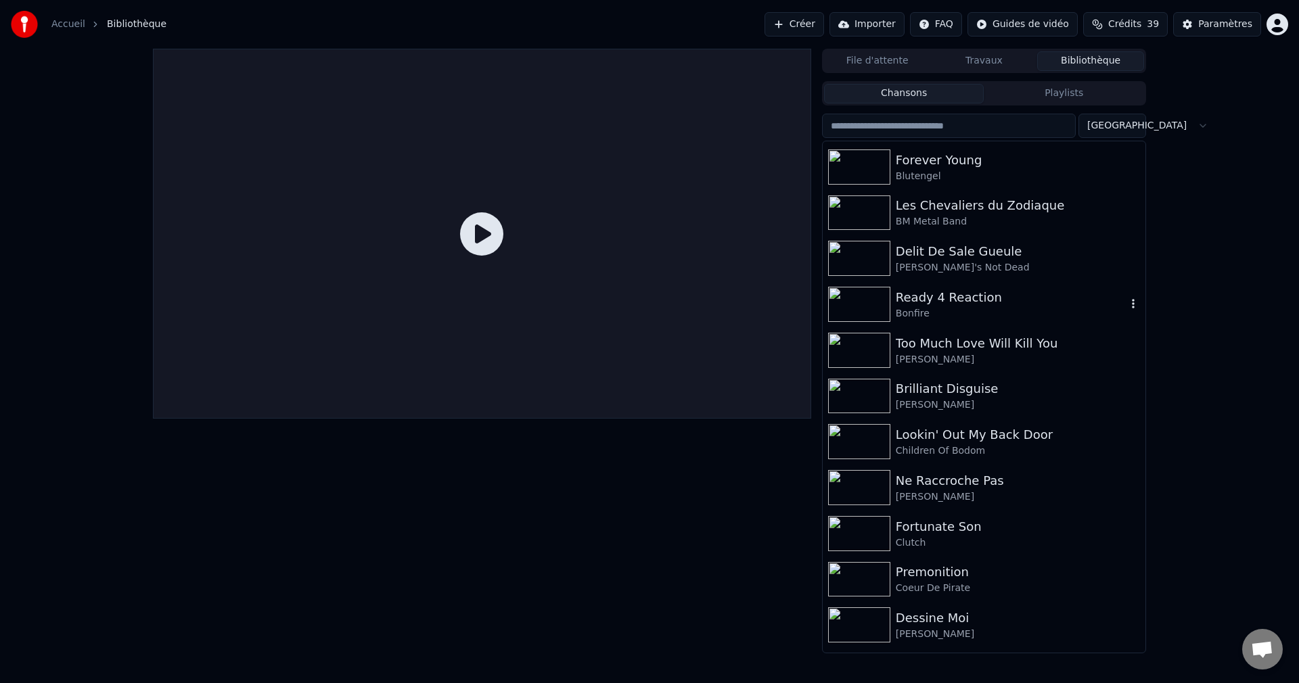
click at [1126, 303] on icon "button" at bounding box center [1133, 303] width 14 height 11
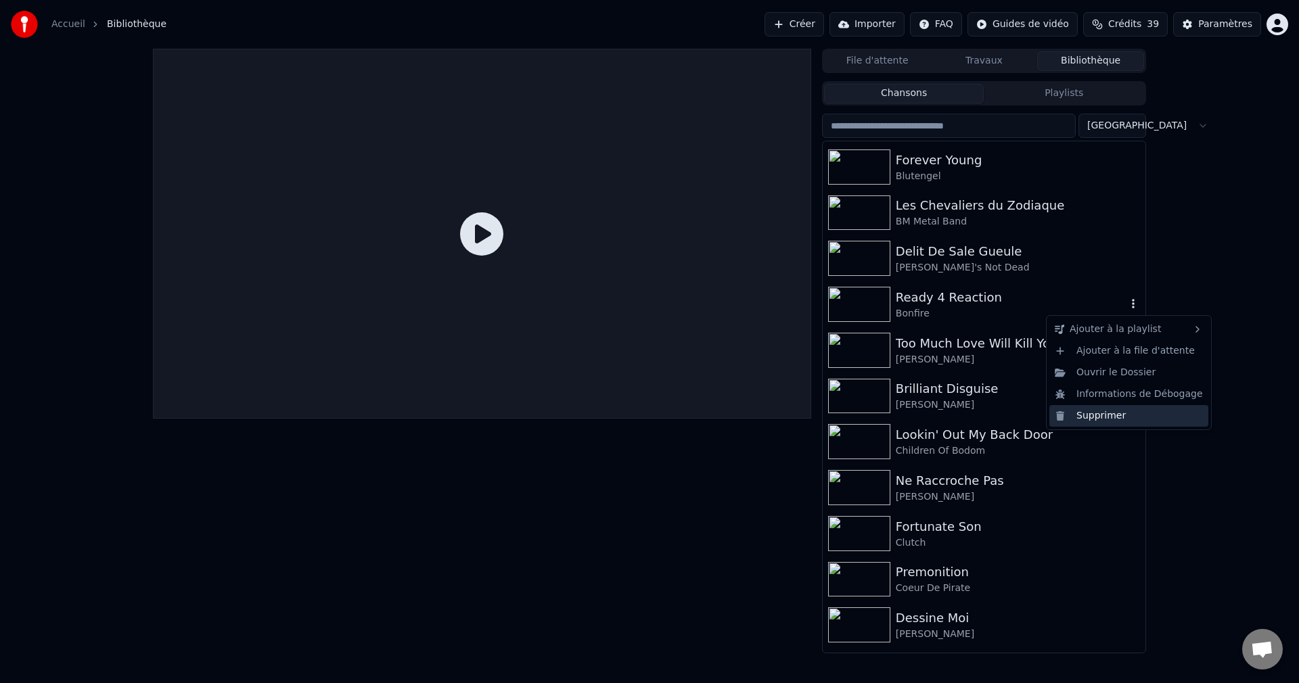
click at [1096, 414] on div "Supprimer" at bounding box center [1128, 416] width 159 height 22
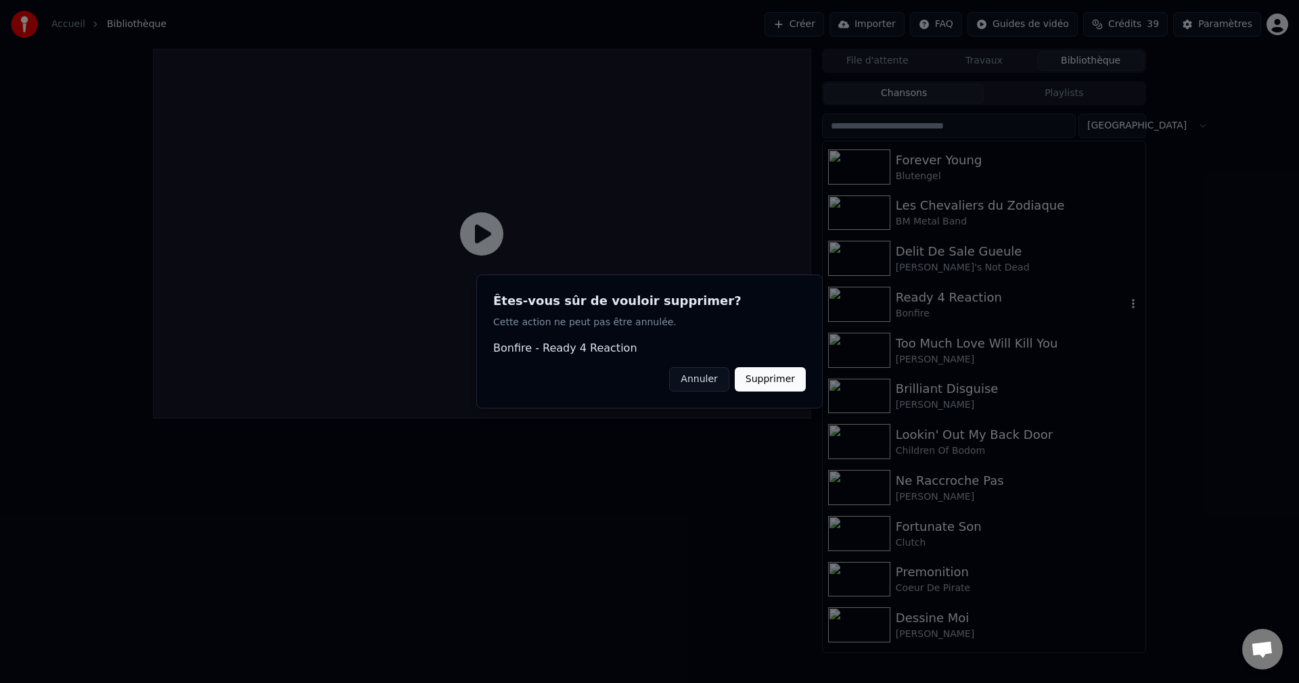
click at [778, 379] on button "Supprimer" at bounding box center [770, 379] width 71 height 24
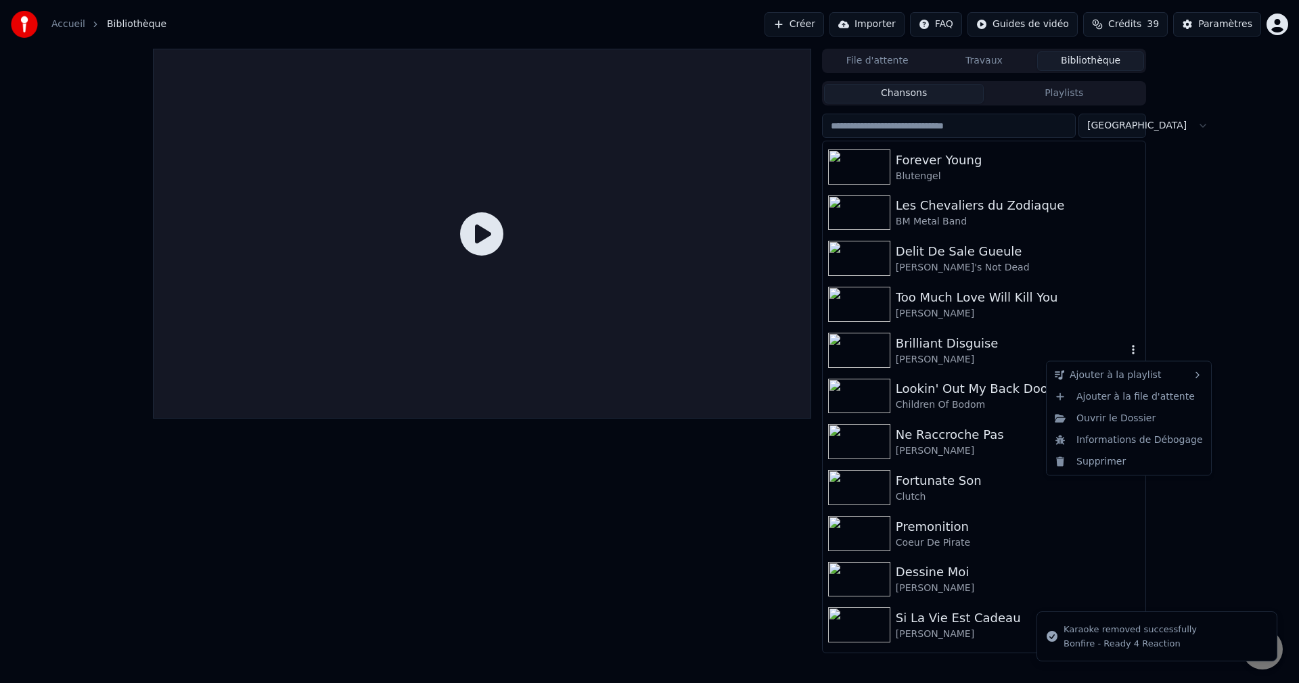
click at [1126, 350] on icon "button" at bounding box center [1133, 349] width 14 height 11
click at [1088, 459] on div "Supprimer" at bounding box center [1128, 461] width 159 height 22
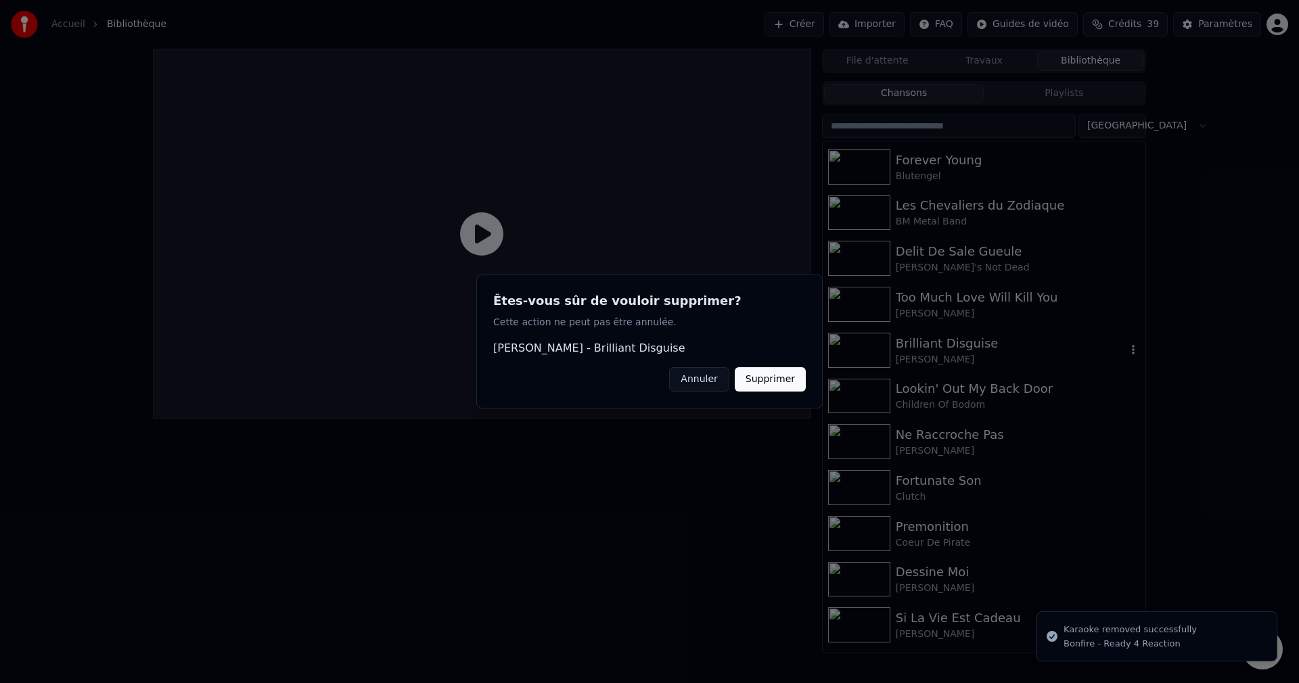
click at [762, 371] on button "Supprimer" at bounding box center [770, 379] width 71 height 24
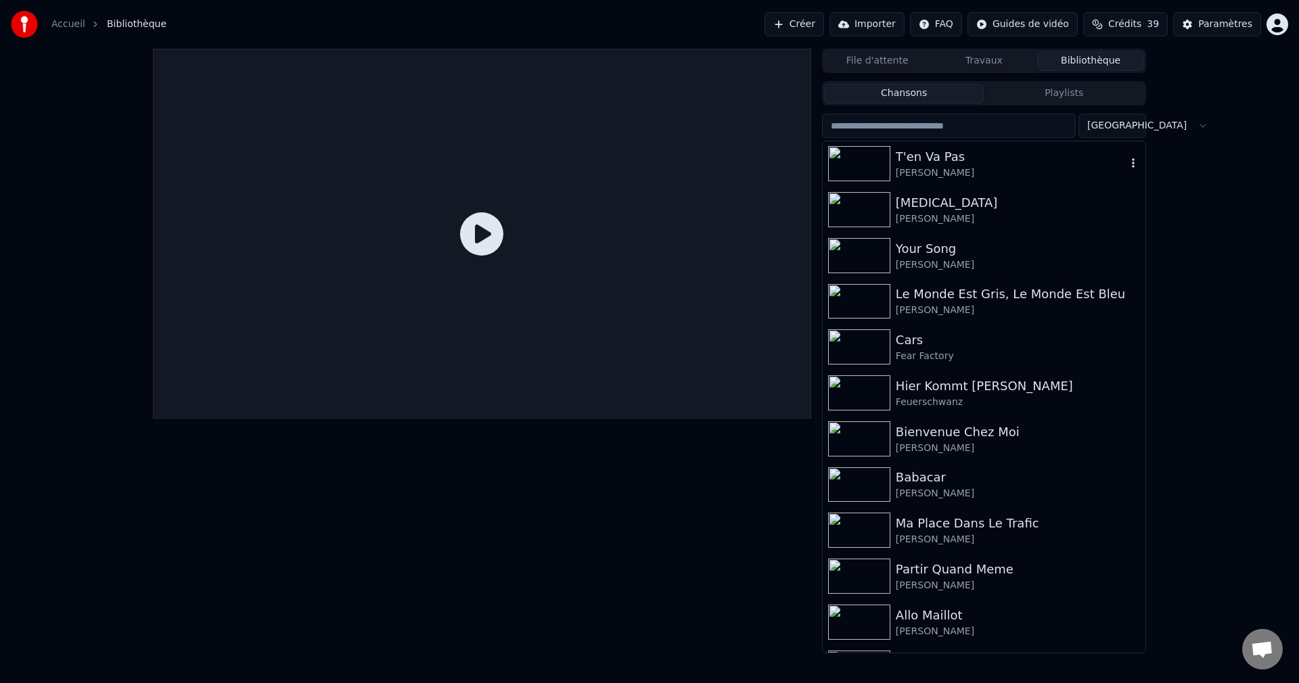
scroll to position [2164, 0]
click at [1126, 302] on icon "button" at bounding box center [1133, 297] width 14 height 11
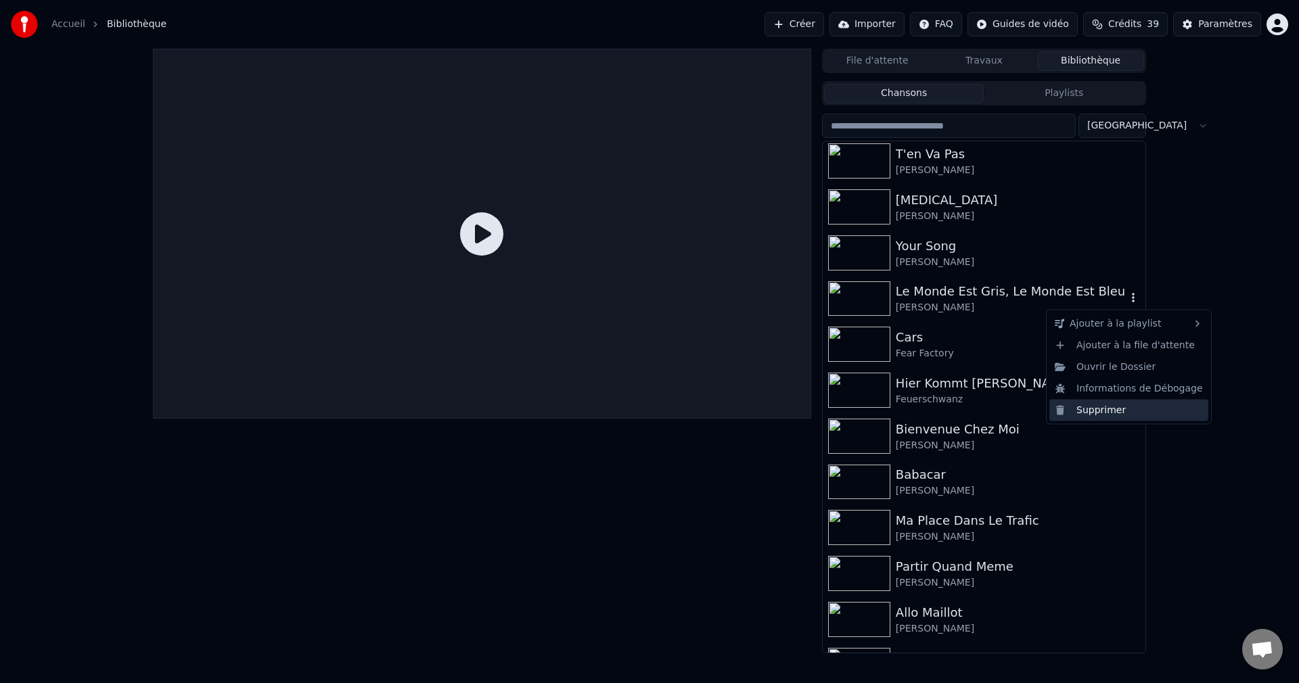
click at [1105, 411] on div "Supprimer" at bounding box center [1128, 410] width 159 height 22
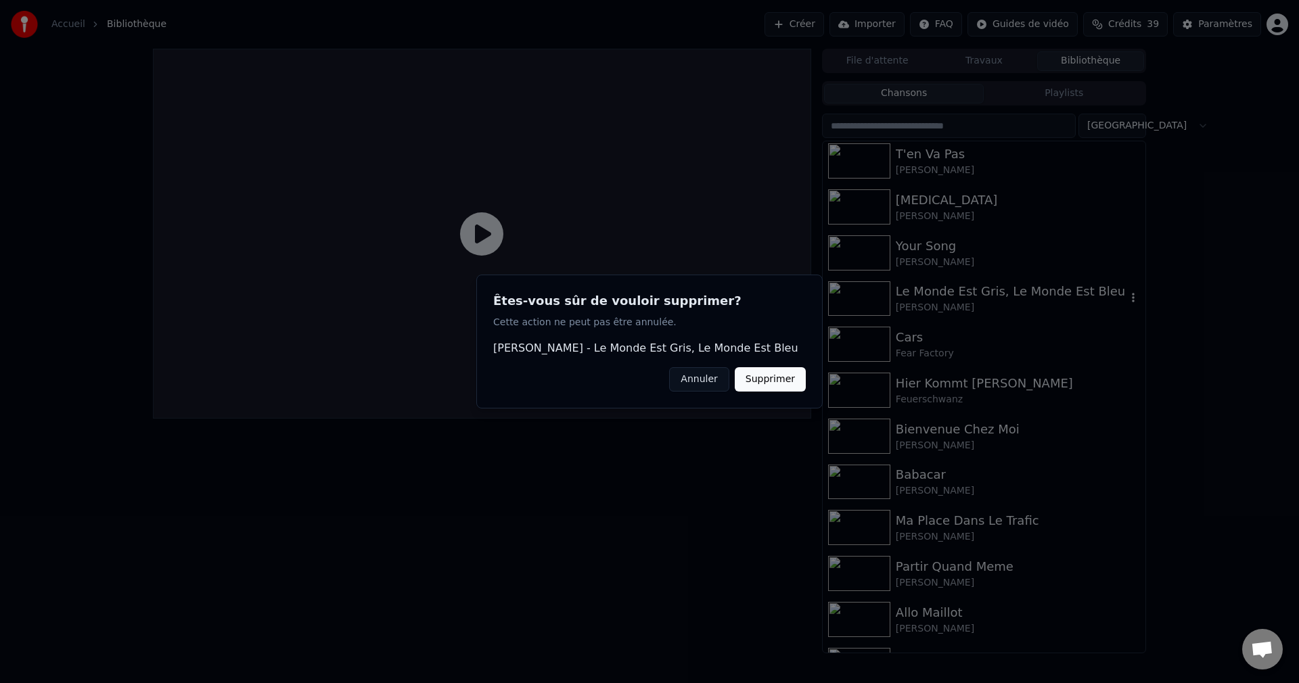
click at [795, 379] on button "Supprimer" at bounding box center [770, 379] width 71 height 24
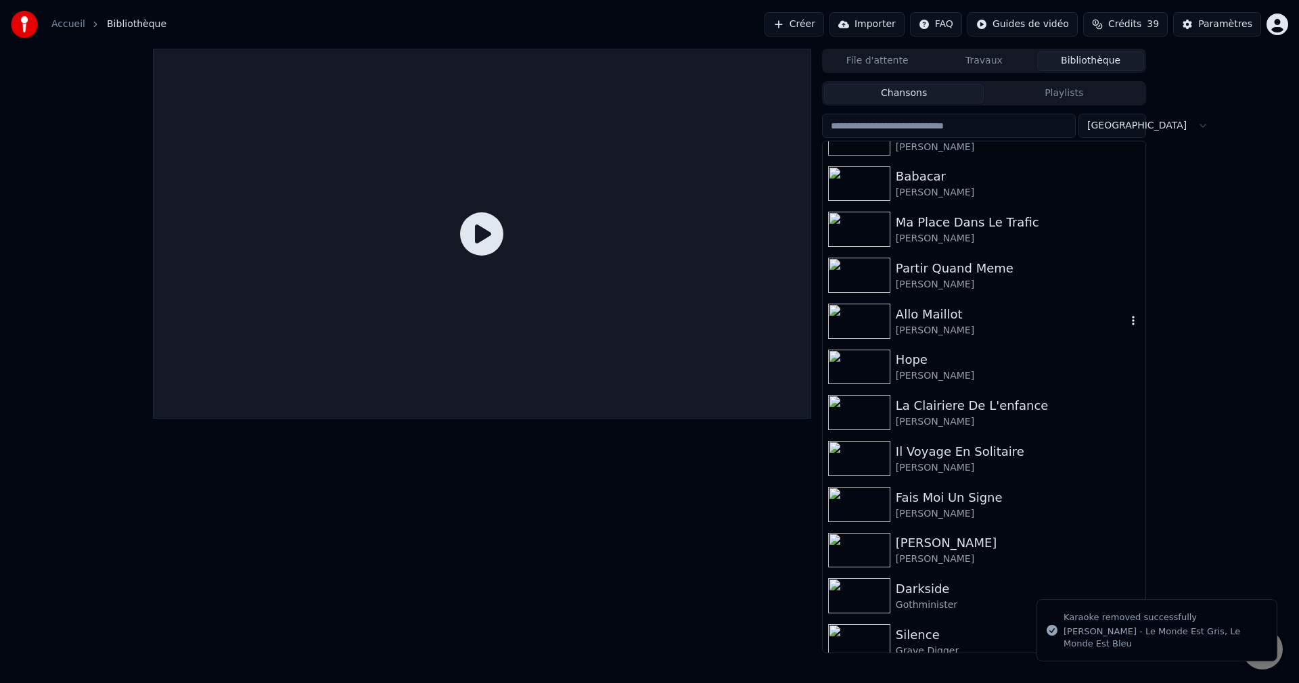
scroll to position [2435, 0]
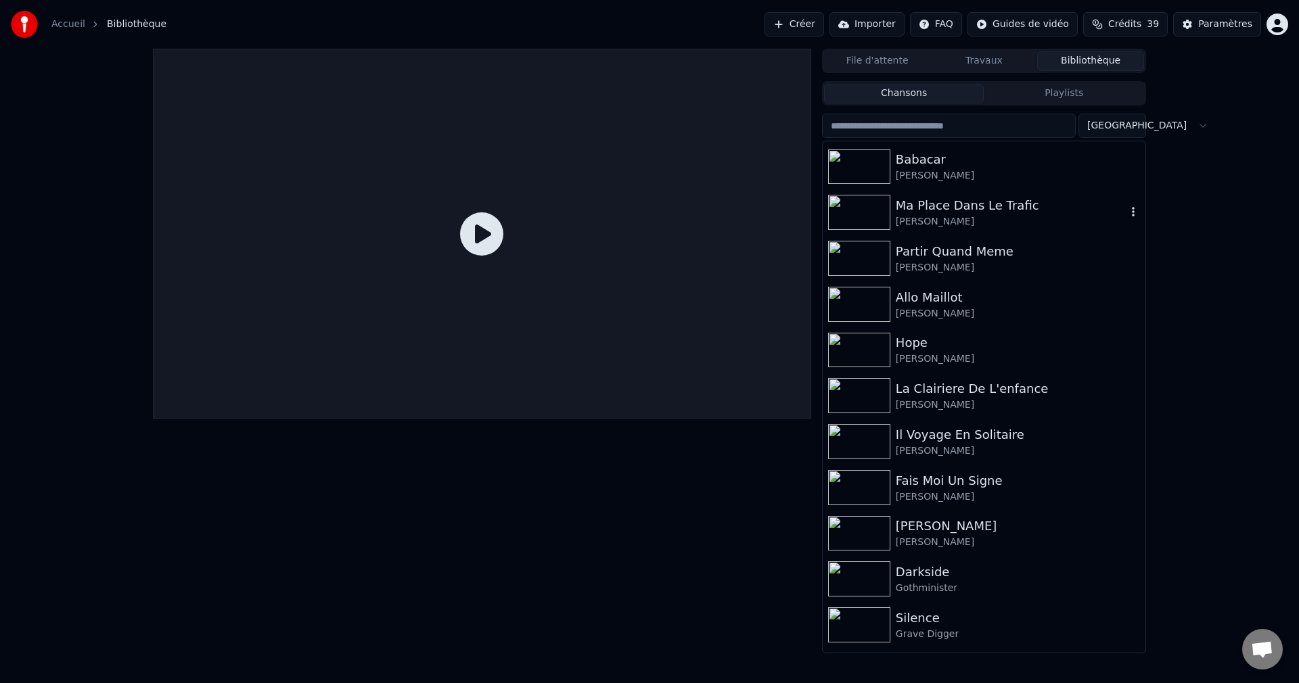
click at [1126, 215] on icon "button" at bounding box center [1133, 211] width 14 height 11
click at [1077, 326] on div "Supprimer" at bounding box center [1128, 324] width 159 height 22
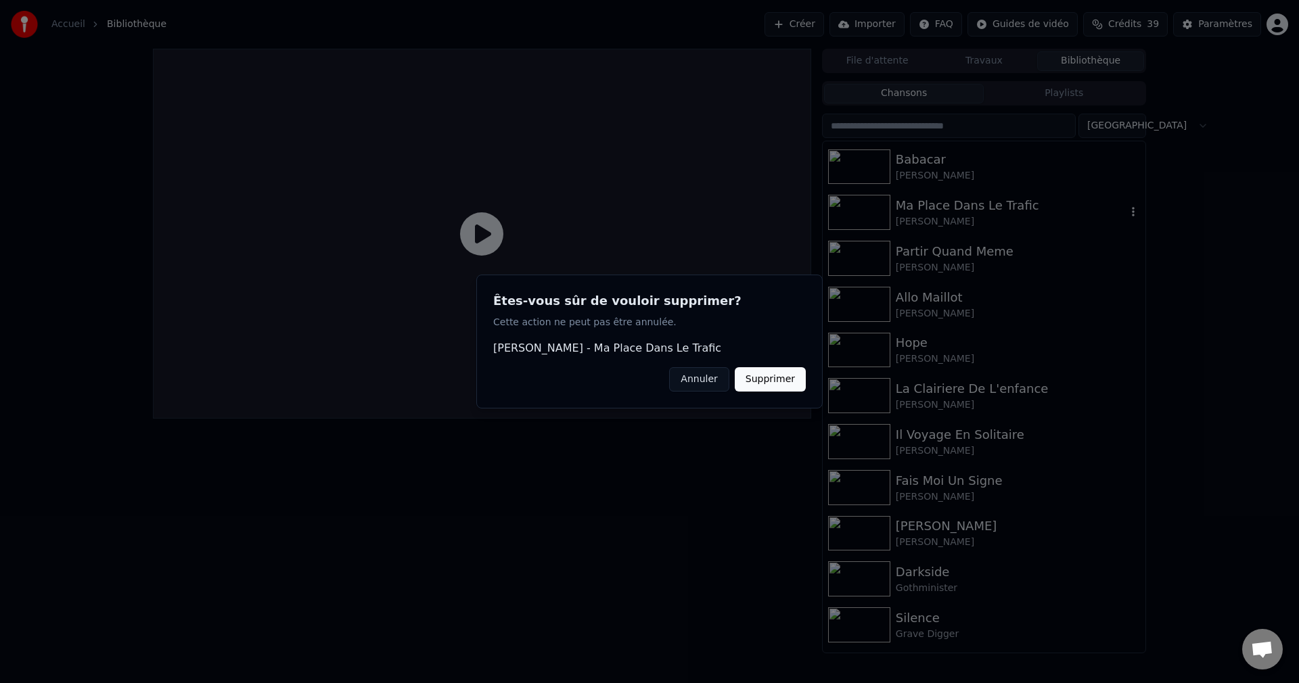
click at [783, 377] on button "Supprimer" at bounding box center [770, 379] width 71 height 24
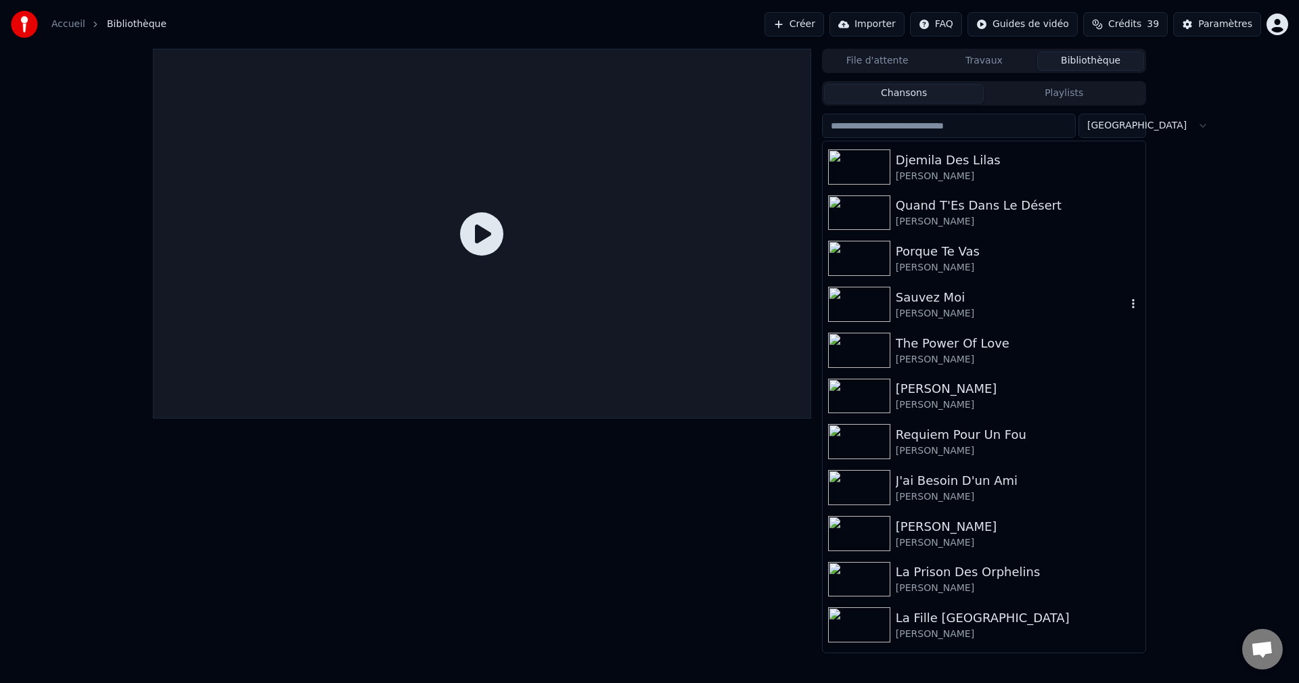
scroll to position [3652, 0]
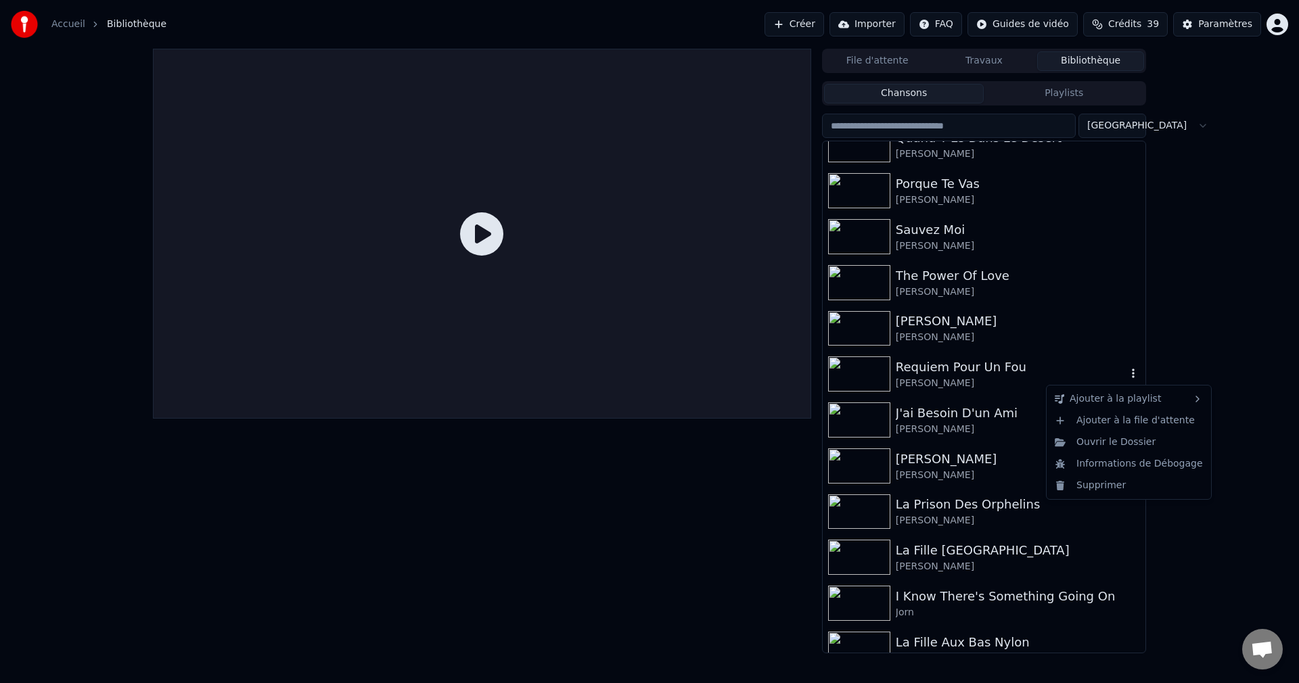
click at [1126, 373] on icon "button" at bounding box center [1133, 373] width 14 height 11
click at [1080, 486] on div "Supprimer" at bounding box center [1128, 486] width 159 height 22
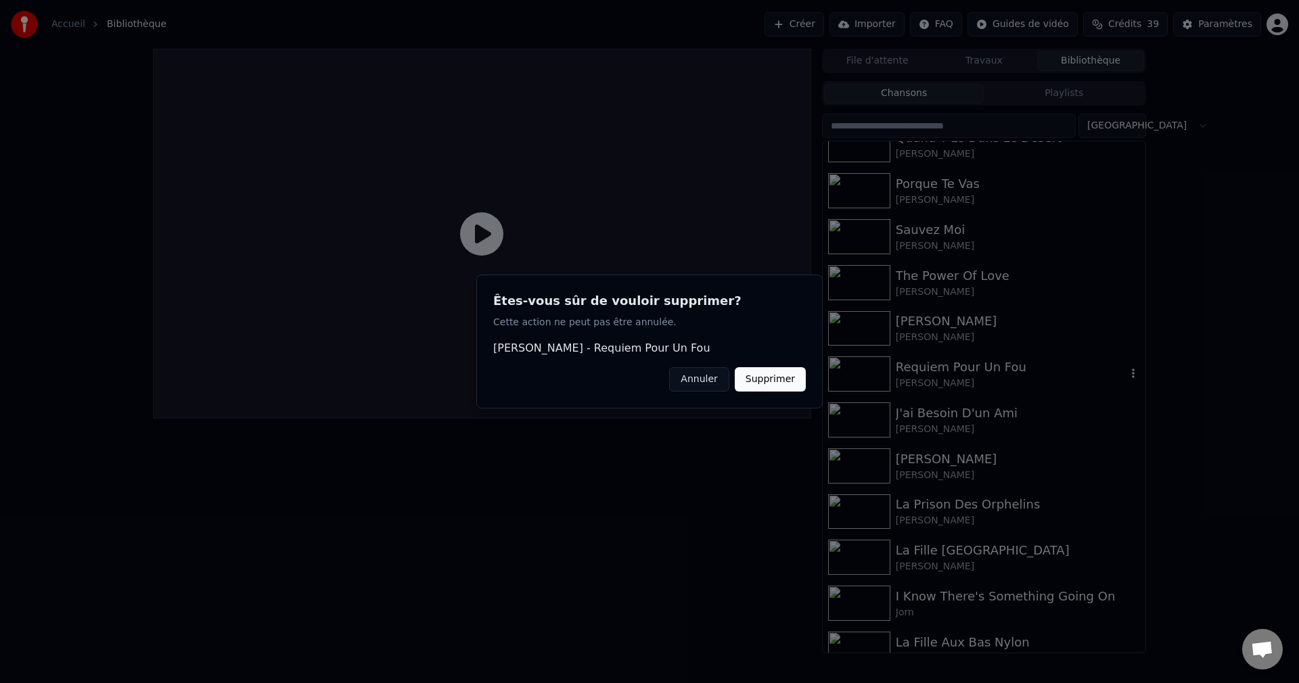
click at [800, 379] on button "Supprimer" at bounding box center [770, 379] width 71 height 24
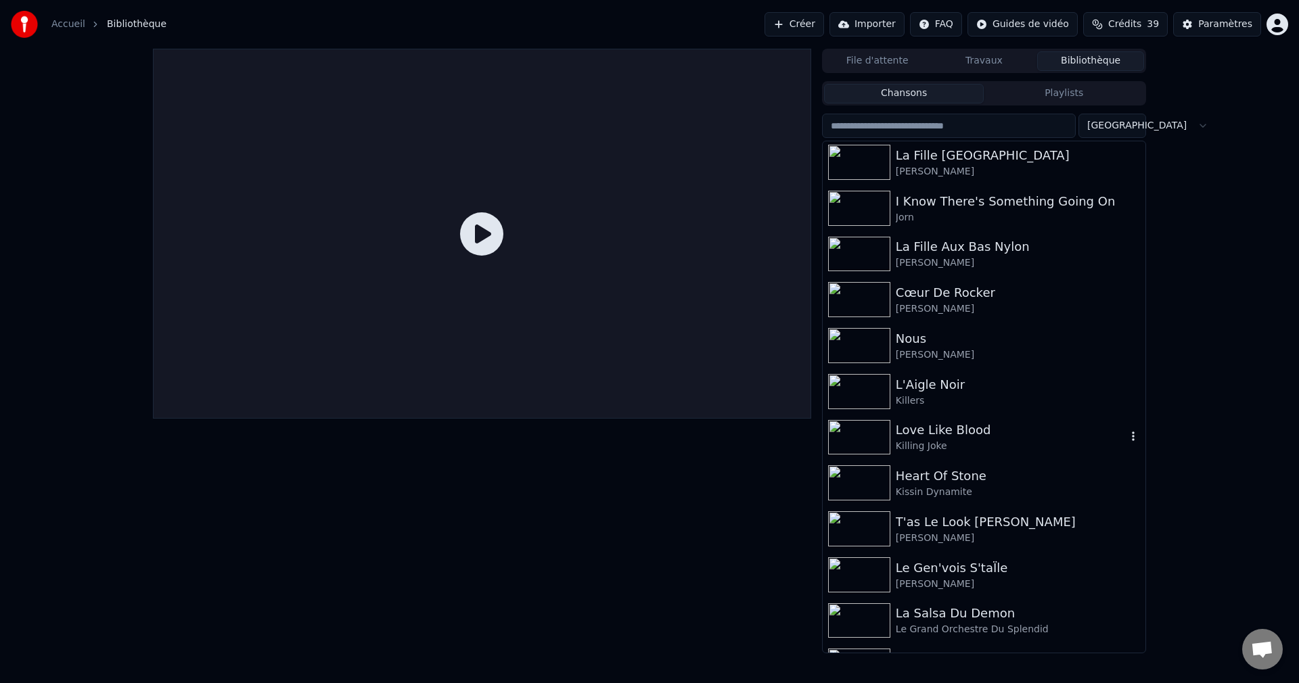
scroll to position [4126, 0]
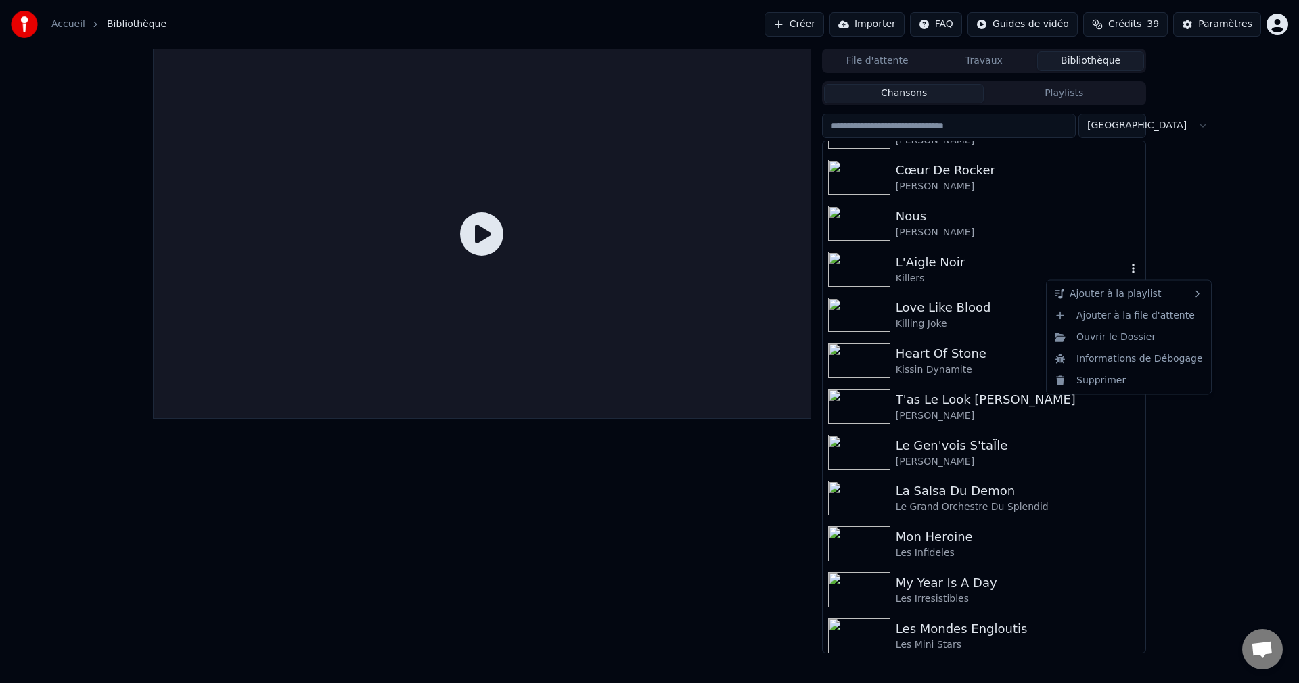
click at [1126, 268] on icon "button" at bounding box center [1133, 268] width 14 height 11
click at [1075, 386] on div "Supprimer" at bounding box center [1128, 380] width 159 height 22
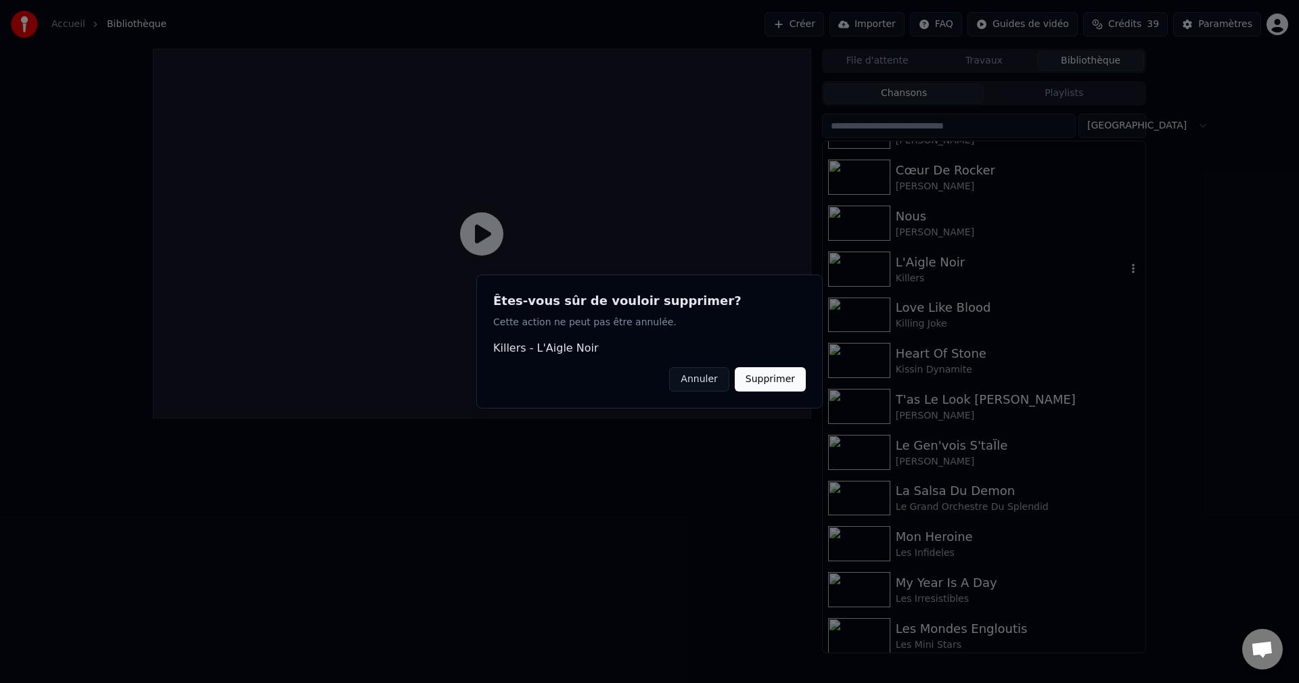
click at [789, 380] on button "Supprimer" at bounding box center [770, 379] width 71 height 24
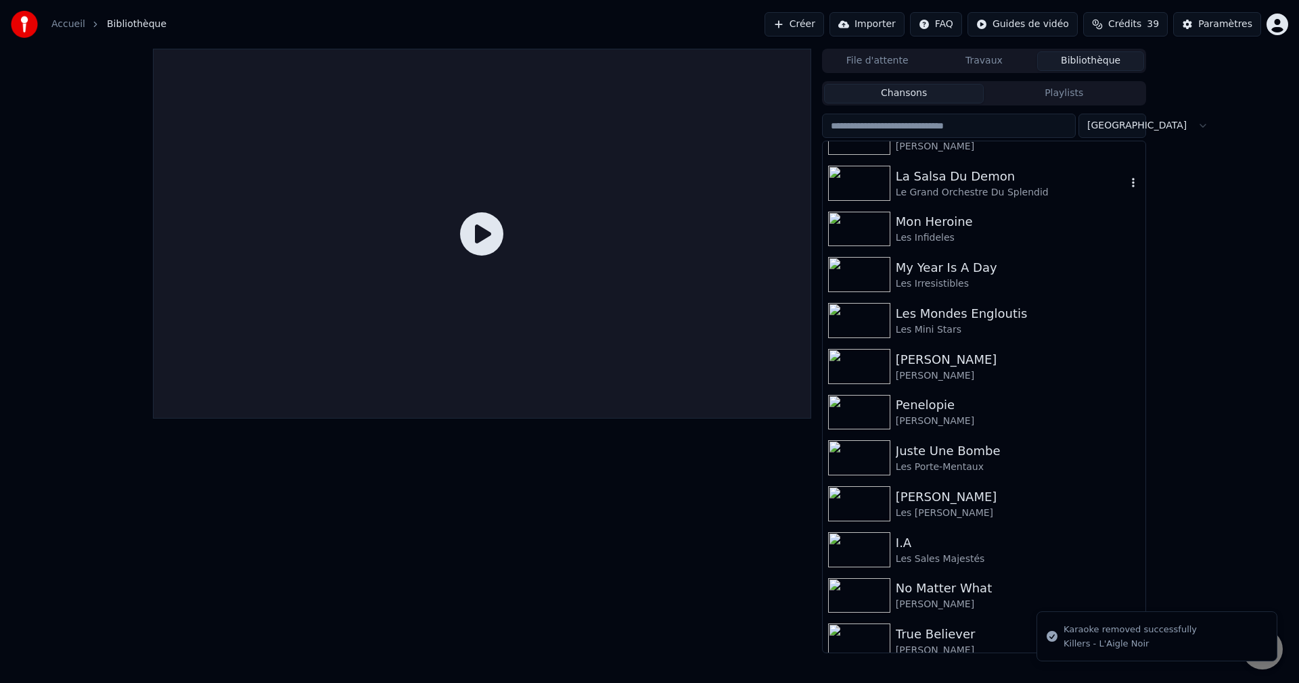
scroll to position [4396, 0]
click at [1126, 187] on icon "button" at bounding box center [1133, 182] width 14 height 11
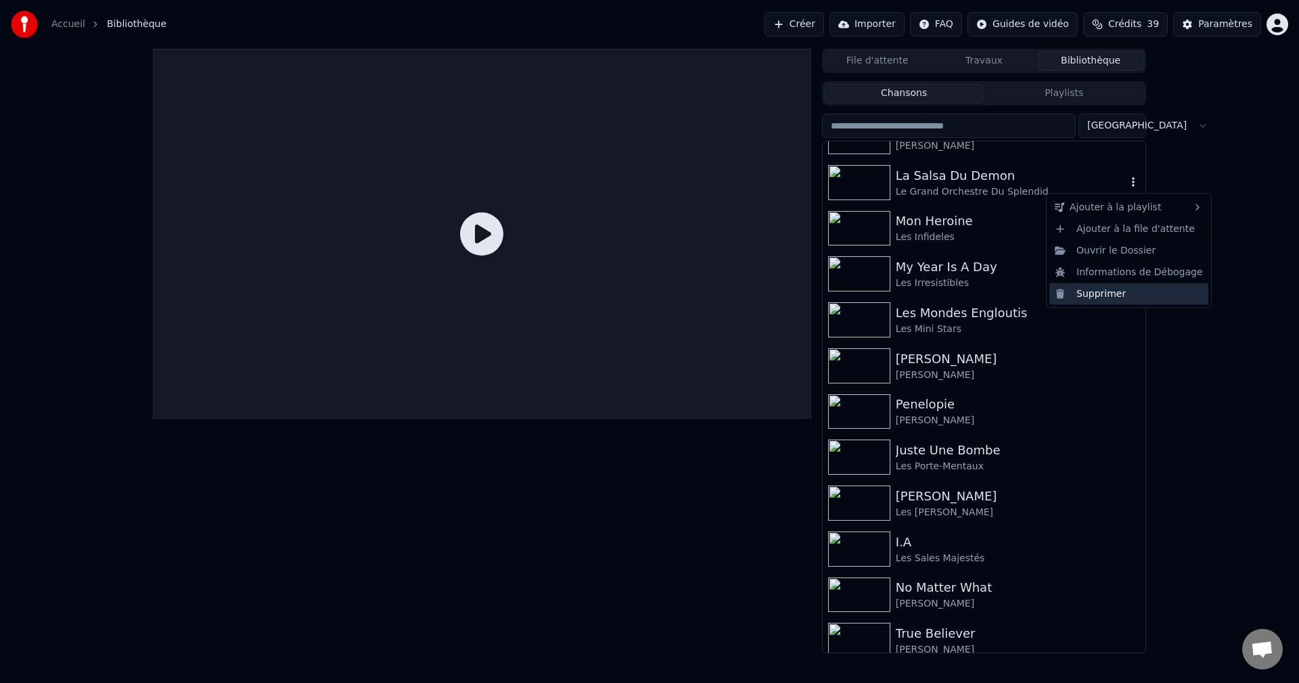
click at [1103, 295] on div "Supprimer" at bounding box center [1128, 294] width 159 height 22
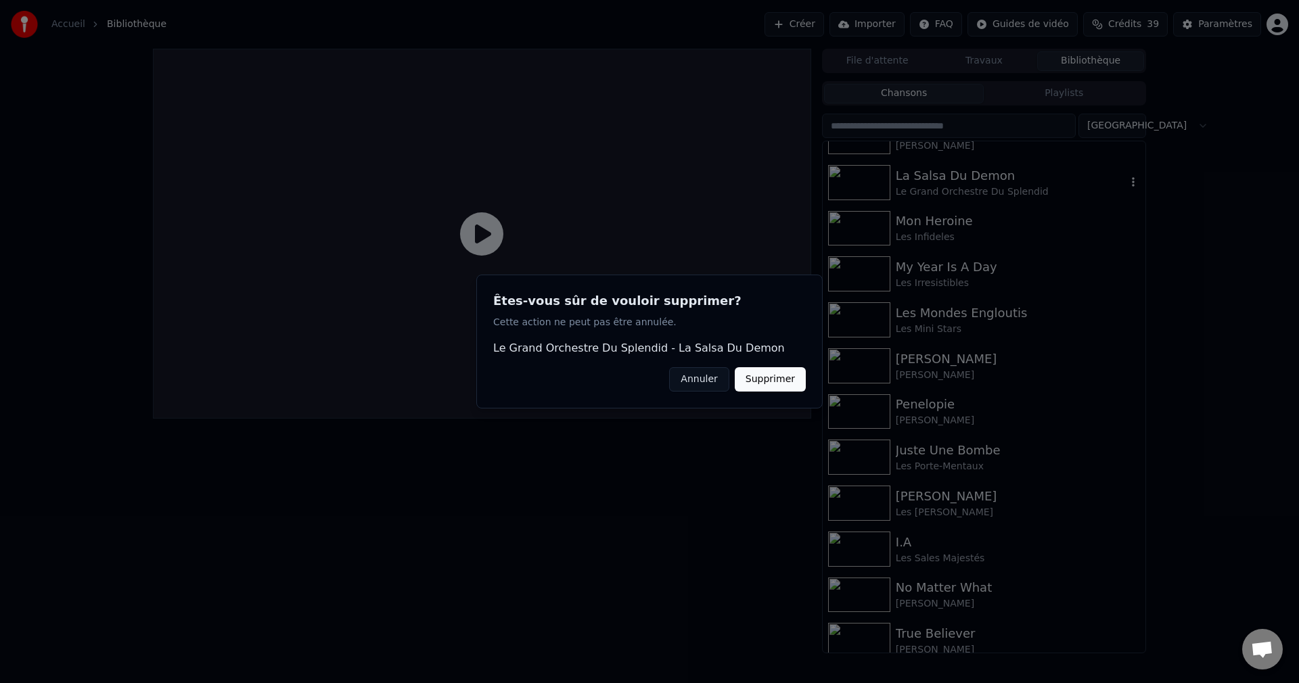
click at [782, 387] on button "Supprimer" at bounding box center [770, 379] width 71 height 24
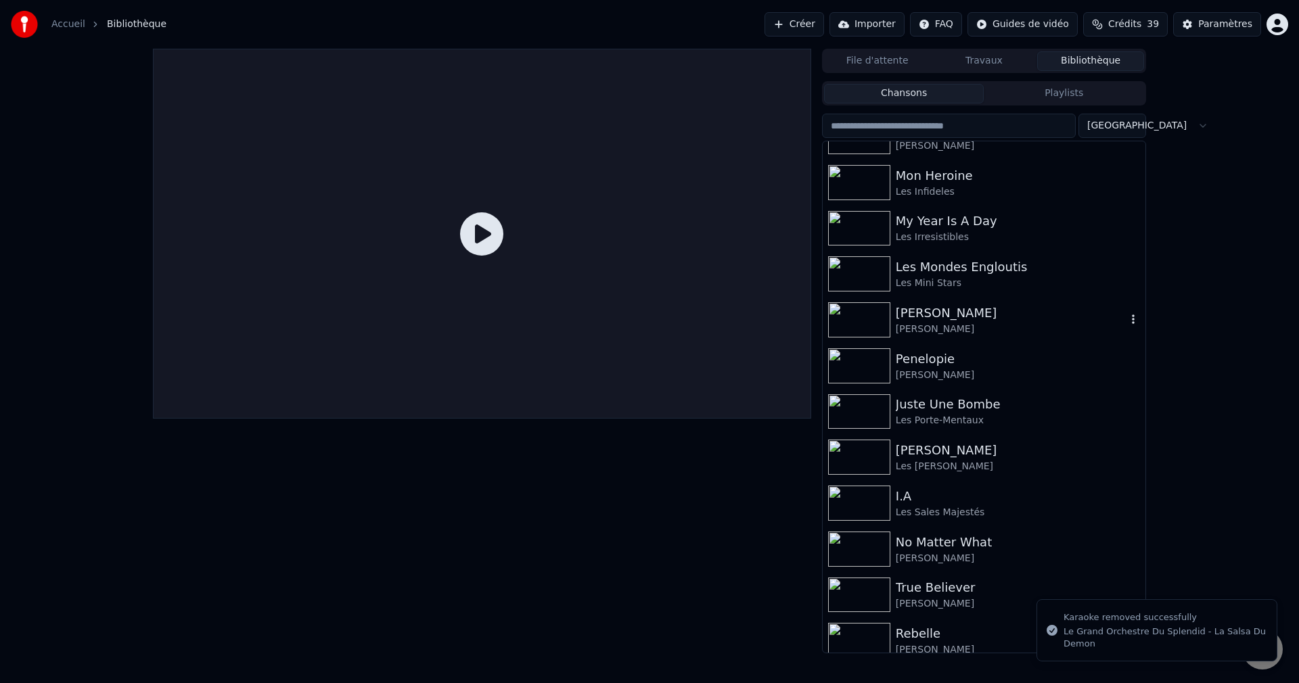
click at [1126, 321] on icon "button" at bounding box center [1133, 319] width 14 height 11
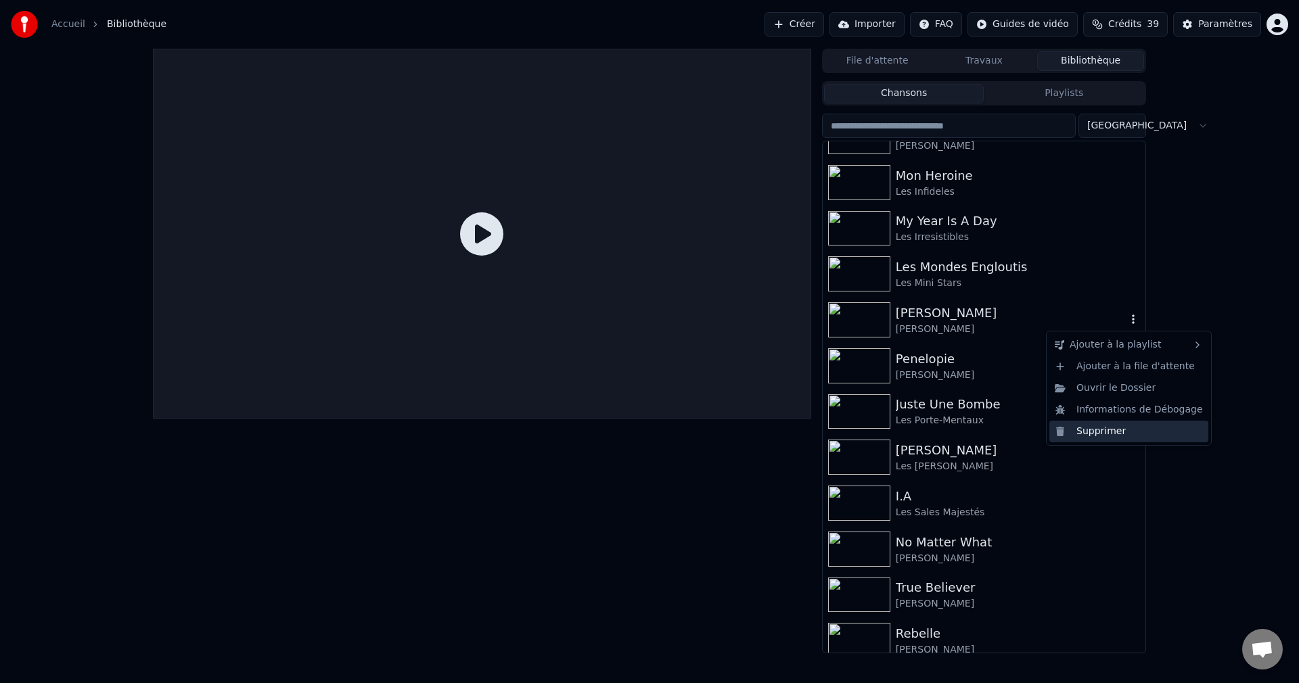
click at [1094, 438] on div "Supprimer" at bounding box center [1128, 432] width 159 height 22
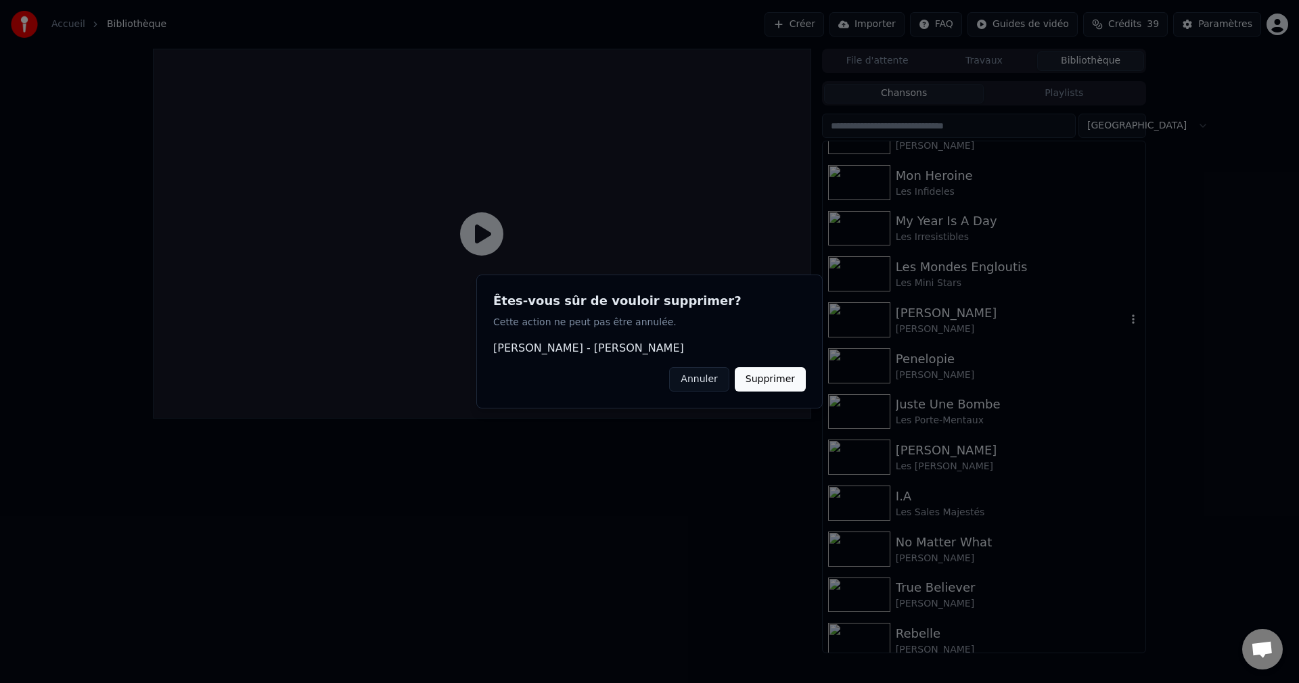
click at [775, 375] on button "Supprimer" at bounding box center [770, 379] width 71 height 24
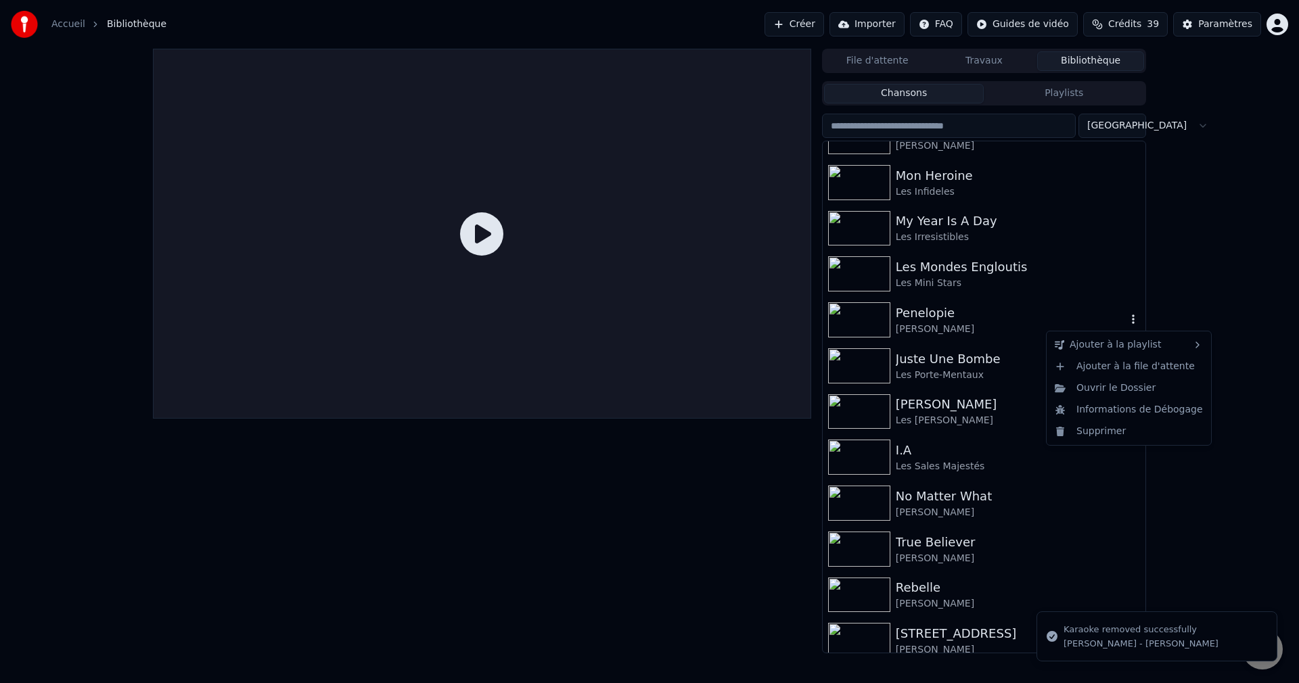
click at [1132, 321] on icon "button" at bounding box center [1133, 319] width 3 height 9
click at [1086, 430] on div "Supprimer" at bounding box center [1128, 432] width 159 height 22
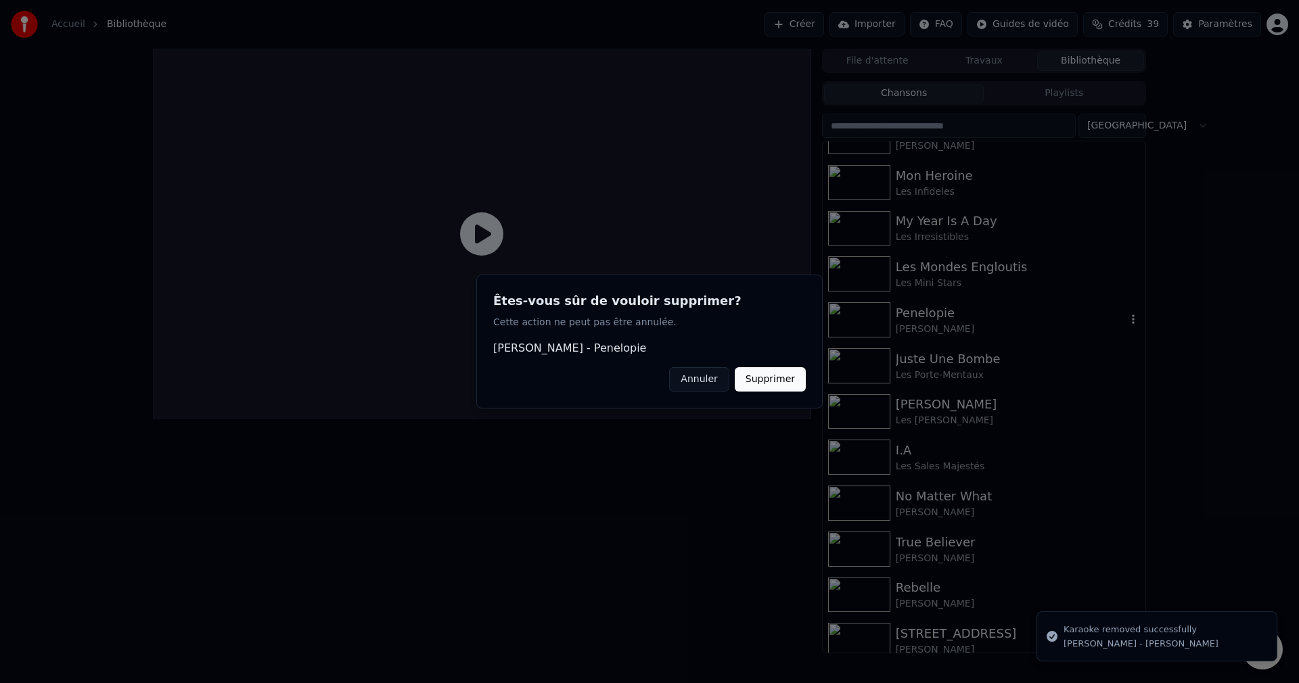
click at [785, 382] on button "Supprimer" at bounding box center [770, 379] width 71 height 24
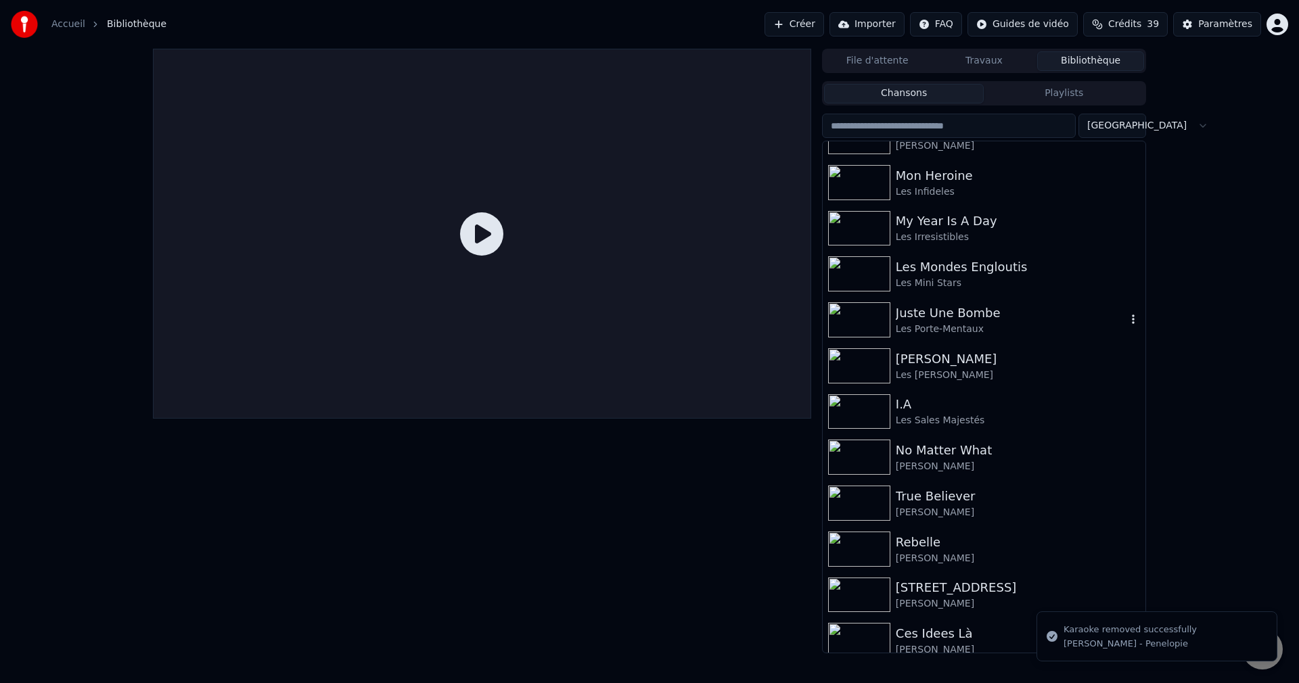
click at [1132, 317] on icon "button" at bounding box center [1133, 319] width 3 height 9
click at [1093, 428] on div "Supprimer" at bounding box center [1128, 432] width 159 height 22
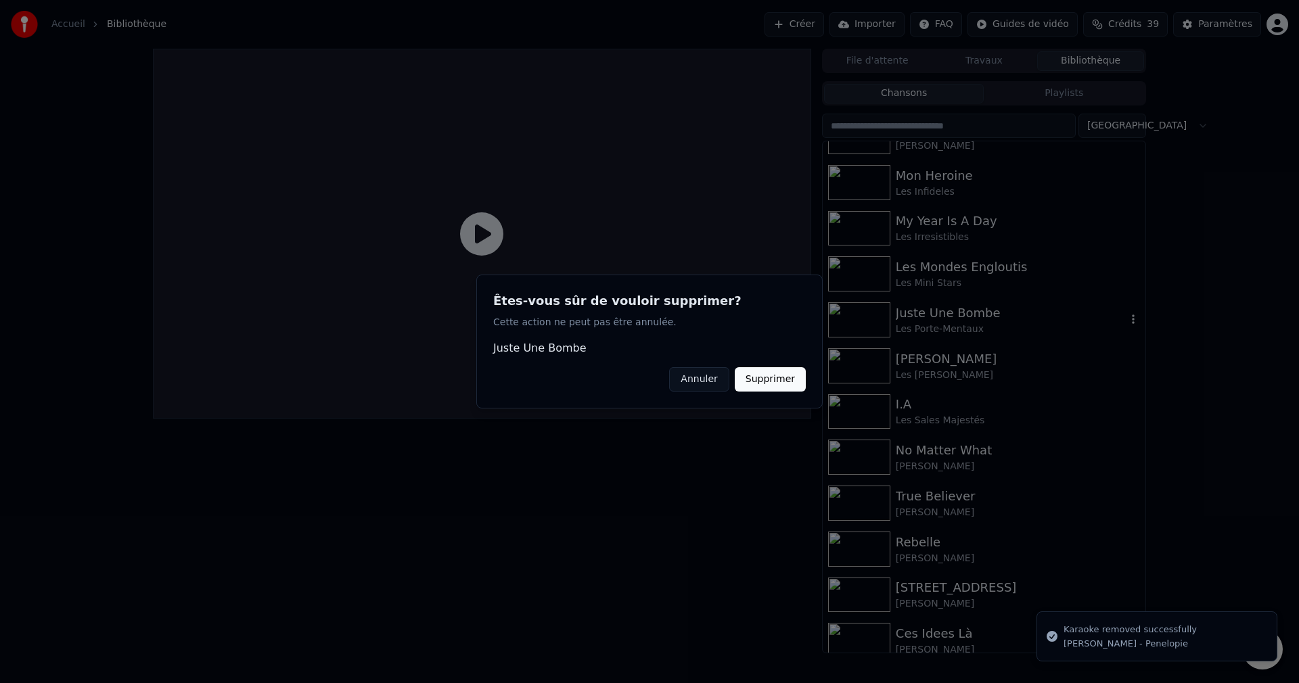
click at [776, 377] on button "Supprimer" at bounding box center [770, 379] width 71 height 24
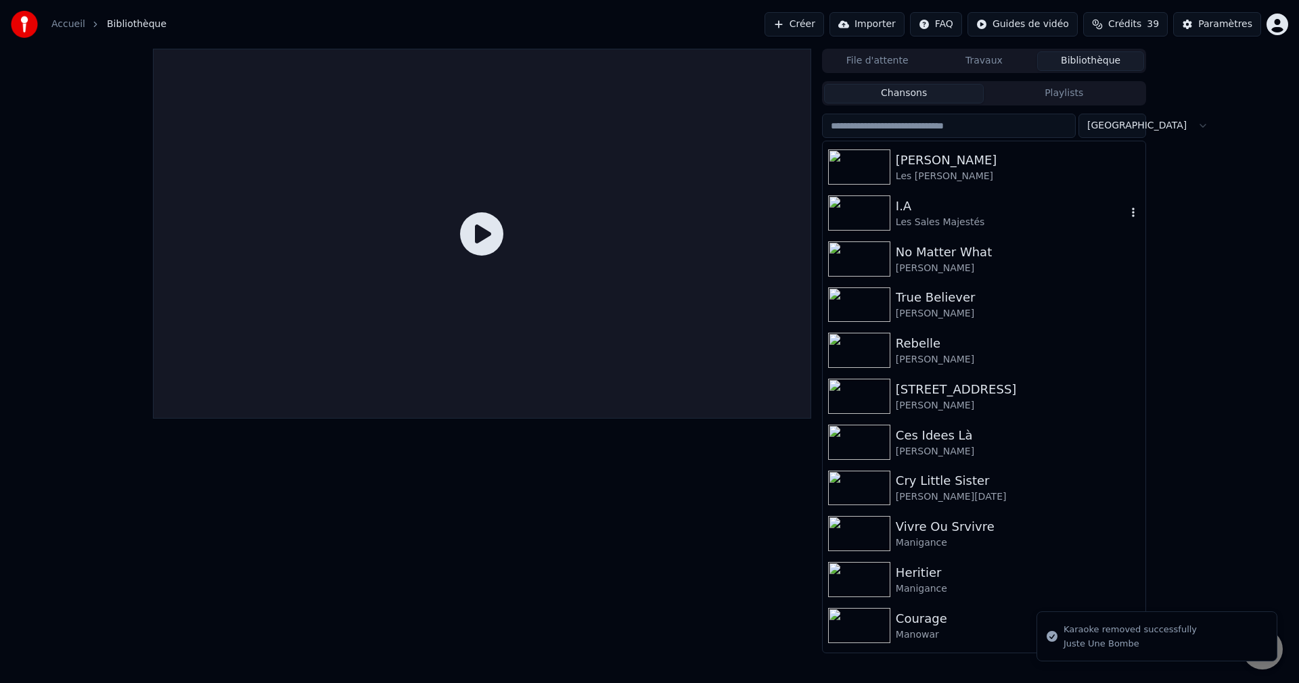
scroll to position [4599, 0]
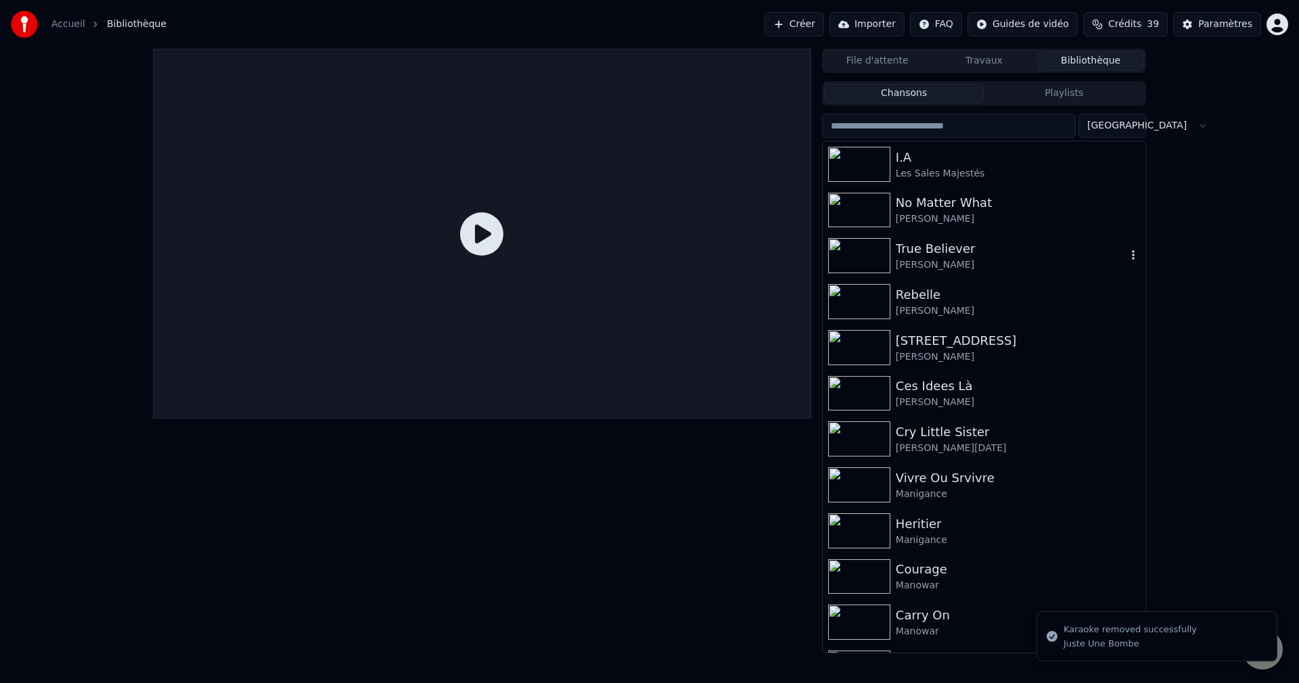
click at [1126, 251] on icon "button" at bounding box center [1133, 255] width 14 height 11
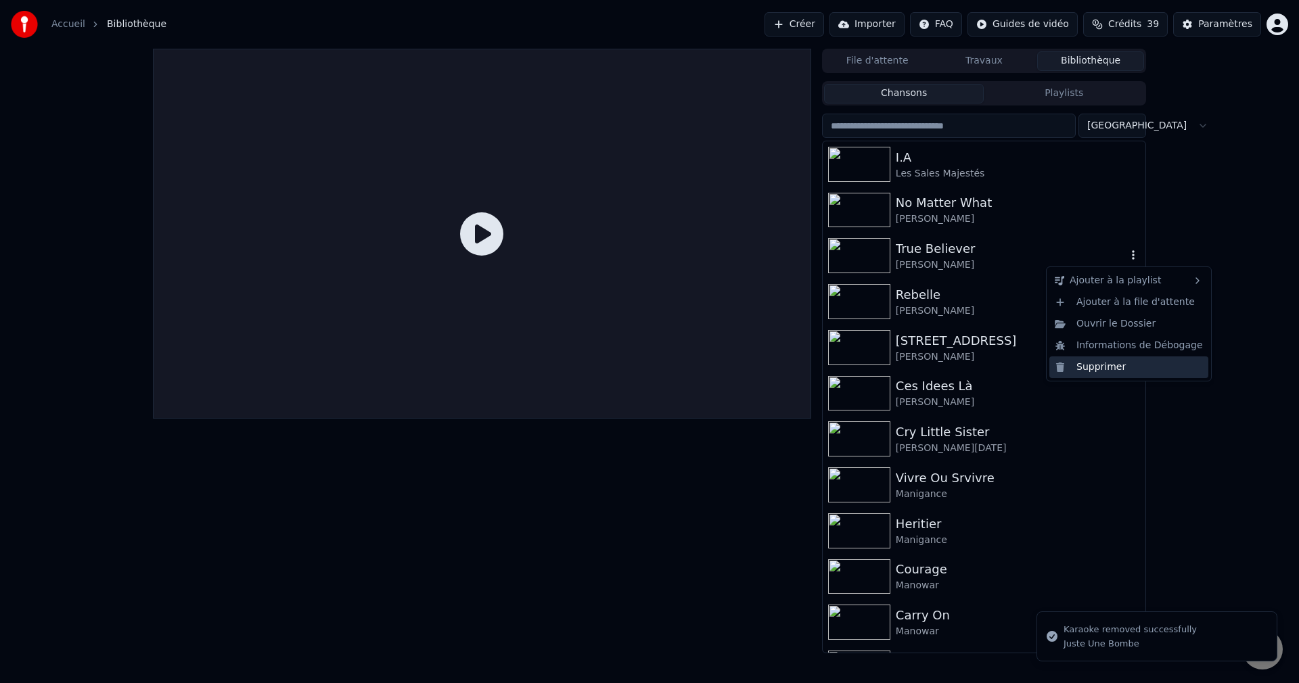
click at [1097, 372] on div "Supprimer" at bounding box center [1128, 367] width 159 height 22
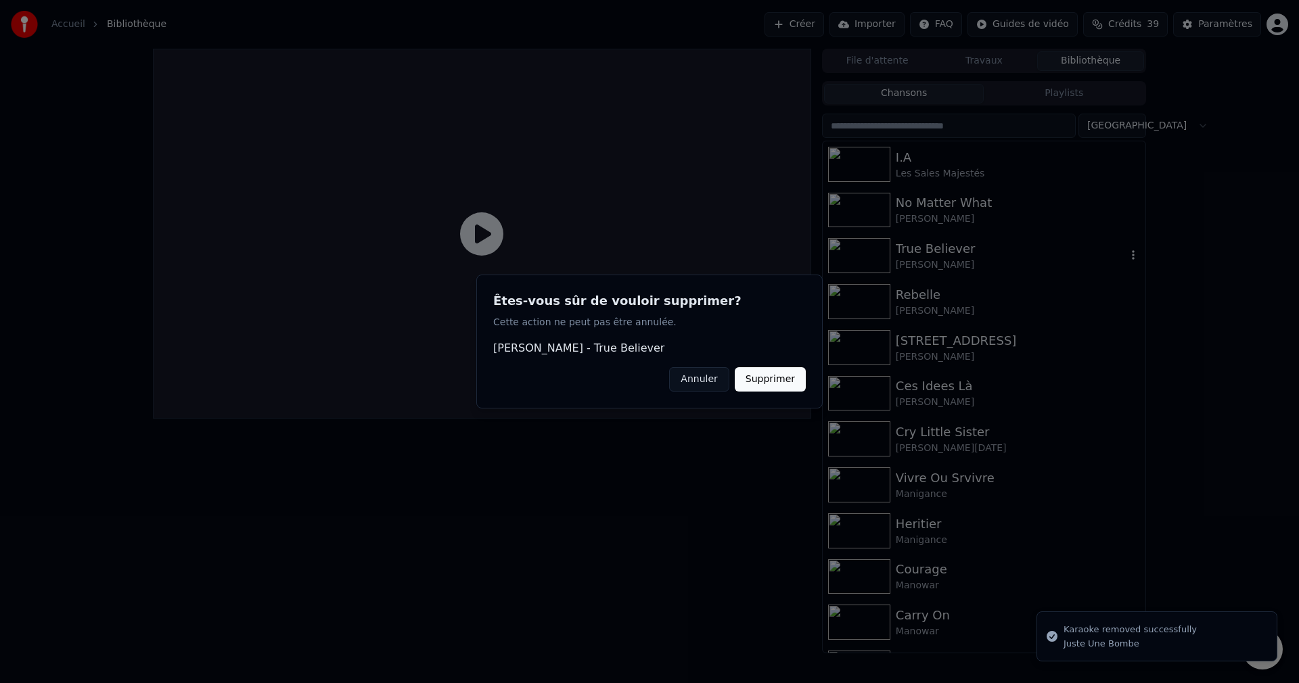
click at [790, 375] on button "Supprimer" at bounding box center [770, 379] width 71 height 24
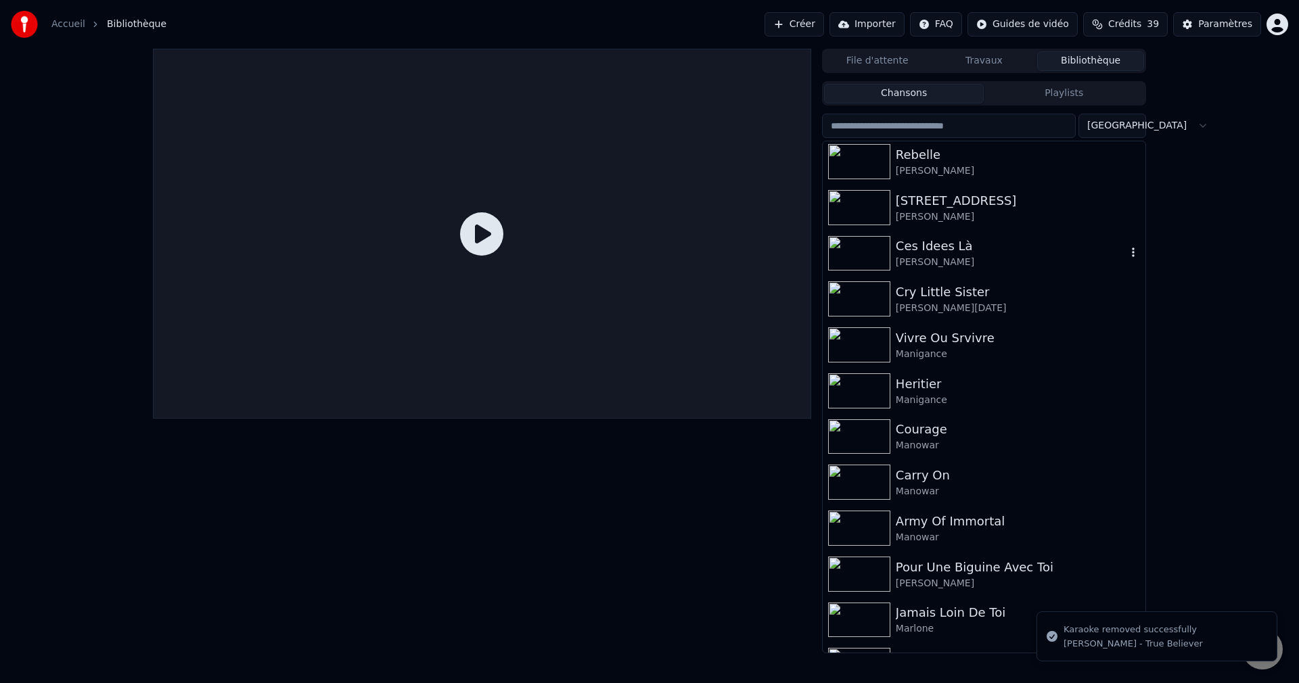
scroll to position [4802, 0]
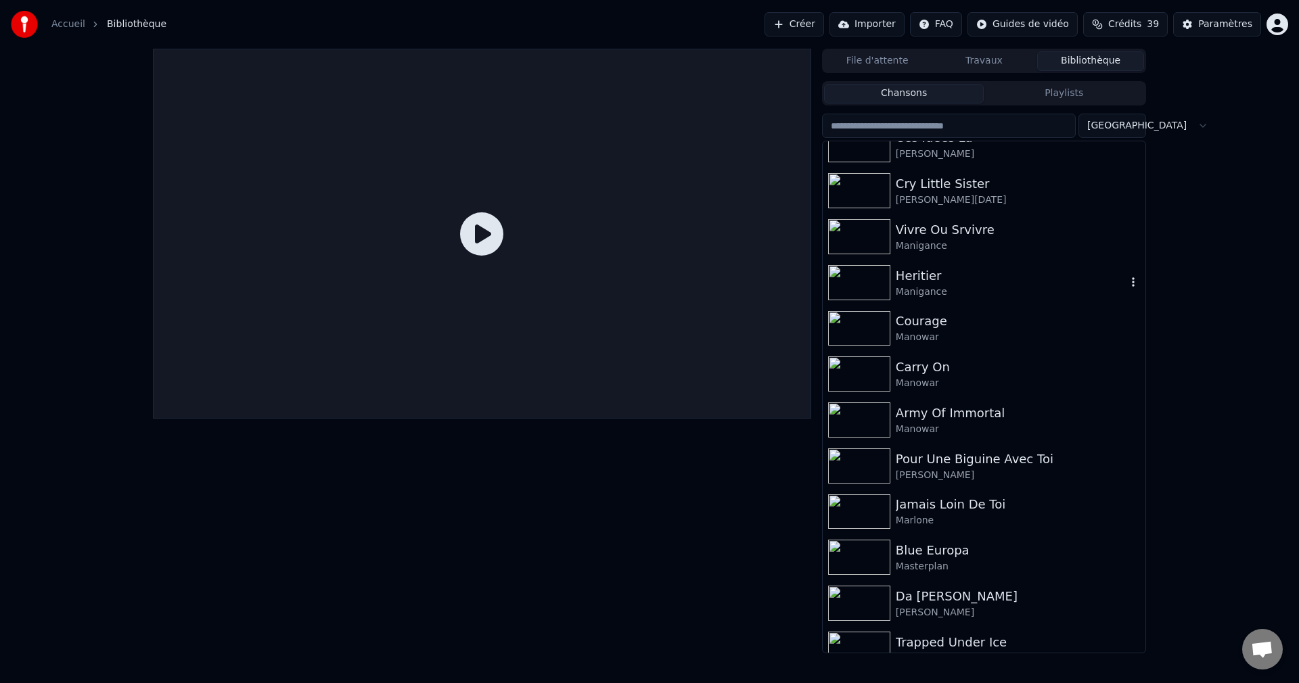
click at [1126, 285] on icon "button" at bounding box center [1133, 282] width 14 height 11
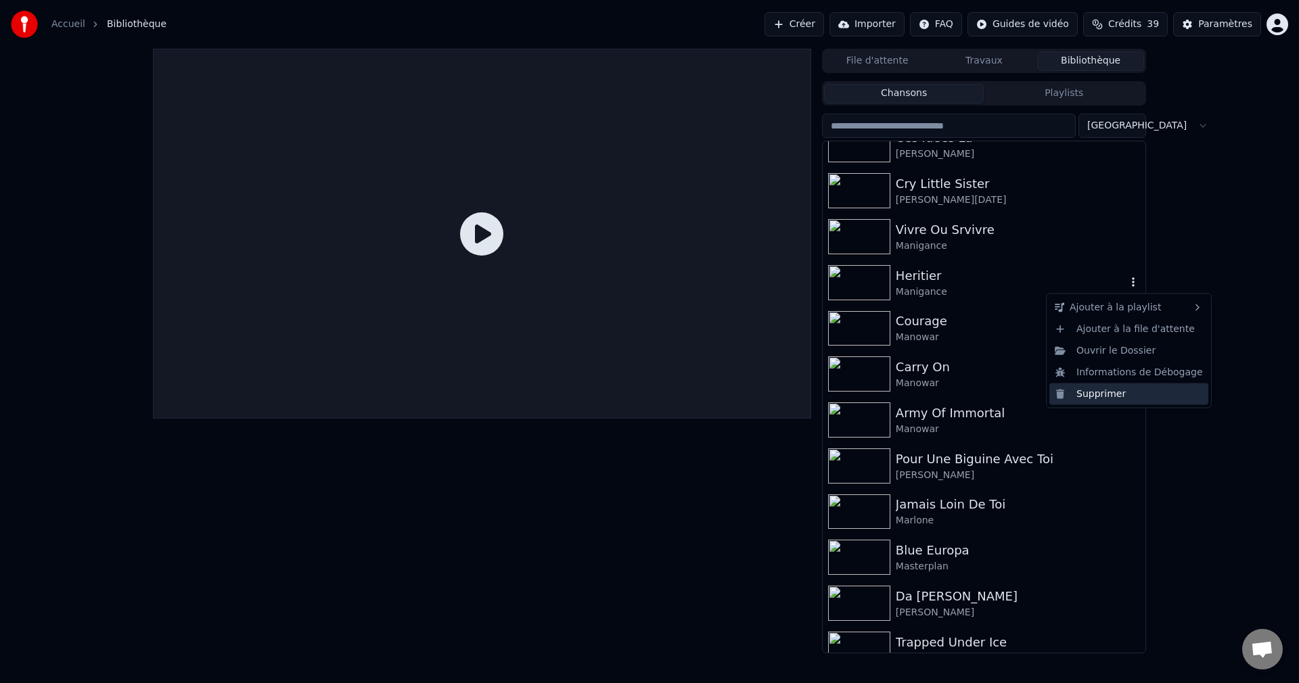
click at [1100, 391] on div "Supprimer" at bounding box center [1128, 394] width 159 height 22
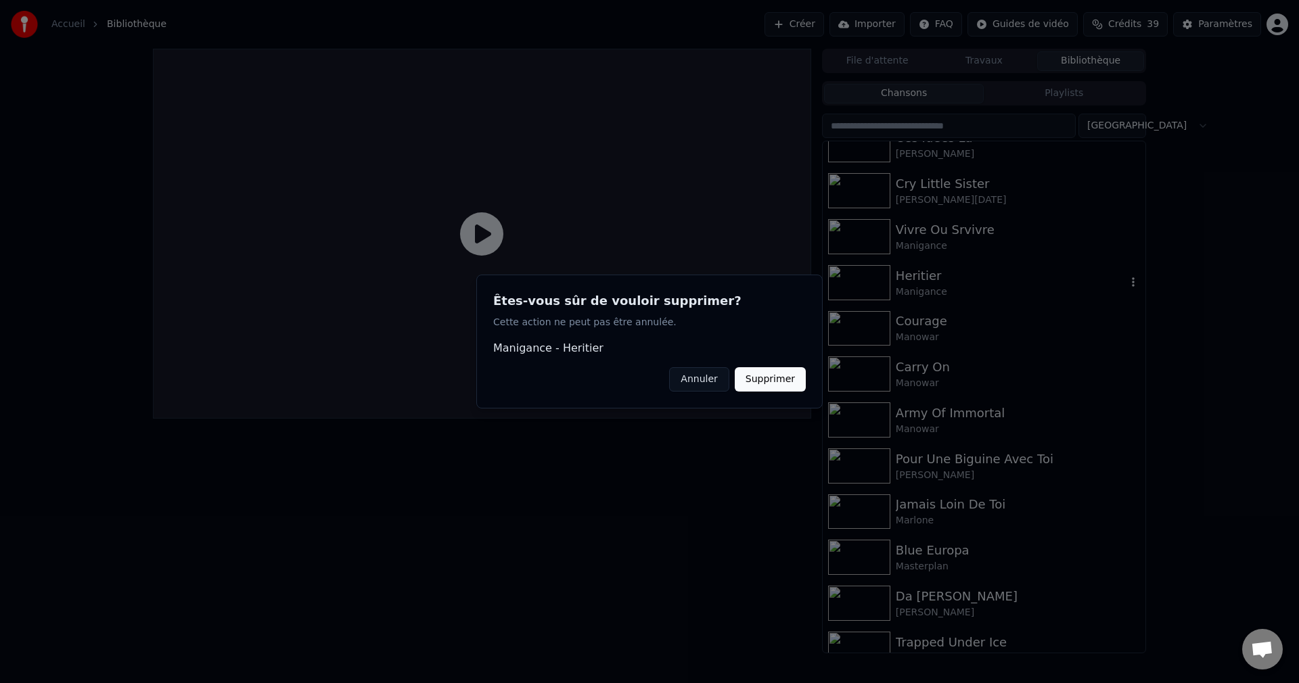
click at [766, 374] on button "Supprimer" at bounding box center [770, 379] width 71 height 24
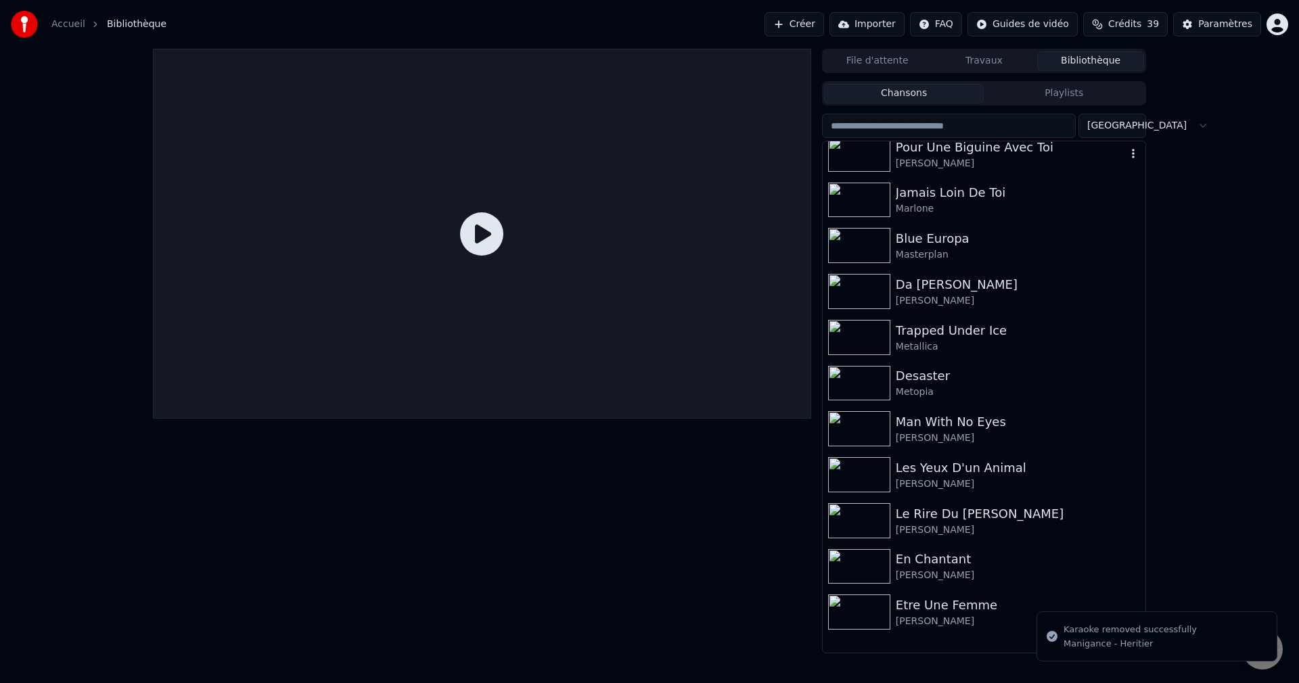
scroll to position [5073, 0]
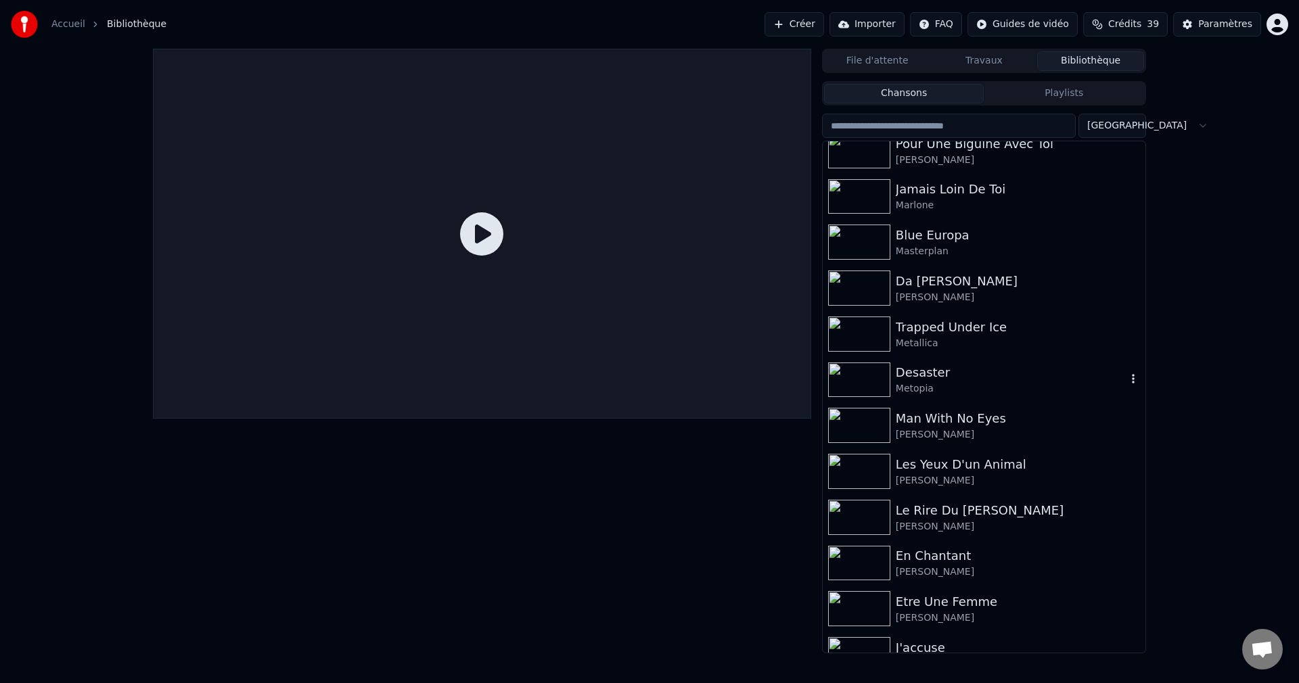
click at [1126, 375] on icon "button" at bounding box center [1133, 378] width 14 height 11
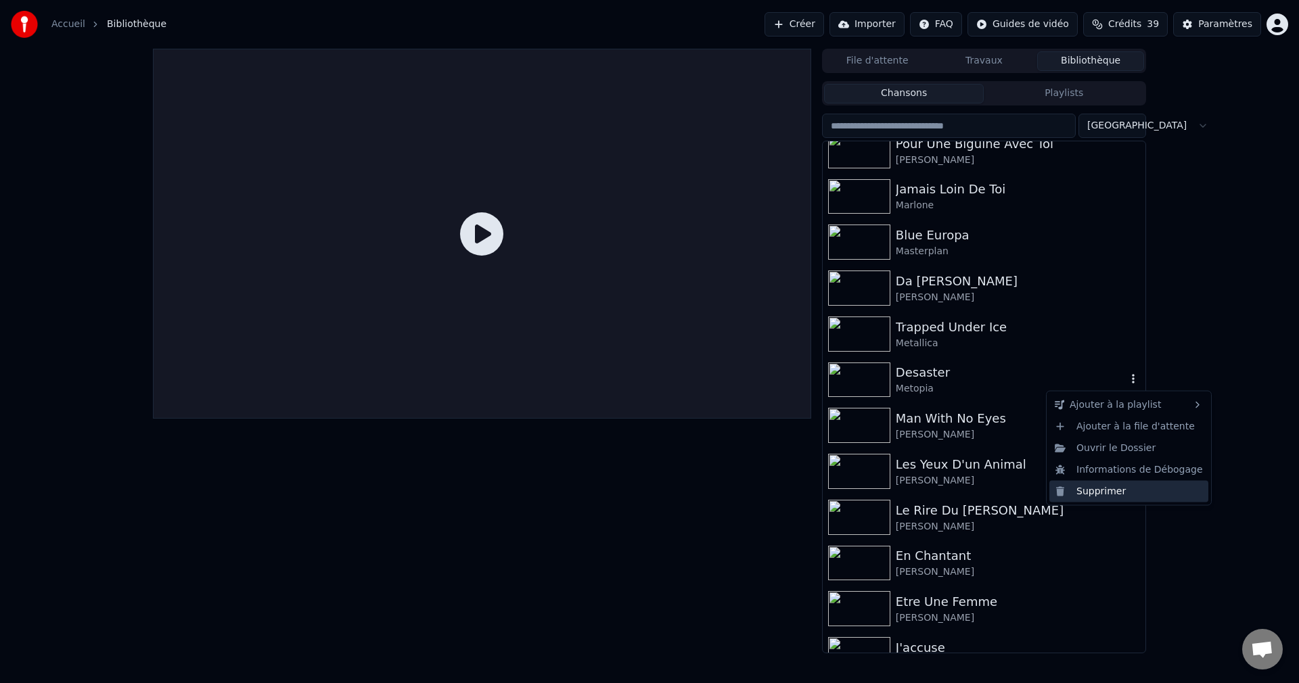
click at [1080, 492] on div "Supprimer" at bounding box center [1128, 491] width 159 height 22
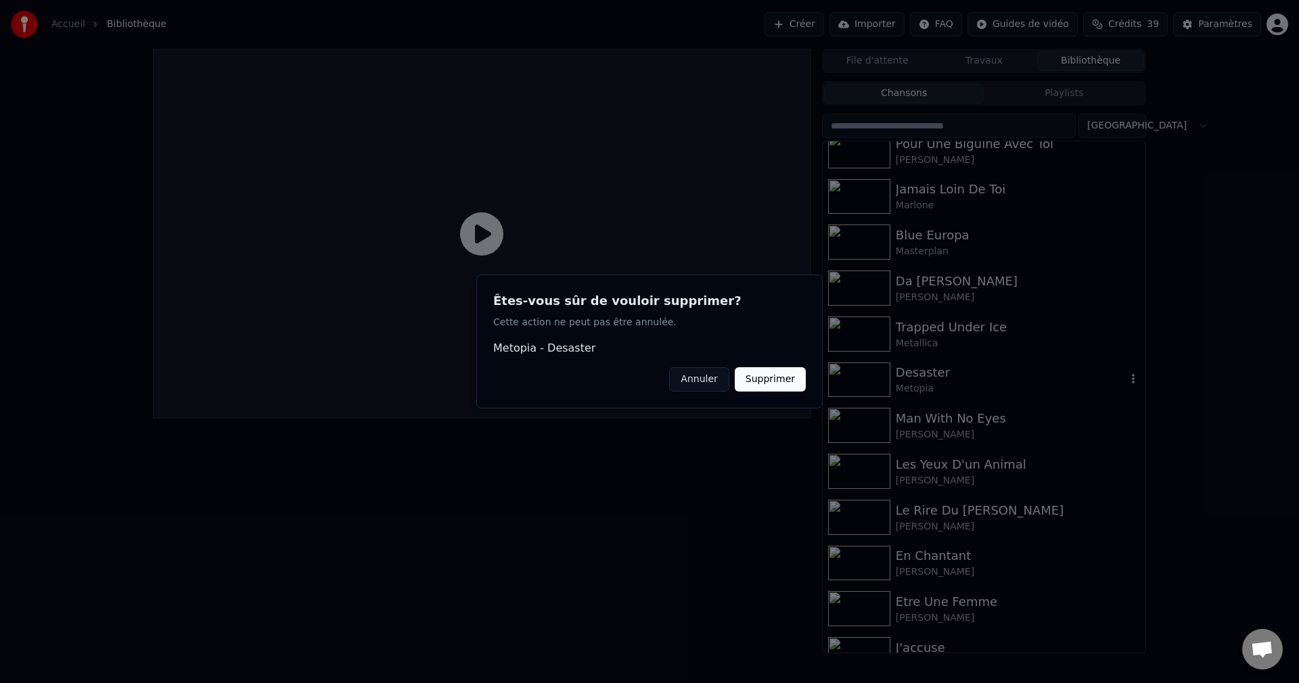
click at [795, 387] on button "Supprimer" at bounding box center [770, 379] width 71 height 24
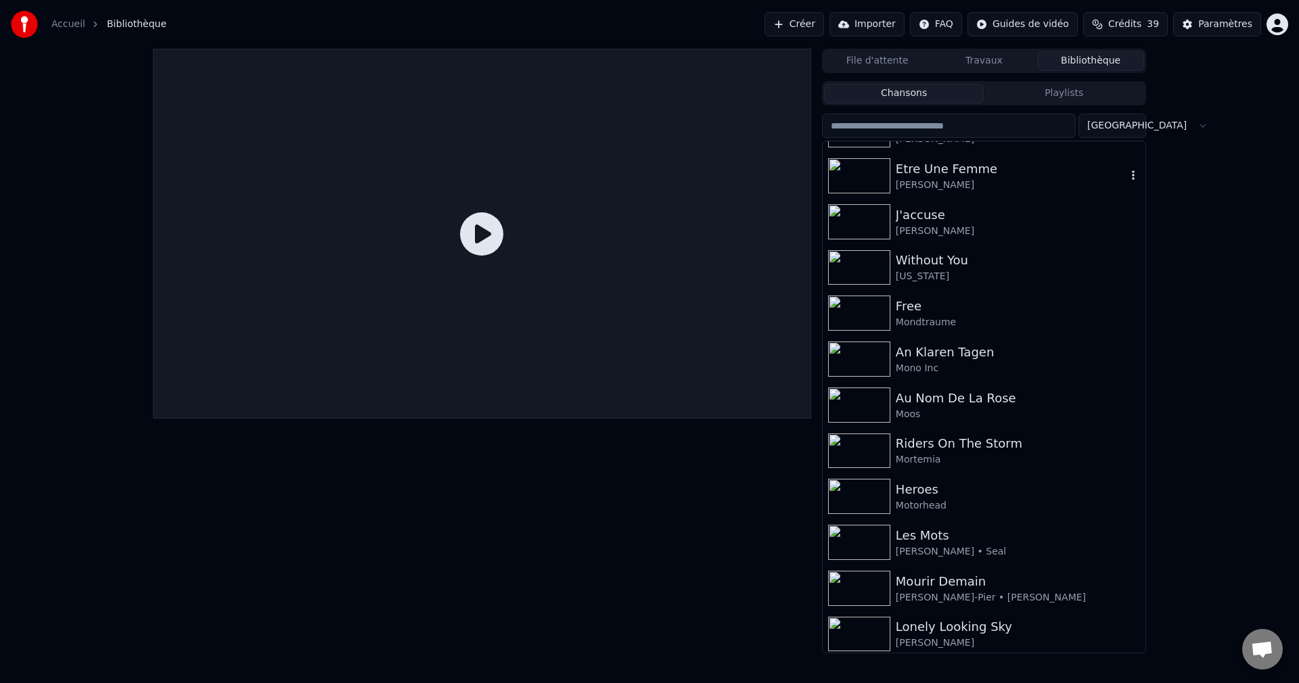
scroll to position [5479, 0]
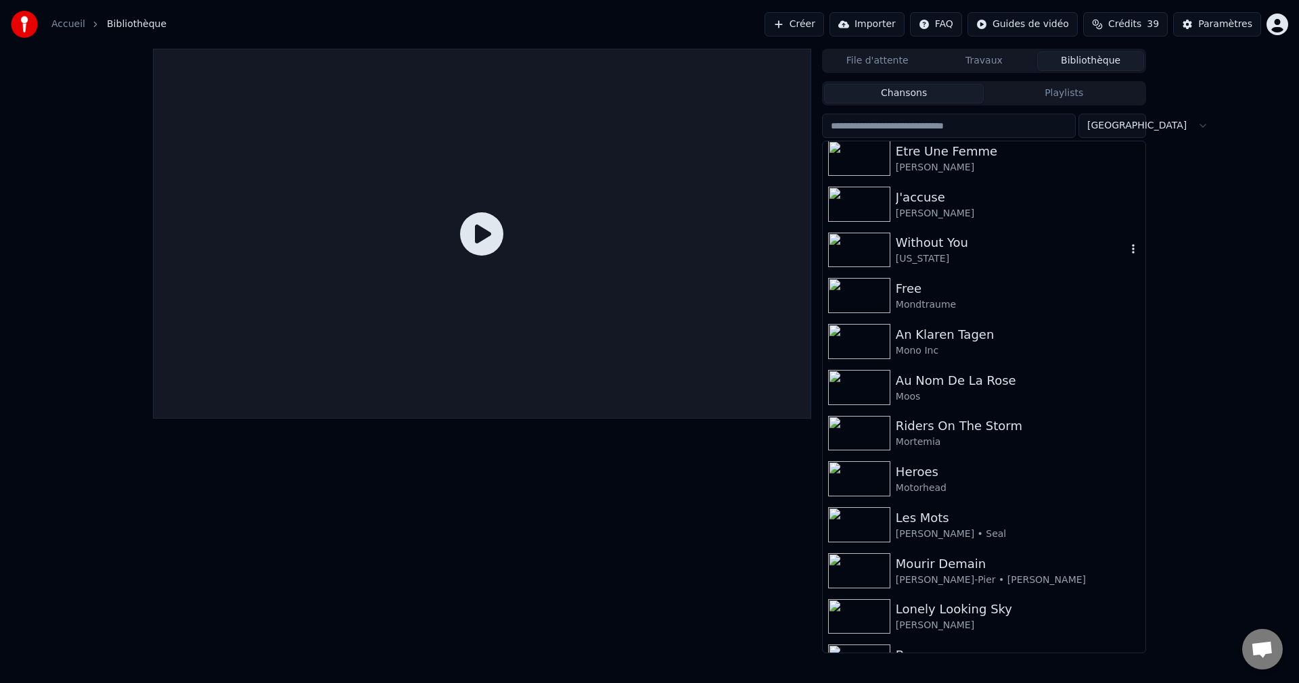
click at [1126, 254] on icon "button" at bounding box center [1133, 248] width 14 height 11
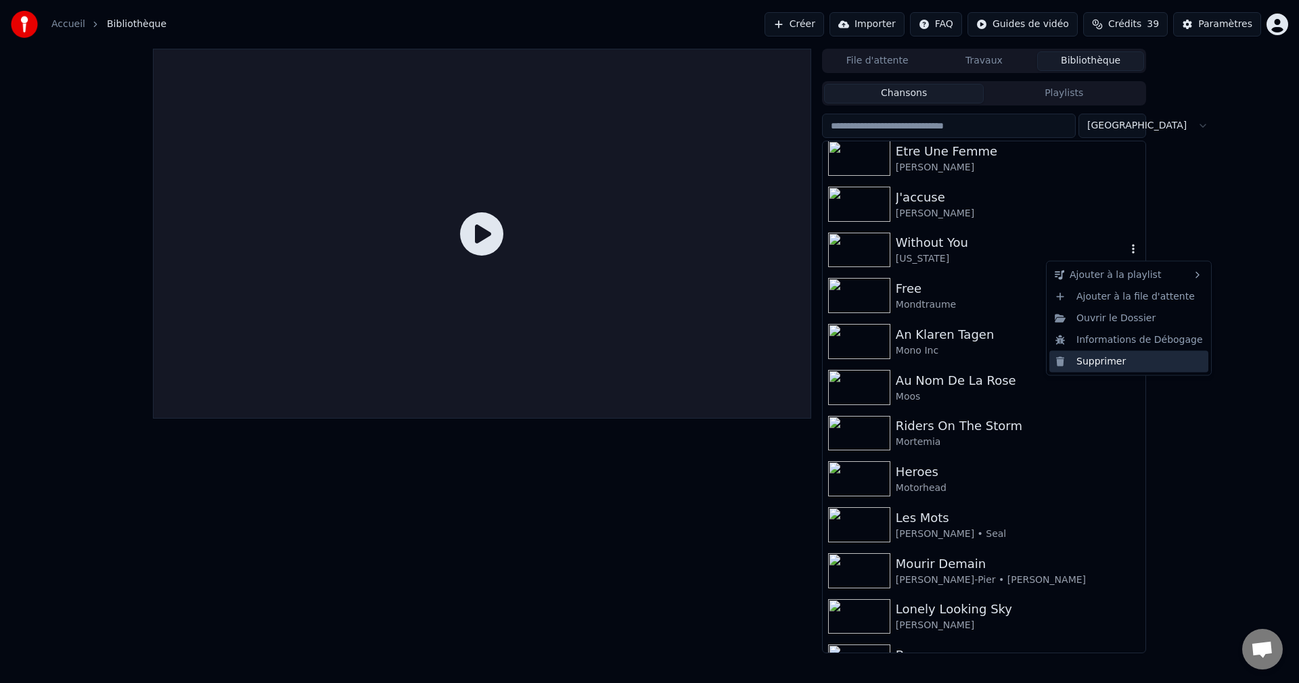
click at [1105, 361] on div "Supprimer" at bounding box center [1128, 361] width 159 height 22
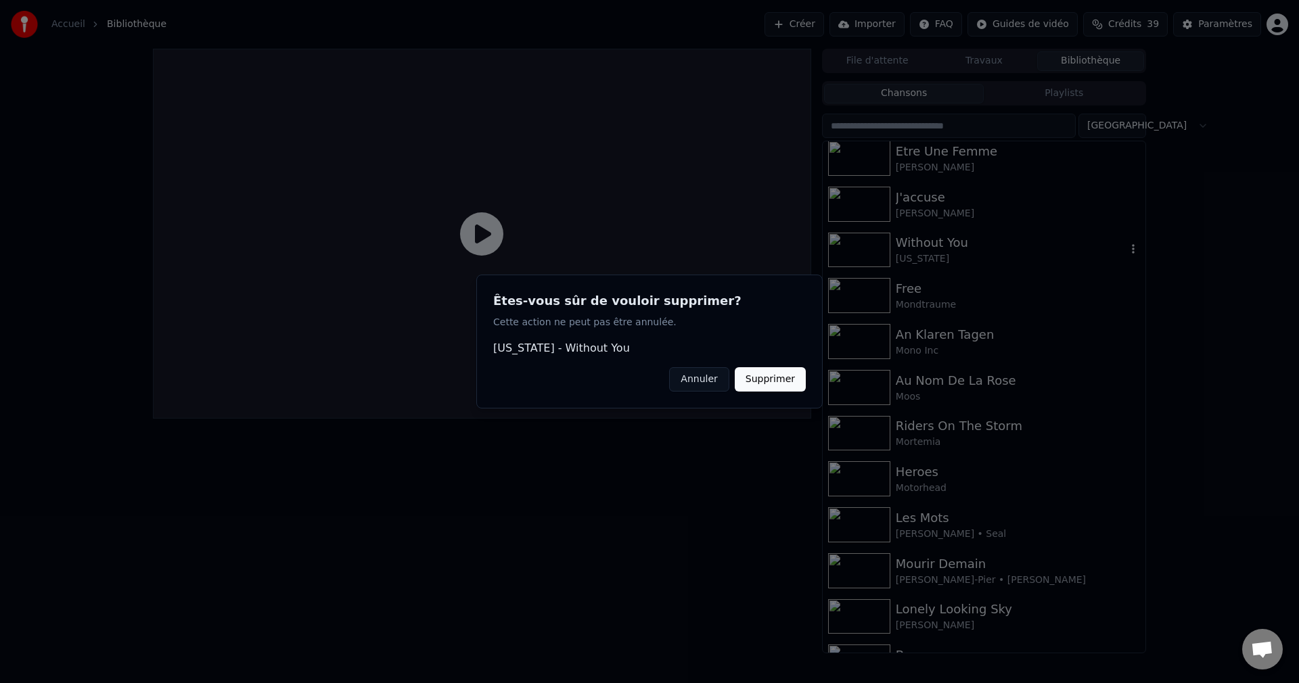
click at [801, 373] on button "Supprimer" at bounding box center [770, 379] width 71 height 24
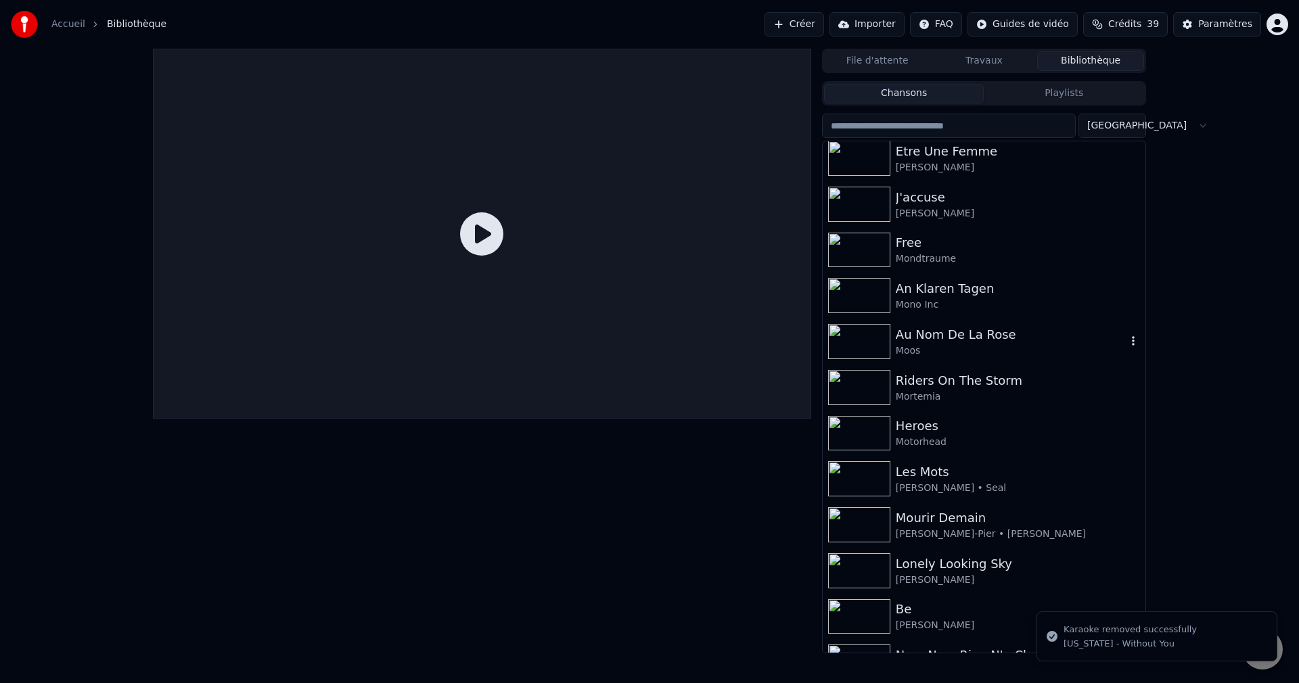
click at [1126, 342] on icon "button" at bounding box center [1133, 340] width 14 height 11
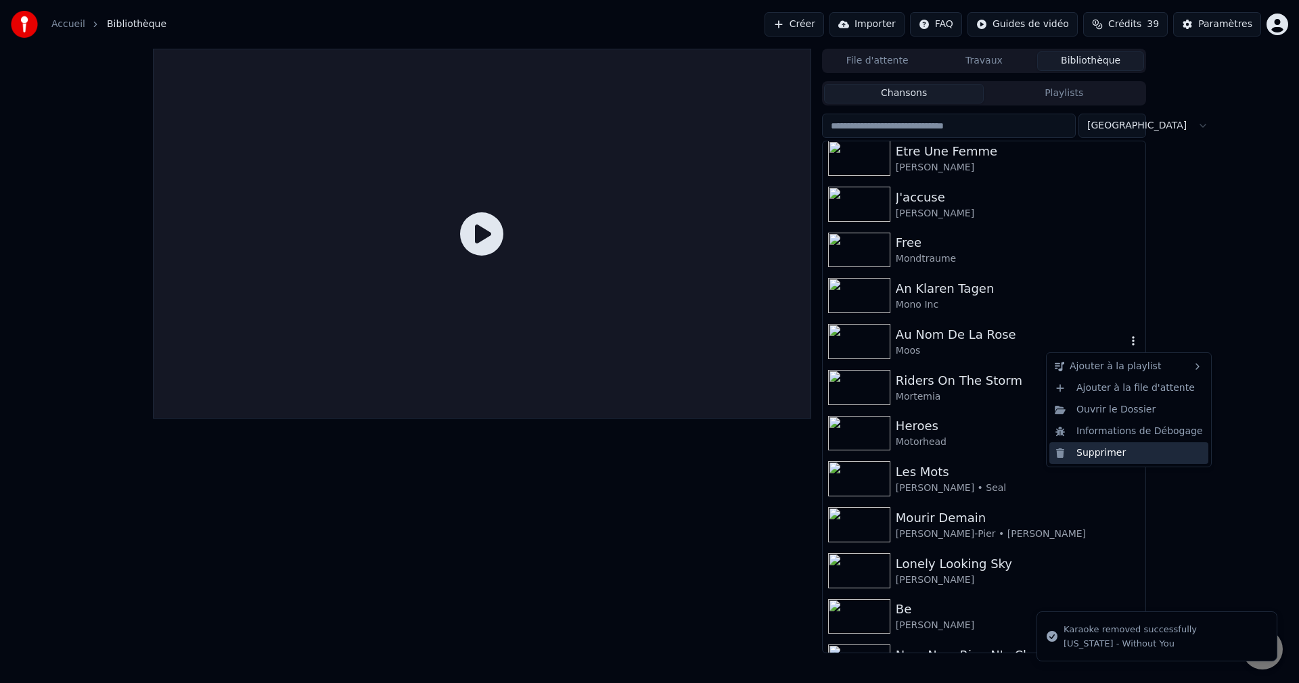
click at [1096, 448] on div "Supprimer" at bounding box center [1128, 453] width 159 height 22
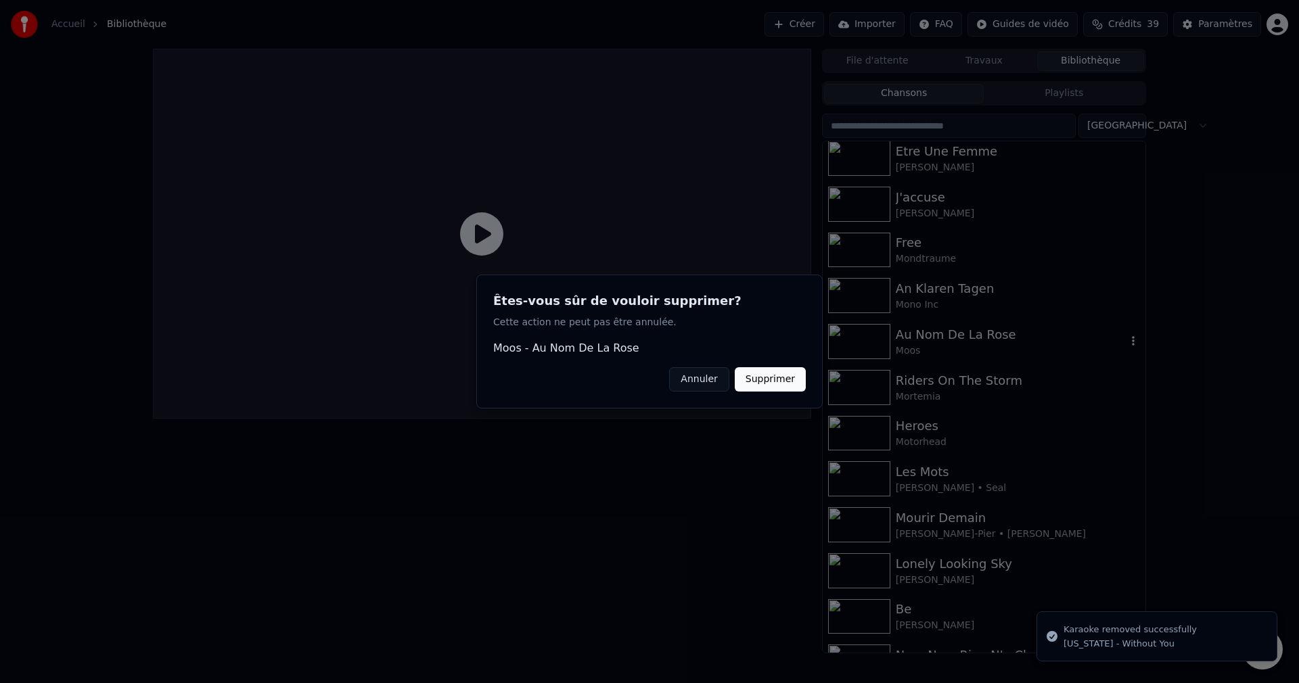
click at [790, 386] on button "Supprimer" at bounding box center [770, 379] width 71 height 24
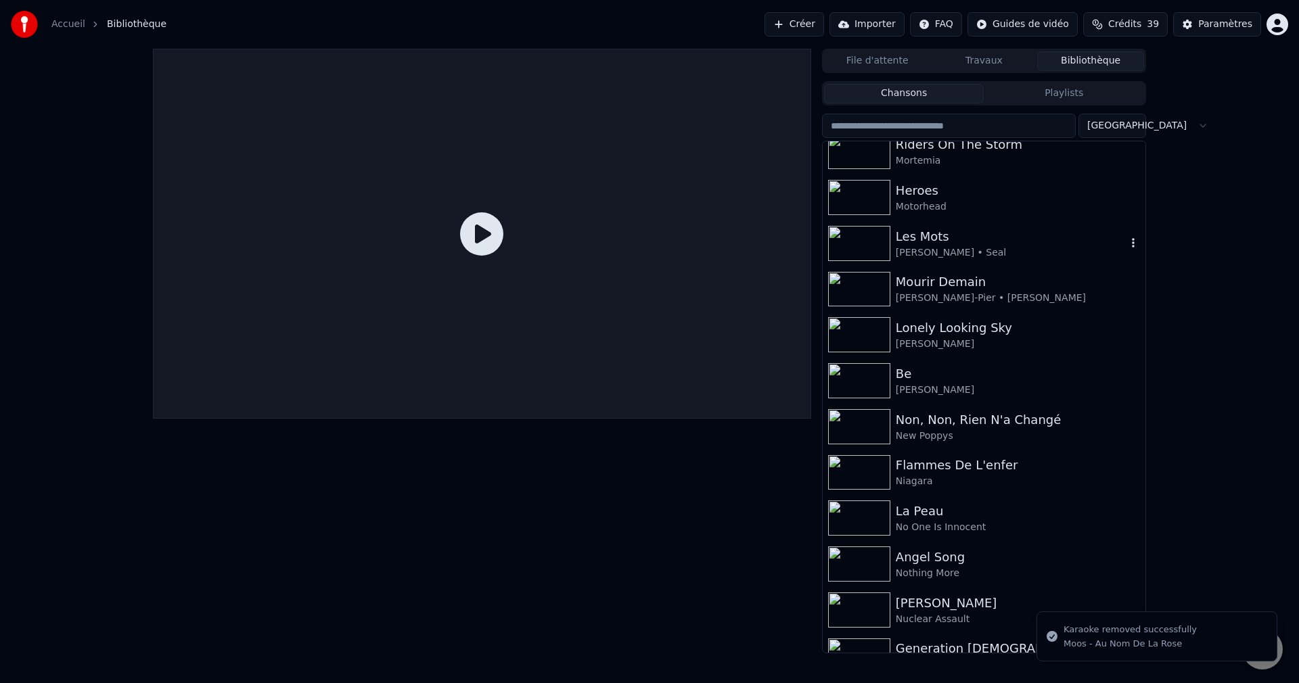
scroll to position [5682, 0]
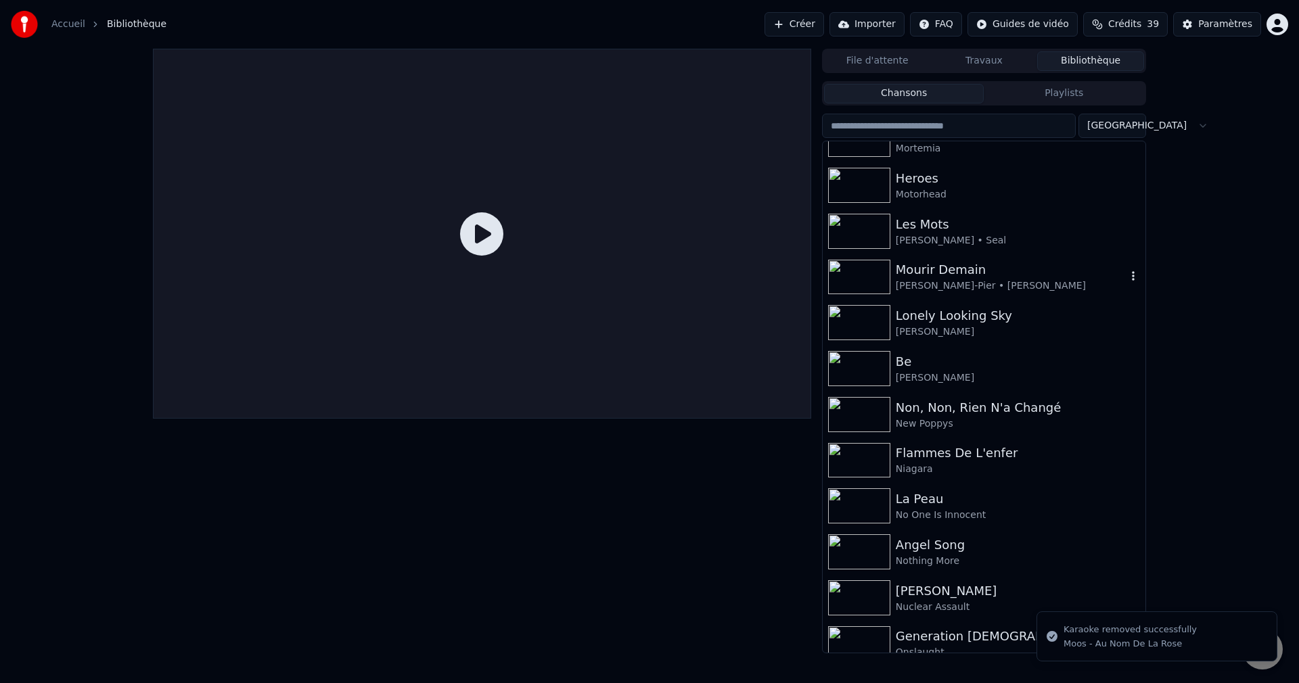
click at [1126, 279] on icon "button" at bounding box center [1133, 276] width 14 height 11
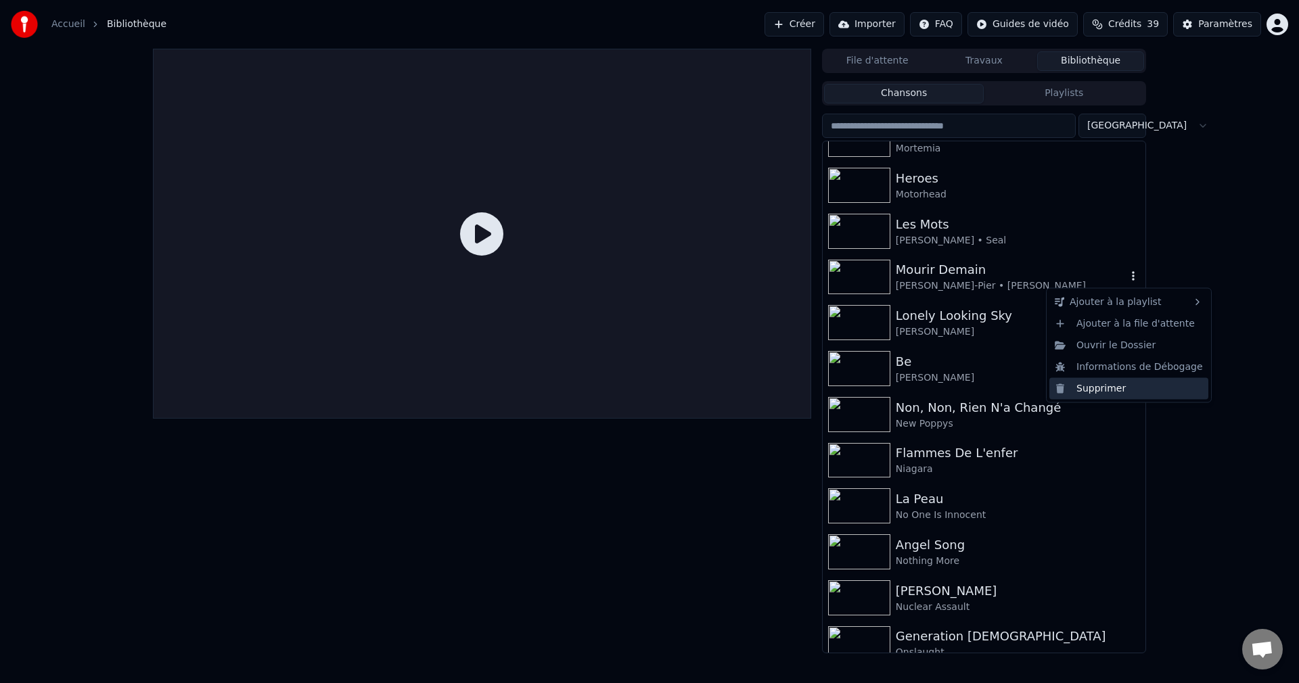
click at [1085, 393] on div "Supprimer" at bounding box center [1128, 388] width 159 height 22
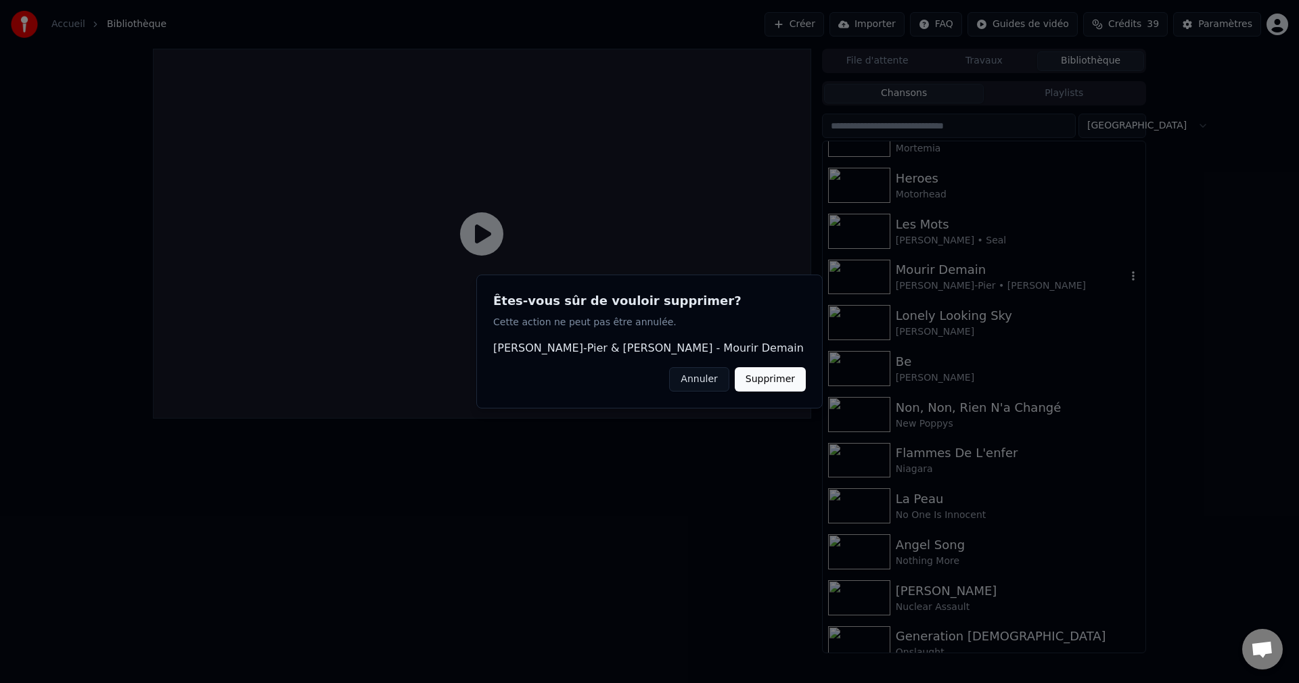
click at [778, 380] on button "Supprimer" at bounding box center [770, 379] width 71 height 24
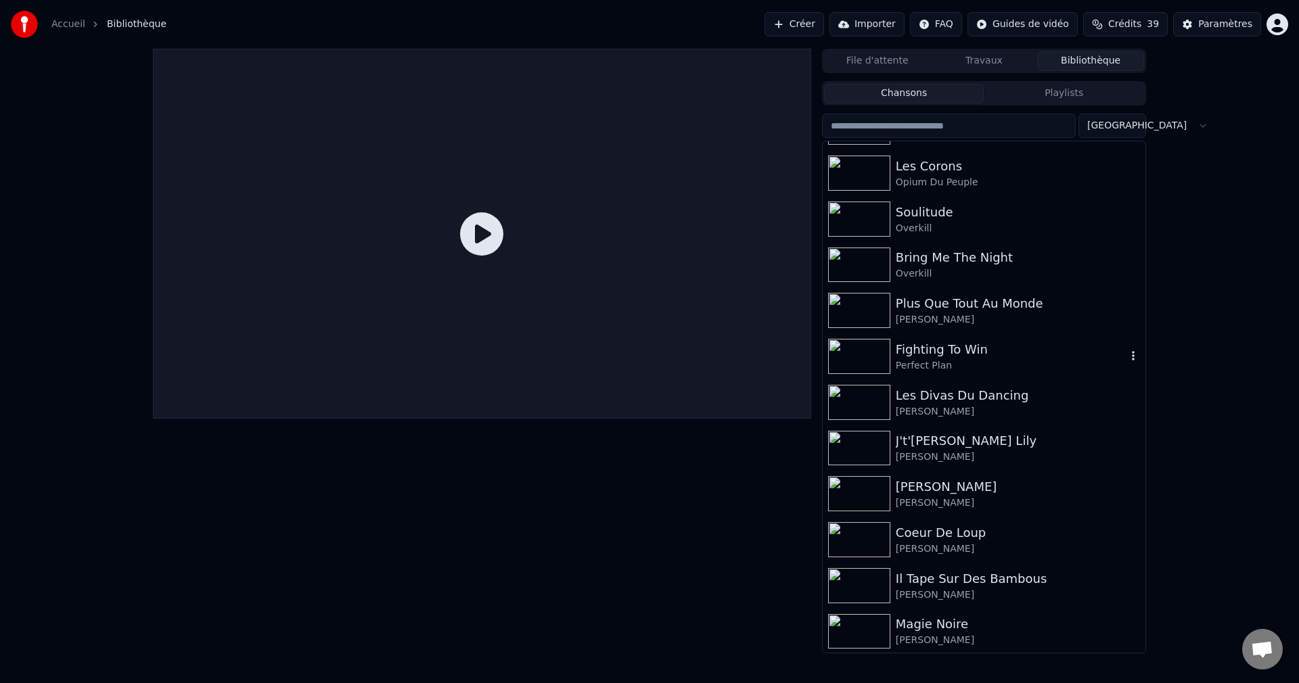
scroll to position [6155, 0]
click at [1126, 179] on button "button" at bounding box center [1133, 172] width 14 height 16
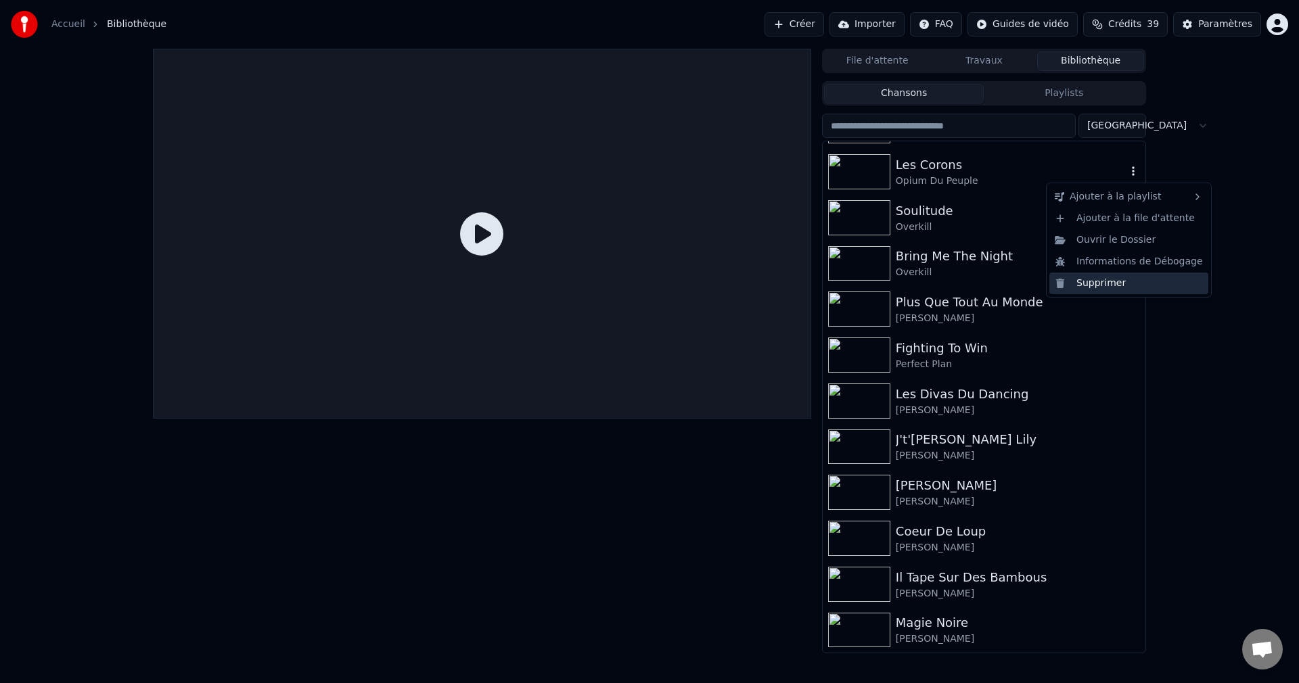
click at [1105, 286] on div "Supprimer" at bounding box center [1128, 284] width 159 height 22
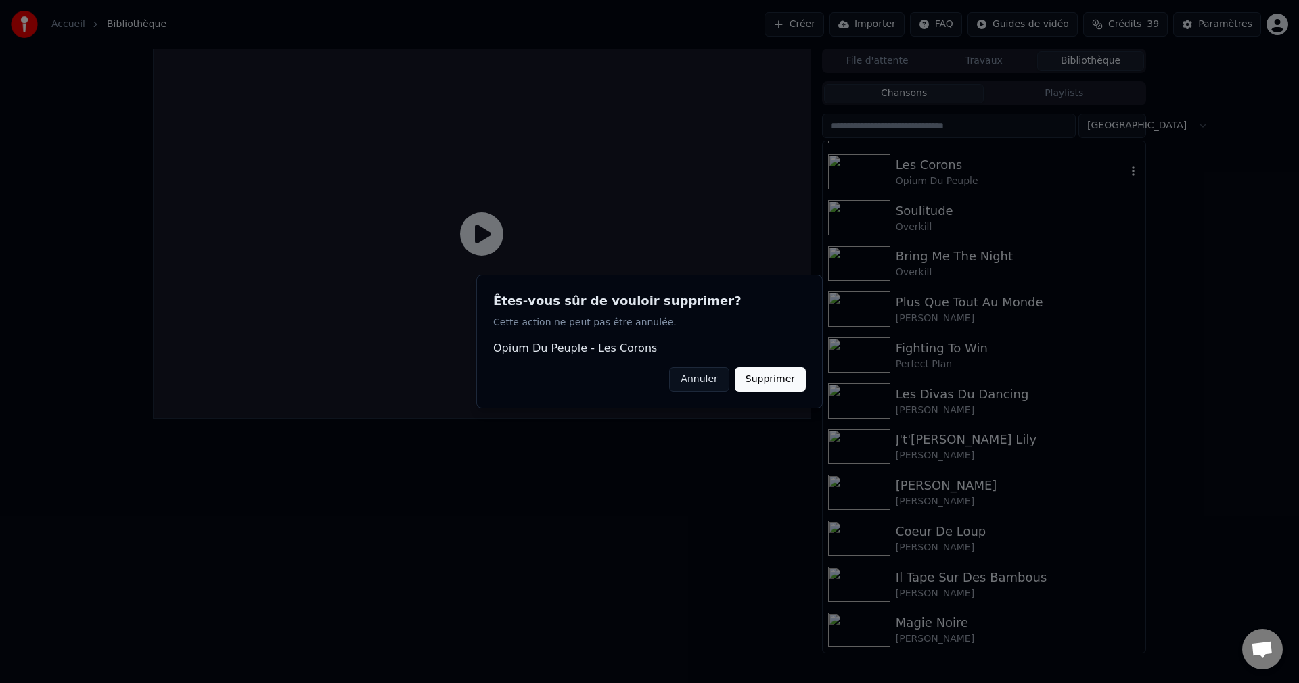
click at [793, 382] on button "Supprimer" at bounding box center [770, 379] width 71 height 24
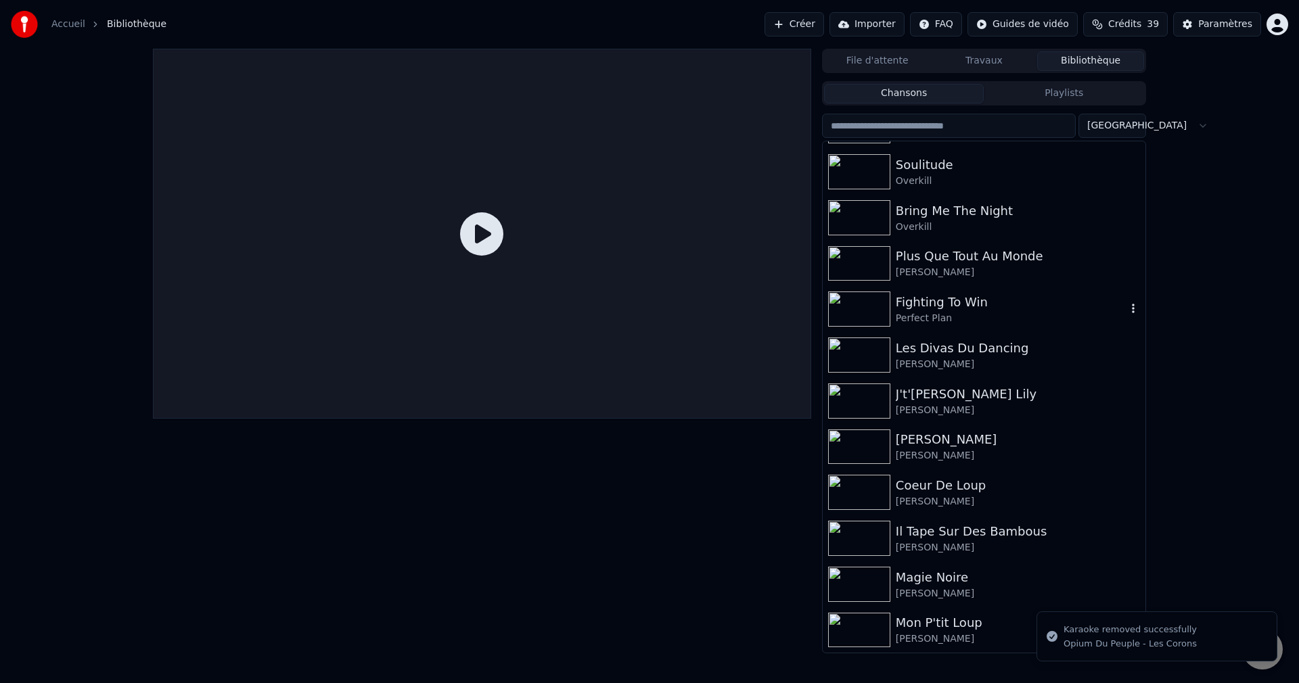
click at [1126, 307] on icon "button" at bounding box center [1133, 308] width 14 height 11
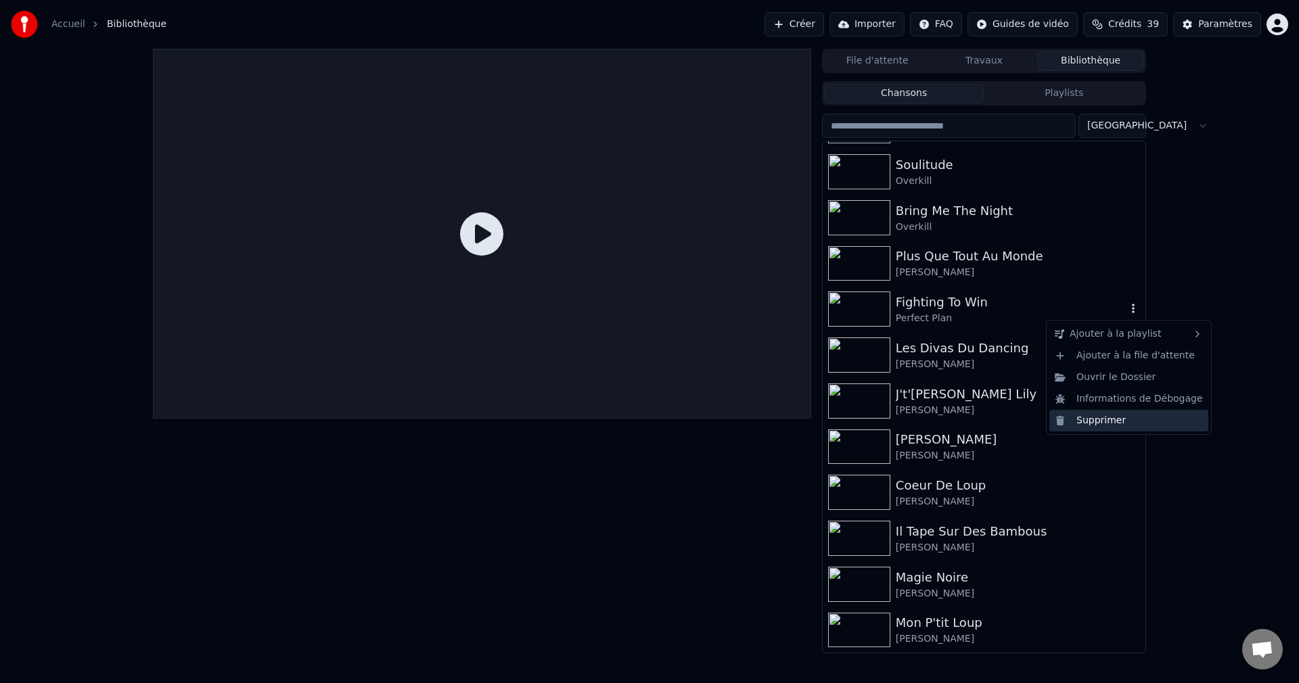
click at [1088, 420] on div "Supprimer" at bounding box center [1128, 421] width 159 height 22
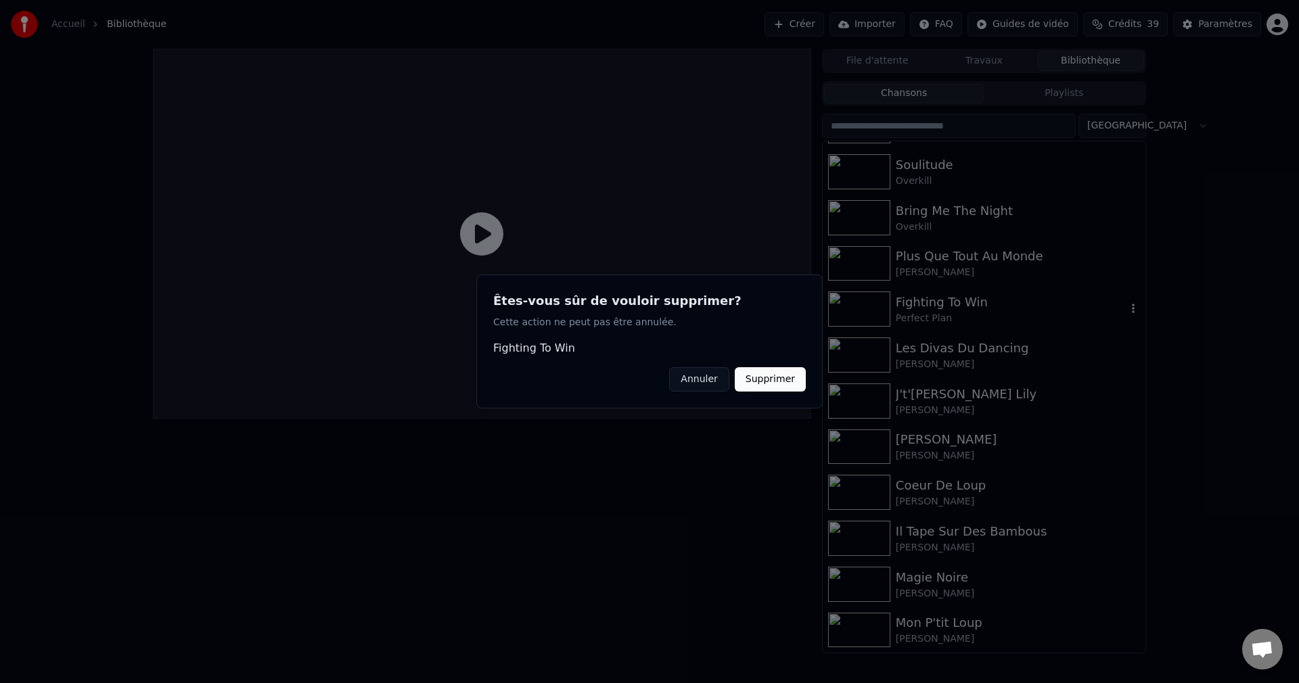
click at [783, 388] on button "Supprimer" at bounding box center [770, 379] width 71 height 24
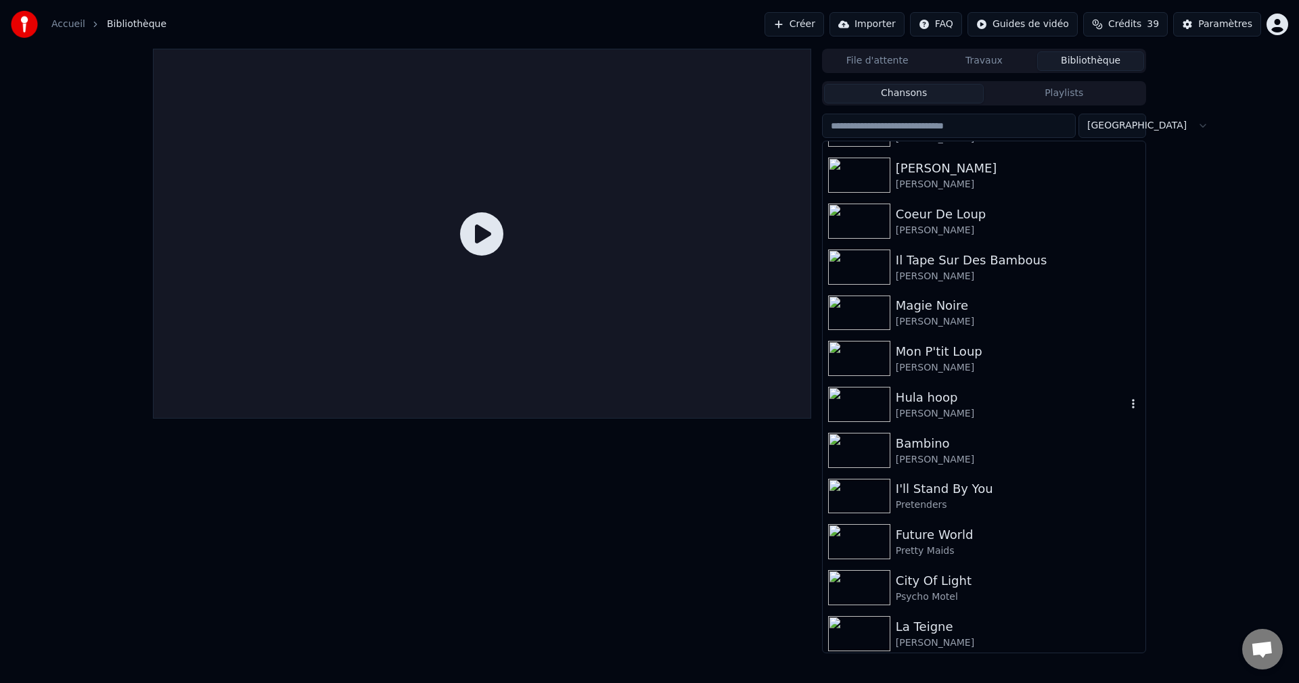
scroll to position [6426, 0]
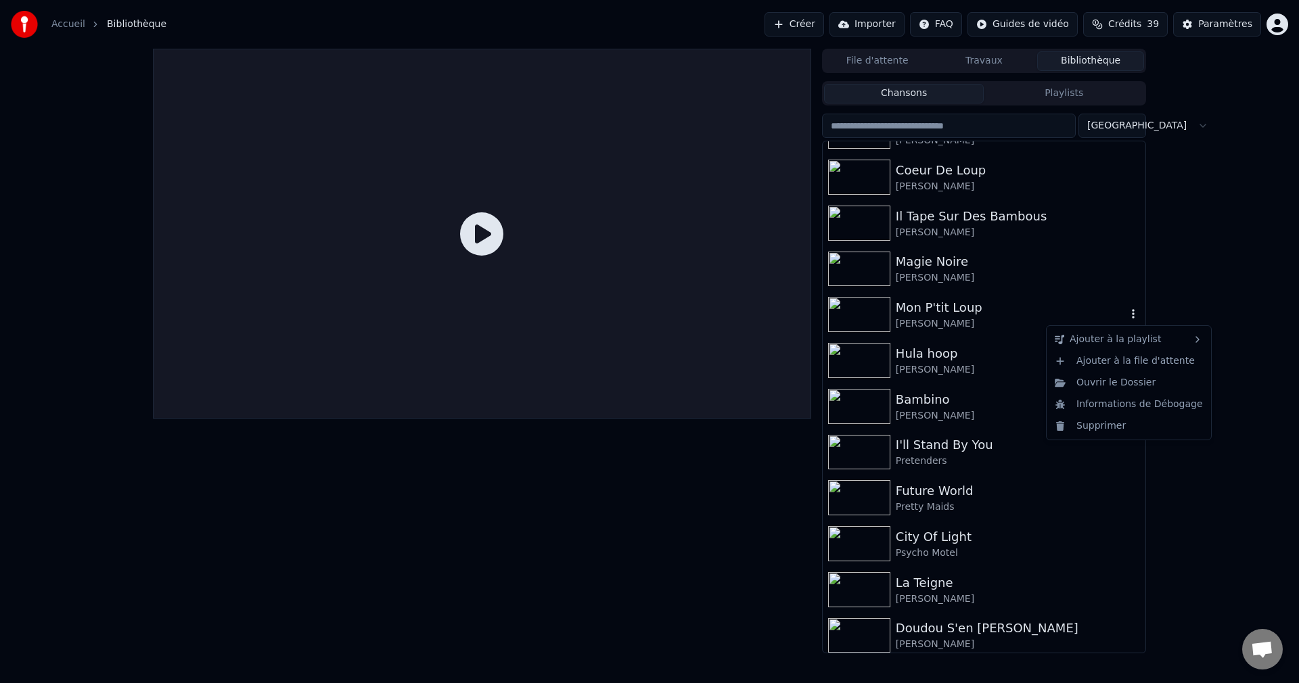
click at [1132, 314] on icon "button" at bounding box center [1133, 313] width 3 height 9
click at [1109, 425] on div "Supprimer" at bounding box center [1128, 426] width 159 height 22
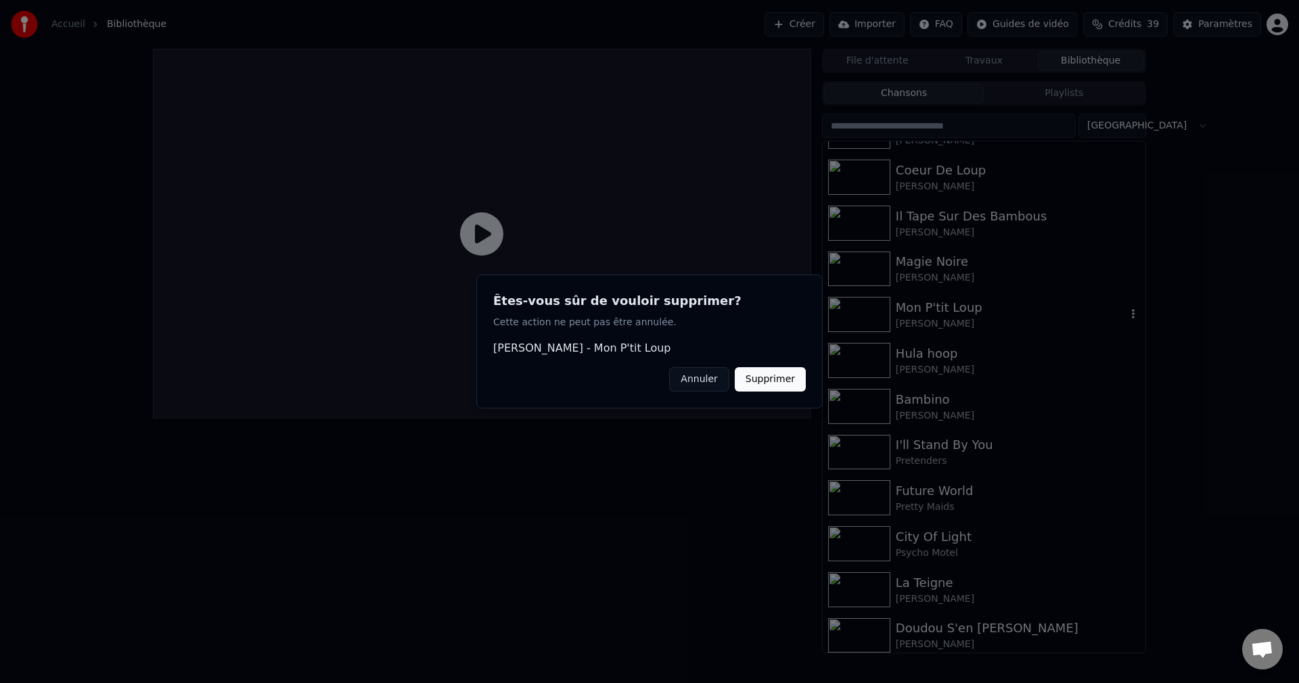
click at [779, 384] on button "Supprimer" at bounding box center [770, 379] width 71 height 24
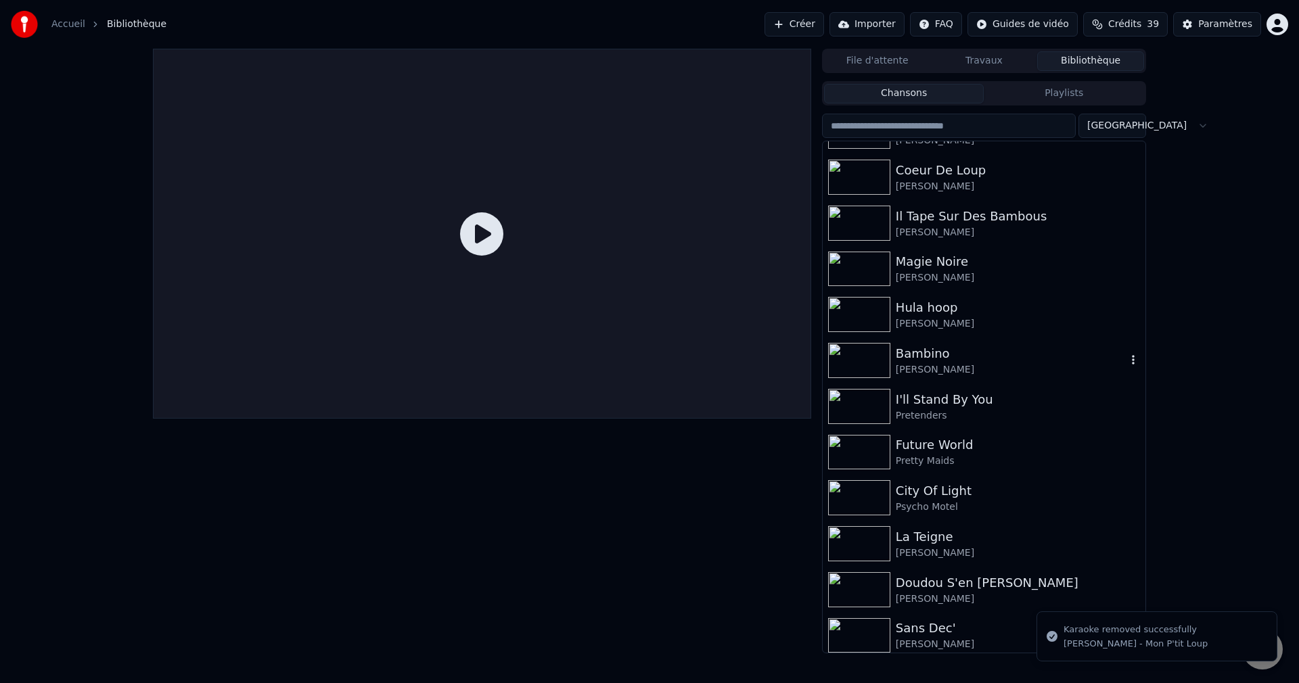
click at [1126, 360] on icon "button" at bounding box center [1133, 359] width 14 height 11
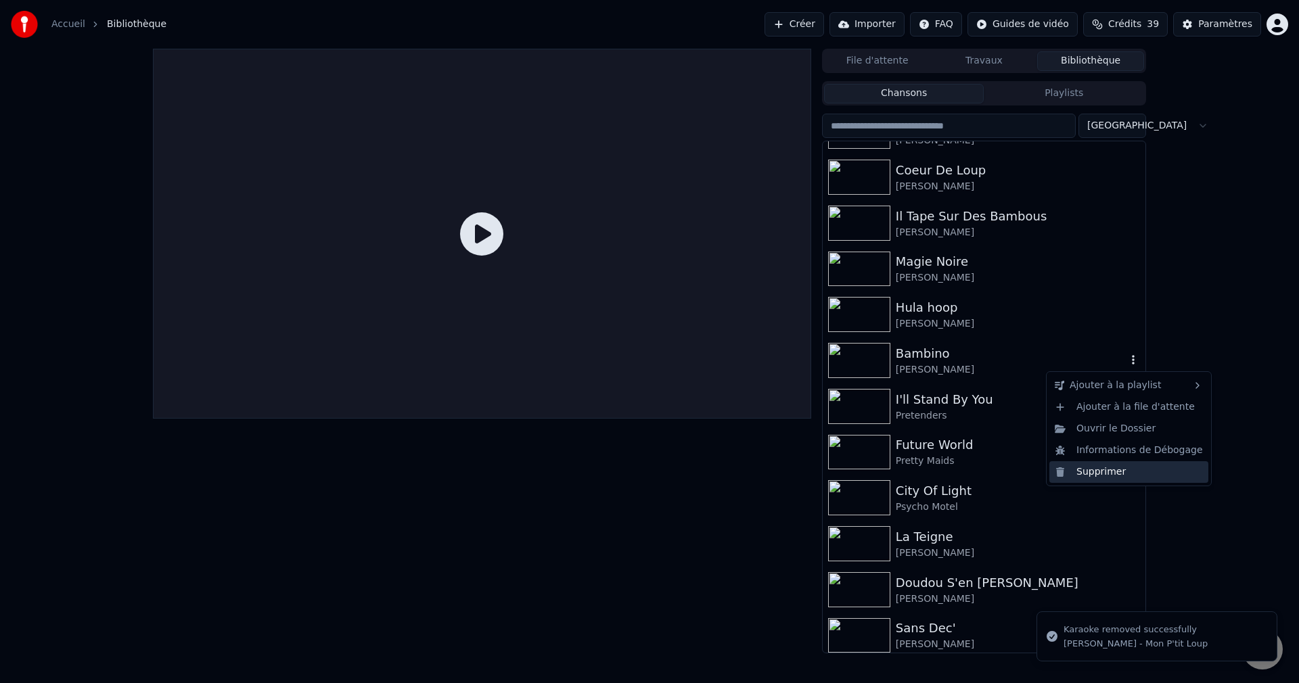
click at [1077, 467] on div "Supprimer" at bounding box center [1128, 472] width 159 height 22
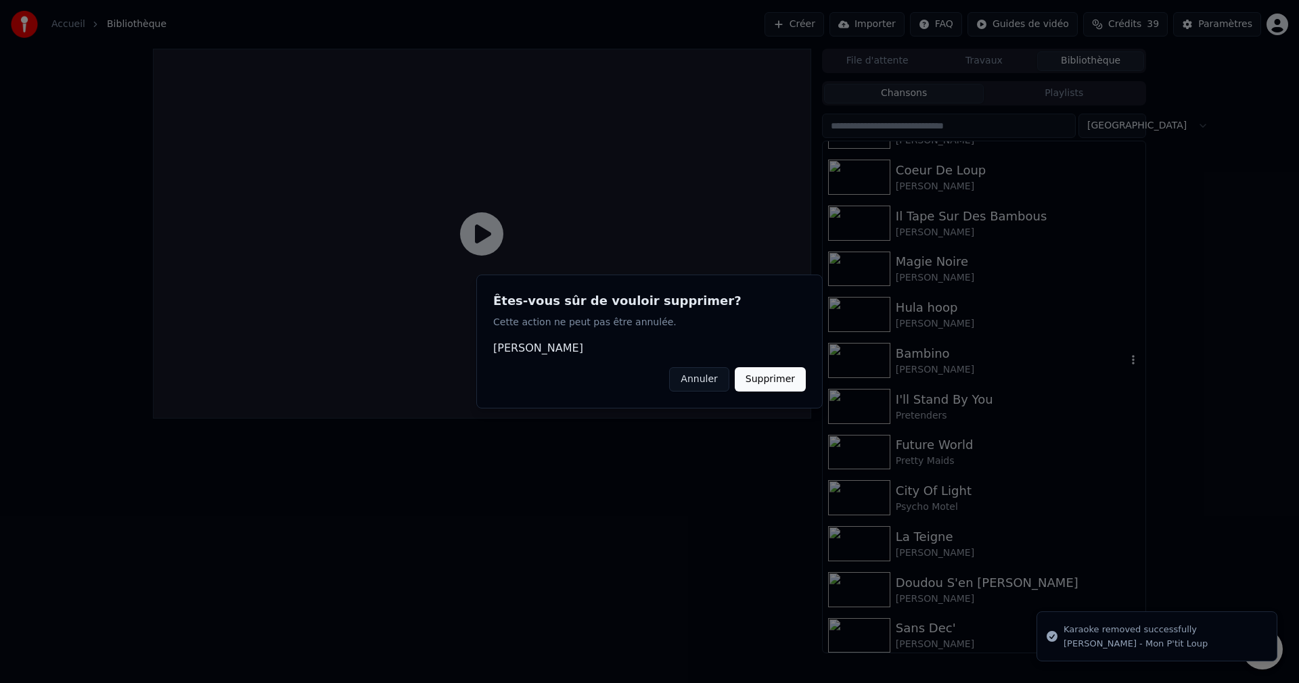
click at [793, 380] on button "Supprimer" at bounding box center [770, 379] width 71 height 24
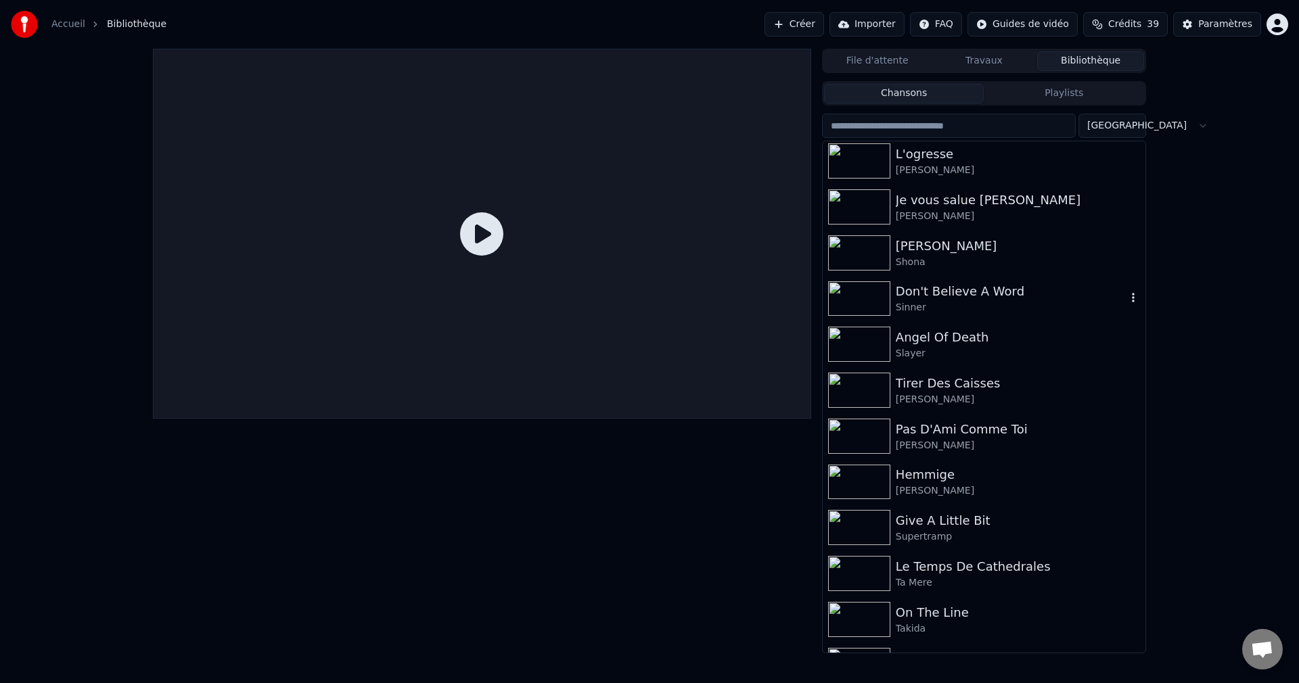
scroll to position [7237, 0]
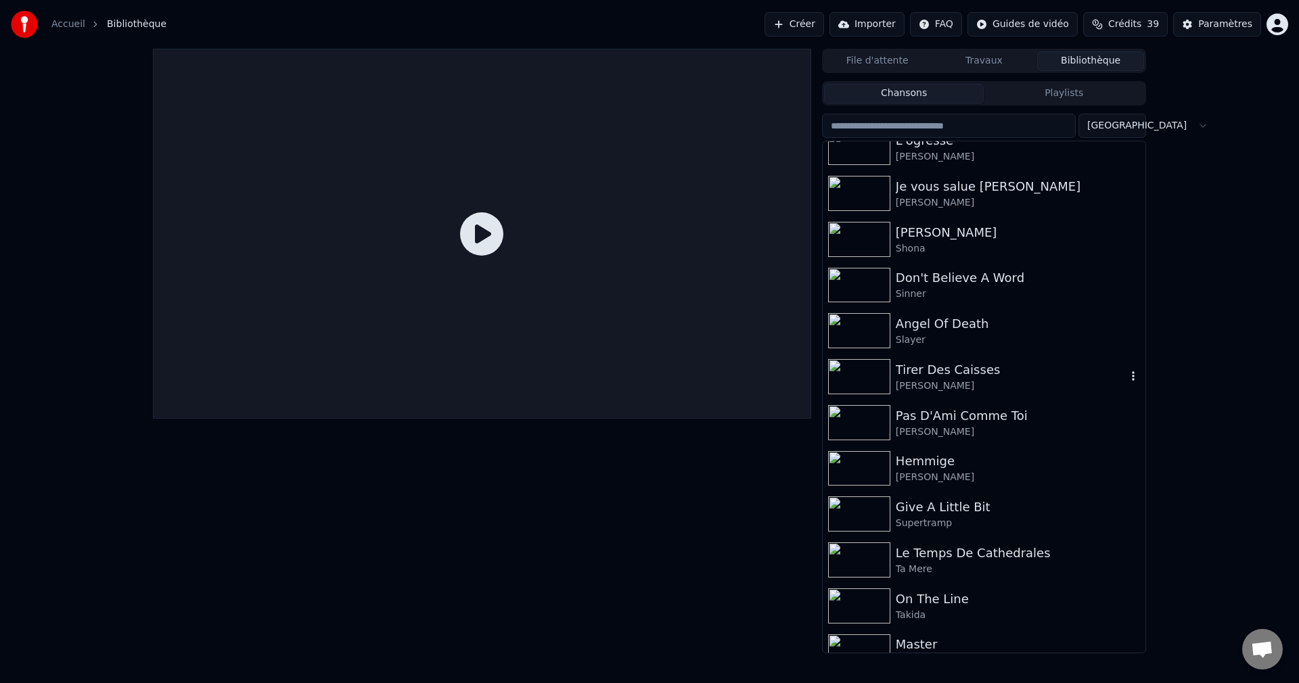
click at [1126, 373] on icon "button" at bounding box center [1133, 376] width 14 height 11
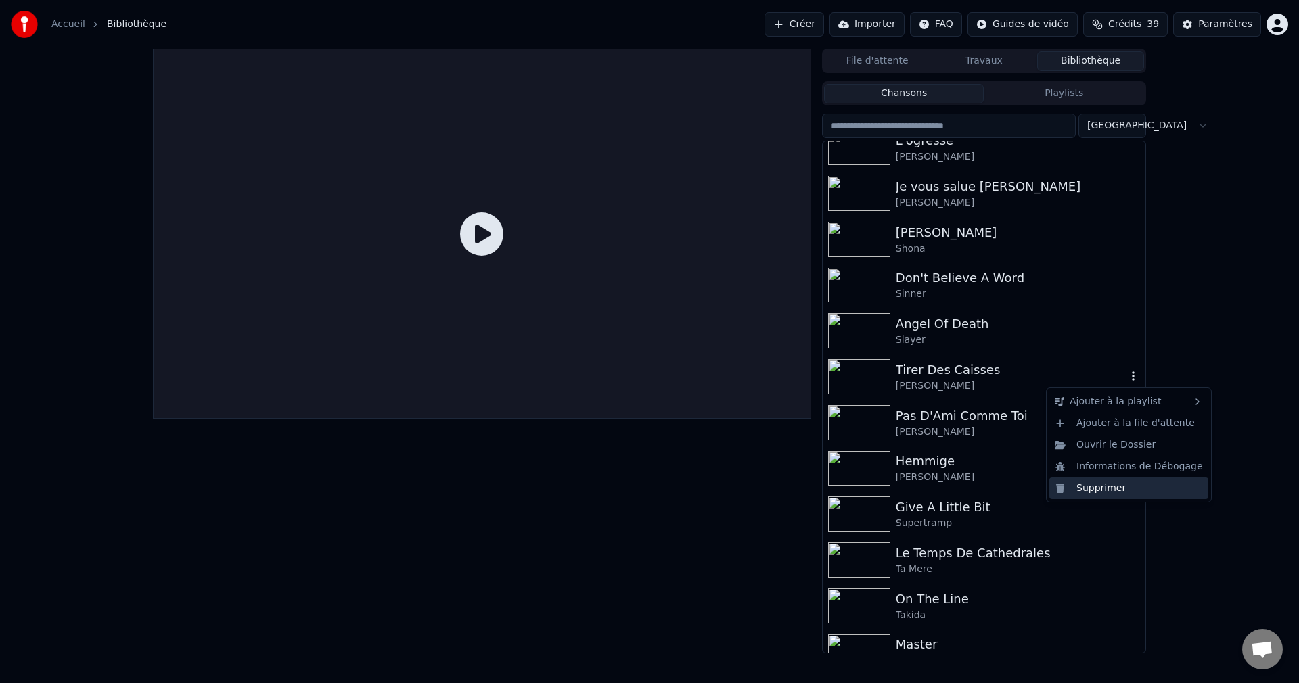
click at [1082, 490] on div "Supprimer" at bounding box center [1128, 489] width 159 height 22
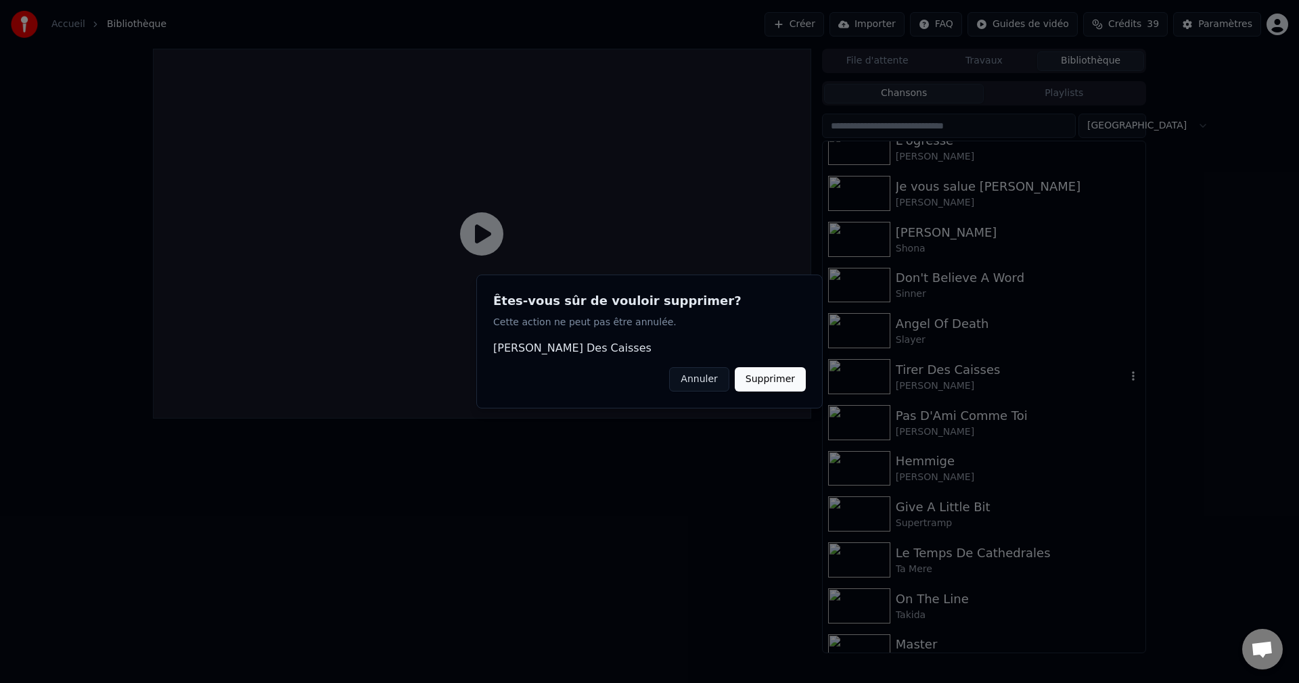
click at [793, 387] on button "Supprimer" at bounding box center [770, 379] width 71 height 24
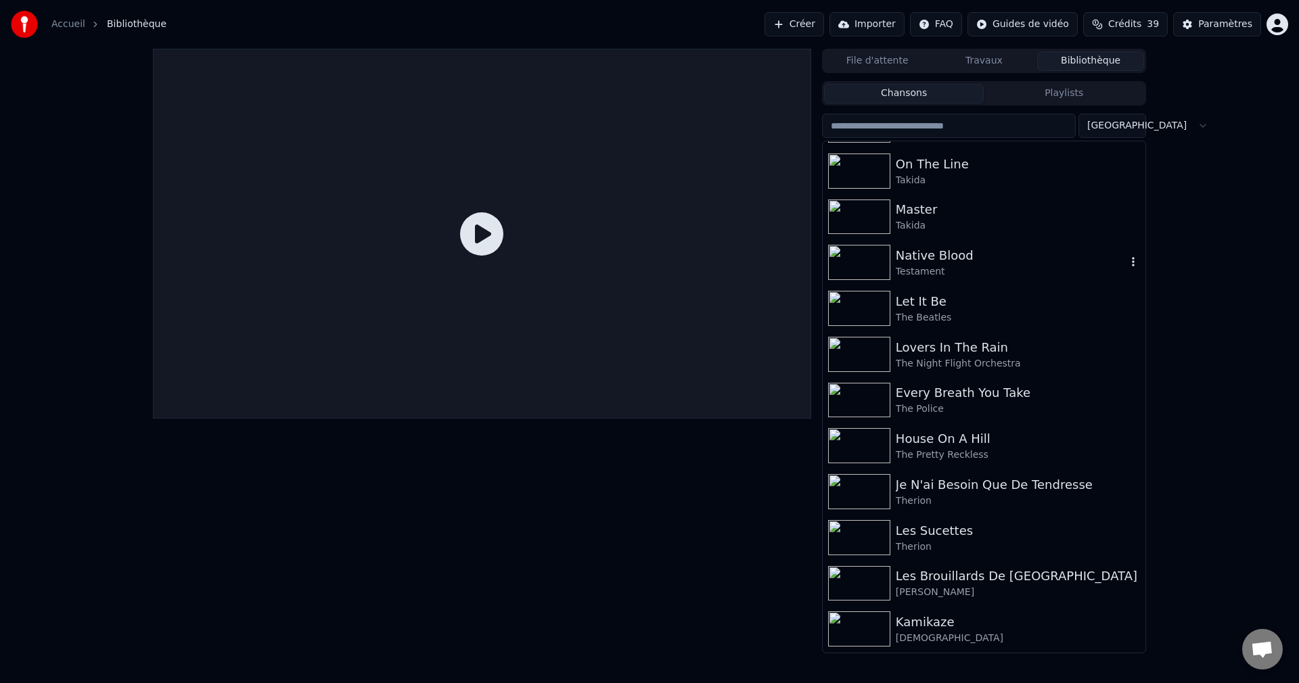
scroll to position [7711, 0]
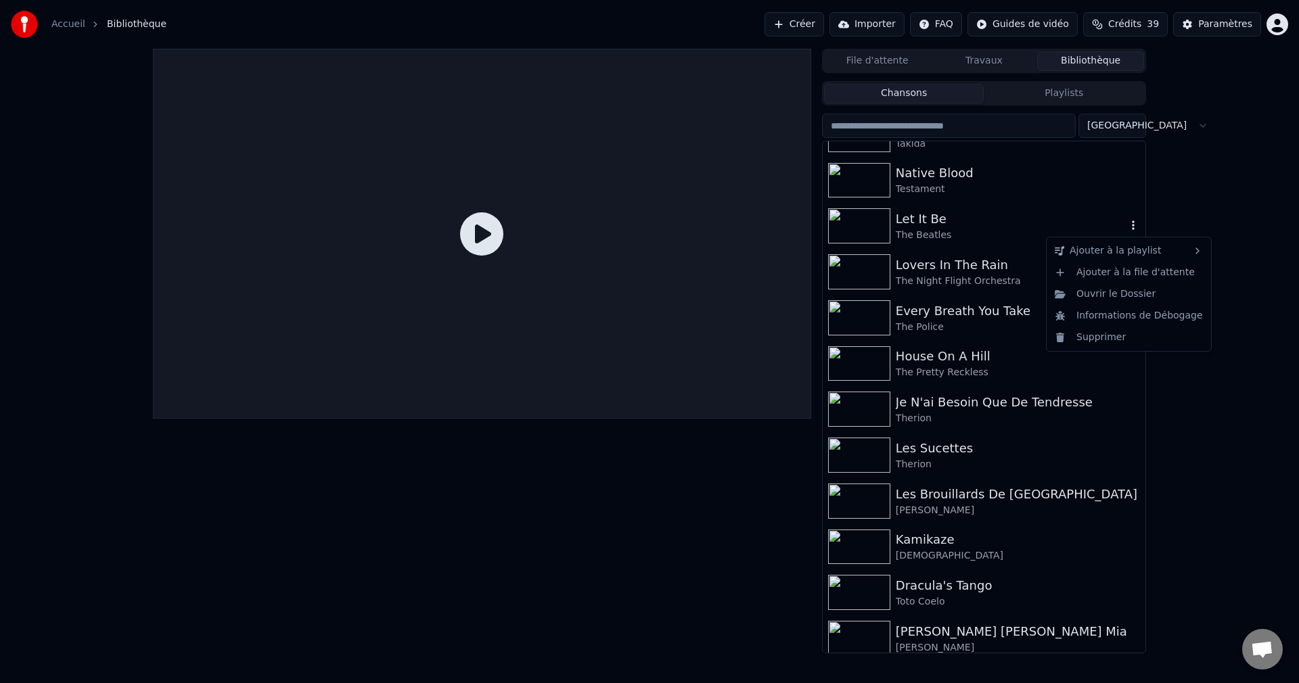
click at [1126, 227] on icon "button" at bounding box center [1133, 225] width 14 height 11
click at [1095, 340] on div "Supprimer" at bounding box center [1128, 338] width 159 height 22
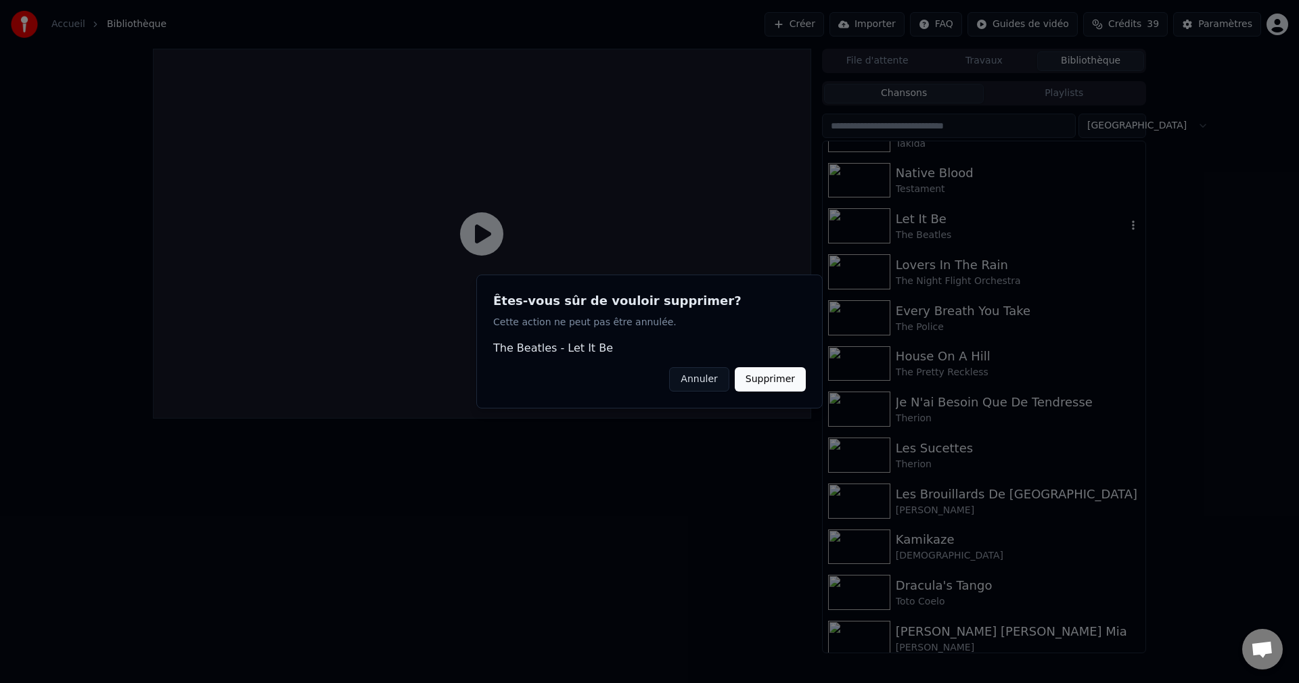
click at [785, 381] on button "Supprimer" at bounding box center [770, 379] width 71 height 24
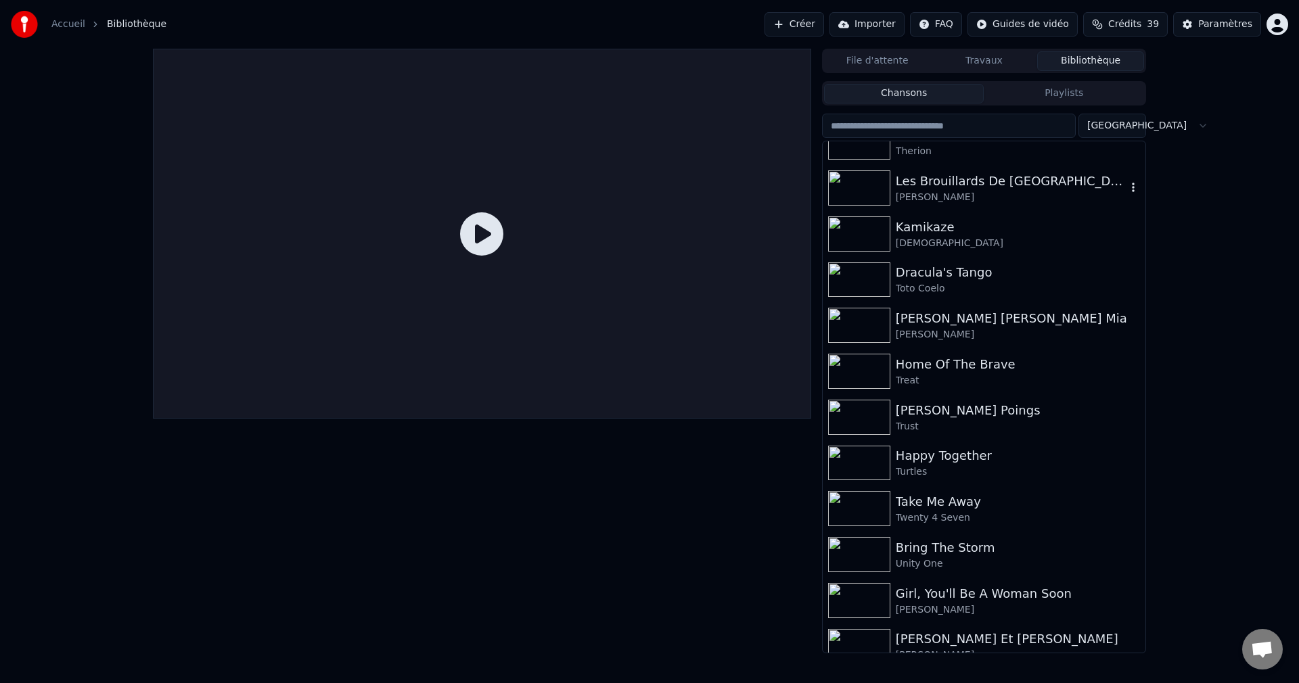
scroll to position [7981, 0]
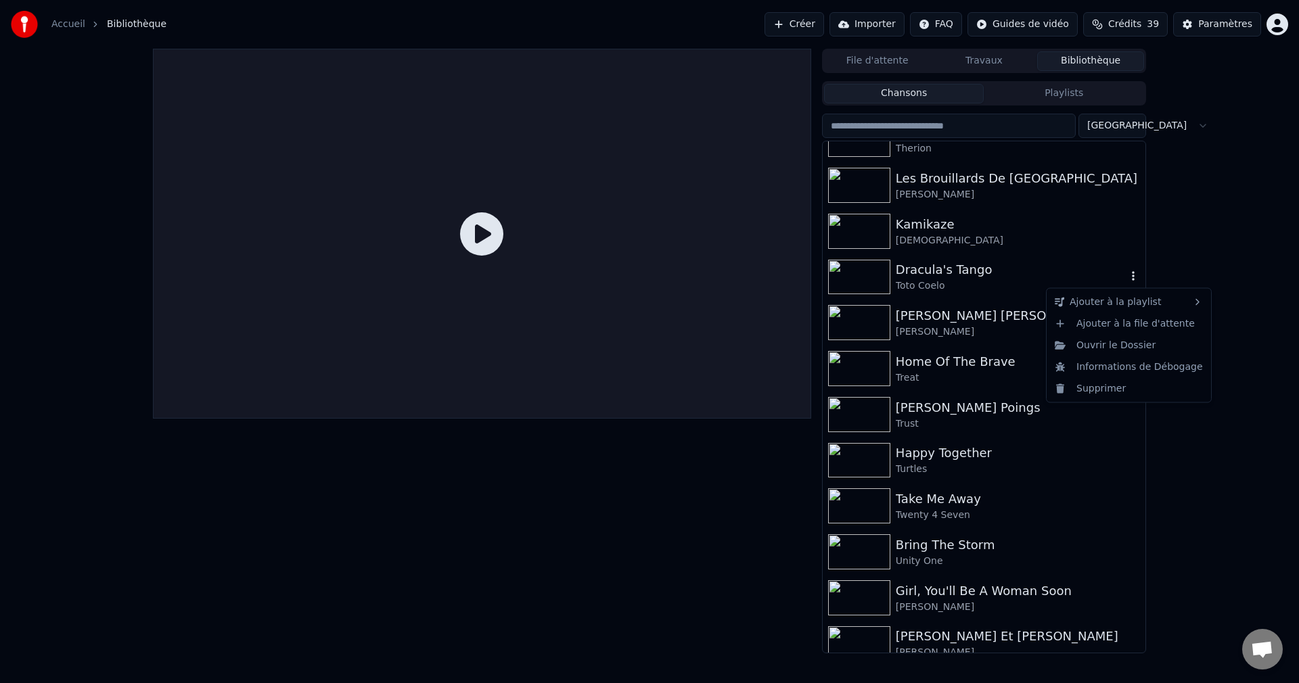
click at [1132, 281] on icon "button" at bounding box center [1133, 276] width 3 height 9
click at [1093, 386] on div "Supprimer" at bounding box center [1128, 388] width 159 height 22
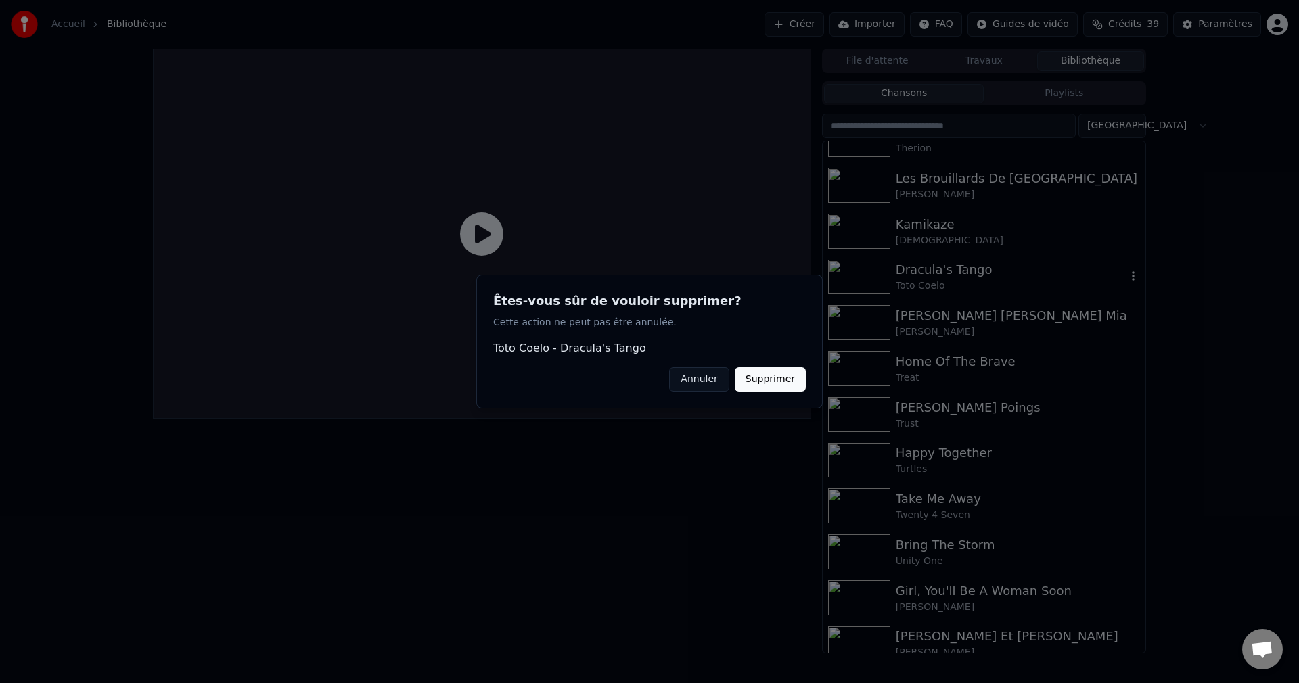
click at [796, 373] on button "Supprimer" at bounding box center [770, 379] width 71 height 24
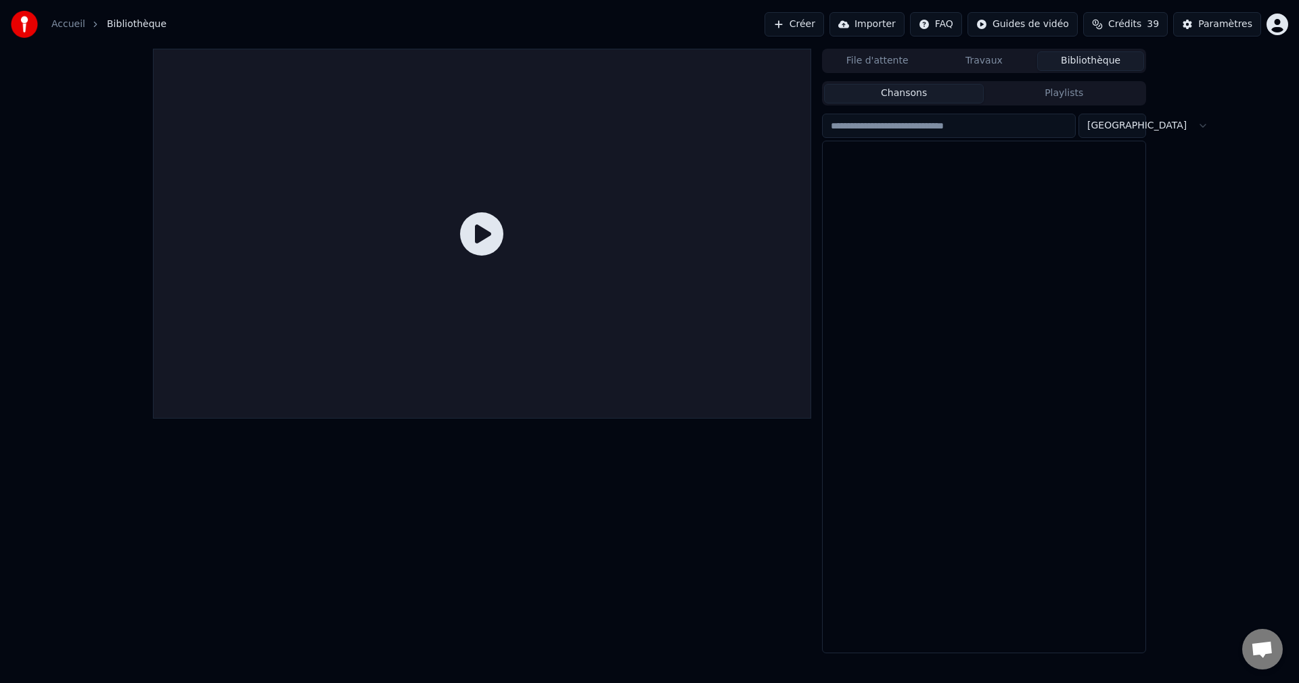
scroll to position [0, 0]
